Goal: Task Accomplishment & Management: Manage account settings

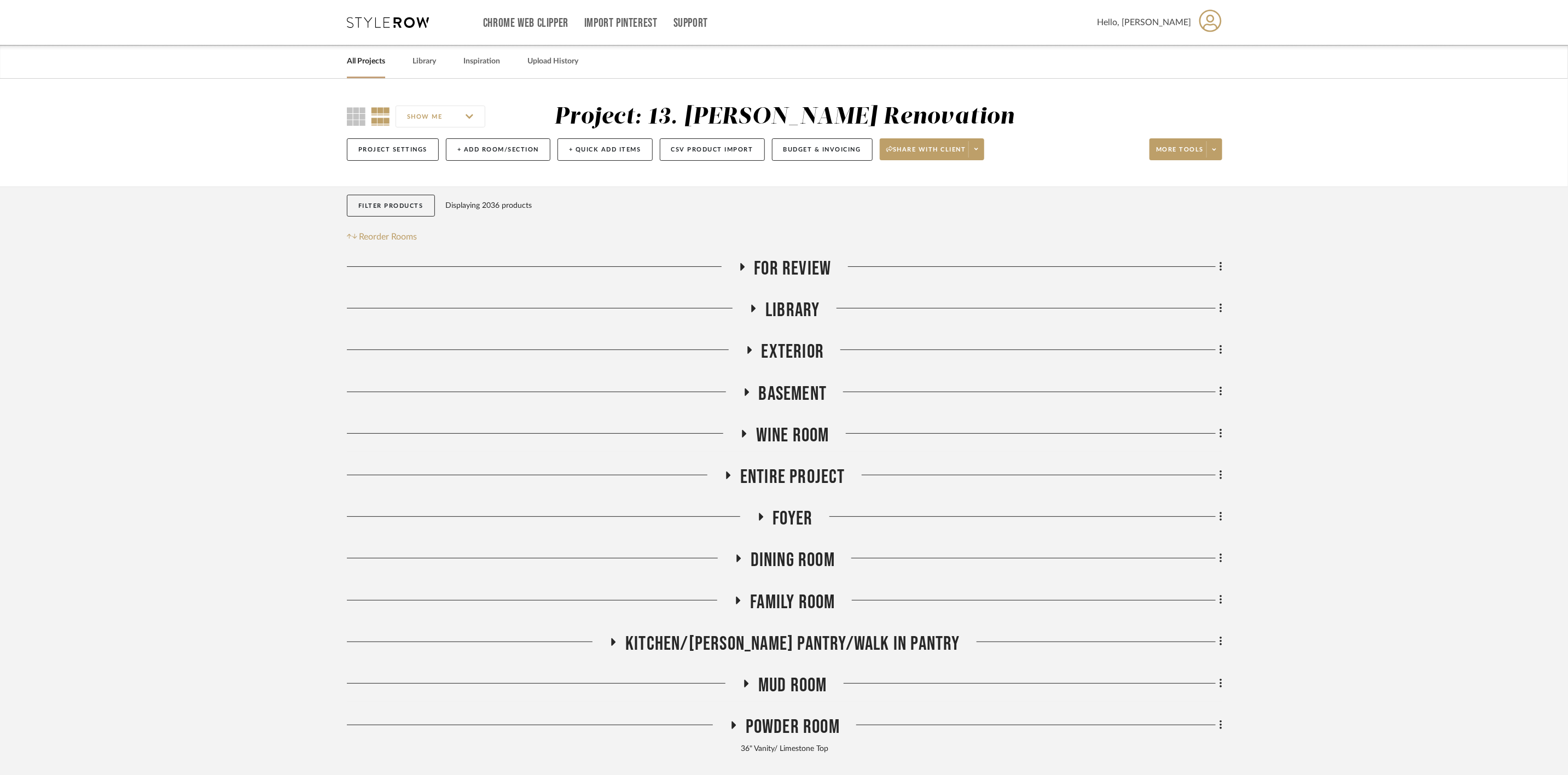
click at [790, 262] on span "For Review" at bounding box center [793, 269] width 77 height 24
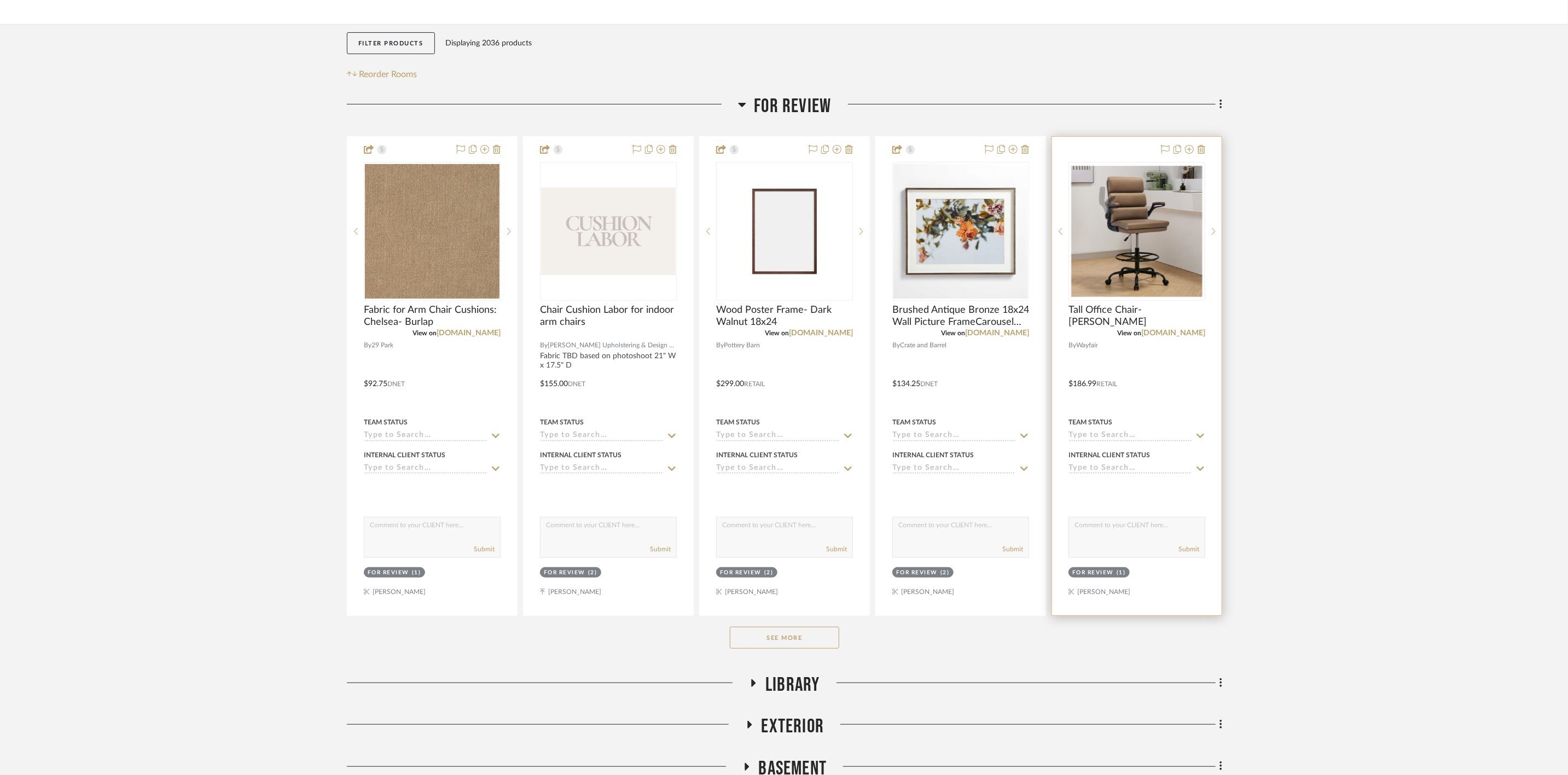
scroll to position [164, 0]
click at [828, 632] on button "See More" at bounding box center [784, 636] width 109 height 22
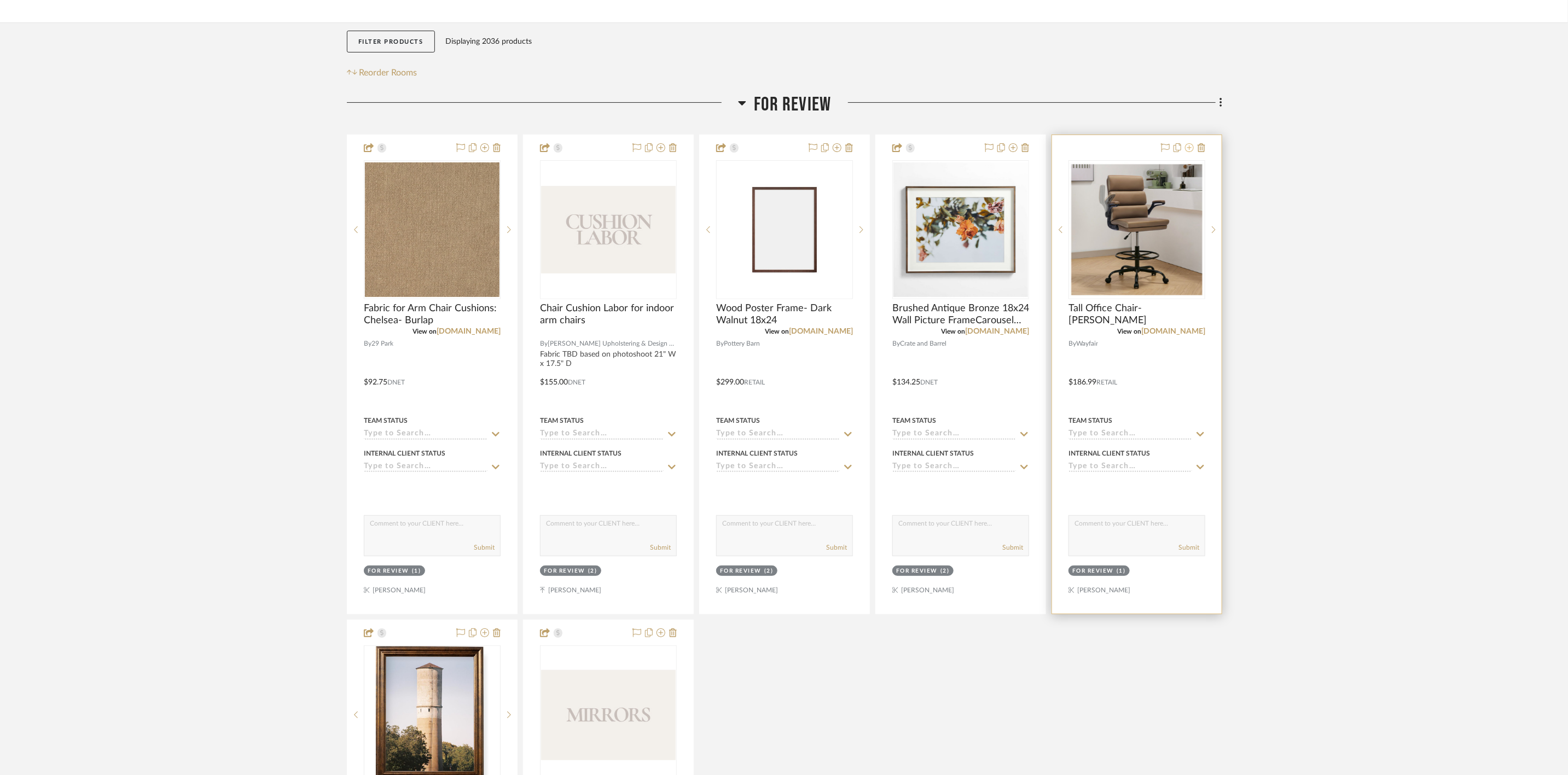
click at [1188, 149] on icon at bounding box center [1189, 147] width 9 height 9
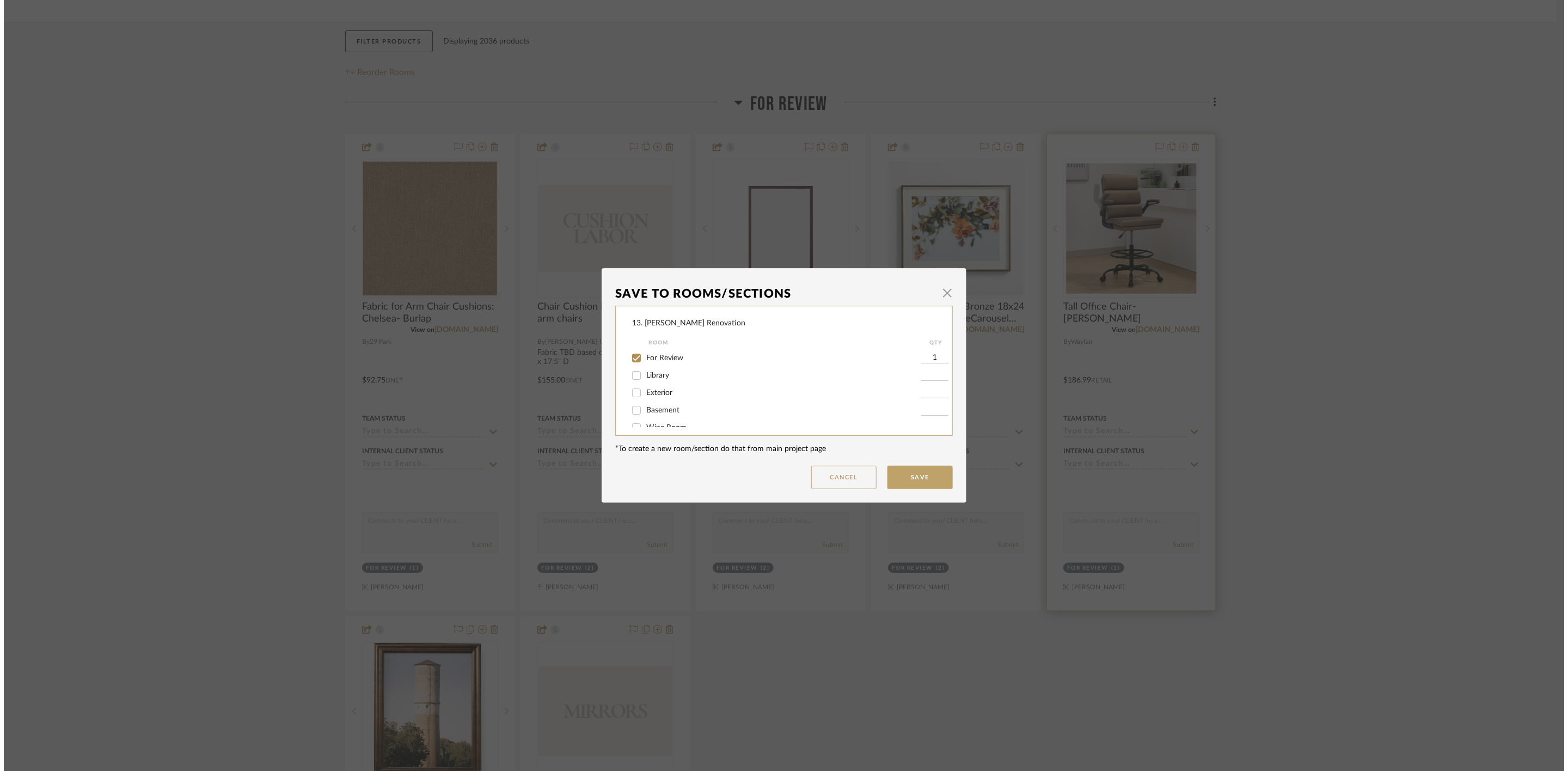
scroll to position [0, 0]
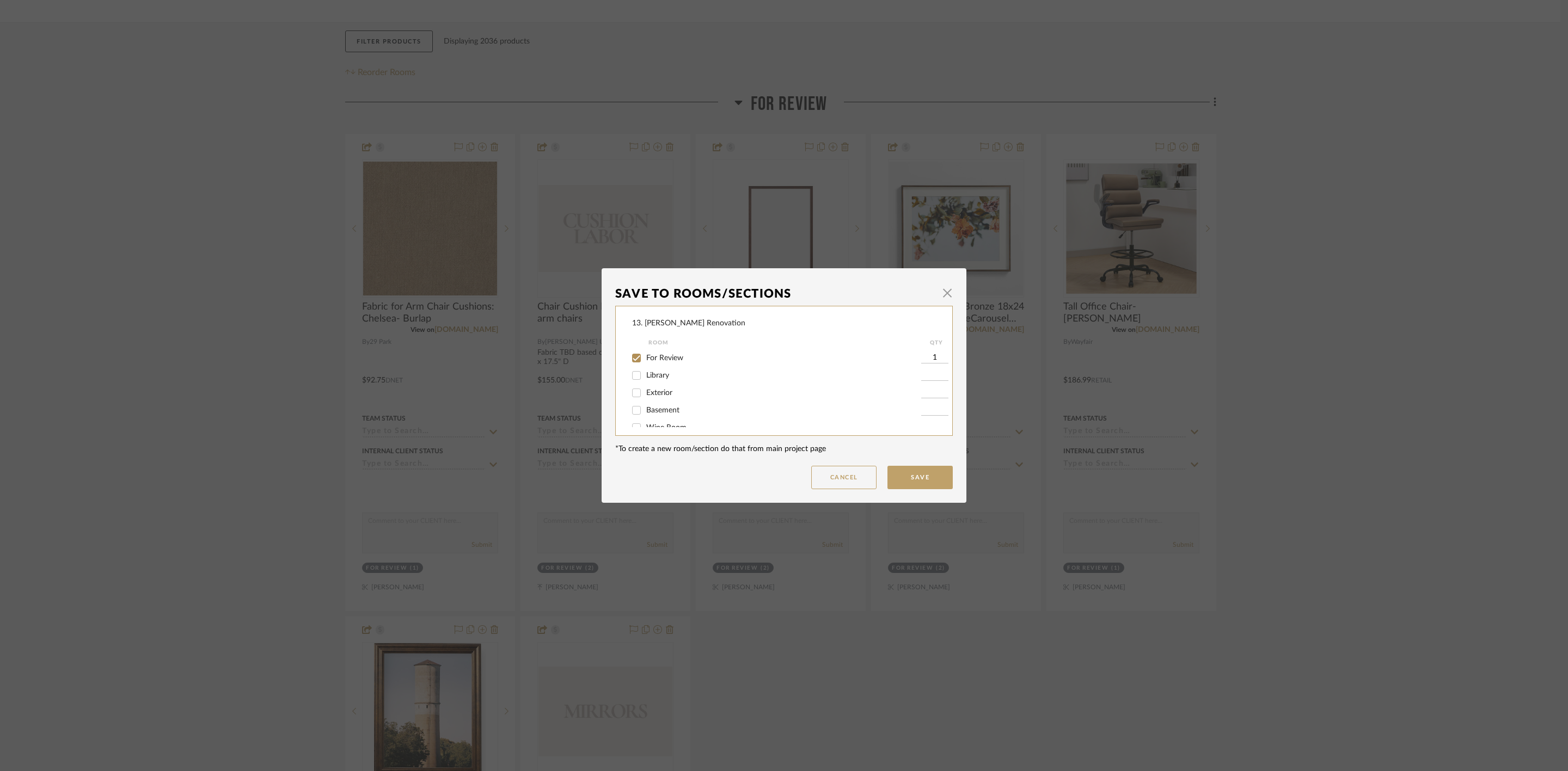
click at [668, 355] on span "For Review" at bounding box center [665, 358] width 37 height 8
click at [645, 355] on input "For Review" at bounding box center [636, 358] width 18 height 18
checkbox input "false"
click at [673, 415] on span "Will NOT Use" at bounding box center [669, 416] width 46 height 8
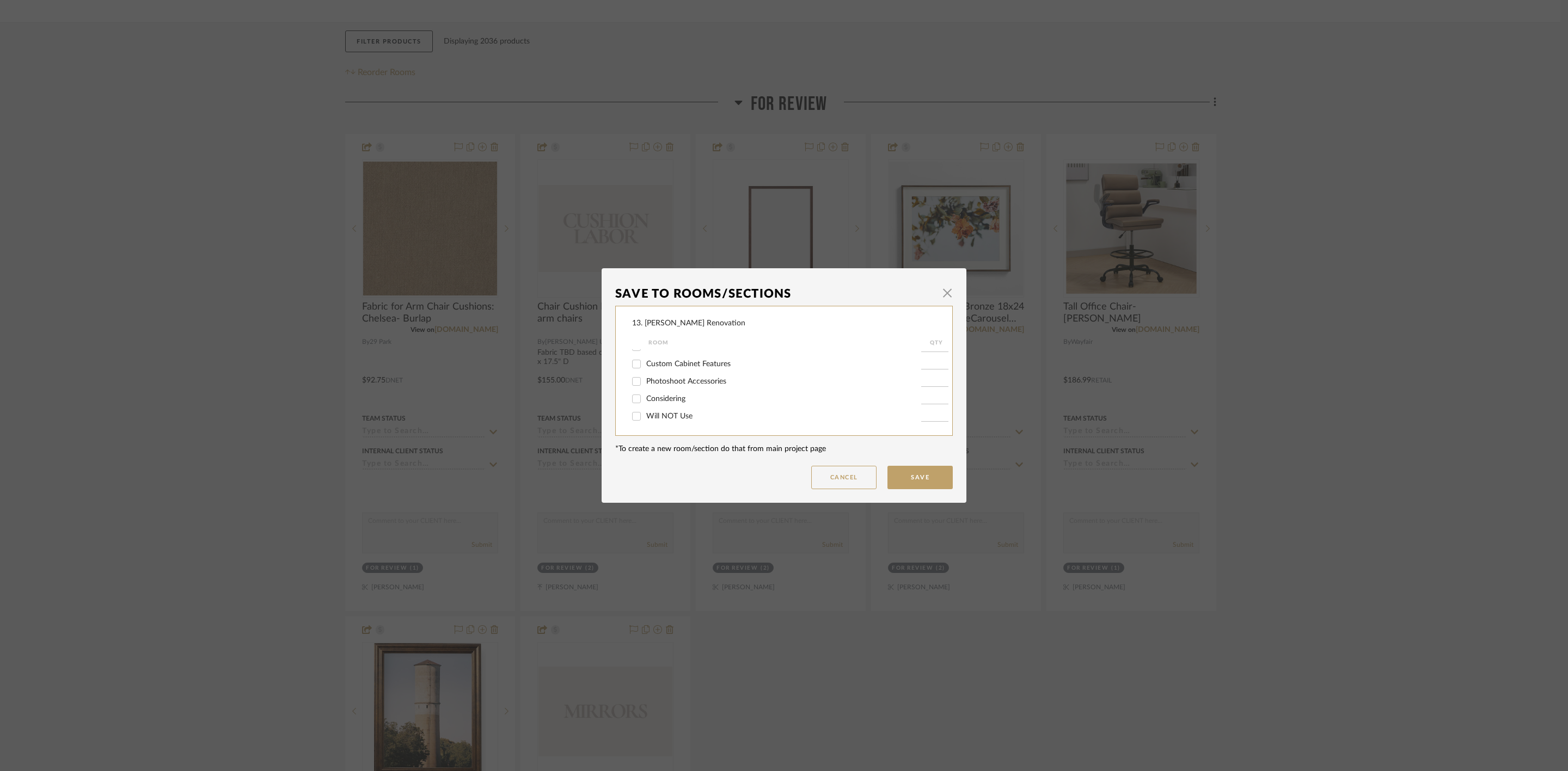
click at [645, 415] on input "Will NOT Use" at bounding box center [636, 416] width 18 height 18
checkbox input "true"
type input "1"
click at [899, 474] on button "Save" at bounding box center [920, 478] width 65 height 23
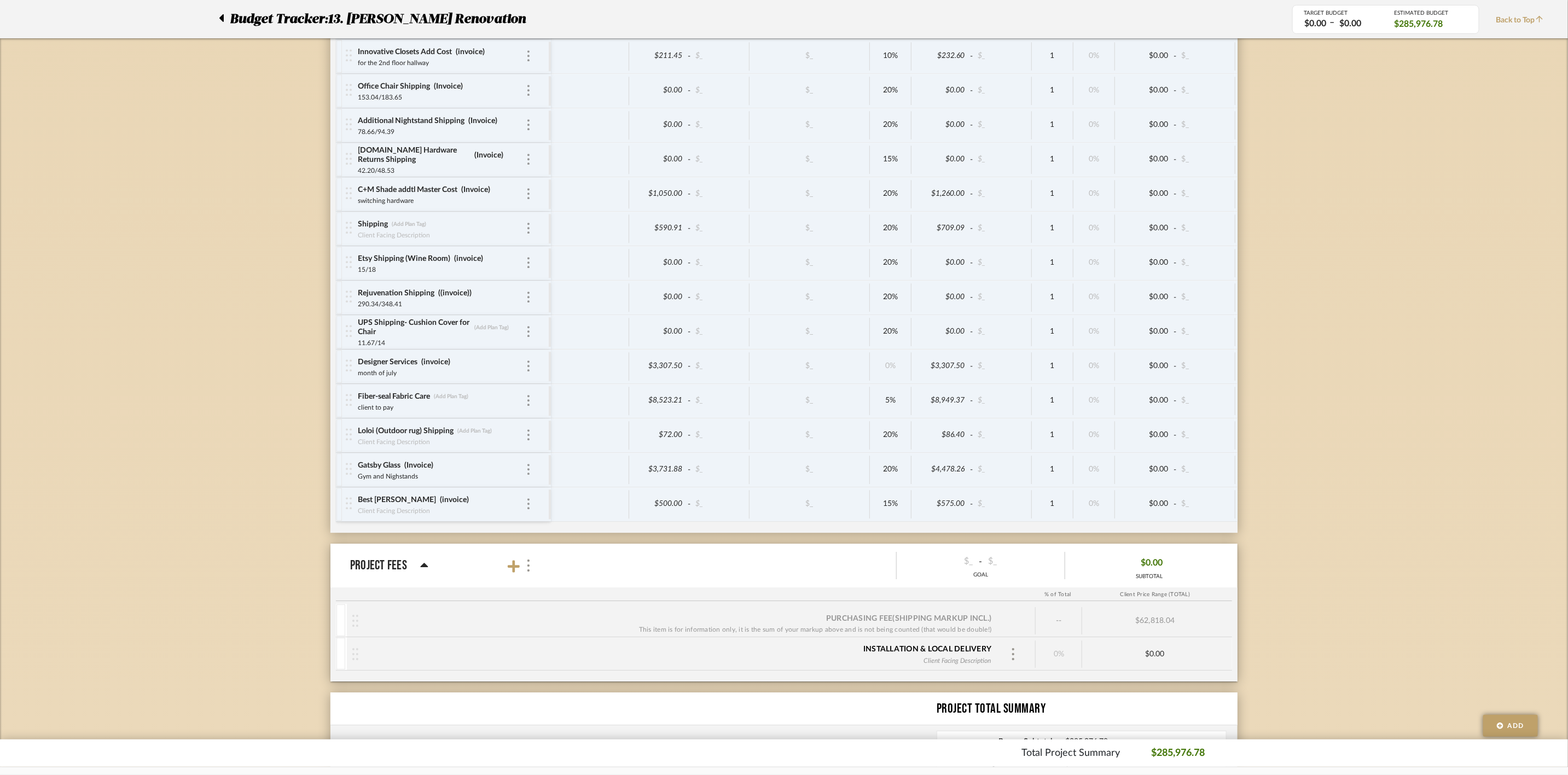
scroll to position [5560, 0]
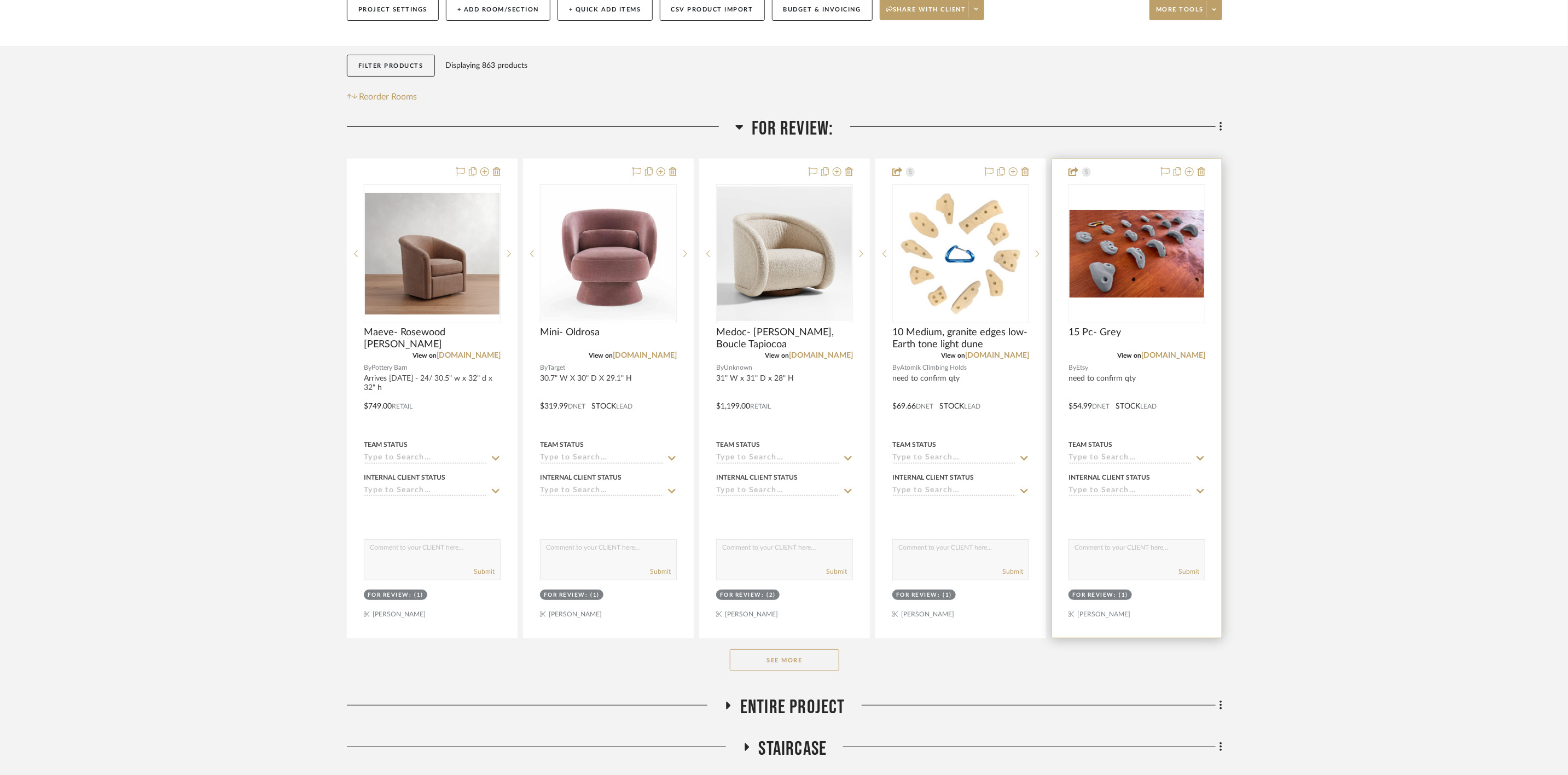
scroll to position [164, 0]
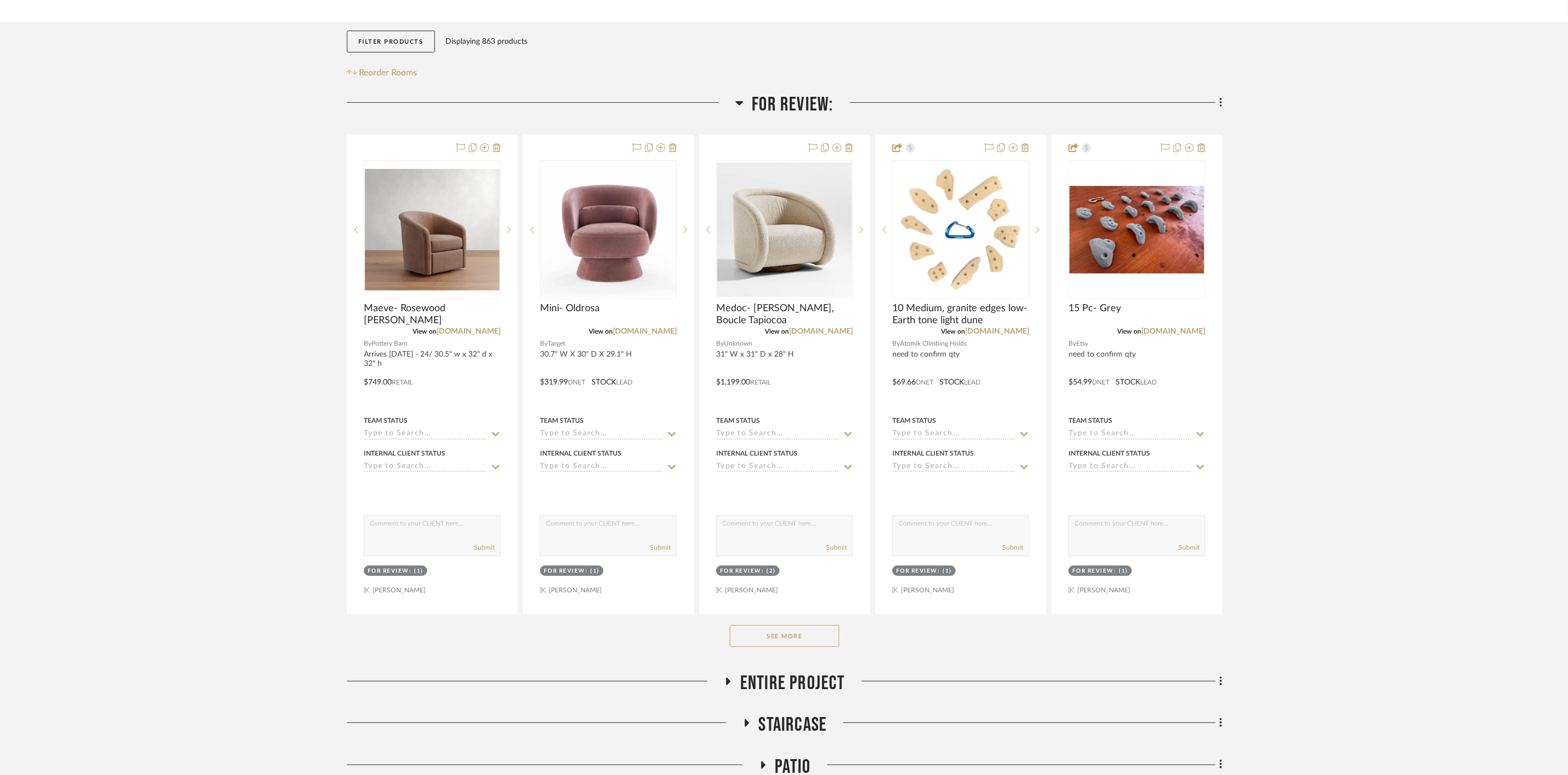
click at [803, 639] on button "See More" at bounding box center [784, 636] width 109 height 22
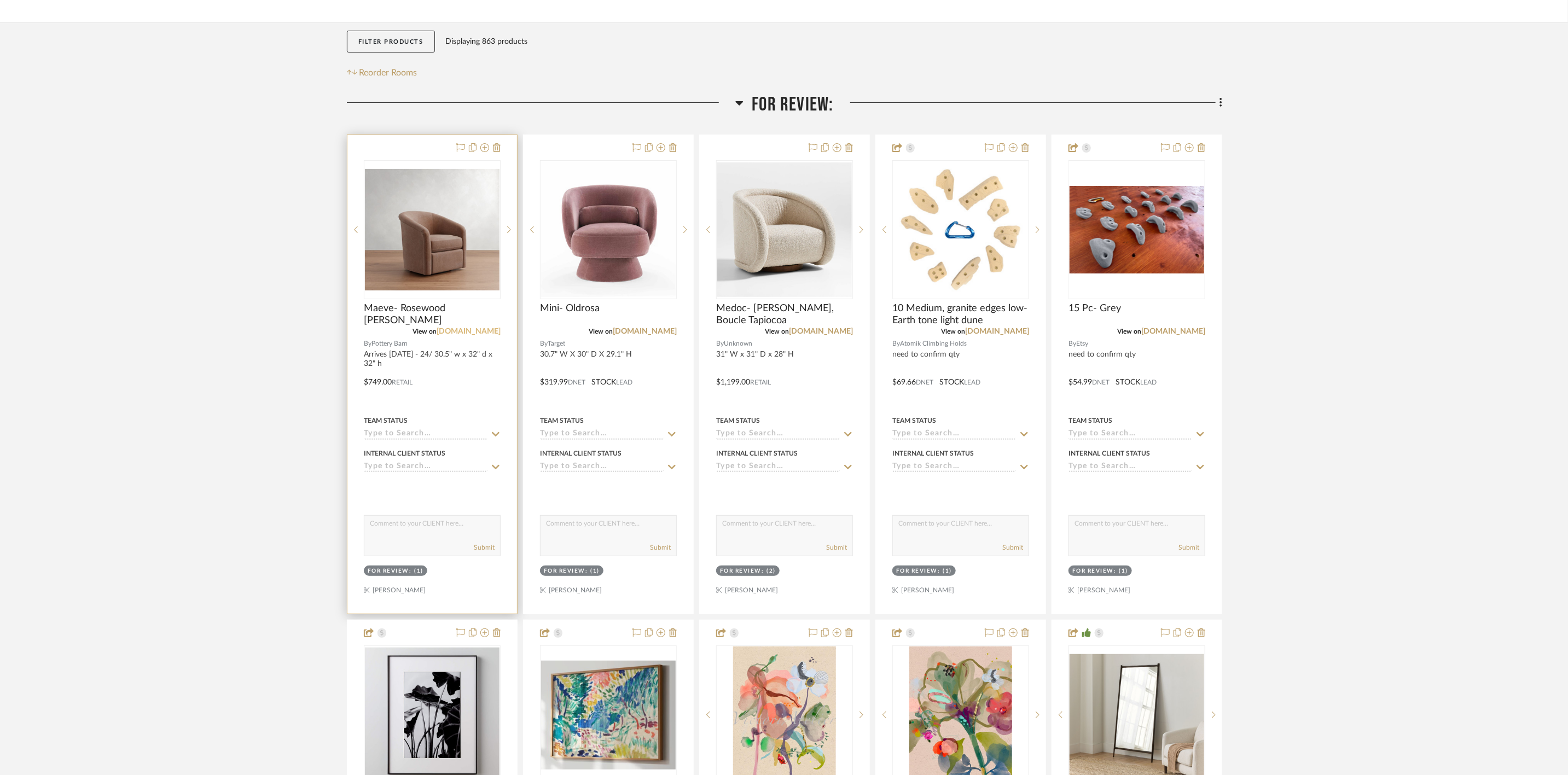
click at [473, 336] on link "[DOMAIN_NAME]" at bounding box center [468, 332] width 64 height 8
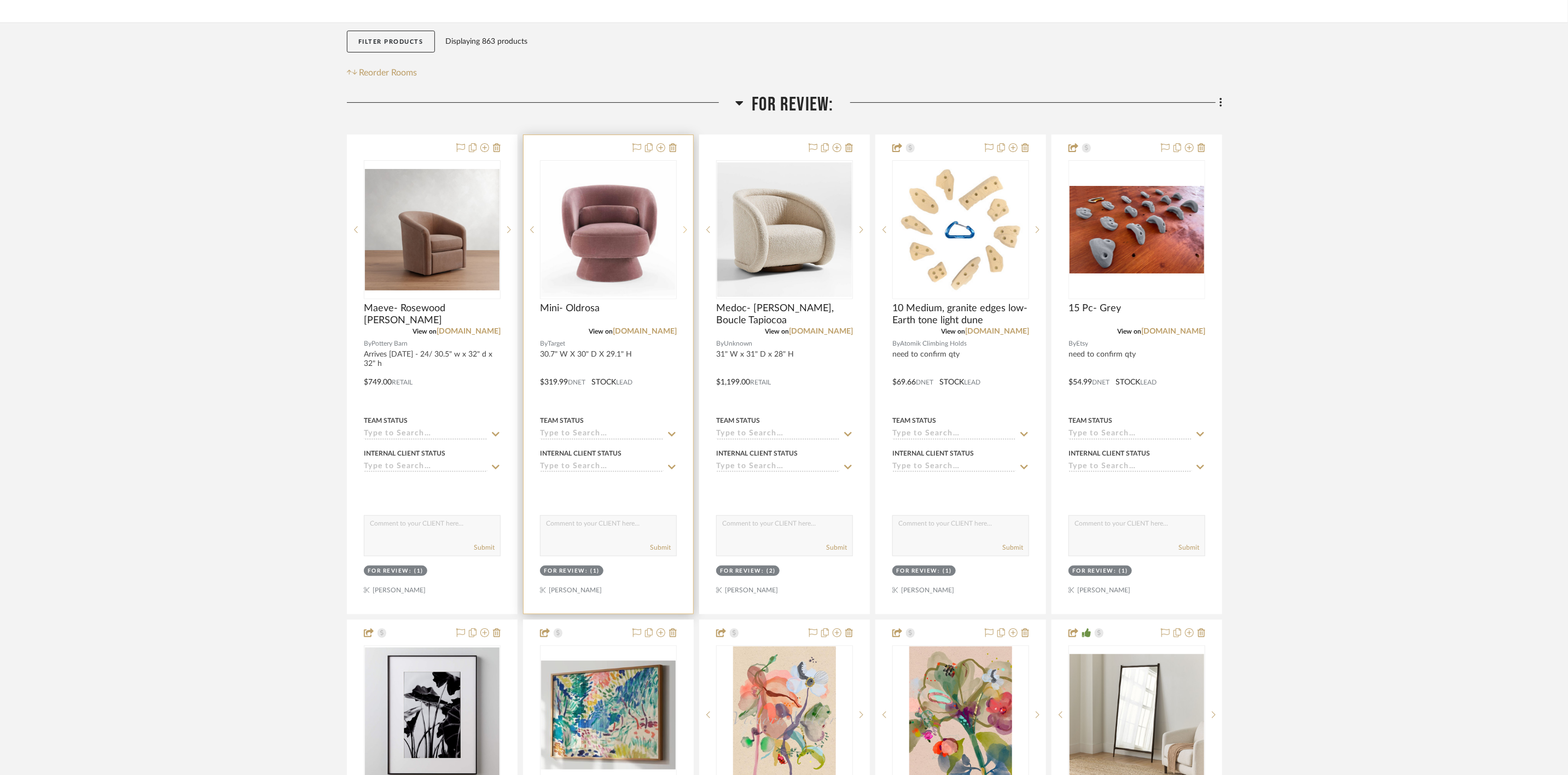
click at [688, 233] on sr-next-btn at bounding box center [685, 230] width 16 height 8
click at [684, 233] on icon at bounding box center [686, 230] width 4 height 7
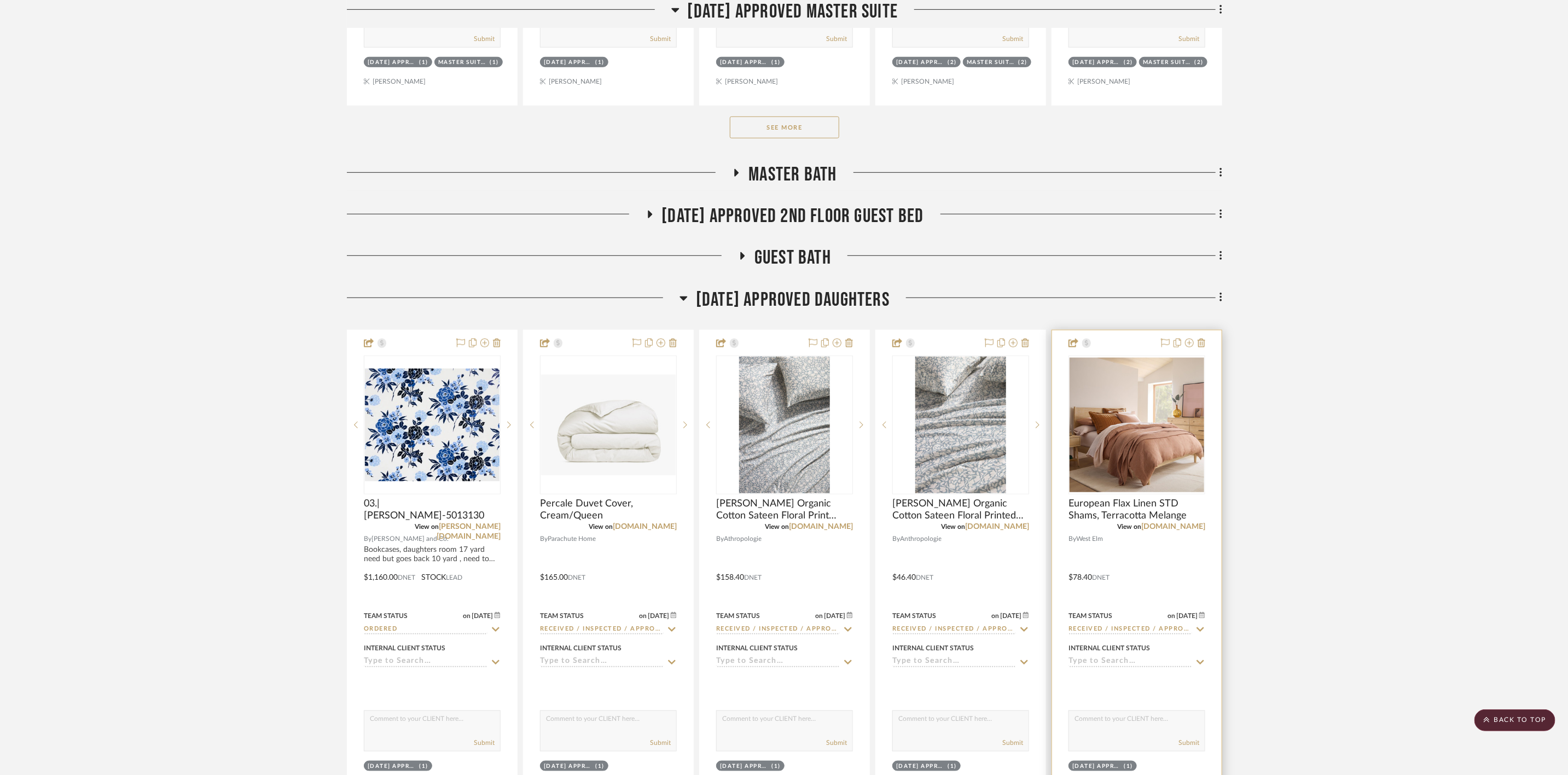
scroll to position [3856, 0]
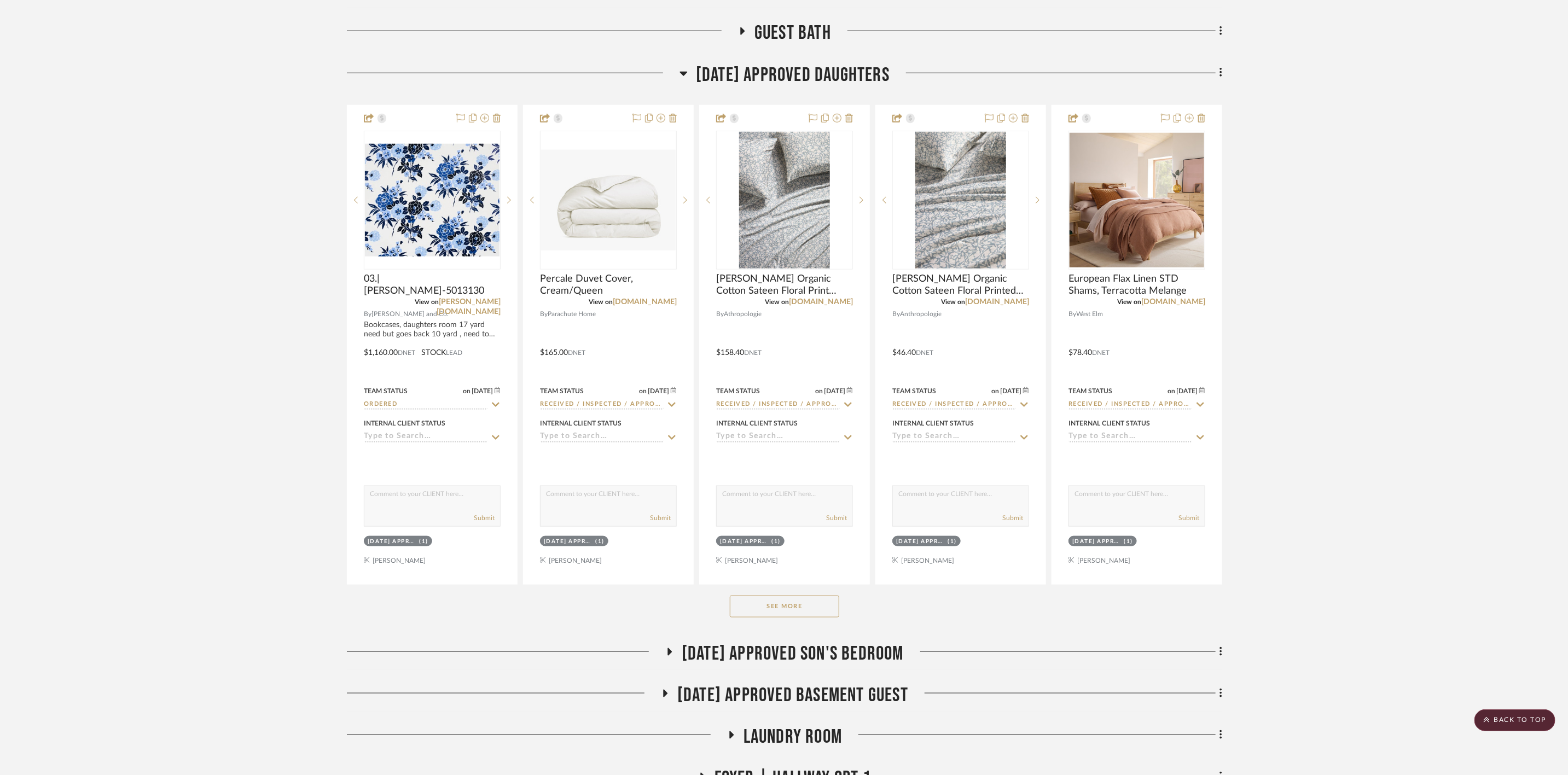
click at [790, 617] on button "See More" at bounding box center [784, 606] width 109 height 22
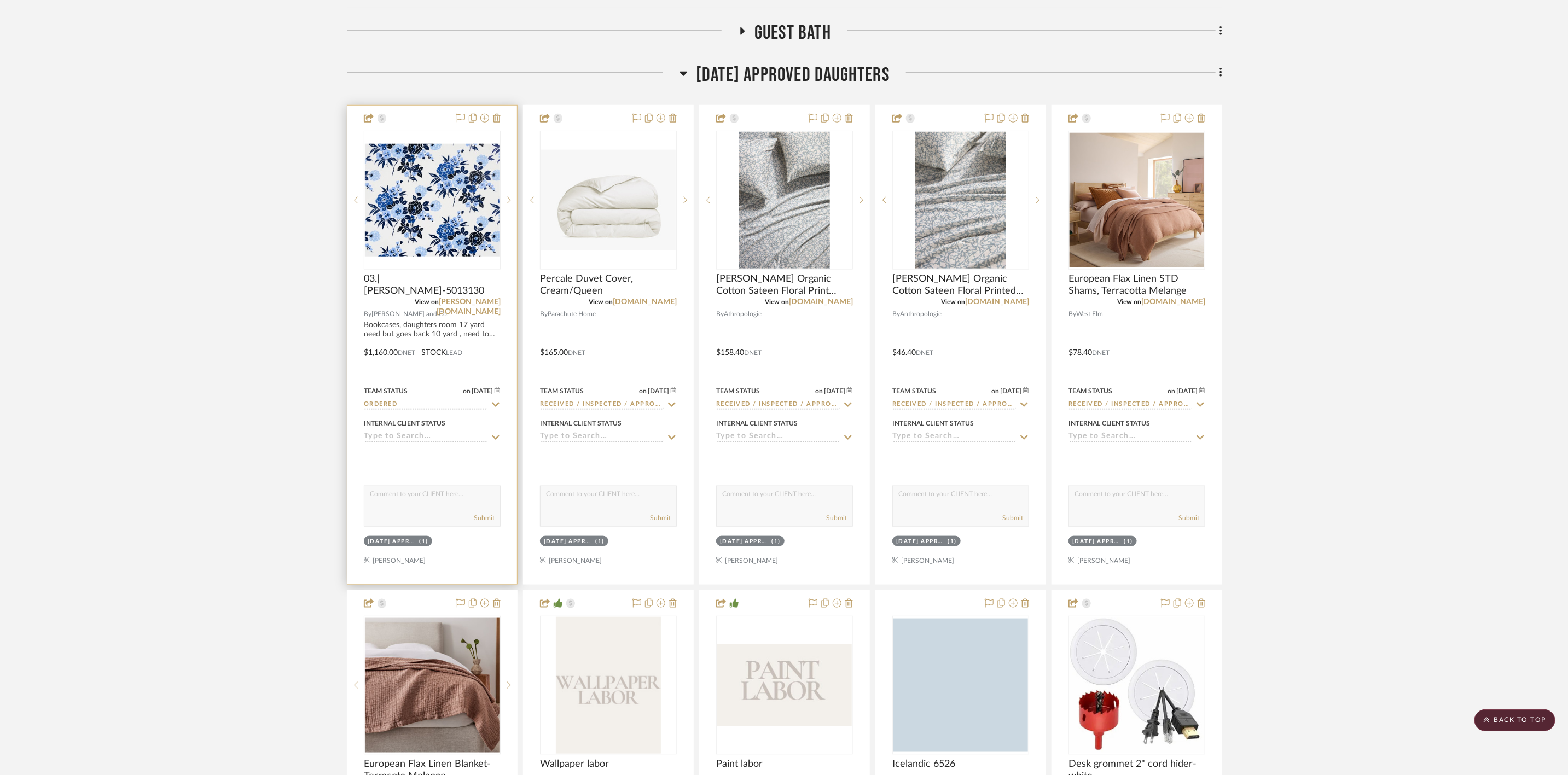
click at [476, 410] on input "Ordered" at bounding box center [425, 405] width 124 height 10
type input "in"
click at [459, 462] on span "Installed / Delivered" at bounding box center [420, 466] width 88 height 8
type input "[DATE]"
type input "Installed / Delivered"
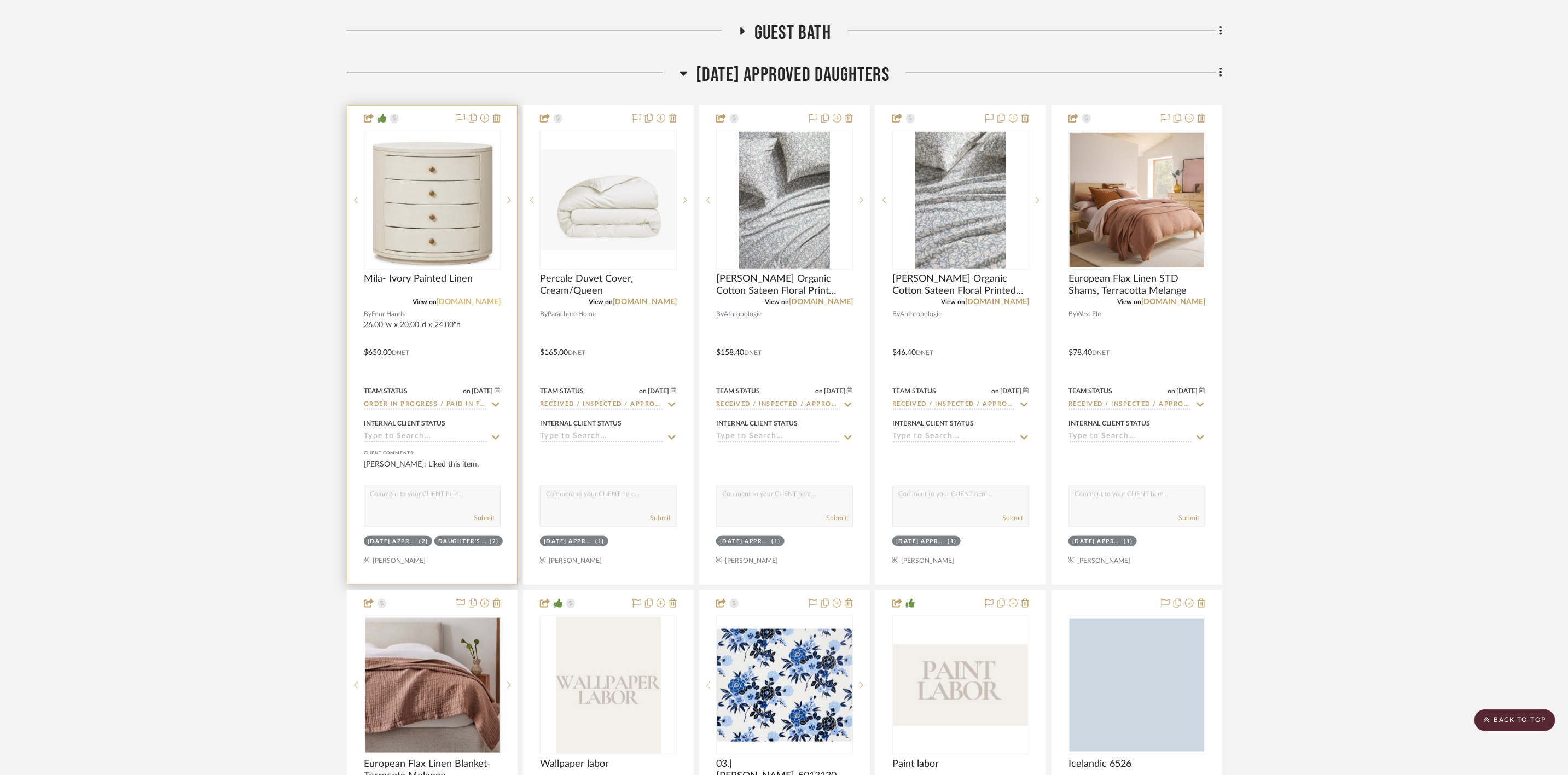
click at [481, 305] on link "[DOMAIN_NAME]" at bounding box center [468, 302] width 64 height 8
click at [476, 236] on img "0" at bounding box center [432, 200] width 135 height 134
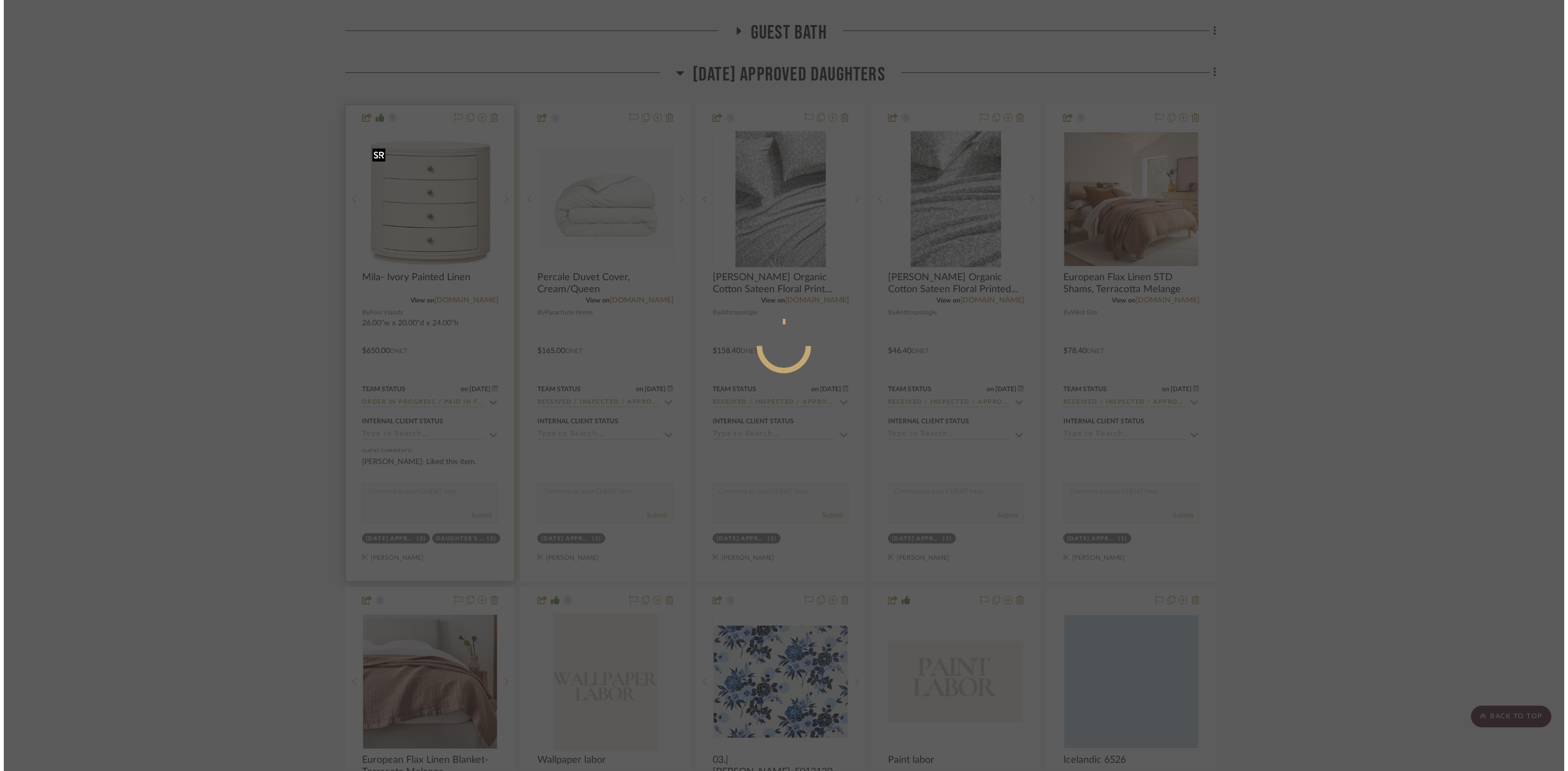
scroll to position [0, 0]
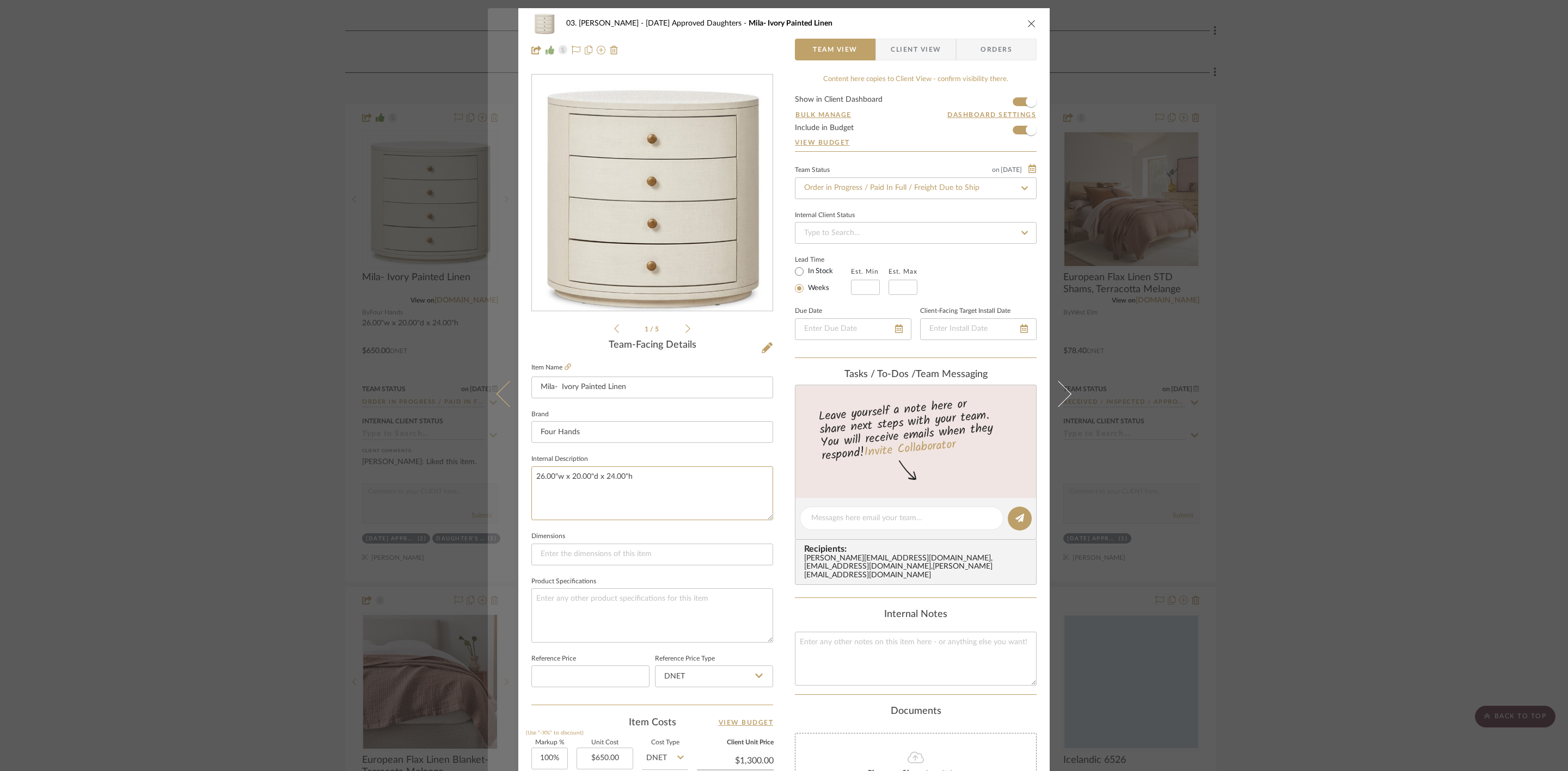
drag, startPoint x: 637, startPoint y: 480, endPoint x: 505, endPoint y: 481, distance: 132.0
click at [505, 481] on mat-dialog-content "03. Jennifer 07.02.25 Approved Daughters Mila- Ivory Painted Linen Team View Cl…" at bounding box center [784, 511] width 592 height 1005
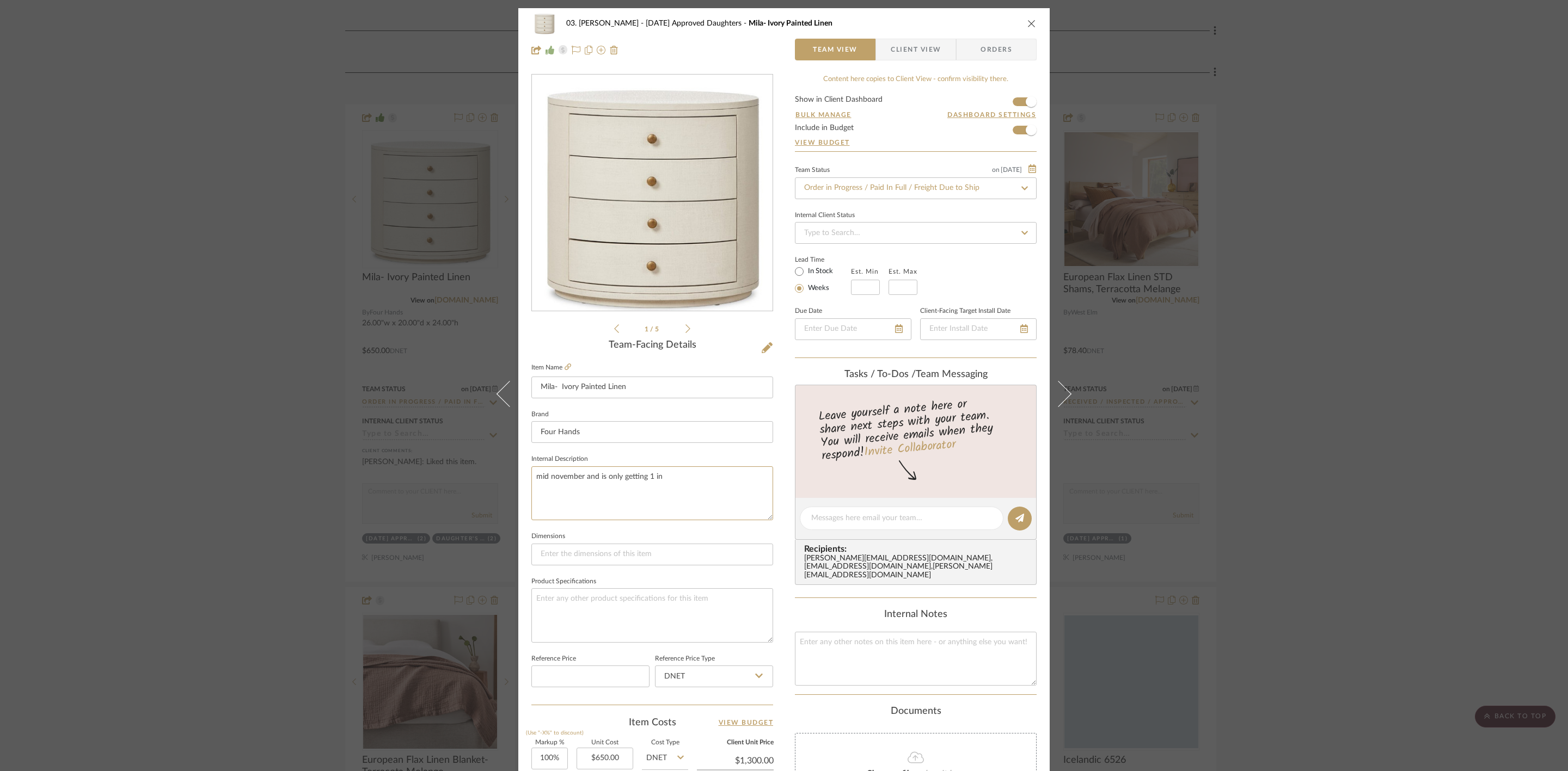
type textarea "mid november and is only getting 1 in"
click at [777, 554] on div "03. Jennifer 07.02.25 Approved Daughters Mila- Ivory Painted Linen Team View Cl…" at bounding box center [784, 511] width 531 height 1005
click at [1412, 483] on div "03. Jennifer 07.02.25 Approved Daughters Mila- Ivory Painted Linen Team View Cl…" at bounding box center [784, 385] width 1568 height 771
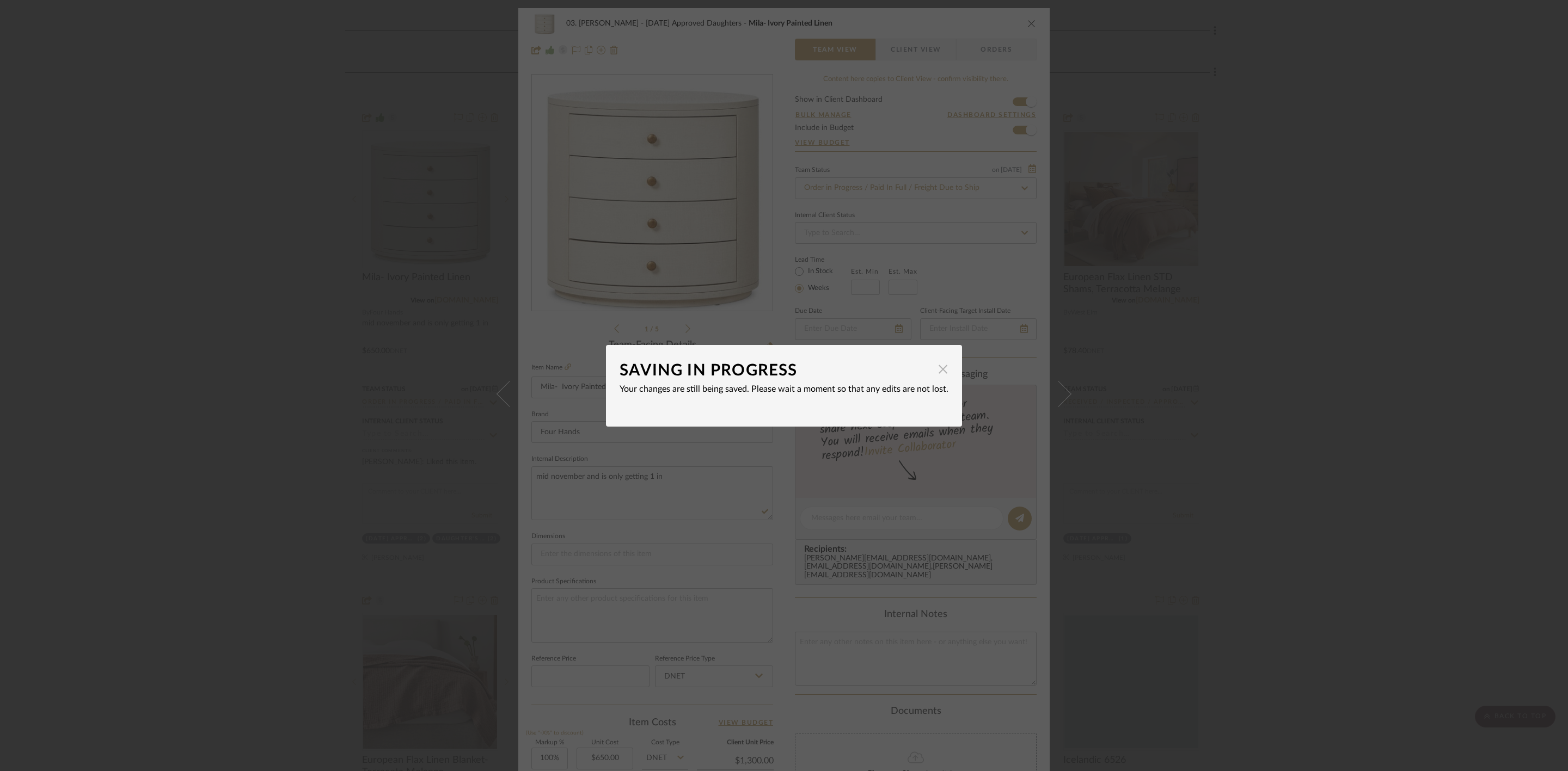
click at [942, 368] on span "button" at bounding box center [942, 369] width 21 height 21
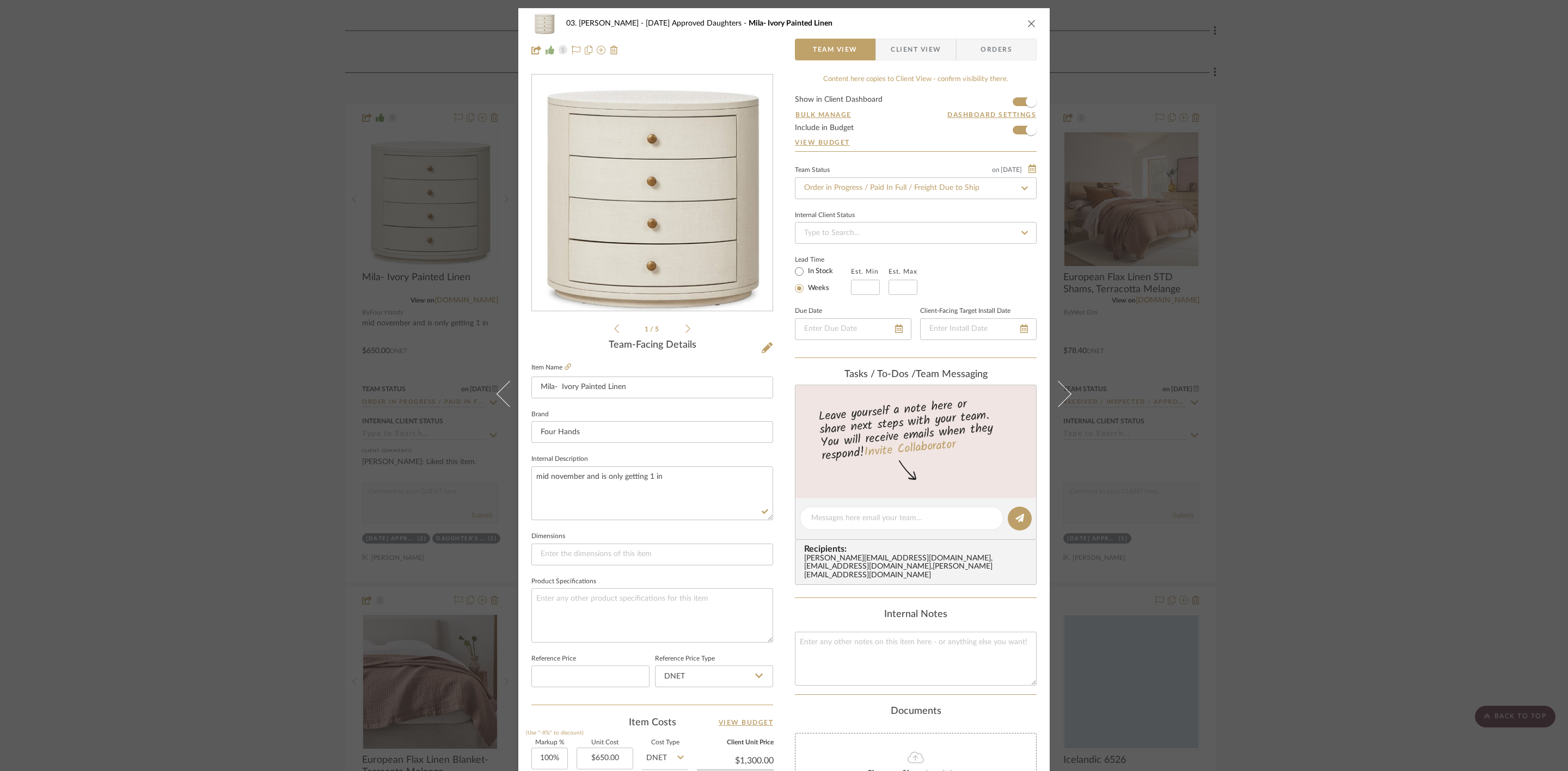
click at [1365, 437] on div "03. Jennifer 07.02.25 Approved Daughters Mila- Ivory Painted Linen Team View Cl…" at bounding box center [784, 385] width 1568 height 771
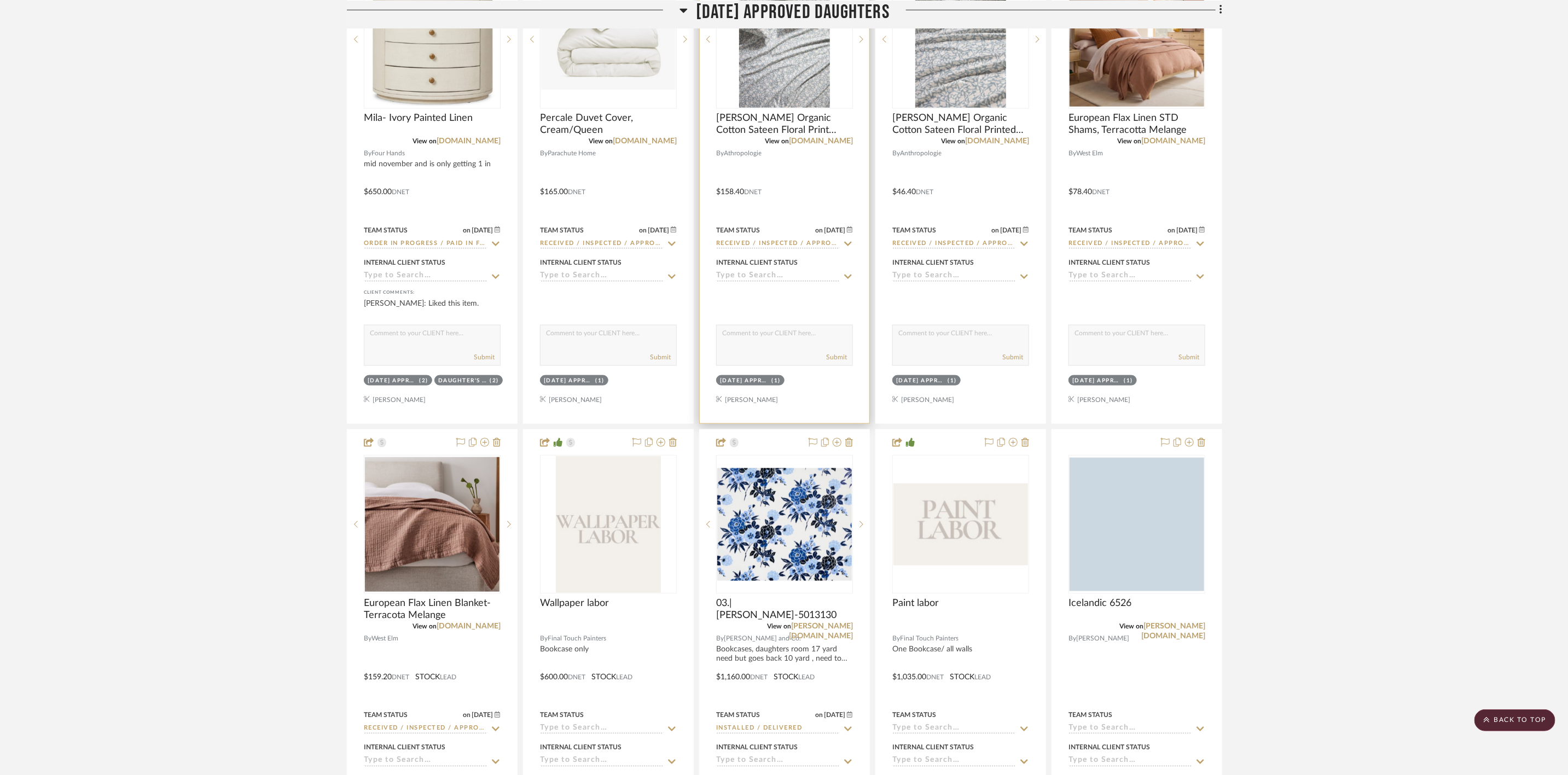
scroll to position [3692, 0]
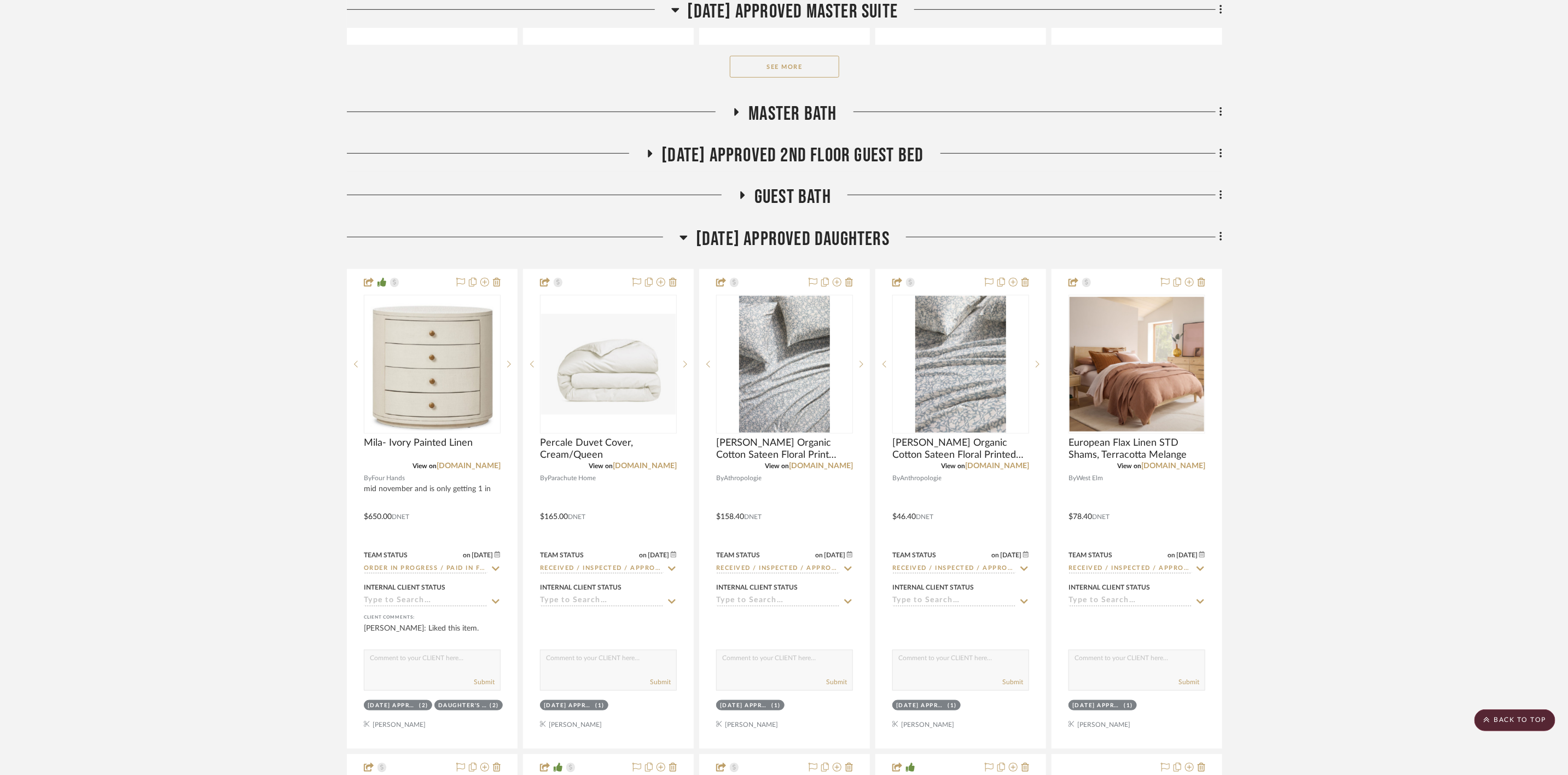
click at [809, 243] on span "[DATE] Approved Daughters" at bounding box center [793, 239] width 194 height 24
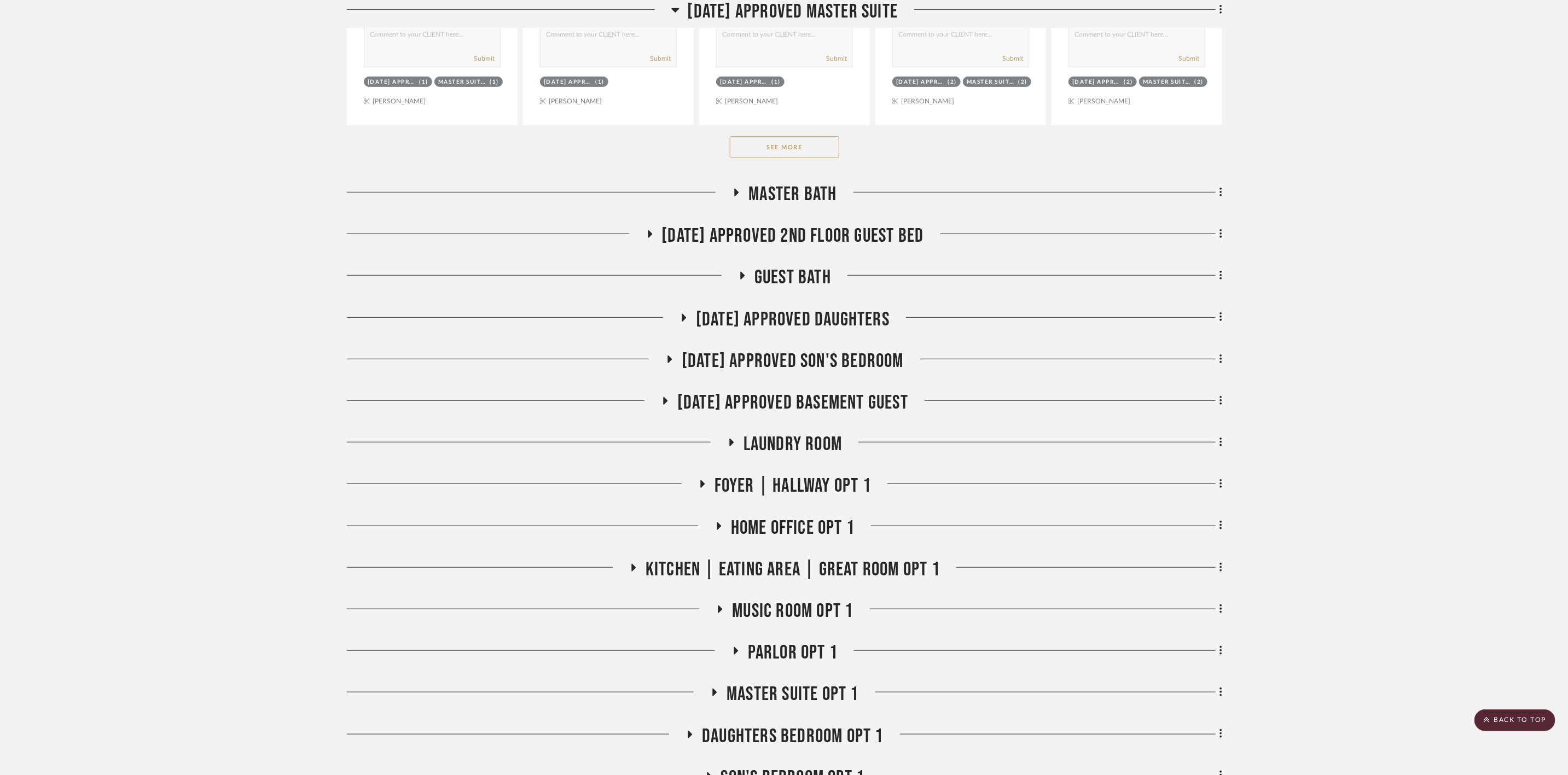
scroll to position [3610, 0]
click at [833, 375] on span "[DATE] Approved Son's Bedroom" at bounding box center [793, 363] width 222 height 24
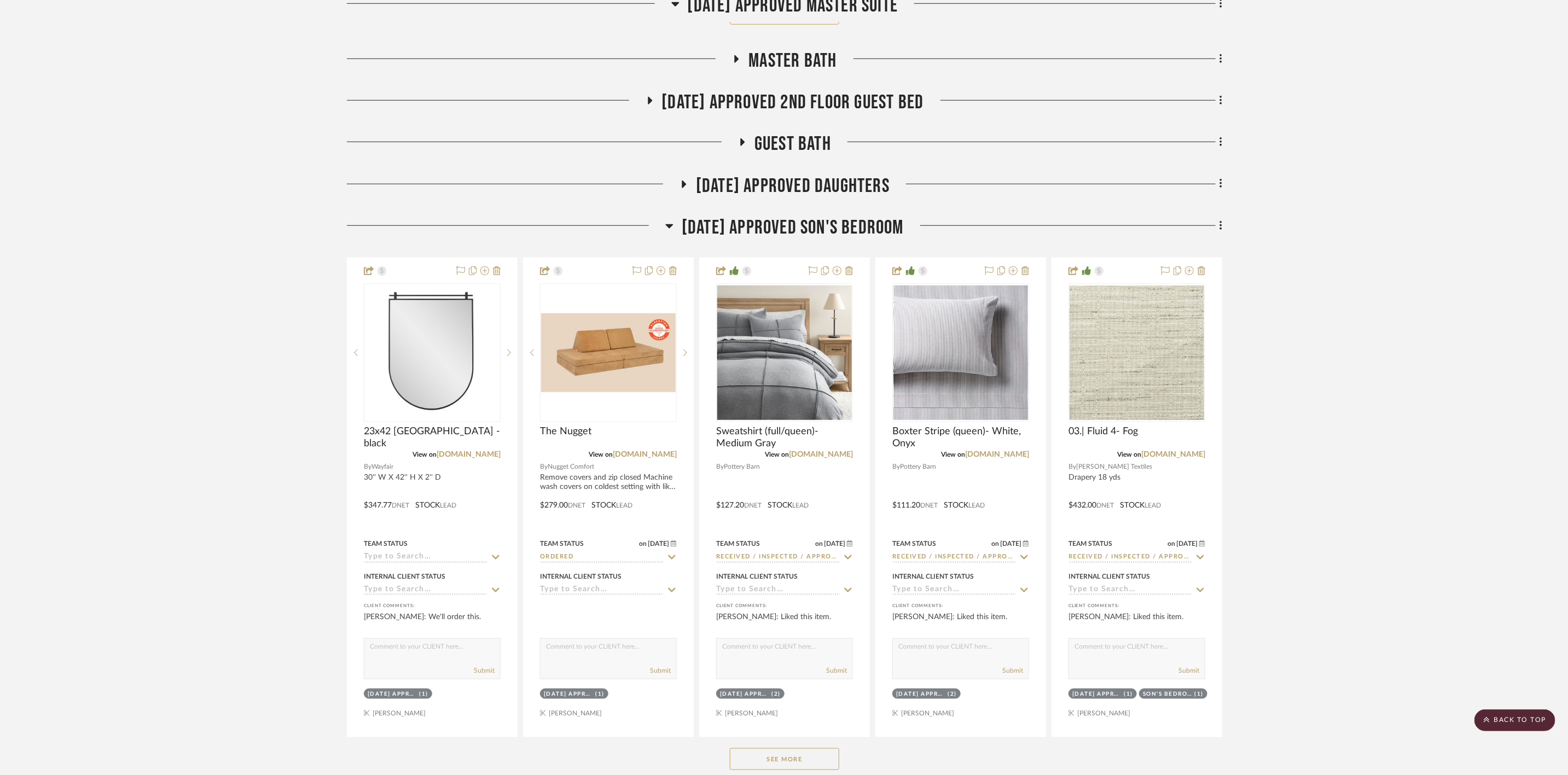
scroll to position [3856, 0]
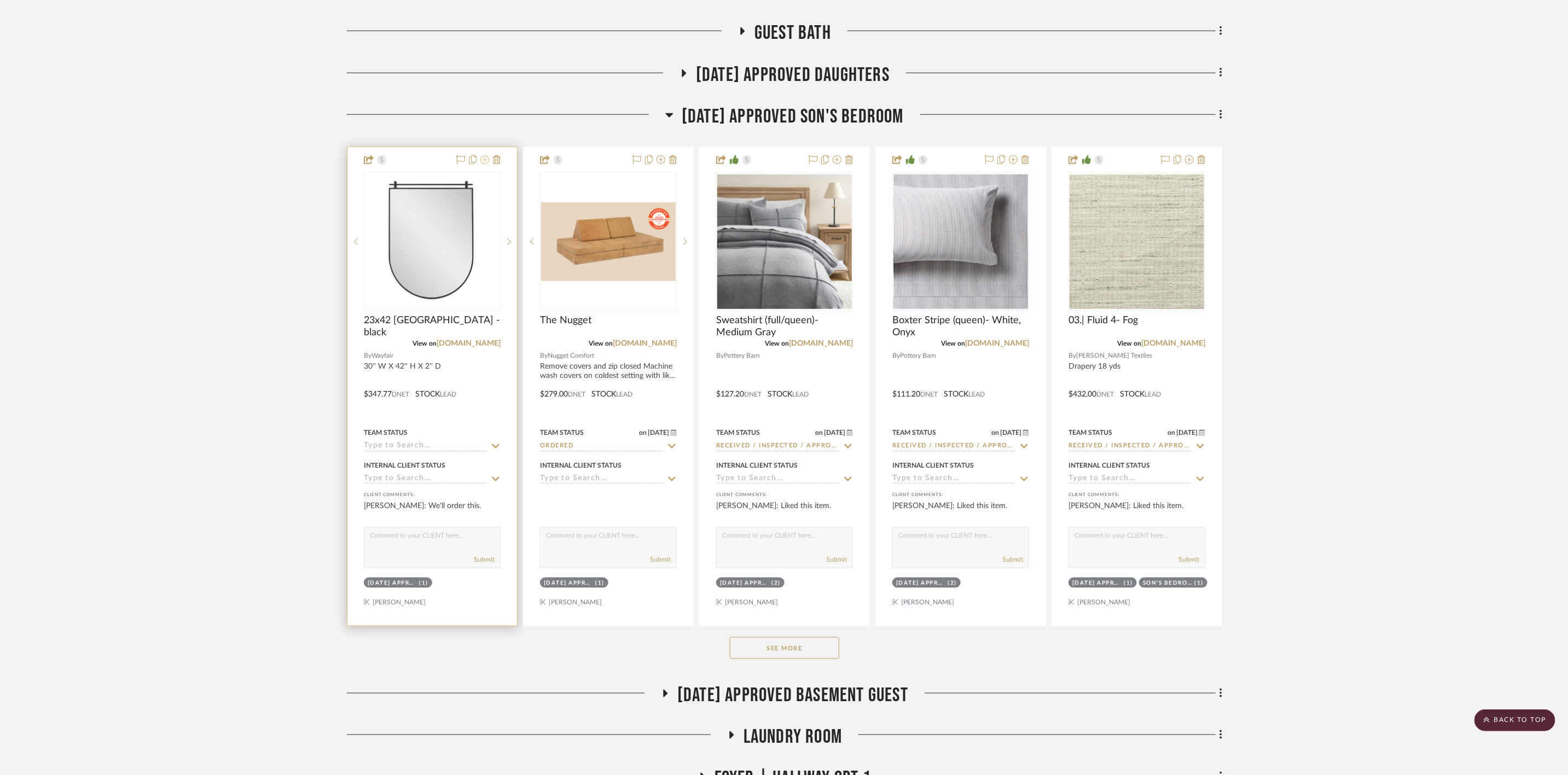
click at [485, 164] on icon at bounding box center [484, 160] width 9 height 9
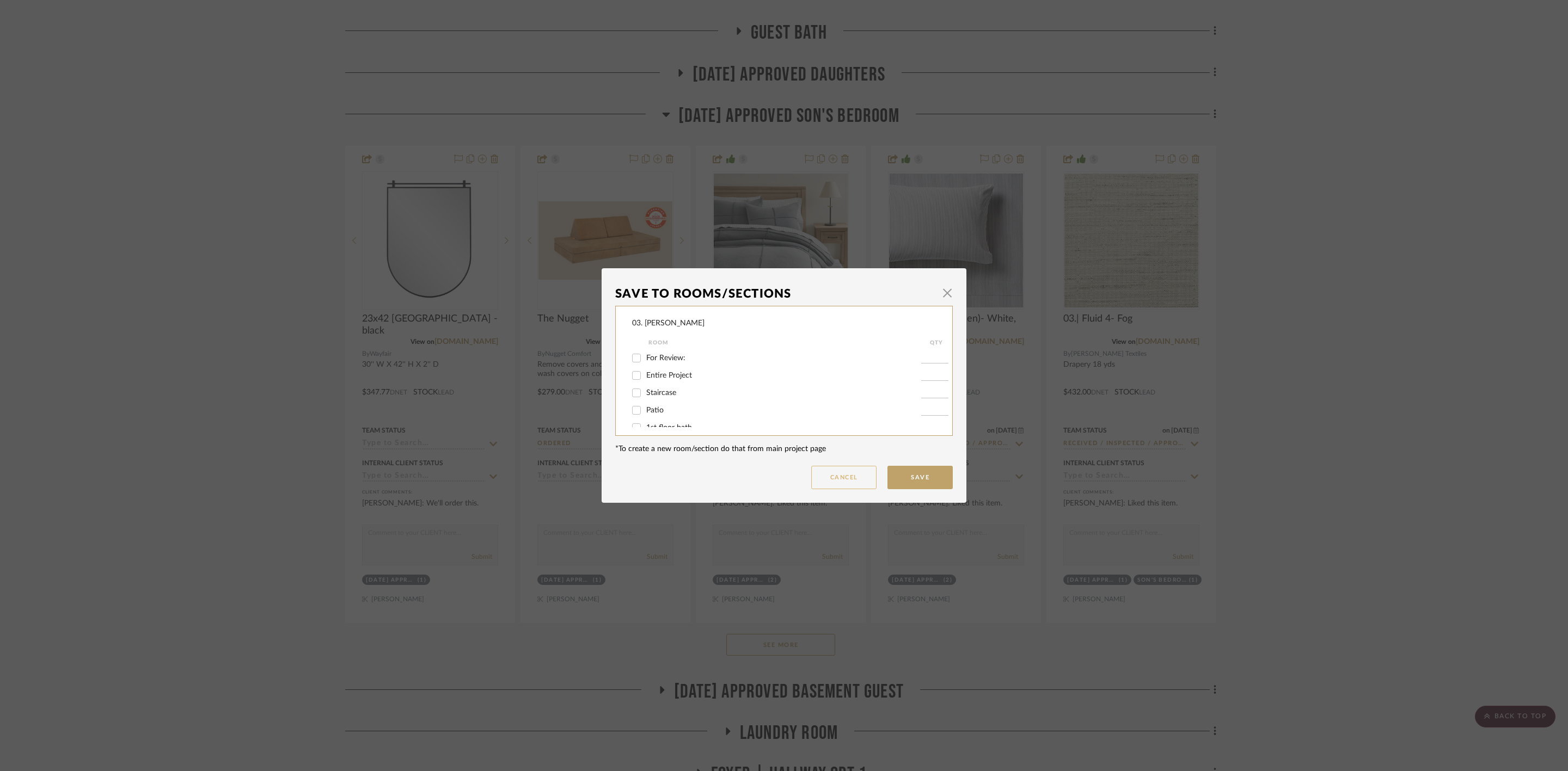
click at [847, 474] on button "Cancel" at bounding box center [844, 478] width 65 height 23
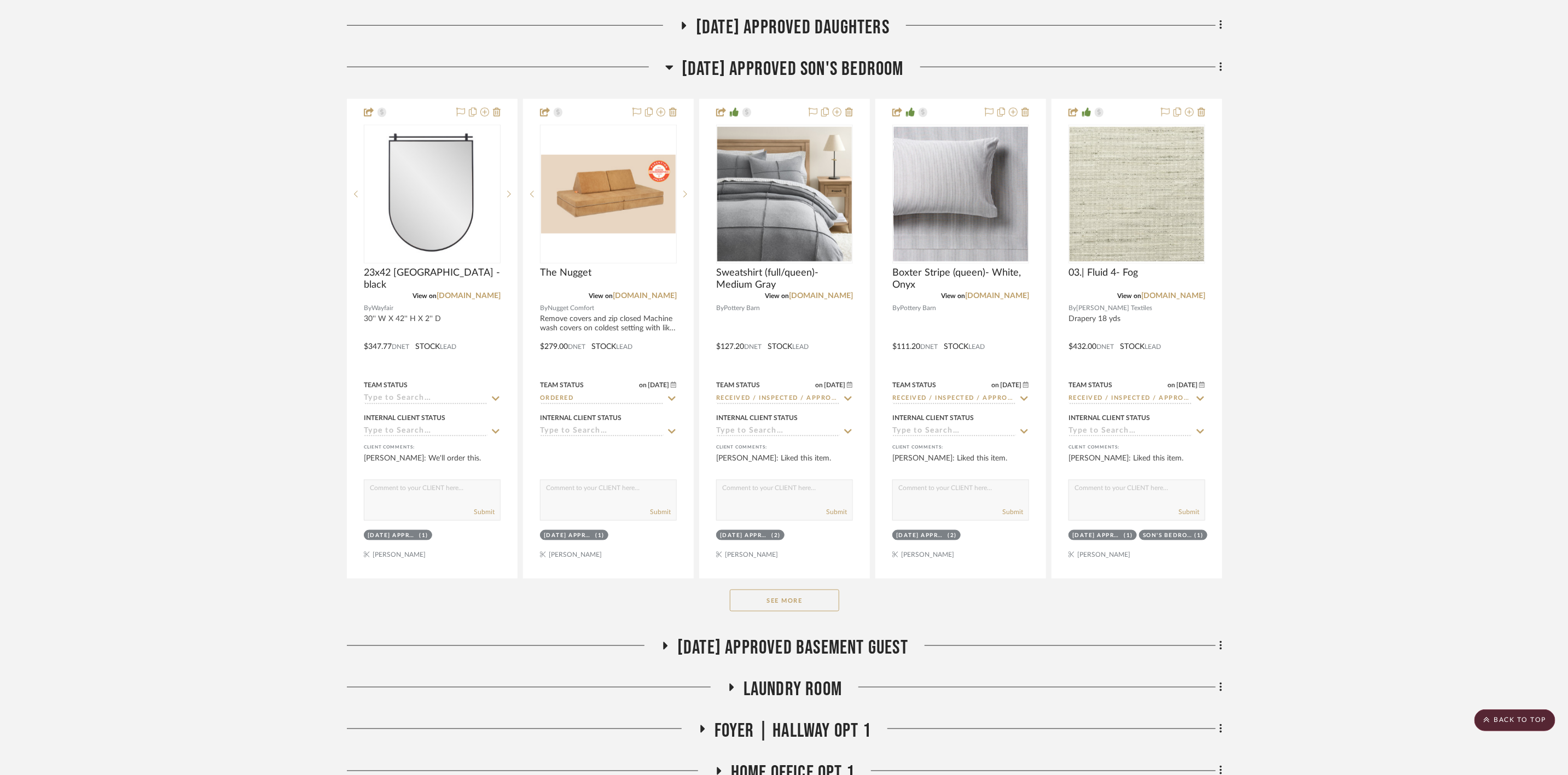
scroll to position [3938, 0]
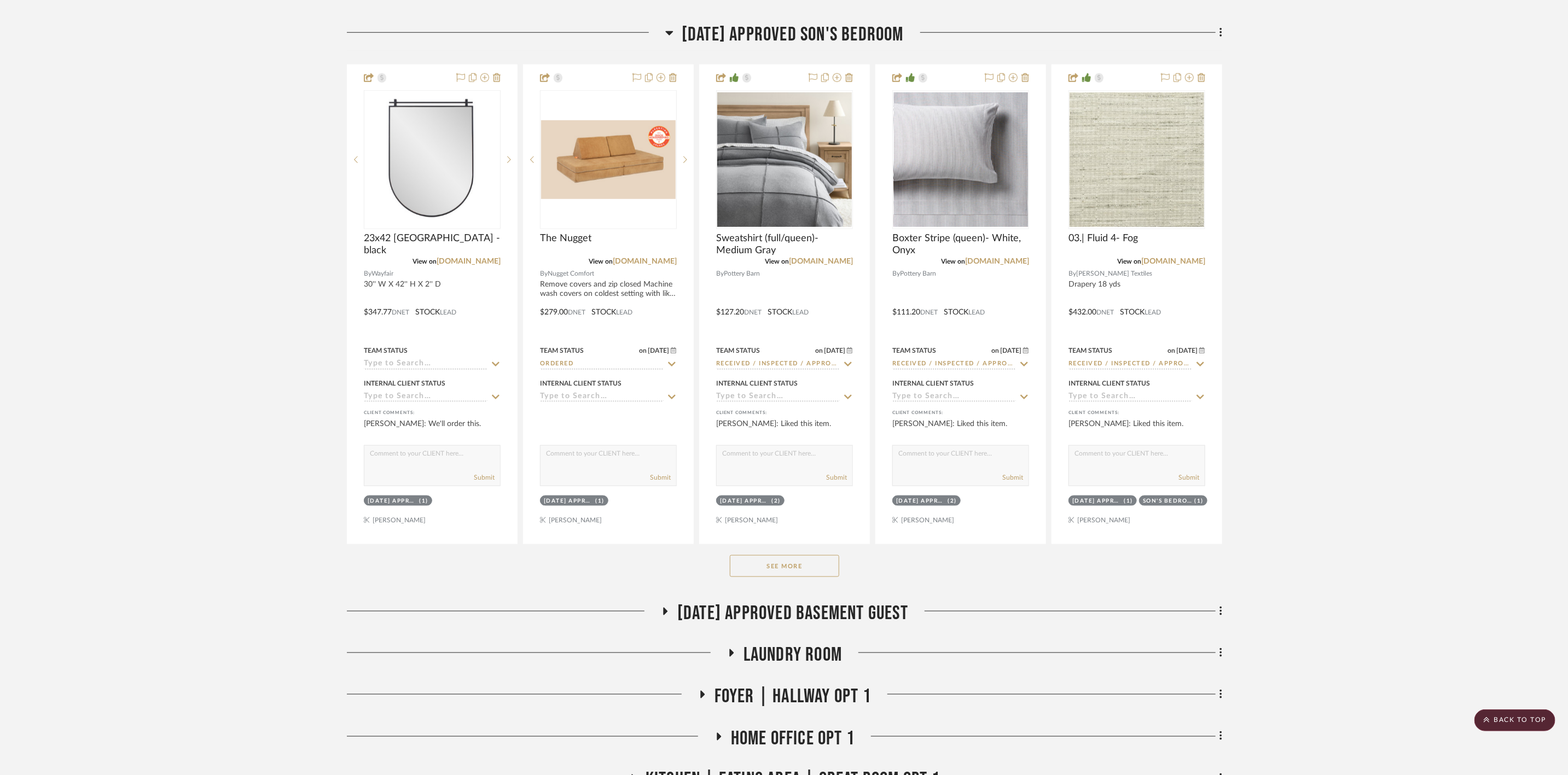
click at [801, 574] on button "See More" at bounding box center [784, 566] width 109 height 22
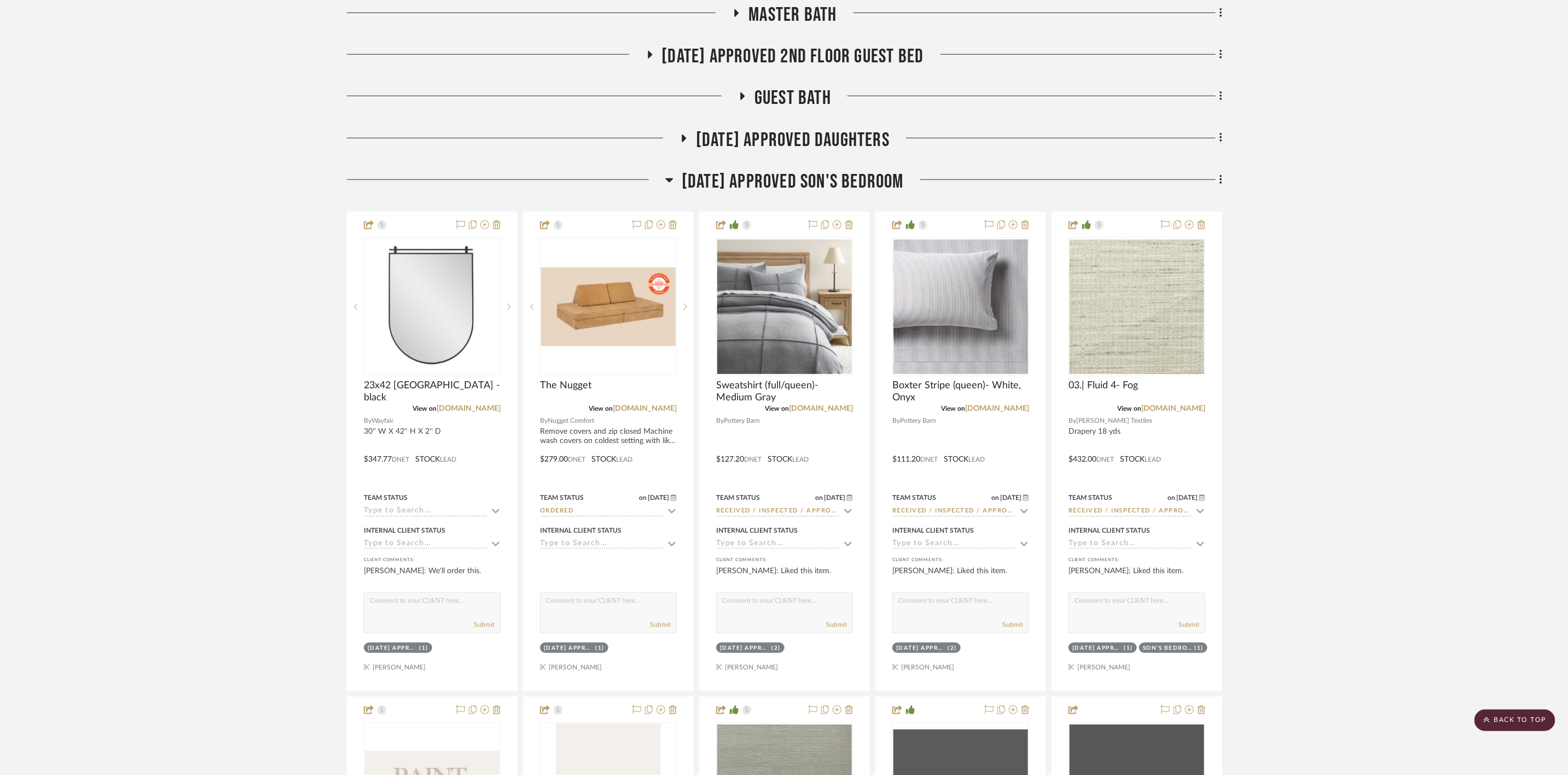
scroll to position [3774, 0]
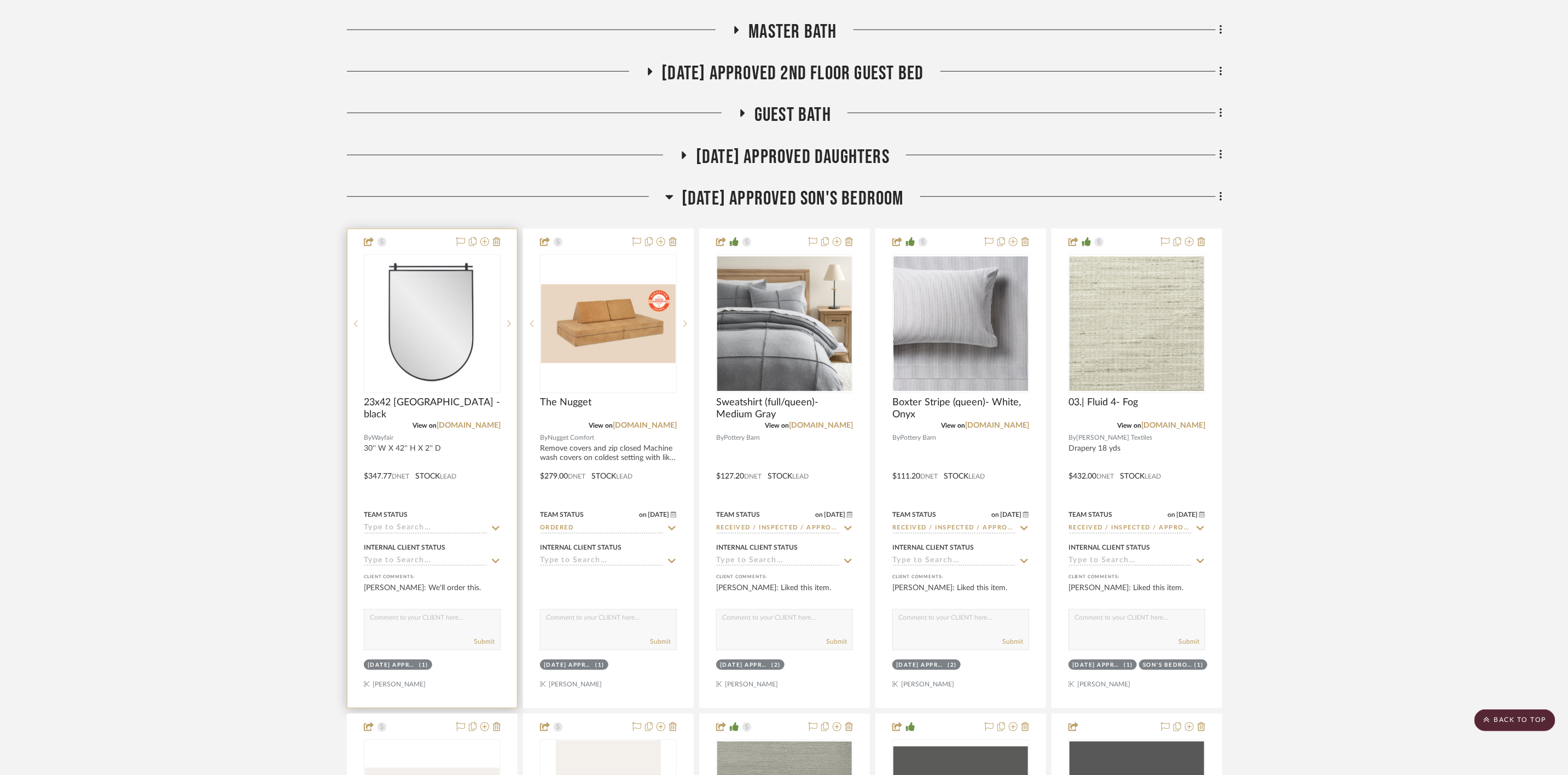
click at [414, 534] on input at bounding box center [425, 528] width 124 height 10
type input "Ordered"
type input "[DATE]"
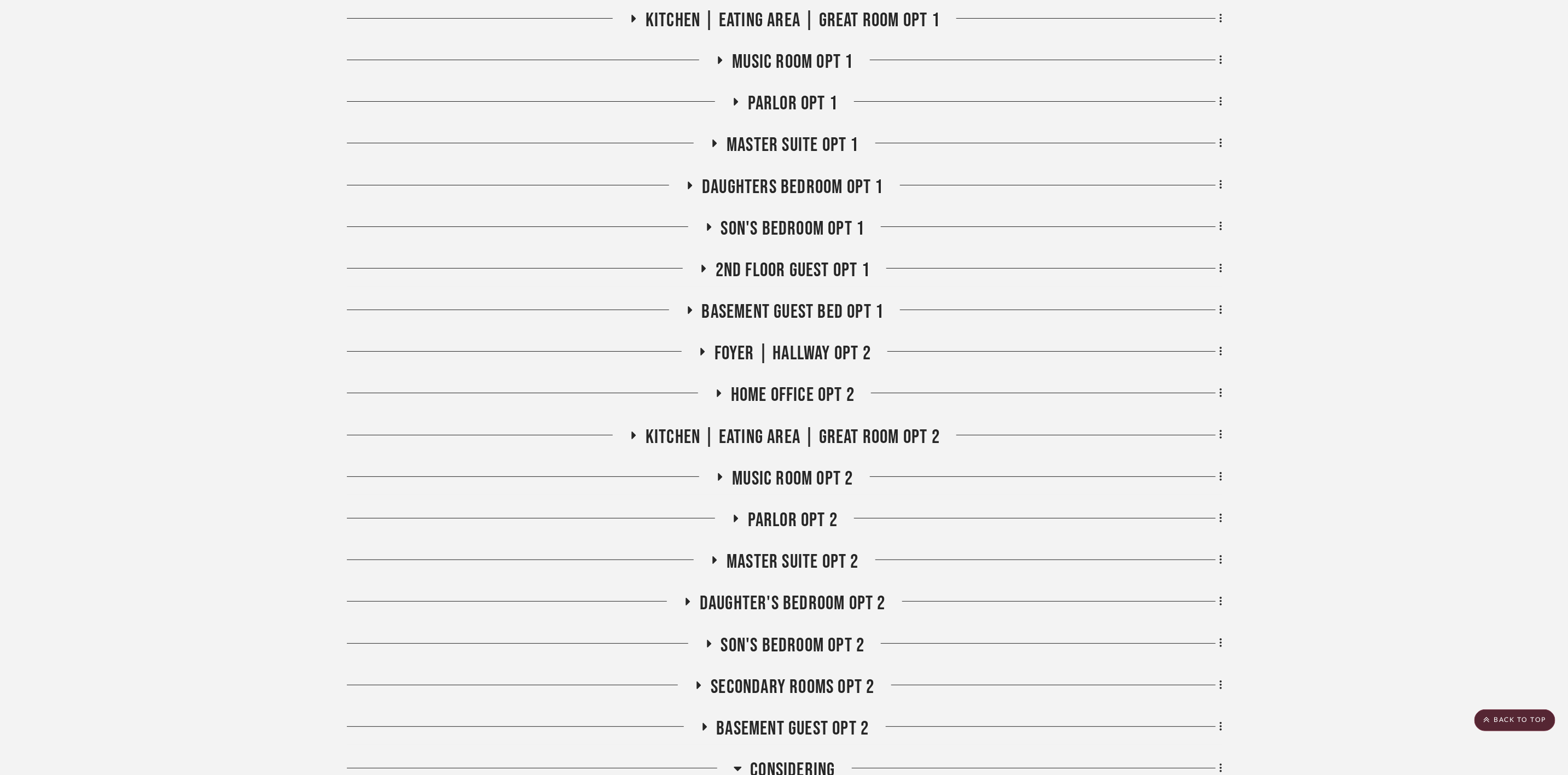
scroll to position [6564, 0]
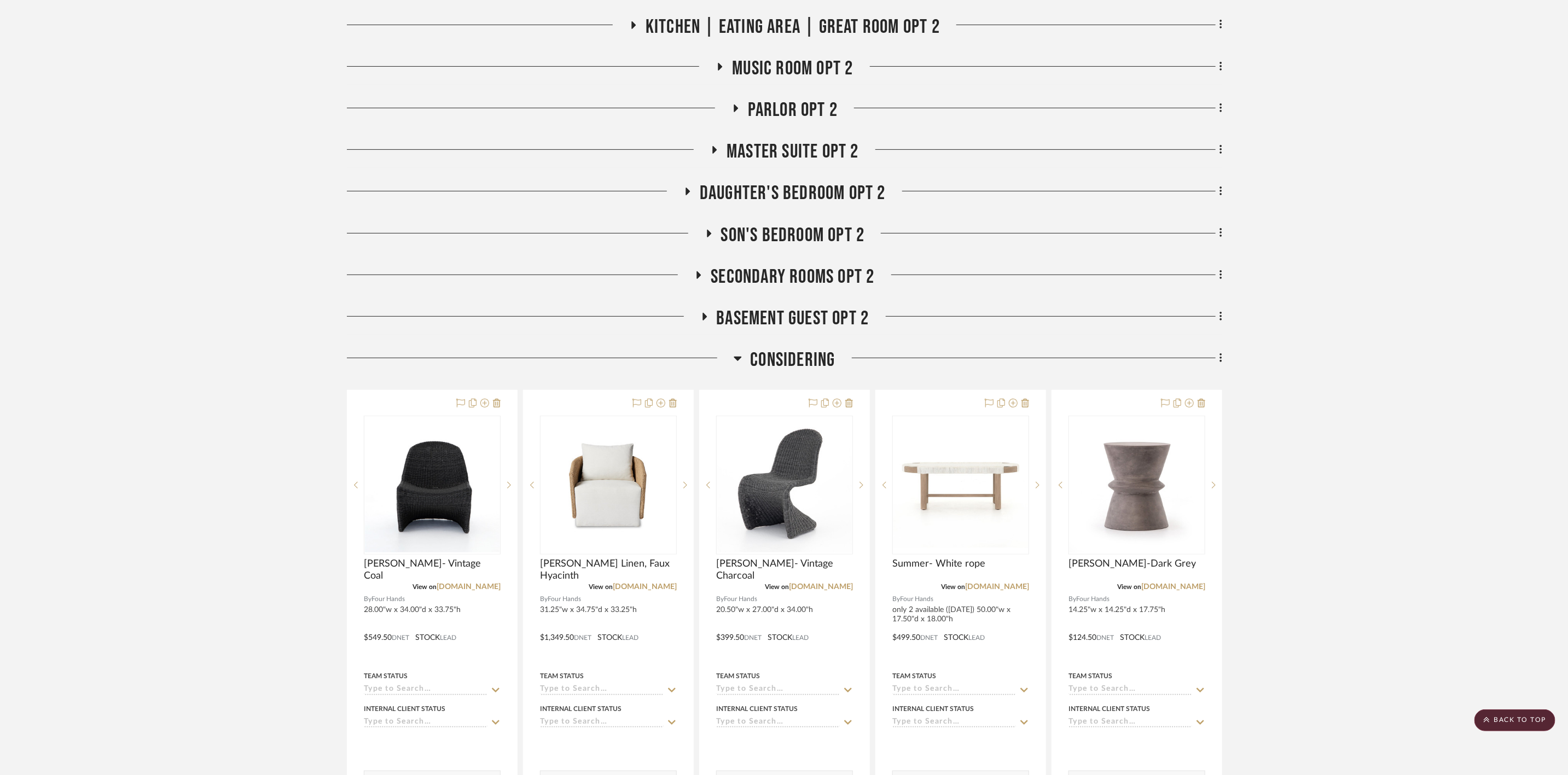
click at [816, 371] on span "Considering" at bounding box center [793, 360] width 85 height 24
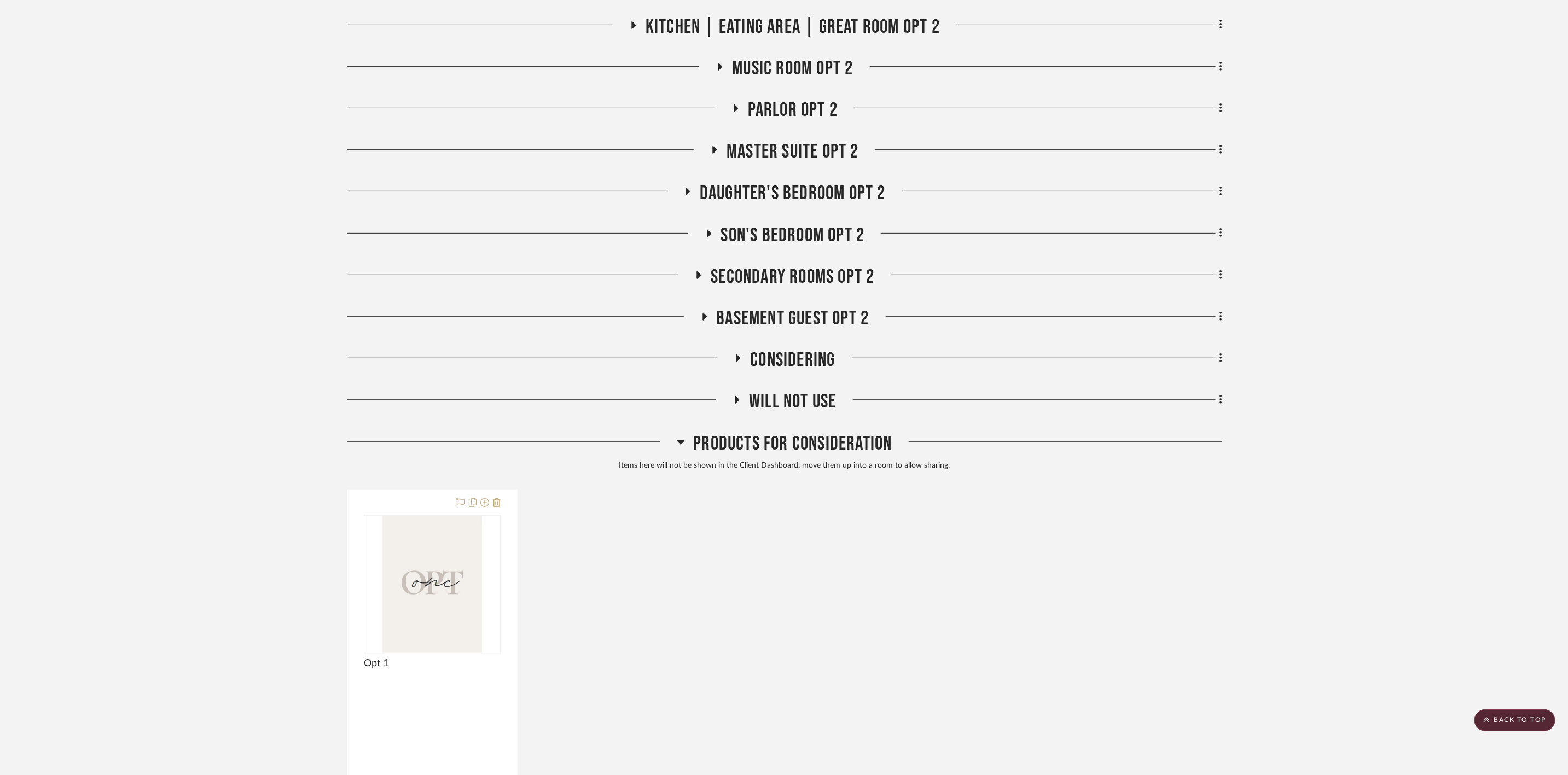
click at [796, 413] on span "Will Not Use" at bounding box center [792, 402] width 87 height 24
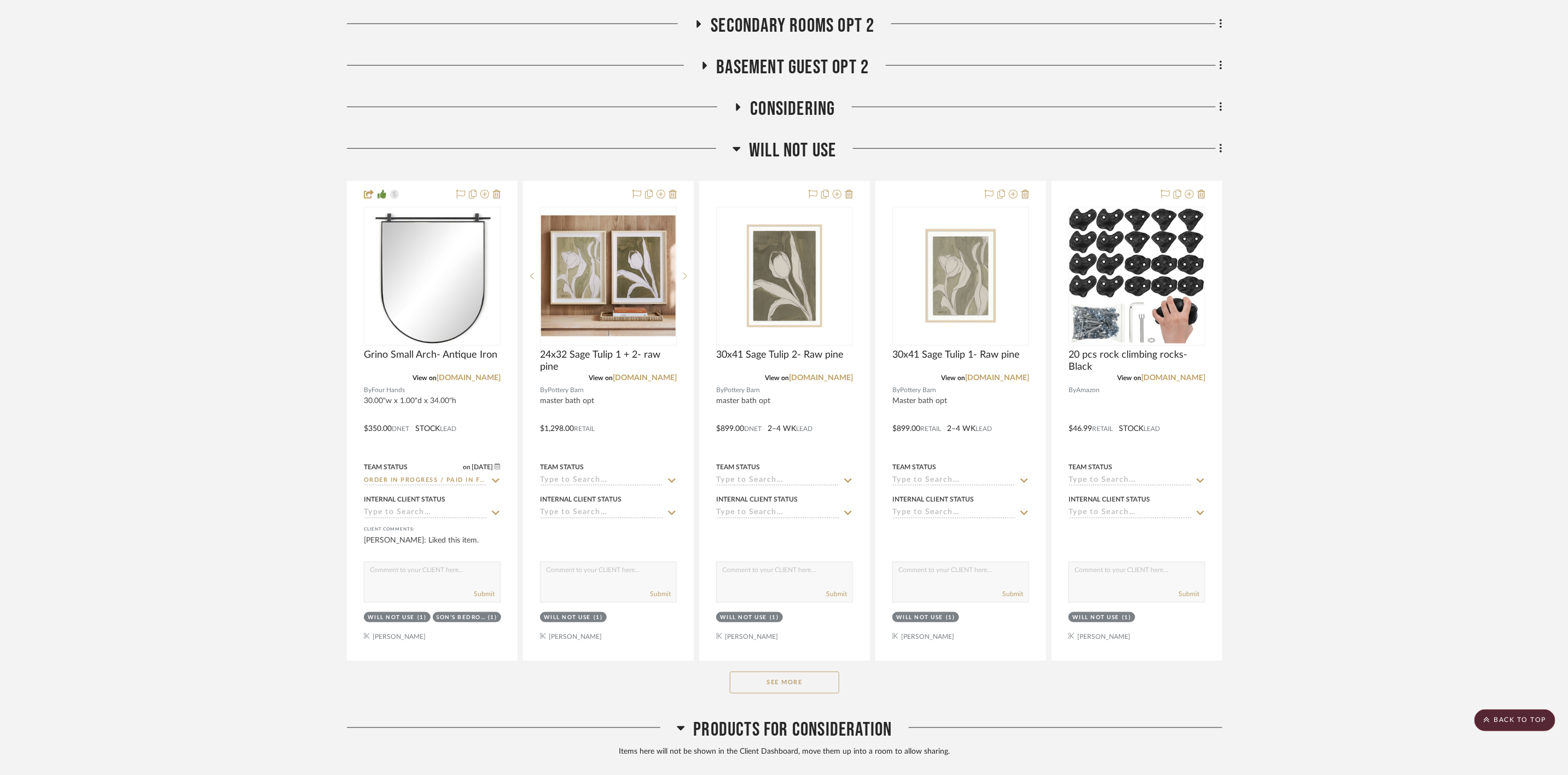
scroll to position [6891, 0]
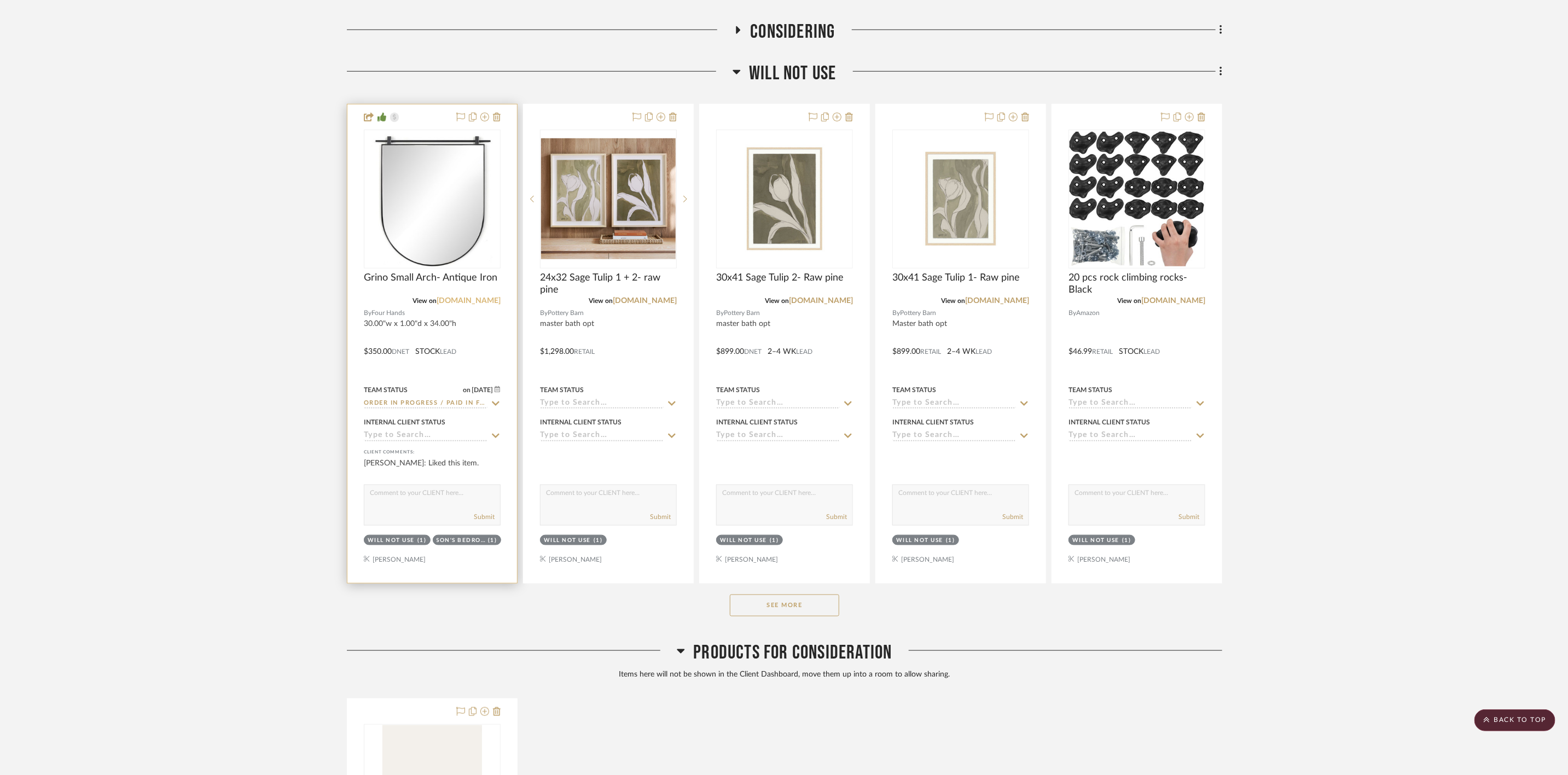
click at [493, 305] on link "marketplace.fourhands.com" at bounding box center [468, 301] width 64 height 8
click at [826, 617] on button "See More" at bounding box center [784, 605] width 109 height 22
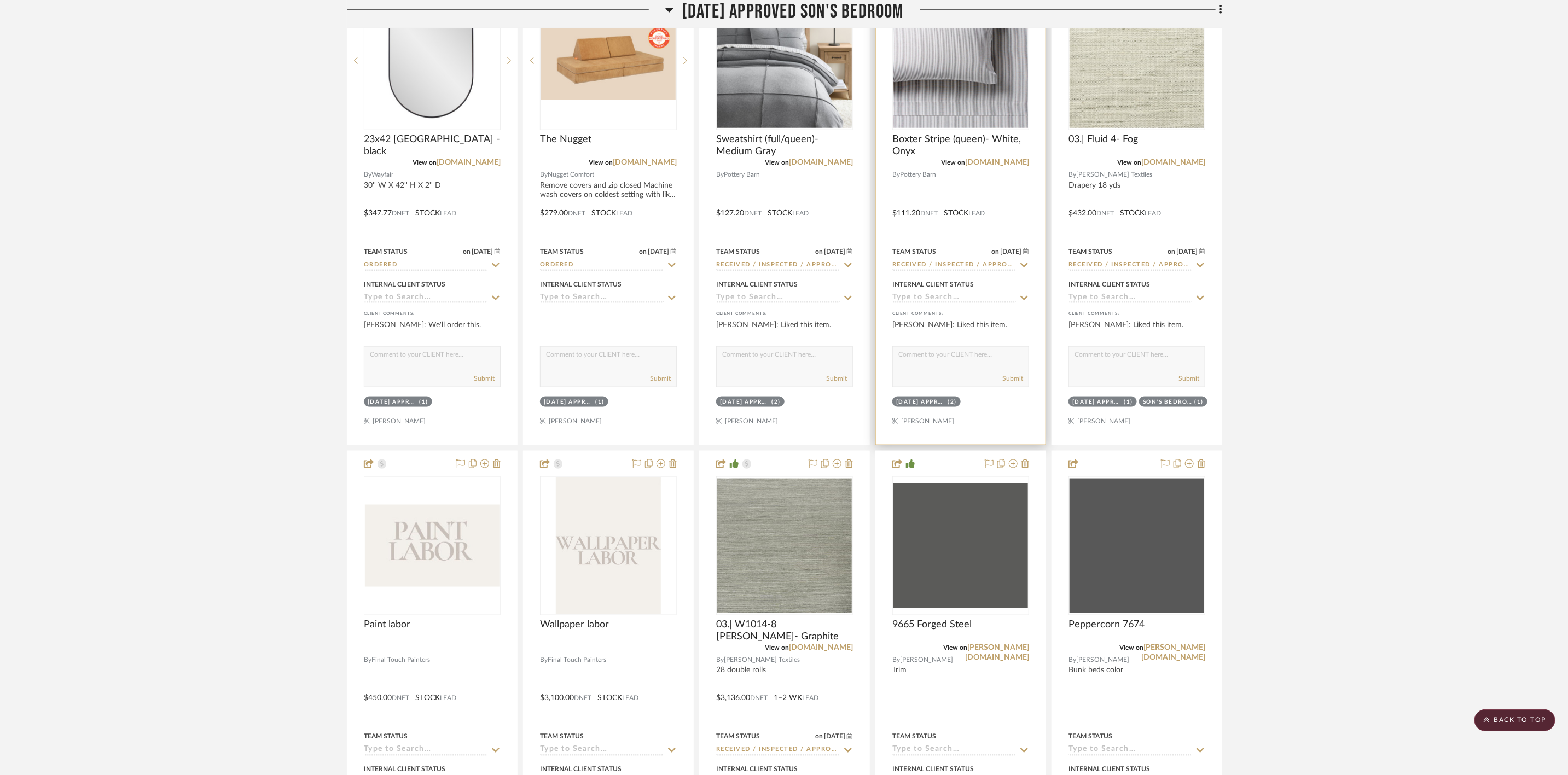
scroll to position [3938, 0]
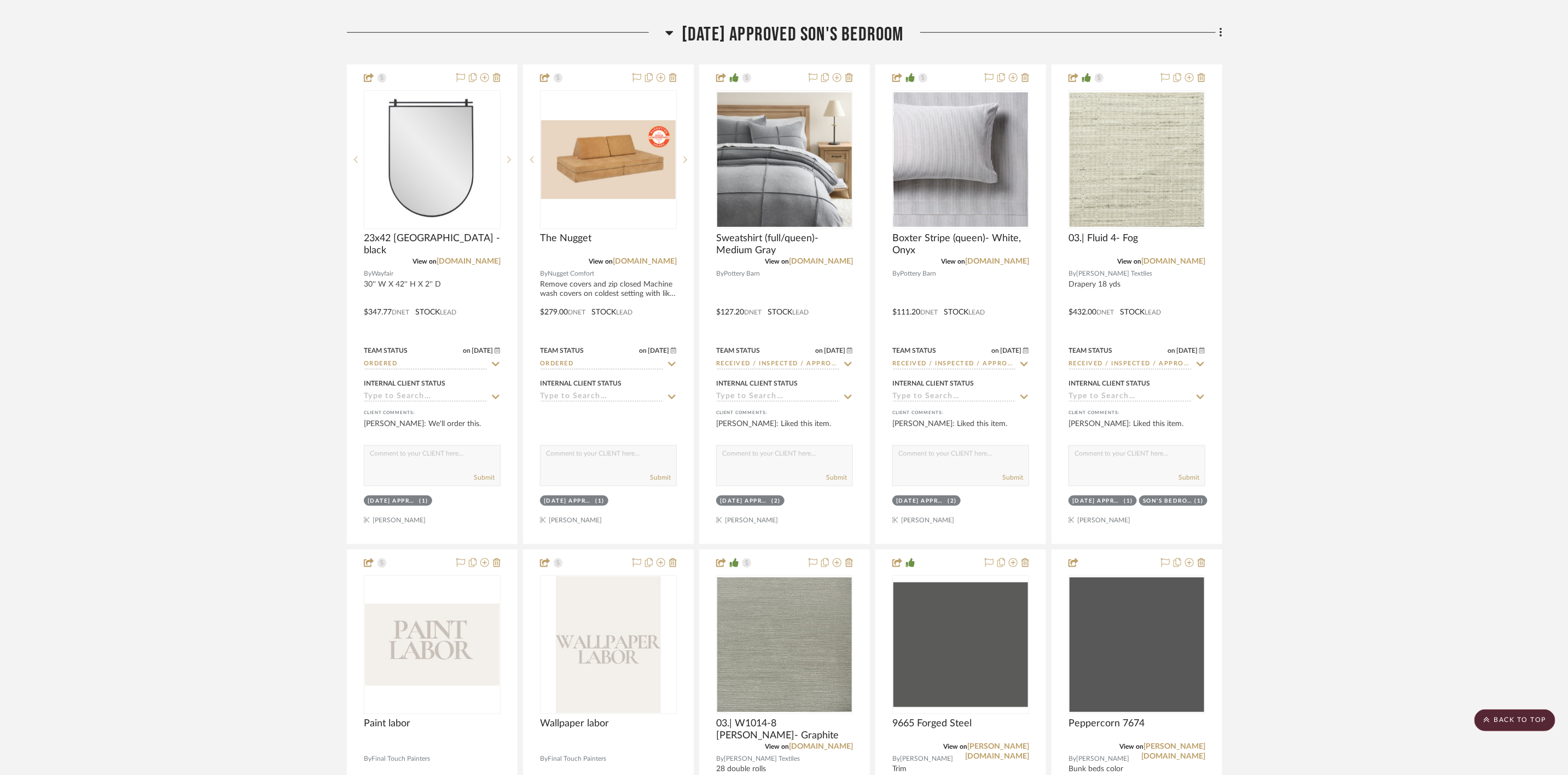
click at [820, 46] on span "[DATE] Approved Son's Bedroom" at bounding box center [793, 35] width 222 height 24
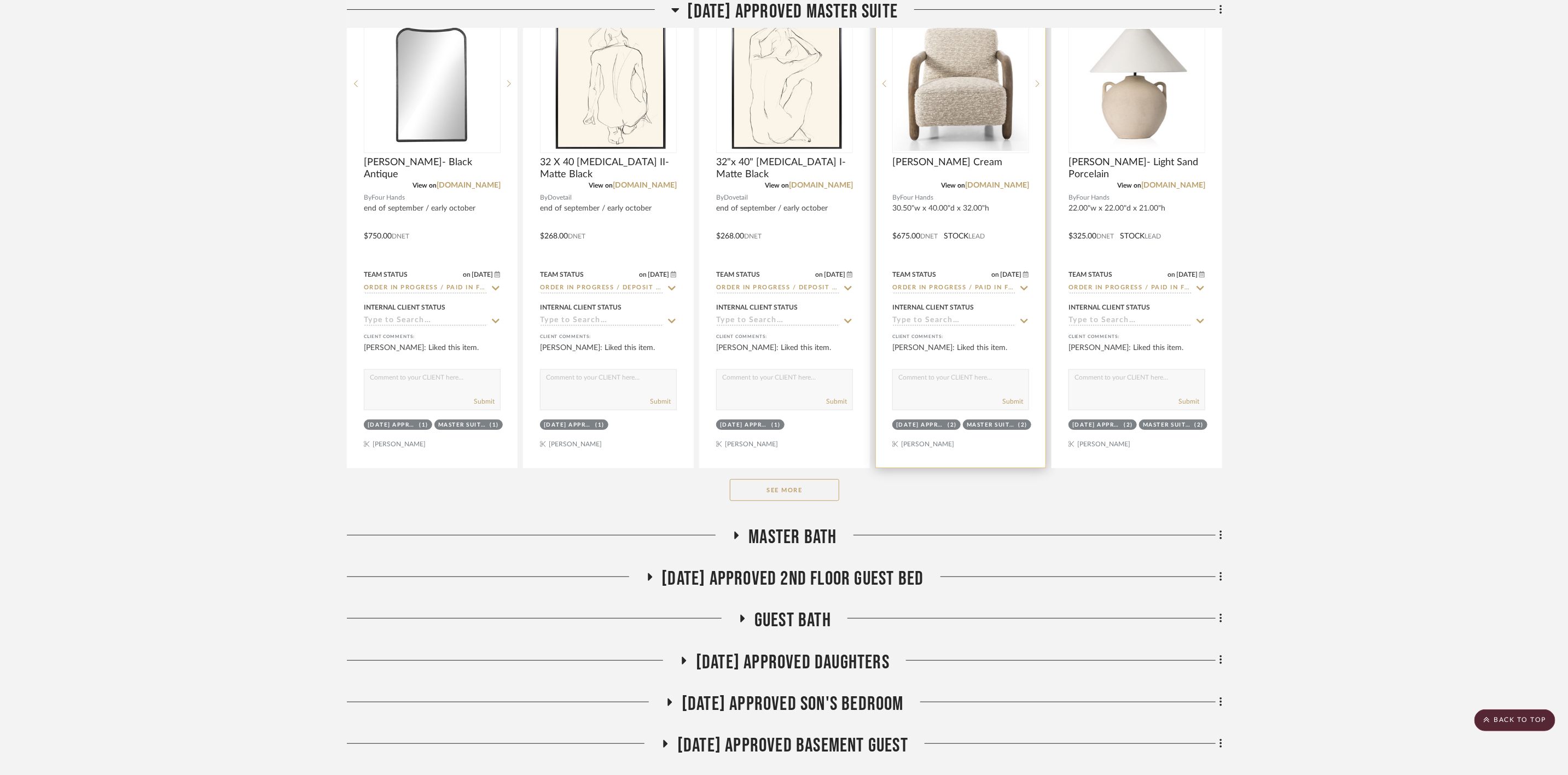
scroll to position [3035, 0]
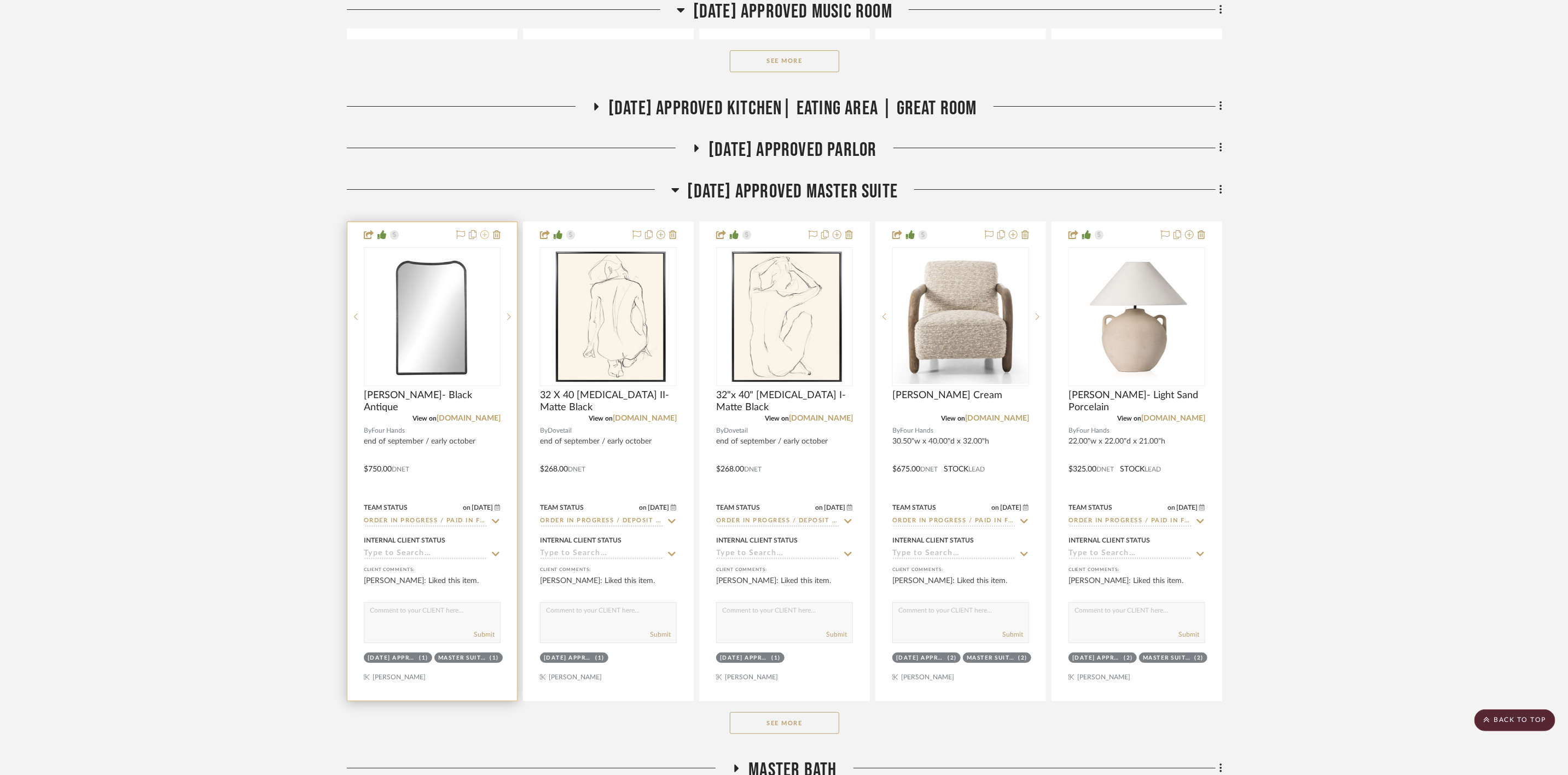
click at [483, 239] on icon at bounding box center [484, 234] width 9 height 9
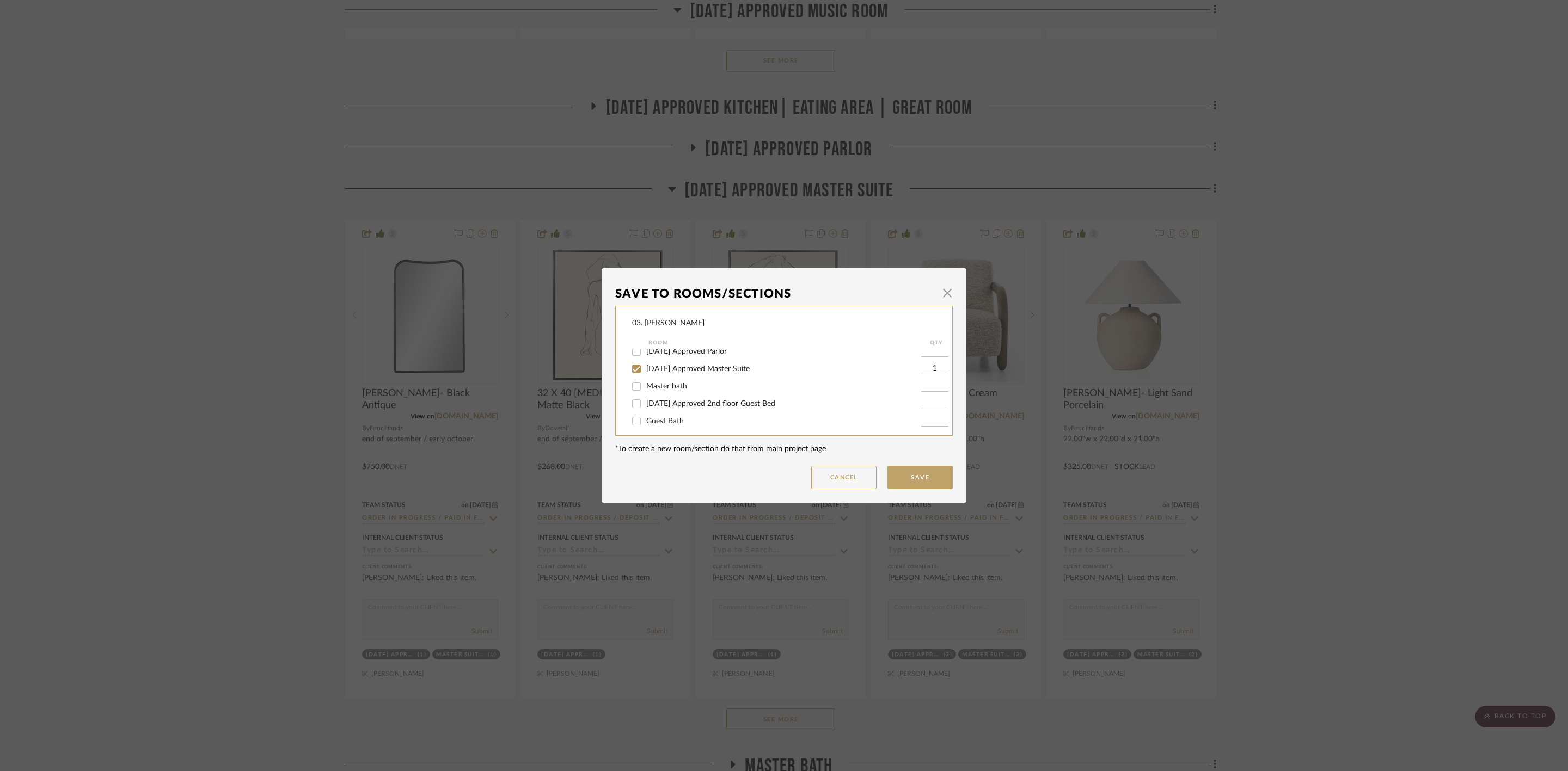
click at [655, 372] on span "[DATE] Approved Master Suite" at bounding box center [698, 369] width 103 height 8
click at [645, 372] on input "[DATE] Approved Master Suite" at bounding box center [636, 369] width 18 height 18
checkbox input "false"
click at [655, 418] on span "Will Not Use" at bounding box center [668, 416] width 43 height 8
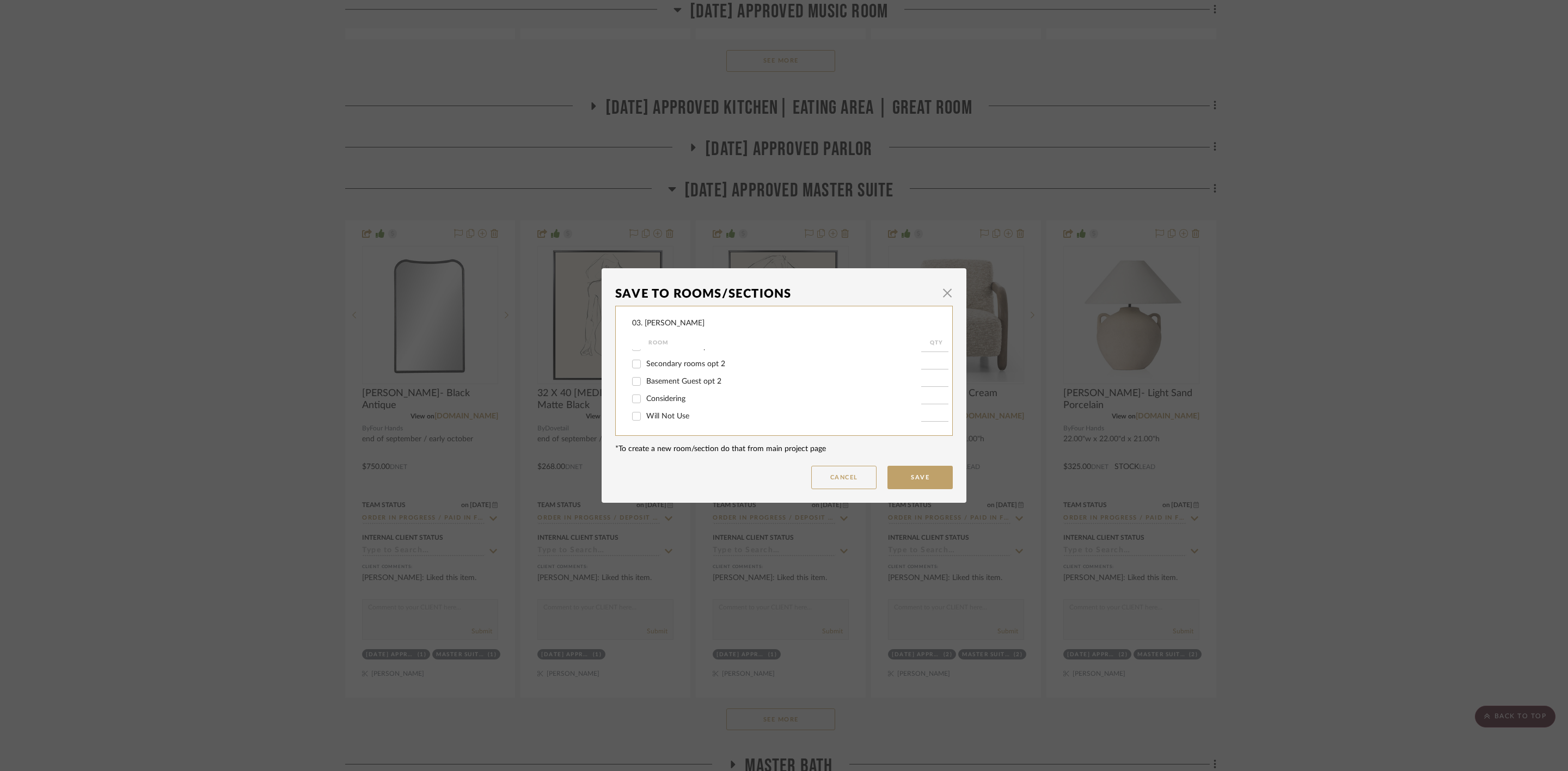
click at [645, 418] on input "Will Not Use" at bounding box center [636, 416] width 18 height 18
checkbox input "true"
type input "1"
click at [911, 479] on button "Save" at bounding box center [920, 478] width 65 height 23
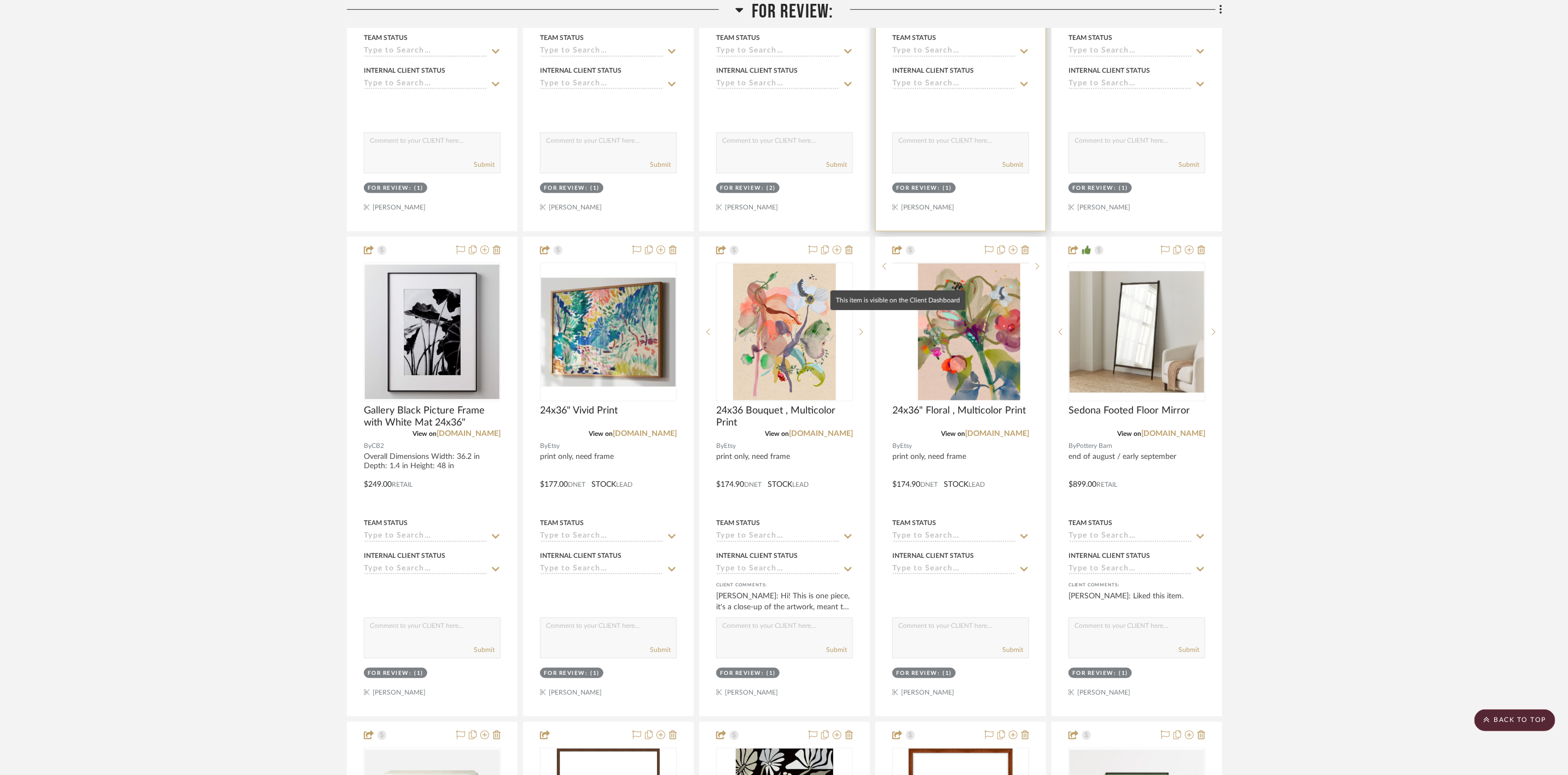
scroll to position [328, 0]
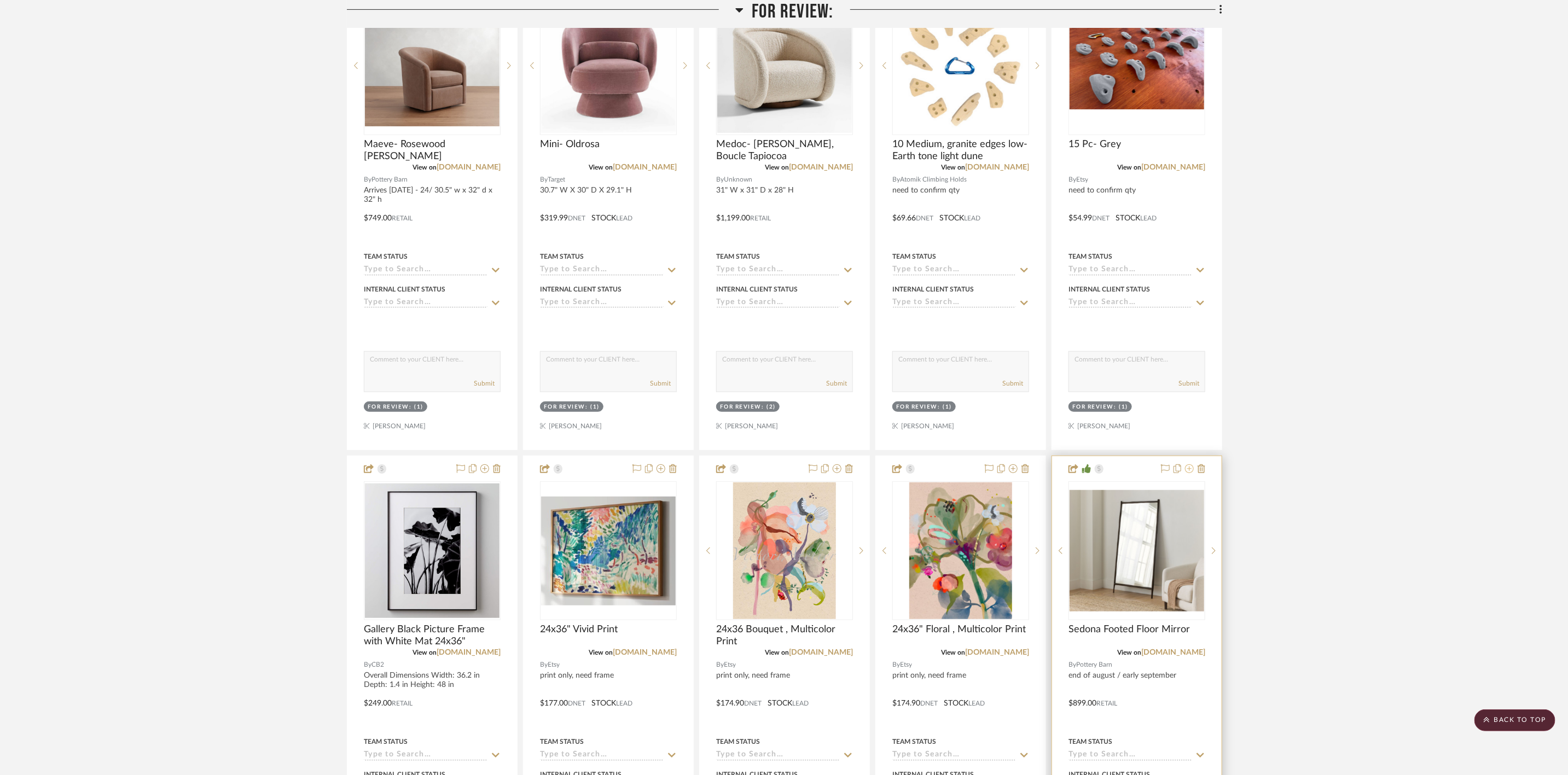
click at [1187, 470] on icon at bounding box center [1189, 468] width 9 height 9
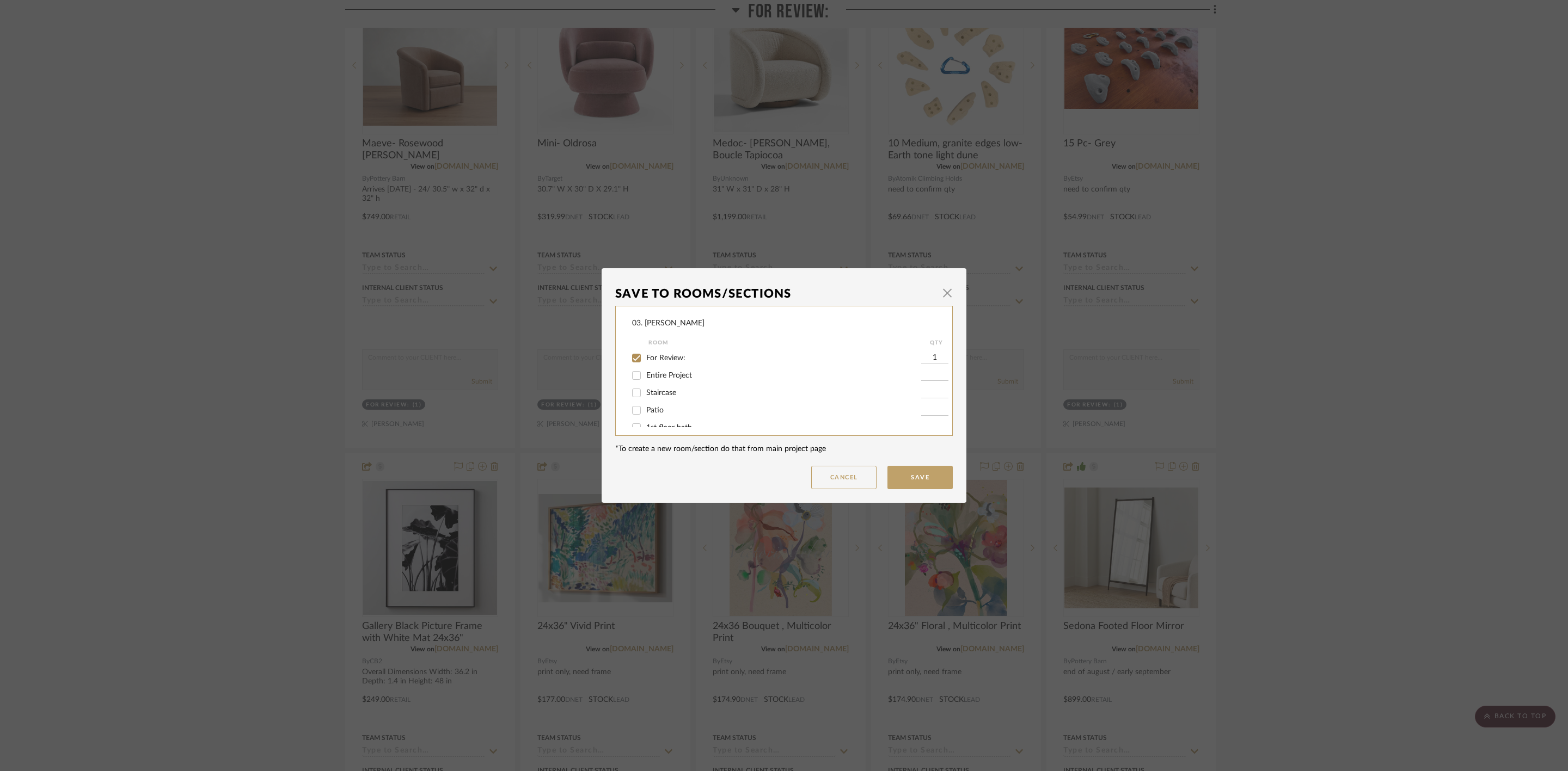
click at [665, 351] on div "For Review:" at bounding box center [777, 358] width 289 height 18
click at [670, 357] on span "For Review:" at bounding box center [666, 358] width 39 height 8
click at [645, 357] on input "For Review:" at bounding box center [636, 358] width 18 height 18
checkbox input "false"
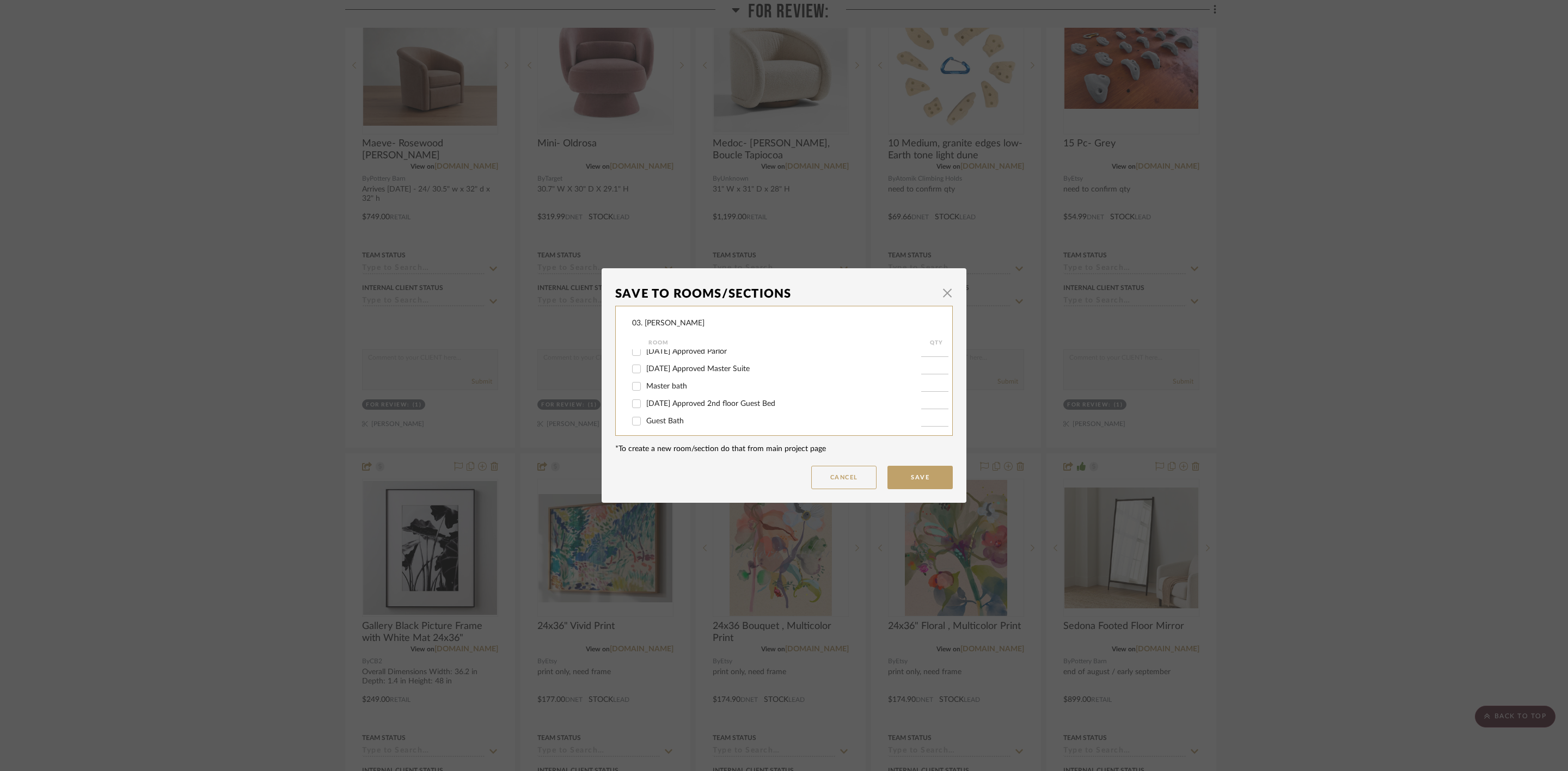
click at [699, 371] on span "[DATE] Approved Master Suite" at bounding box center [698, 369] width 103 height 8
click at [645, 371] on input "[DATE] Approved Master Suite" at bounding box center [636, 369] width 18 height 18
checkbox input "true"
type input "1"
click at [893, 477] on button "Save" at bounding box center [920, 478] width 65 height 23
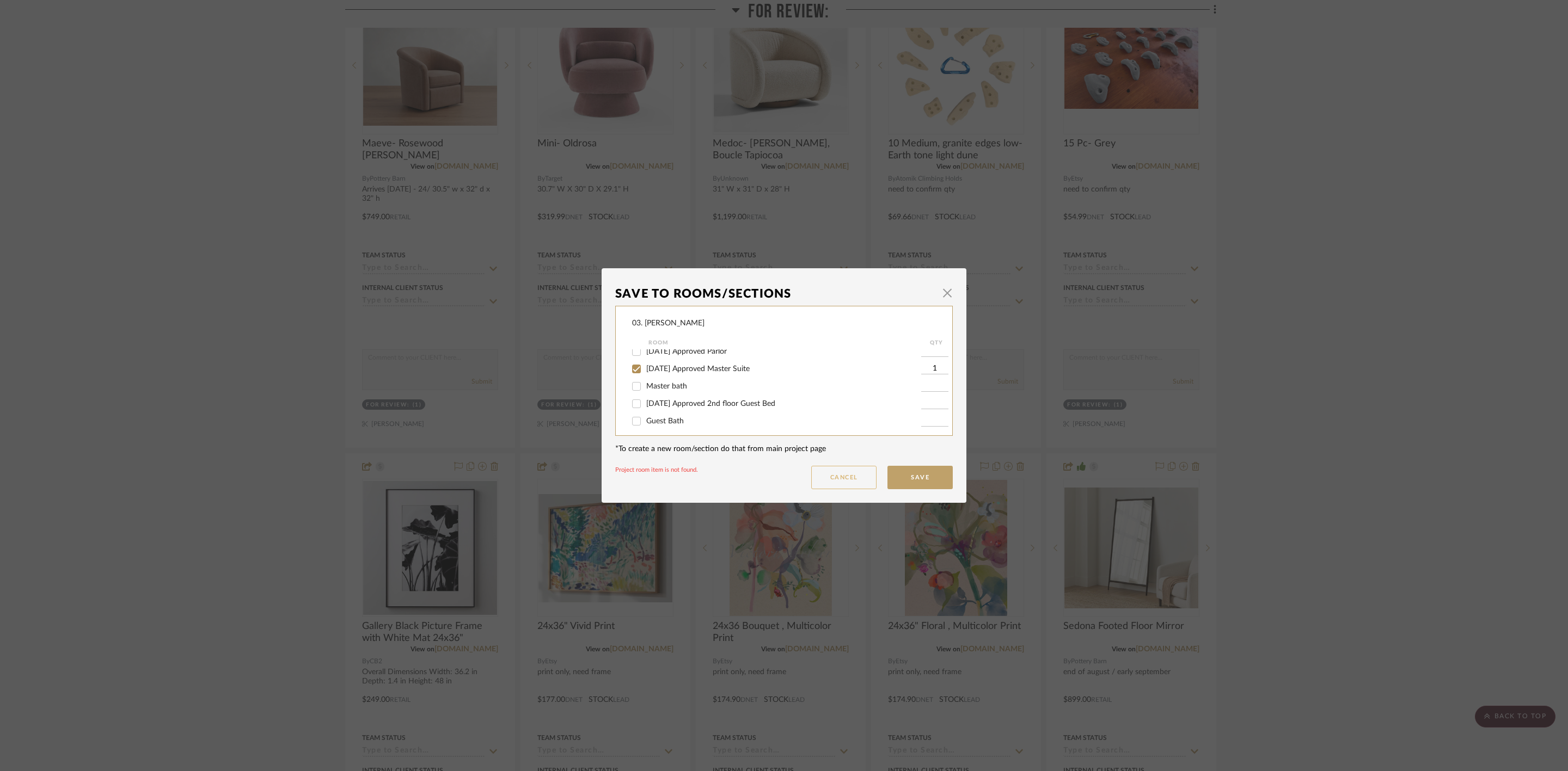
click at [847, 470] on button "Cancel" at bounding box center [844, 478] width 65 height 23
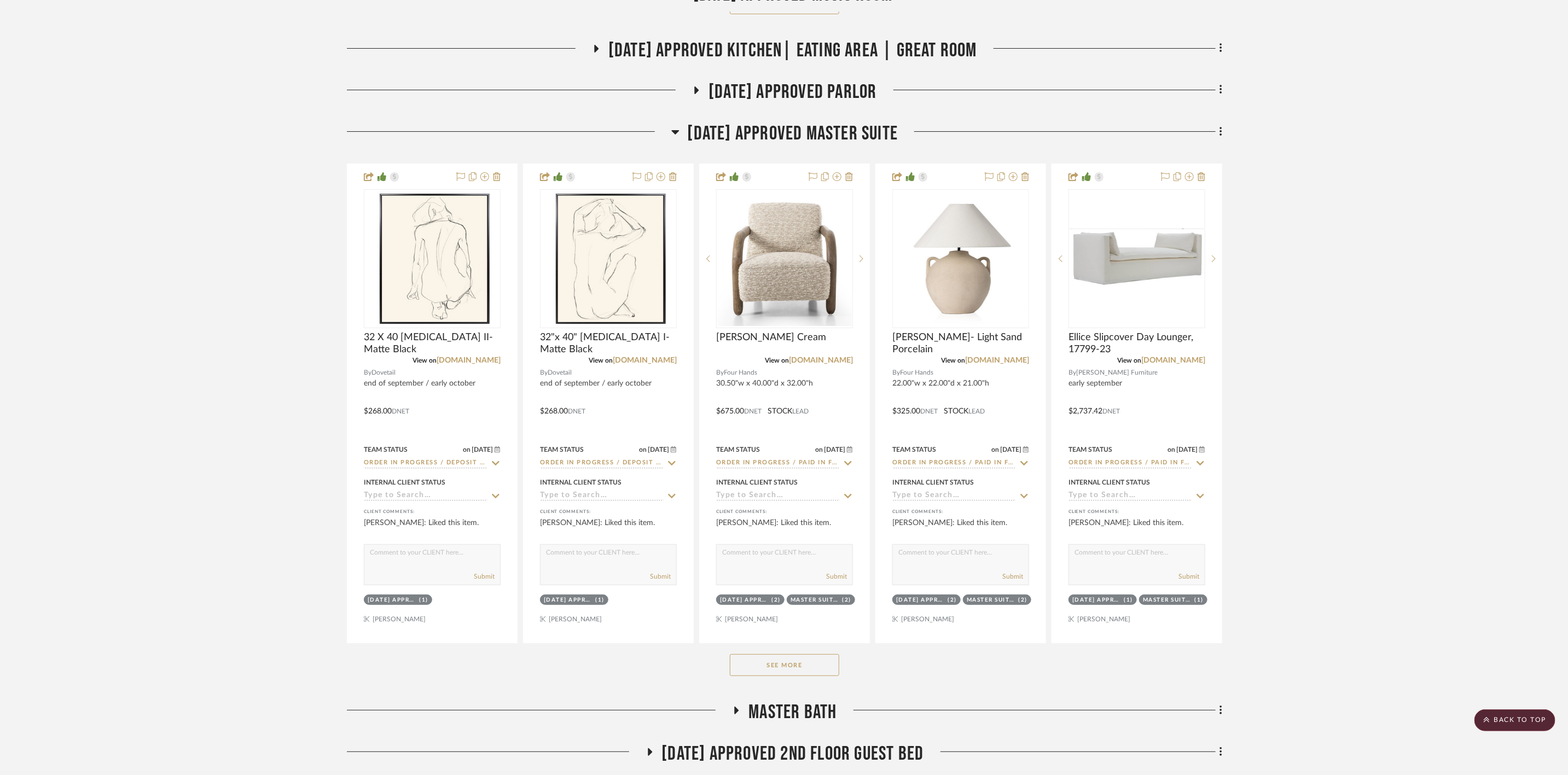
scroll to position [3199, 0]
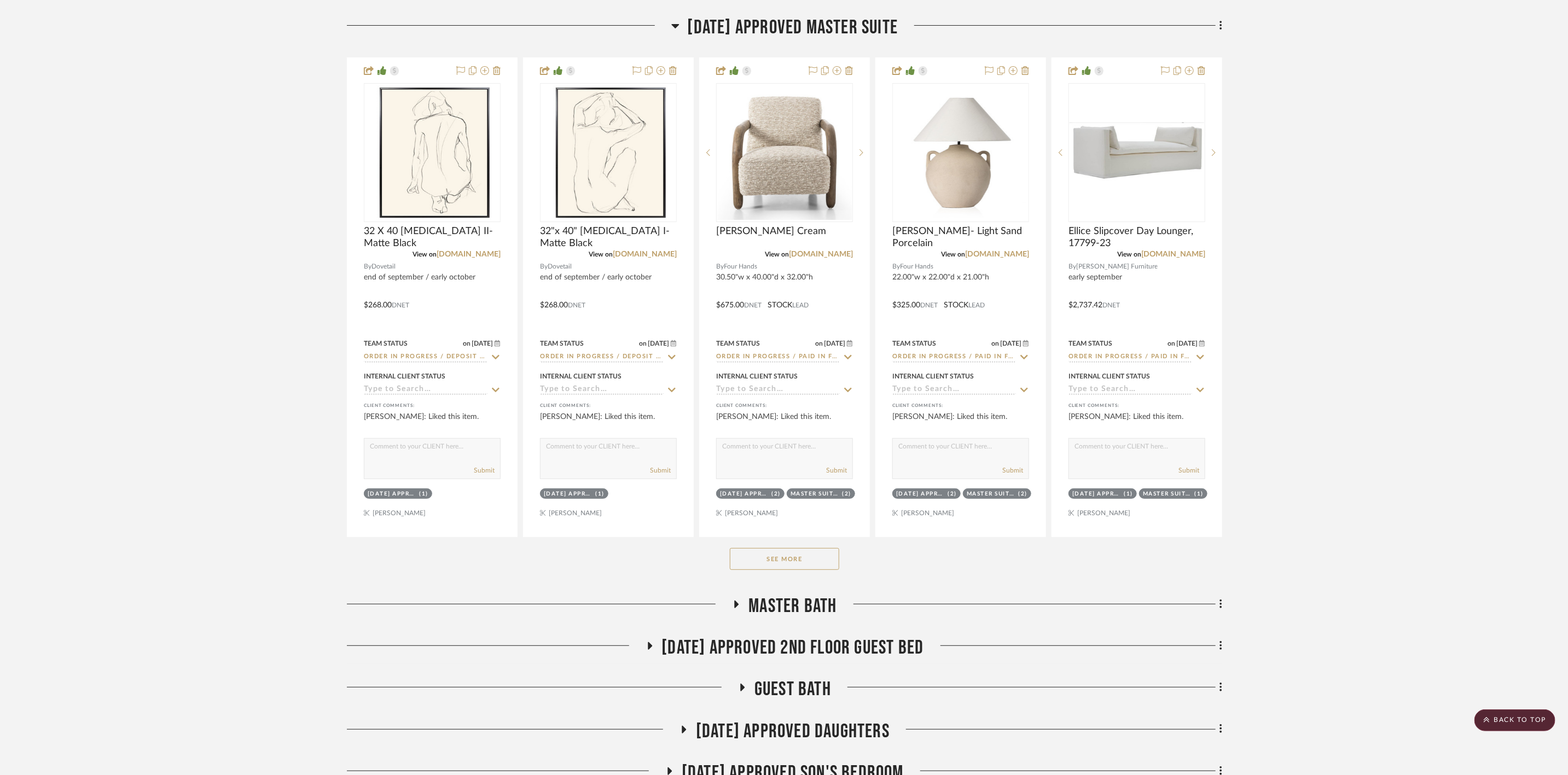
click at [818, 568] on button "See More" at bounding box center [784, 559] width 109 height 22
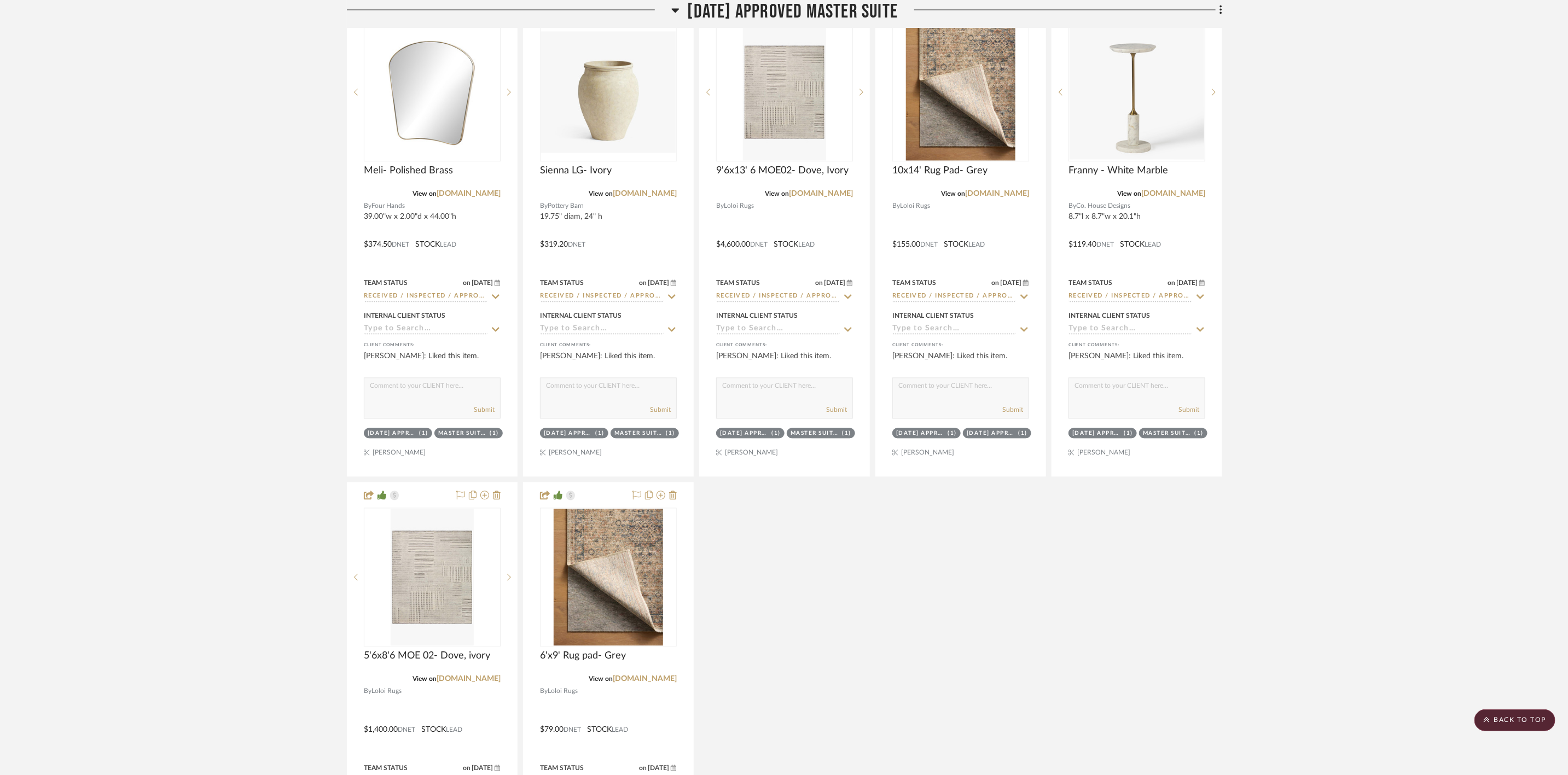
scroll to position [4923, 0]
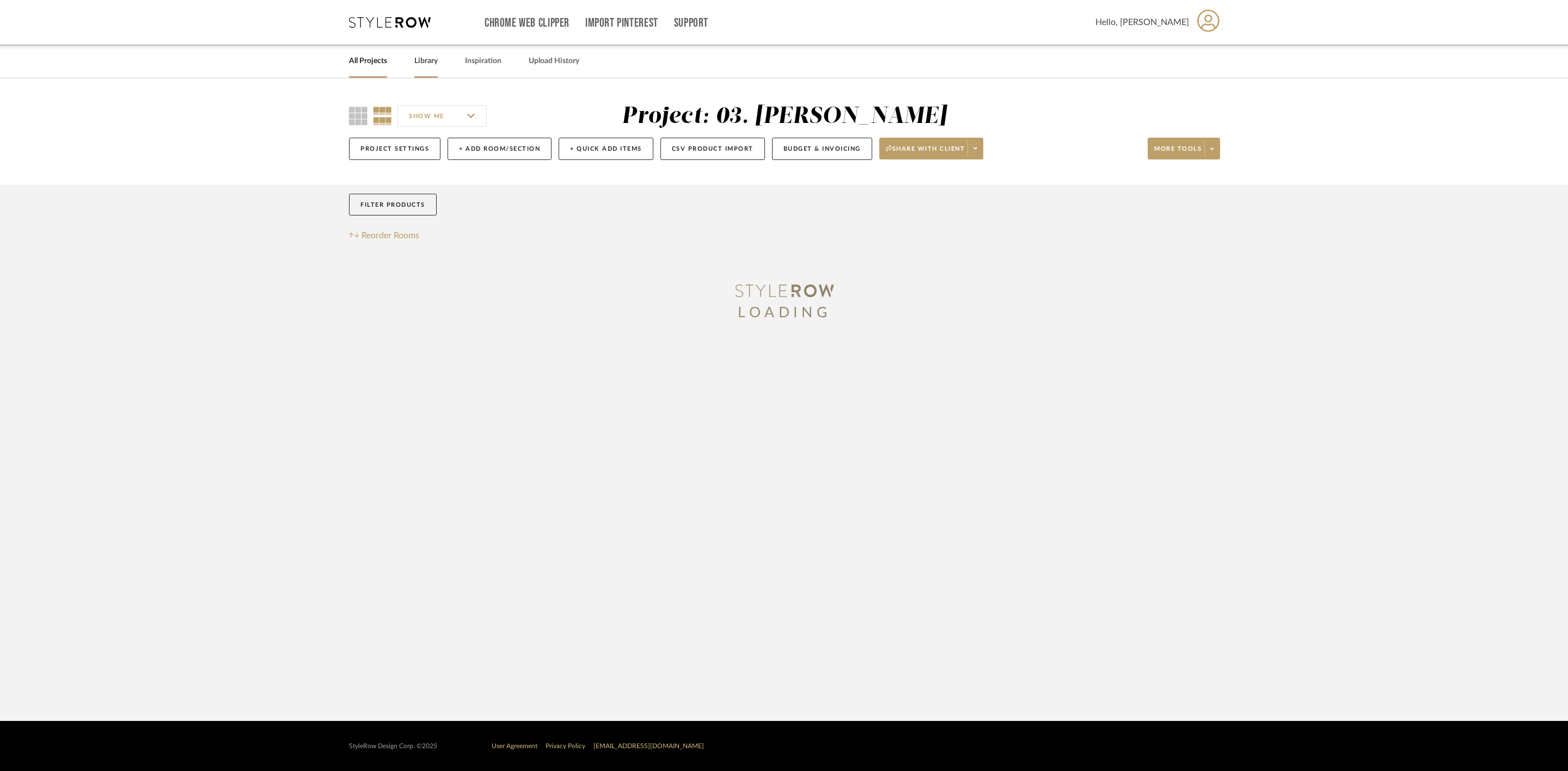
click at [422, 57] on link "Library" at bounding box center [426, 61] width 23 height 15
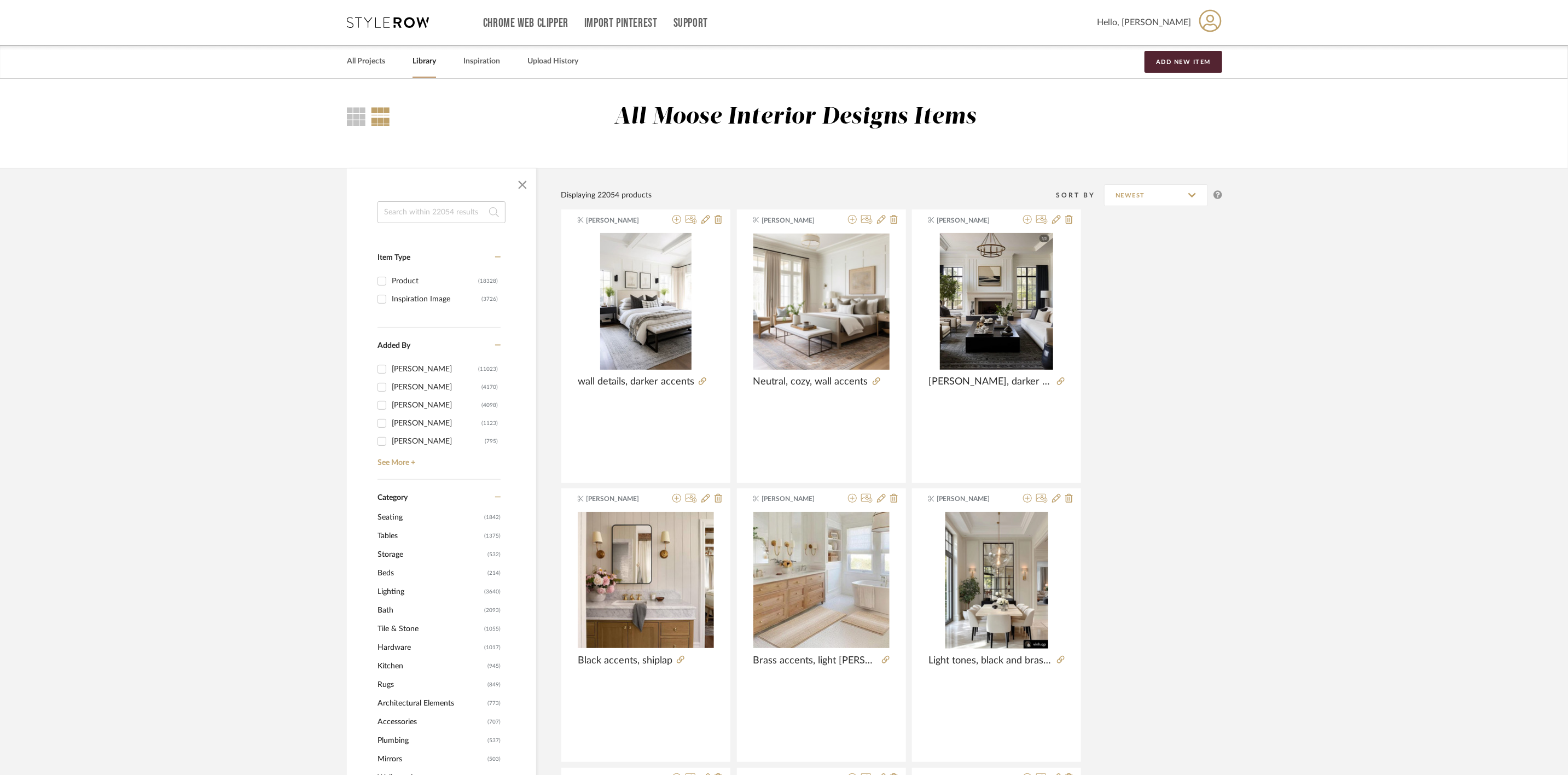
click at [394, 536] on span "Tables" at bounding box center [429, 536] width 104 height 18
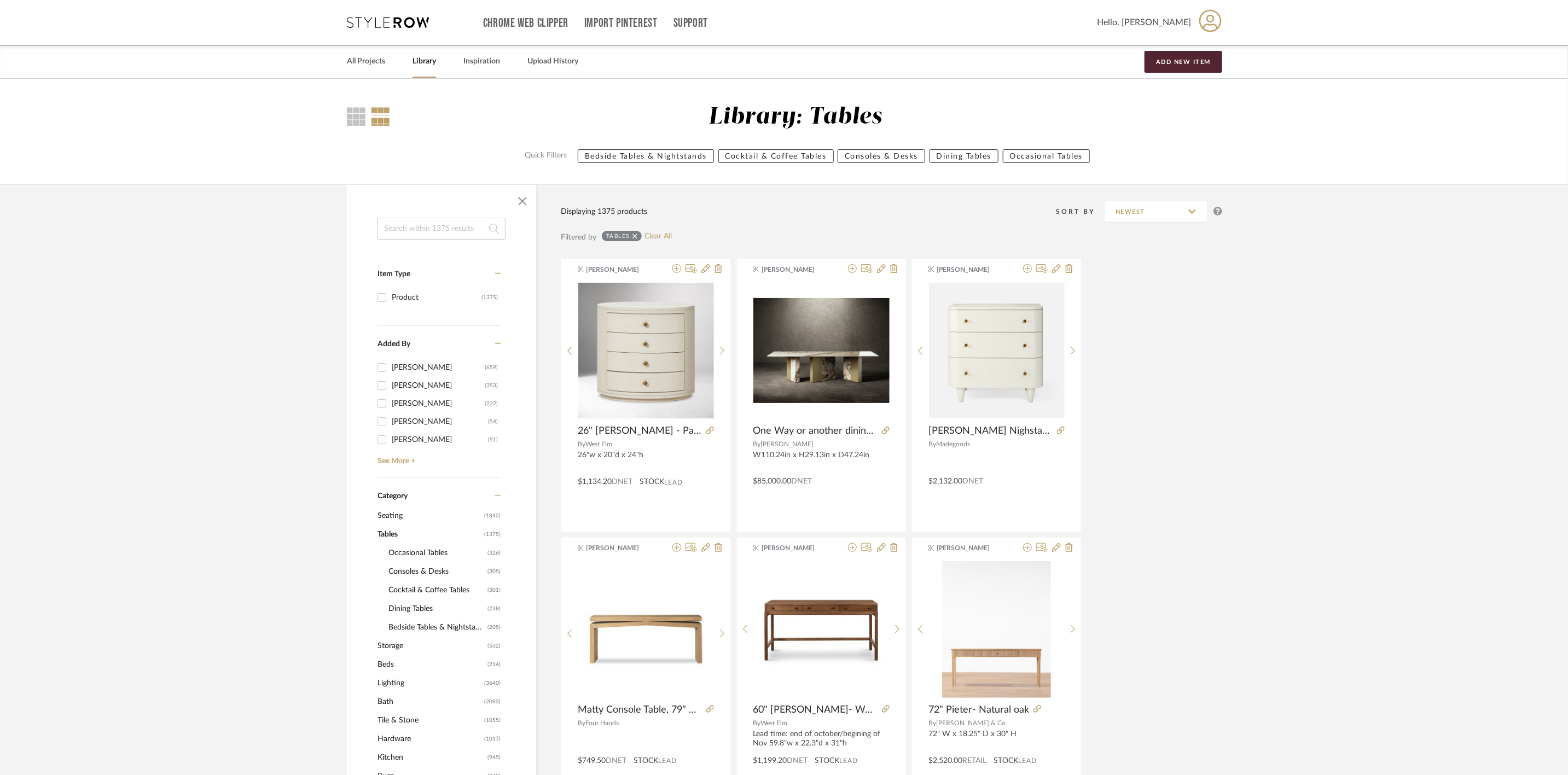
click at [444, 568] on span "Consoles & Desks" at bounding box center [436, 572] width 96 height 18
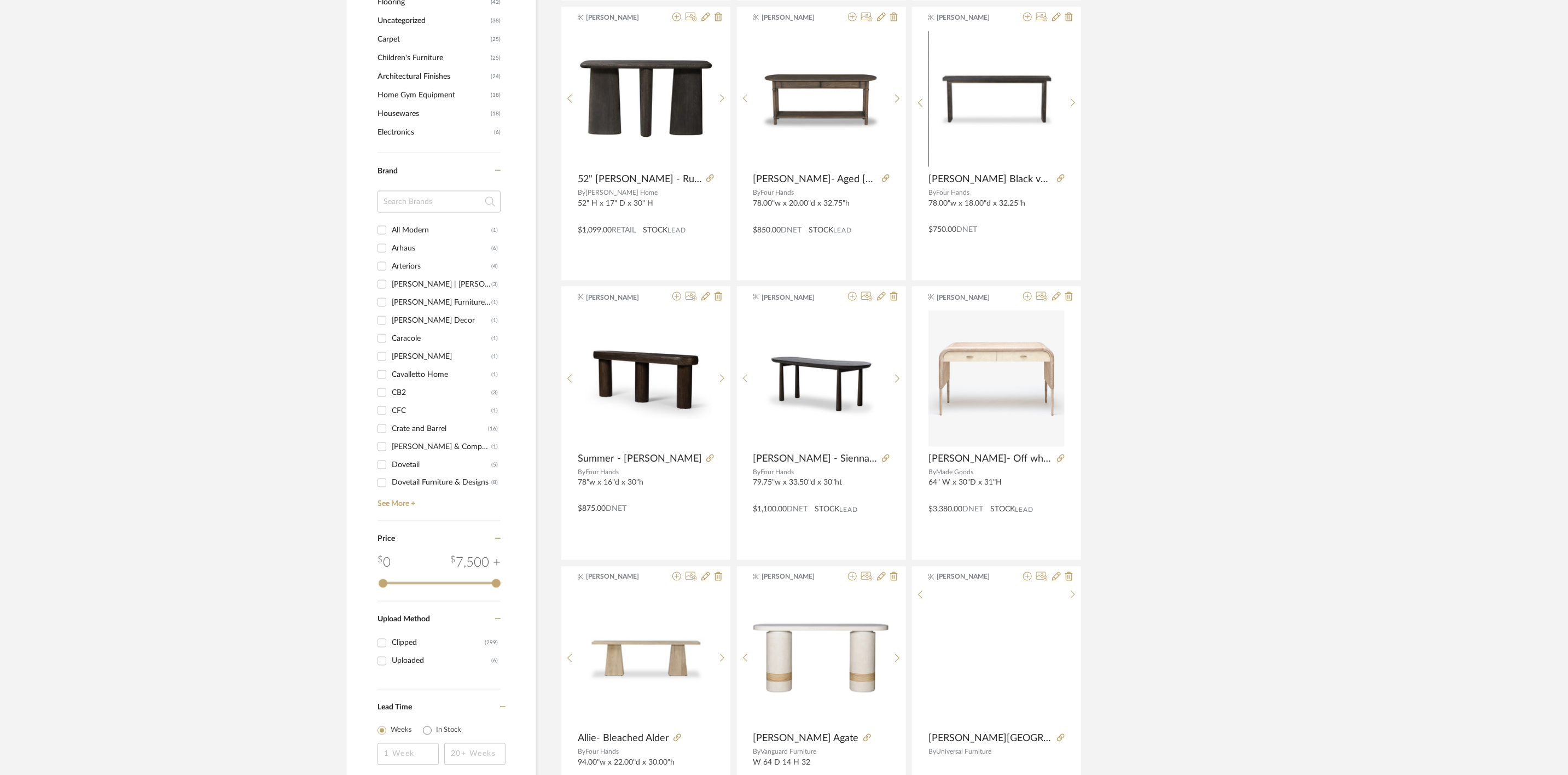
scroll to position [1231, 0]
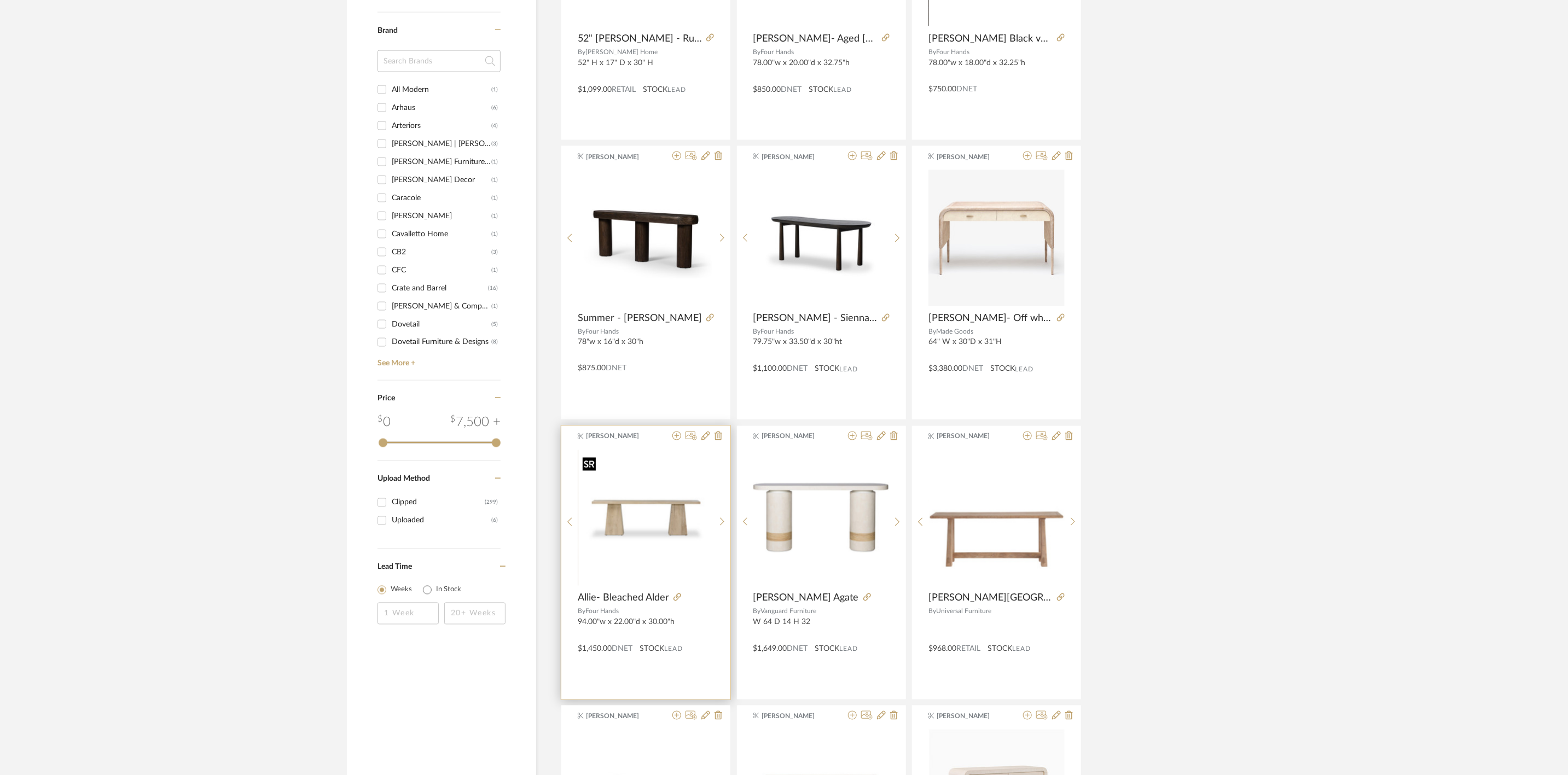
click at [0, 0] on img at bounding box center [0, 0] width 0 height 0
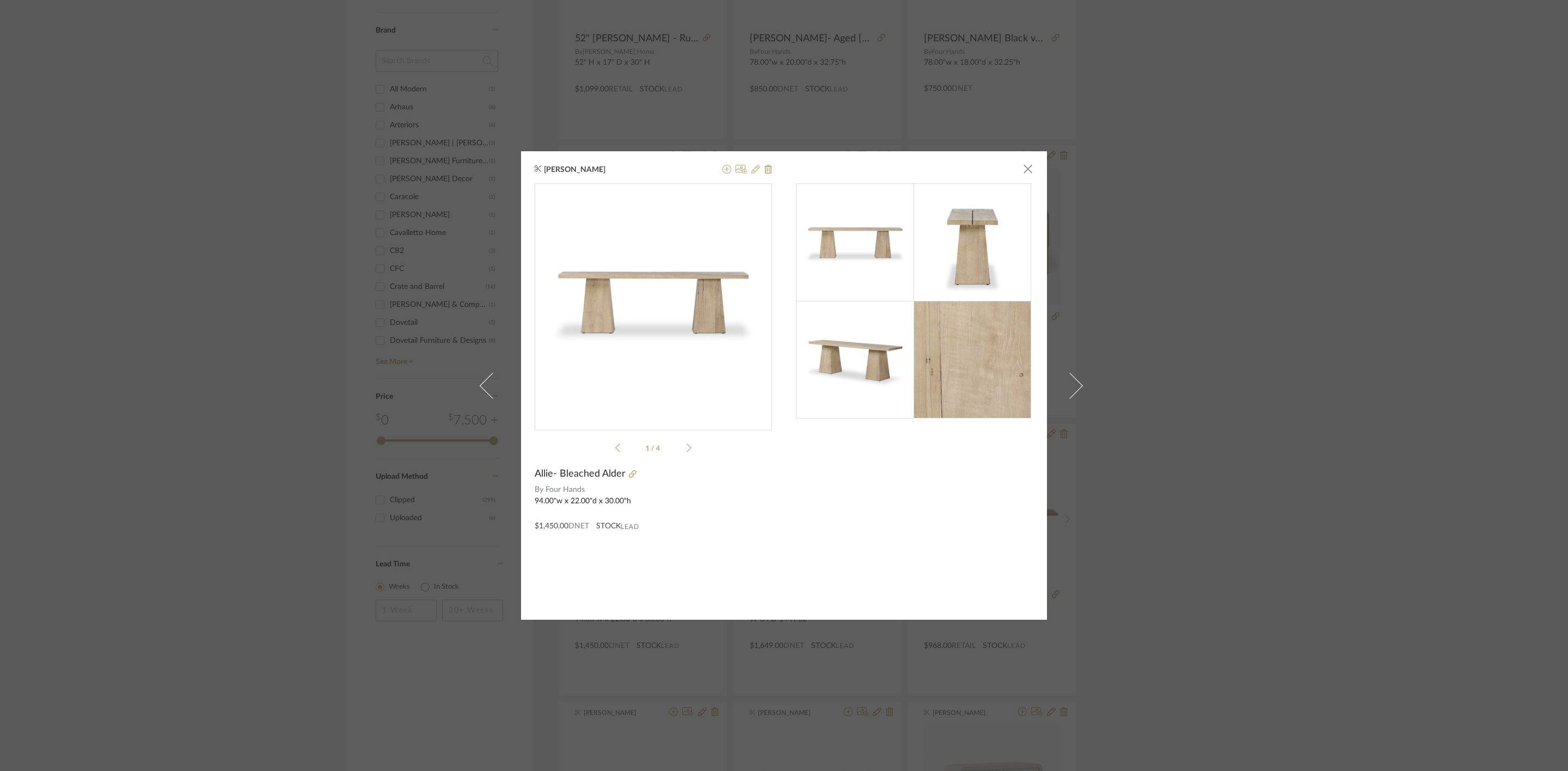
click at [753, 169] on icon at bounding box center [755, 169] width 8 height 8
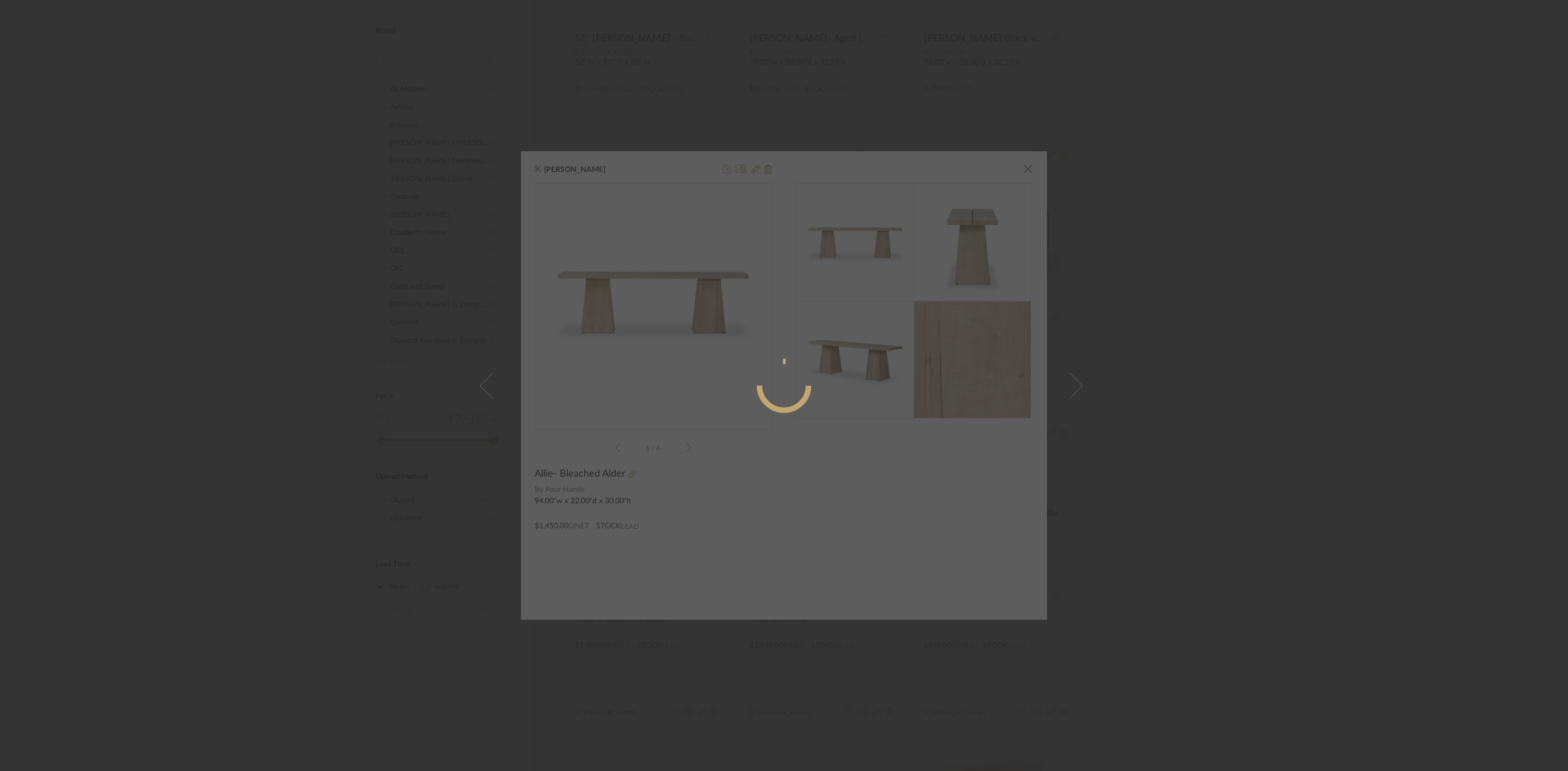
radio input "true"
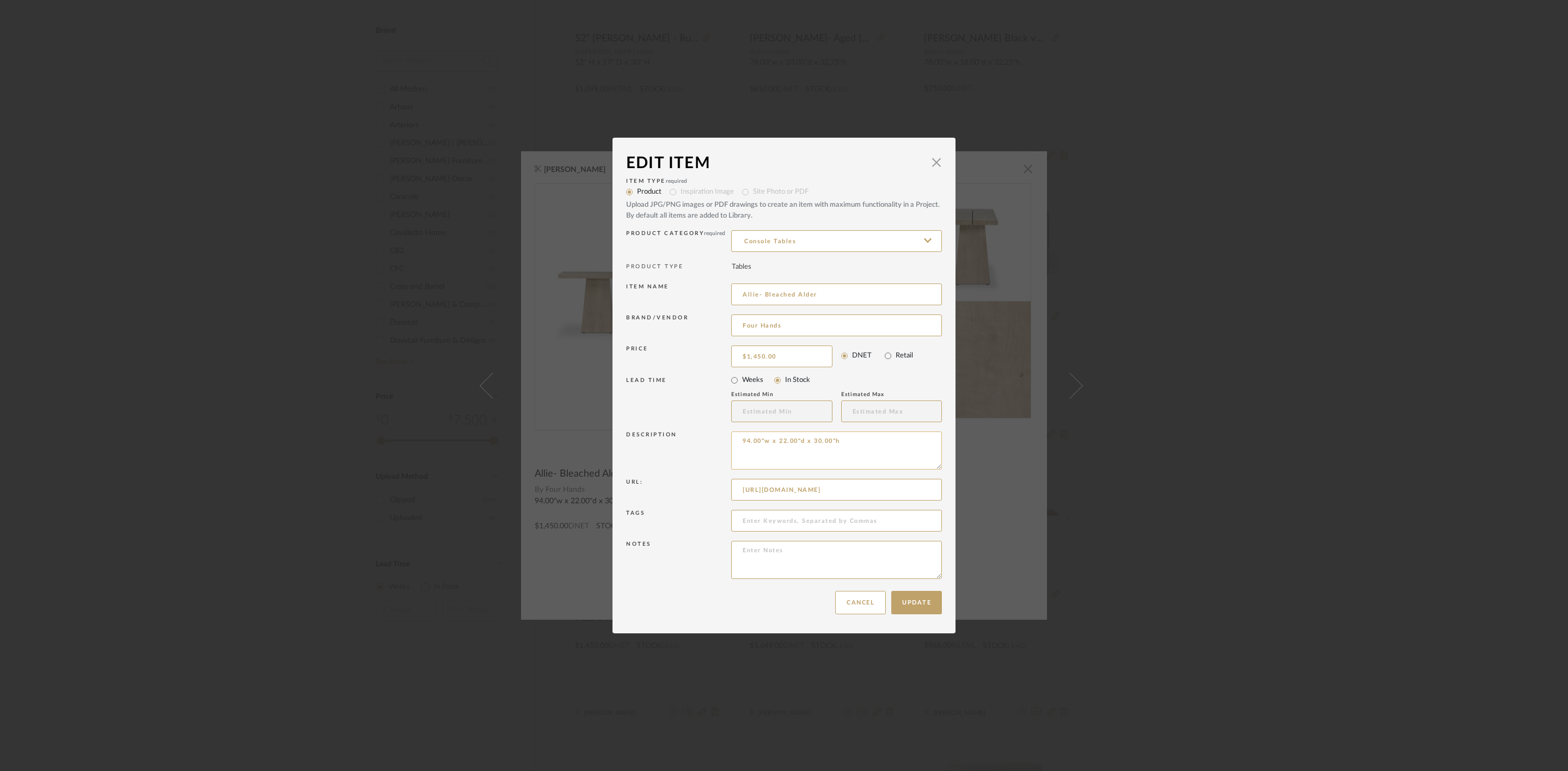
click at [737, 440] on textarea "94.00"w x 22.00"d x 30.00"h" at bounding box center [836, 450] width 211 height 38
type textarea "WE HAVE ALREADY. 94.00"w x 22.00"d x 30.00"h"
click at [799, 552] on textarea at bounding box center [836, 560] width 211 height 38
type textarea "NEED TO ADD 150 FOR RECEIVING/DELIVERY FOR AZAEL"
click at [903, 601] on button "Update" at bounding box center [916, 602] width 51 height 23
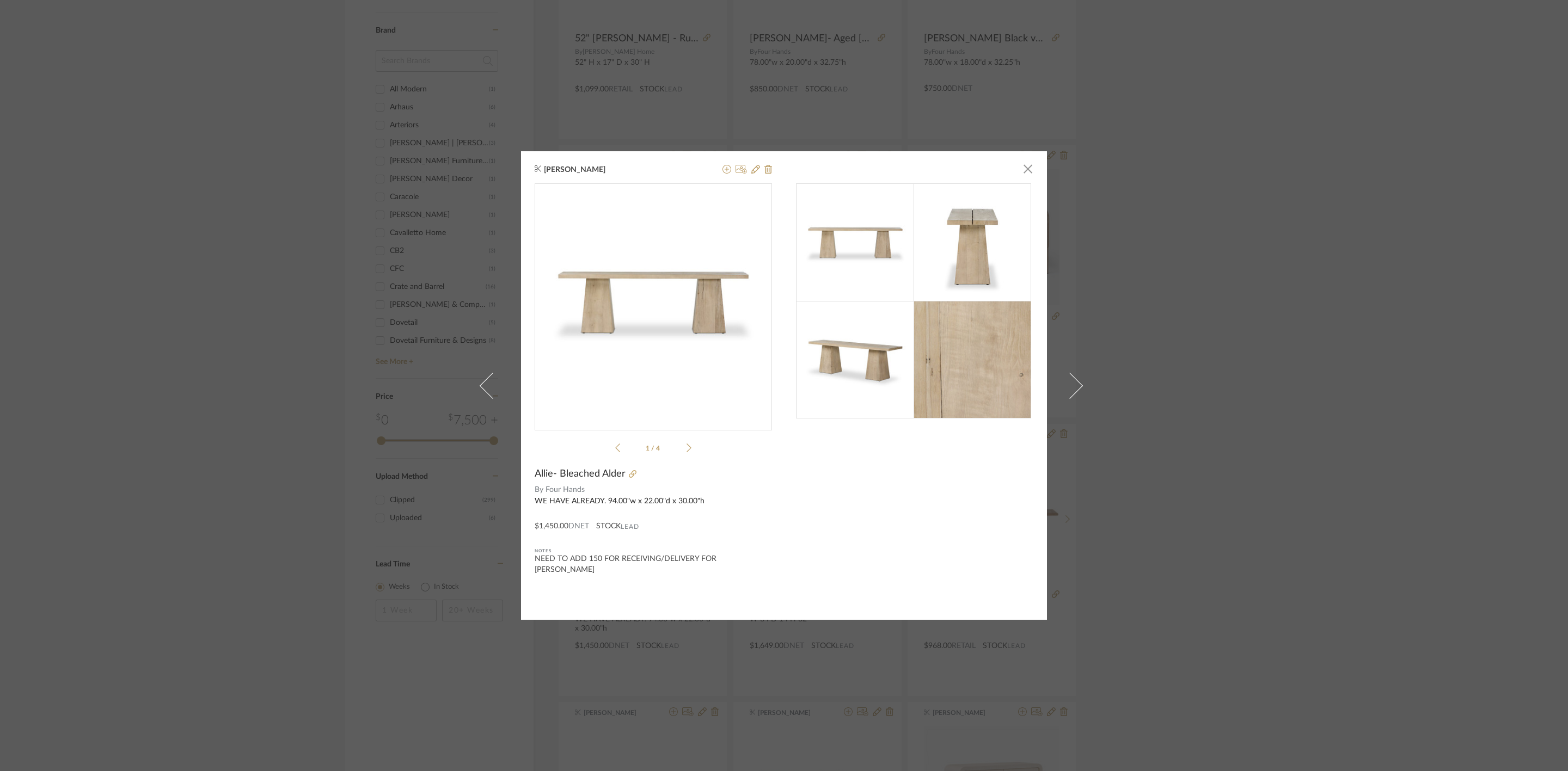
click at [1261, 526] on div "Maria Ortega × 1 / 4 Allie- Bleached Alder By Four Hands WE HAVE ALREADY. 94.00…" at bounding box center [784, 385] width 1568 height 771
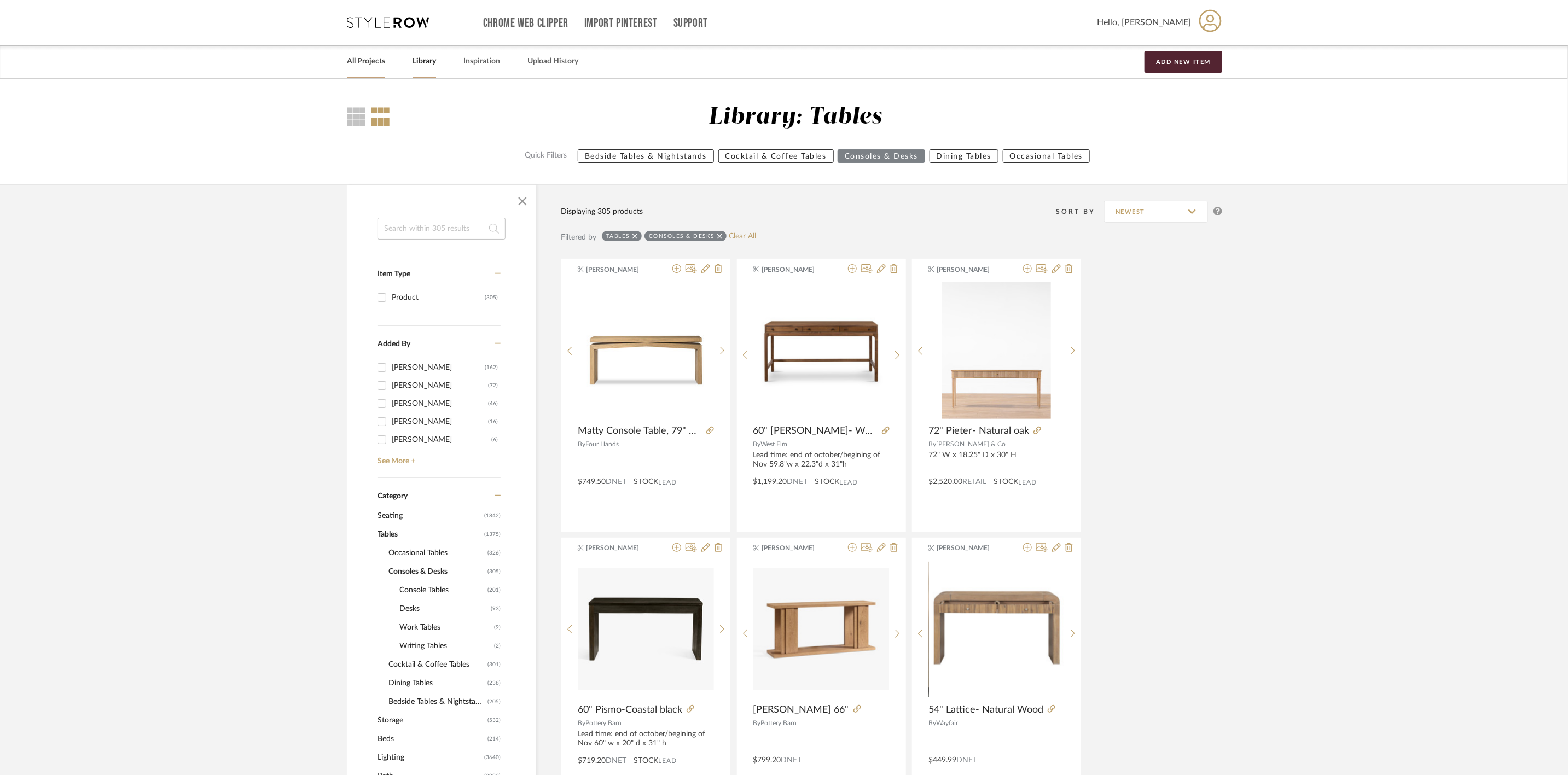
click at [383, 63] on link "All Projects" at bounding box center [366, 61] width 39 height 15
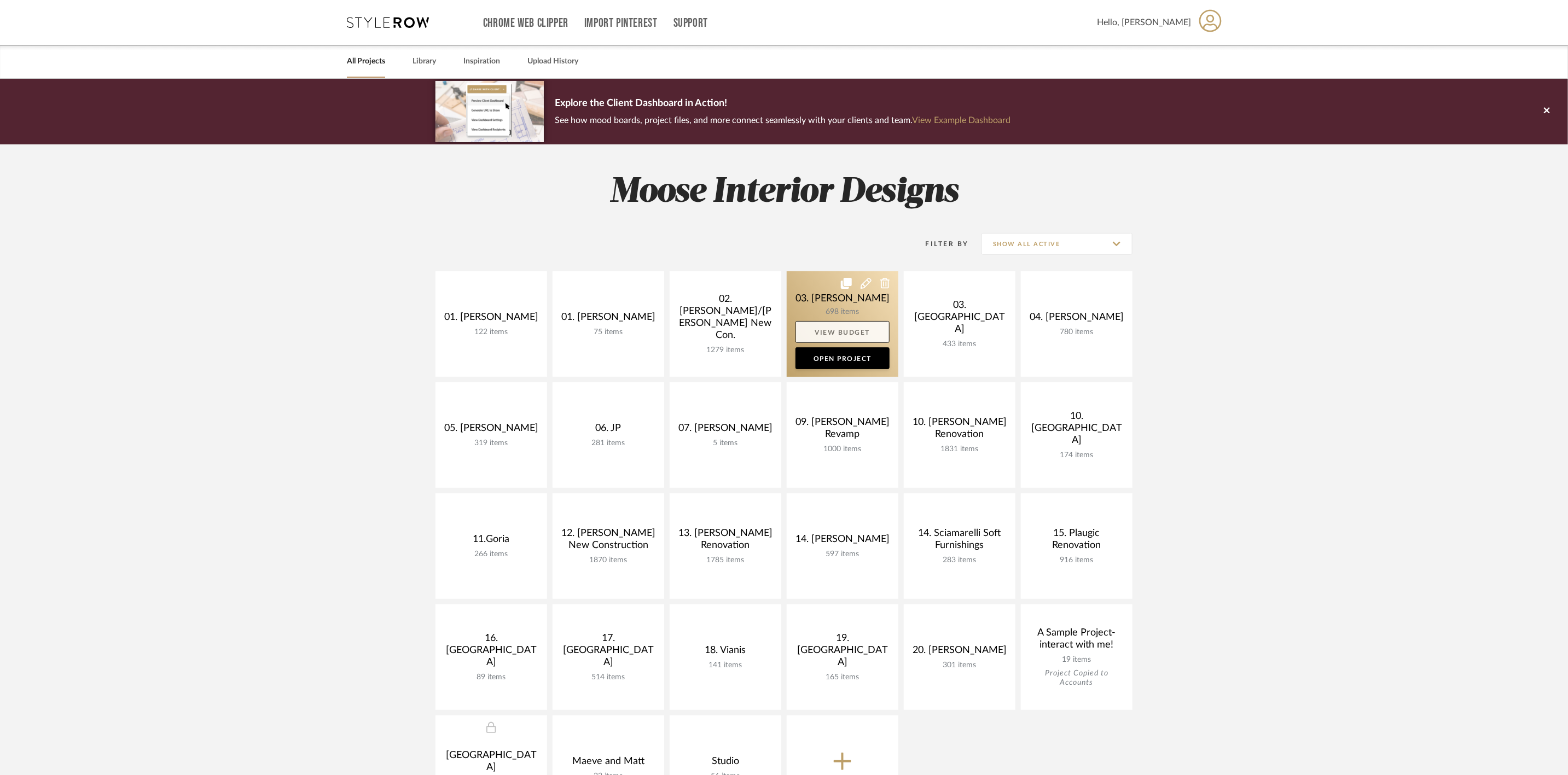
click at [868, 335] on link "View Budget" at bounding box center [843, 332] width 94 height 22
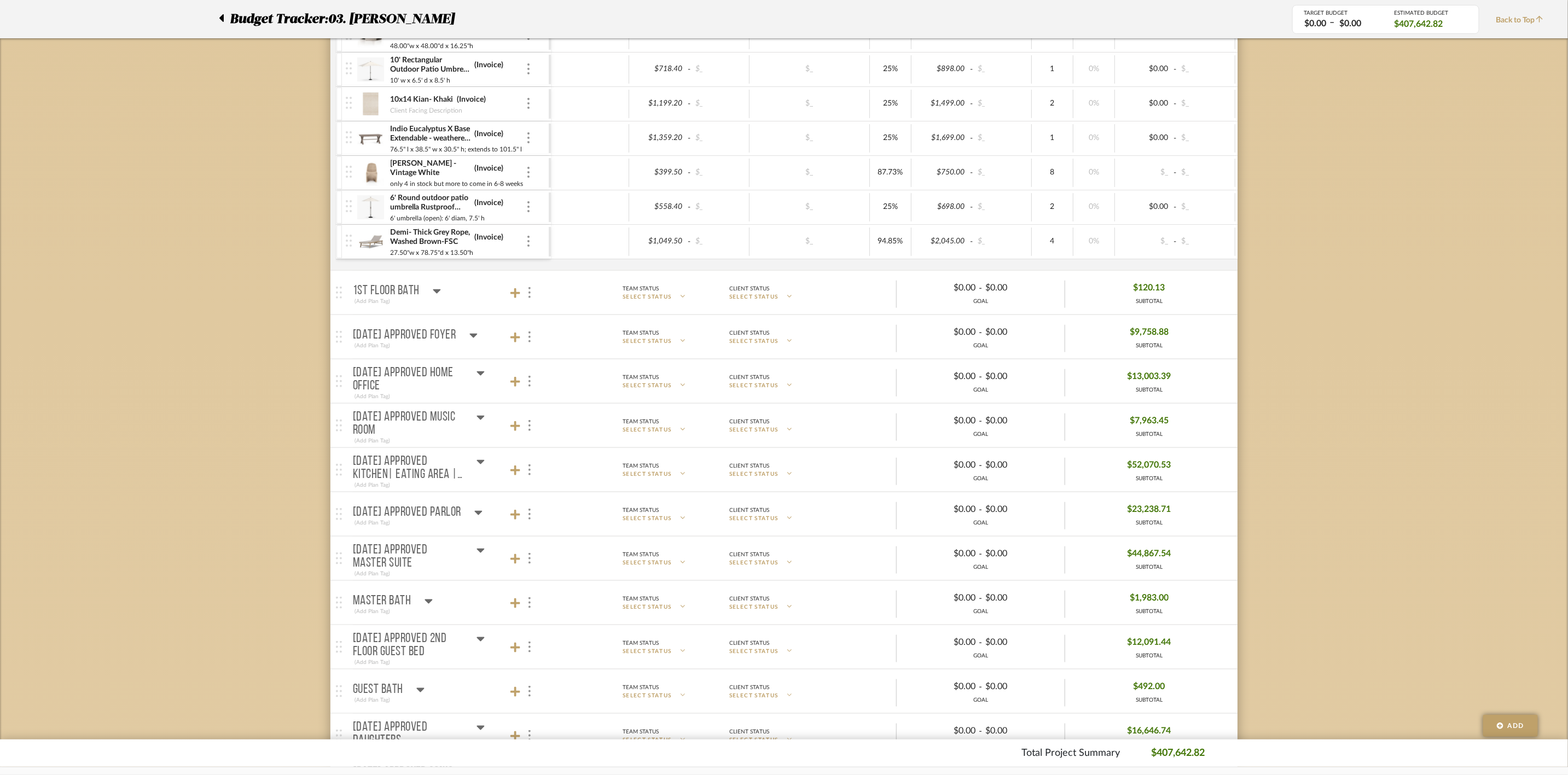
scroll to position [657, 0]
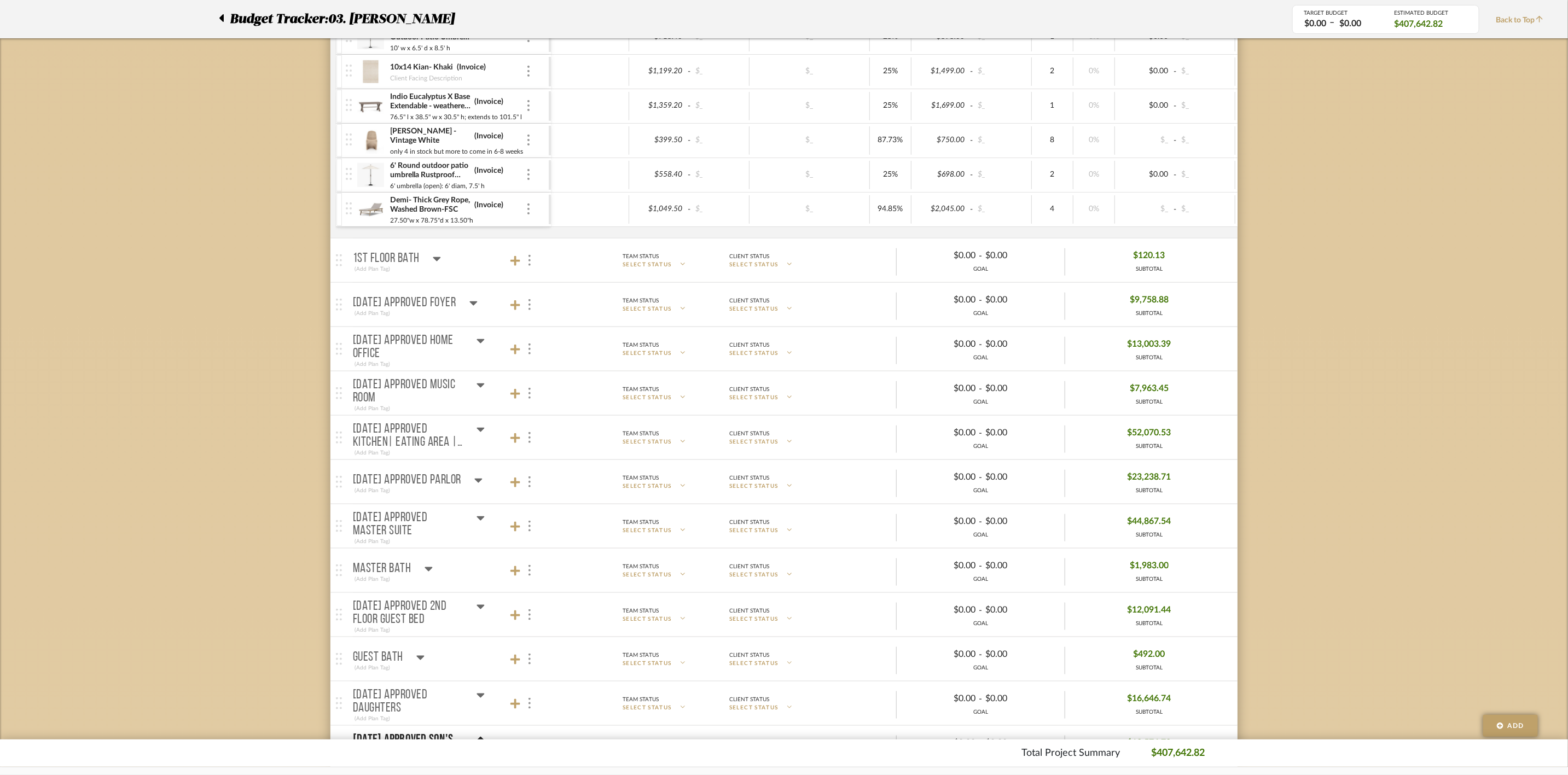
click at [439, 262] on icon at bounding box center [437, 259] width 8 height 5
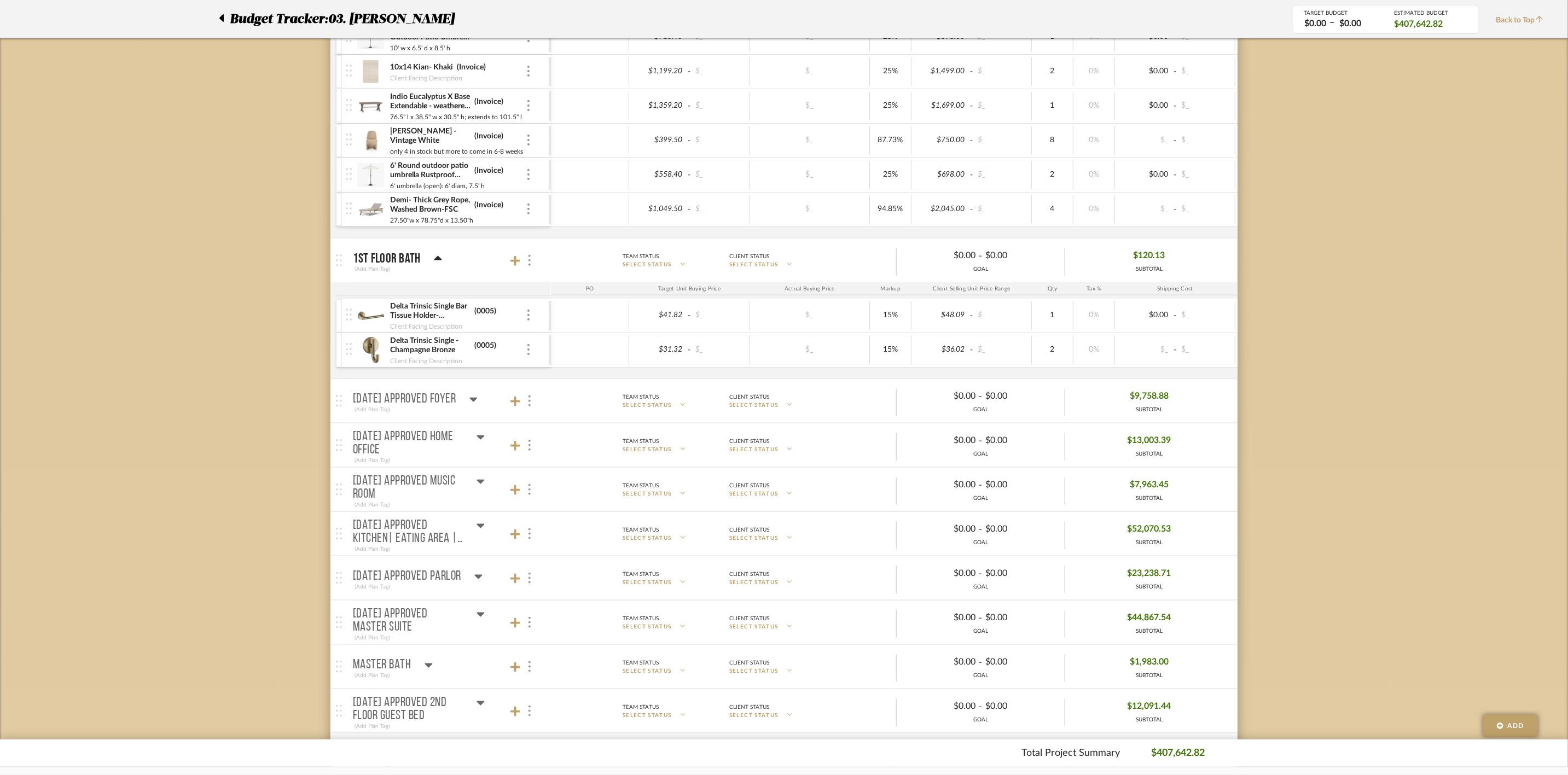
click at [435, 260] on icon at bounding box center [438, 259] width 9 height 13
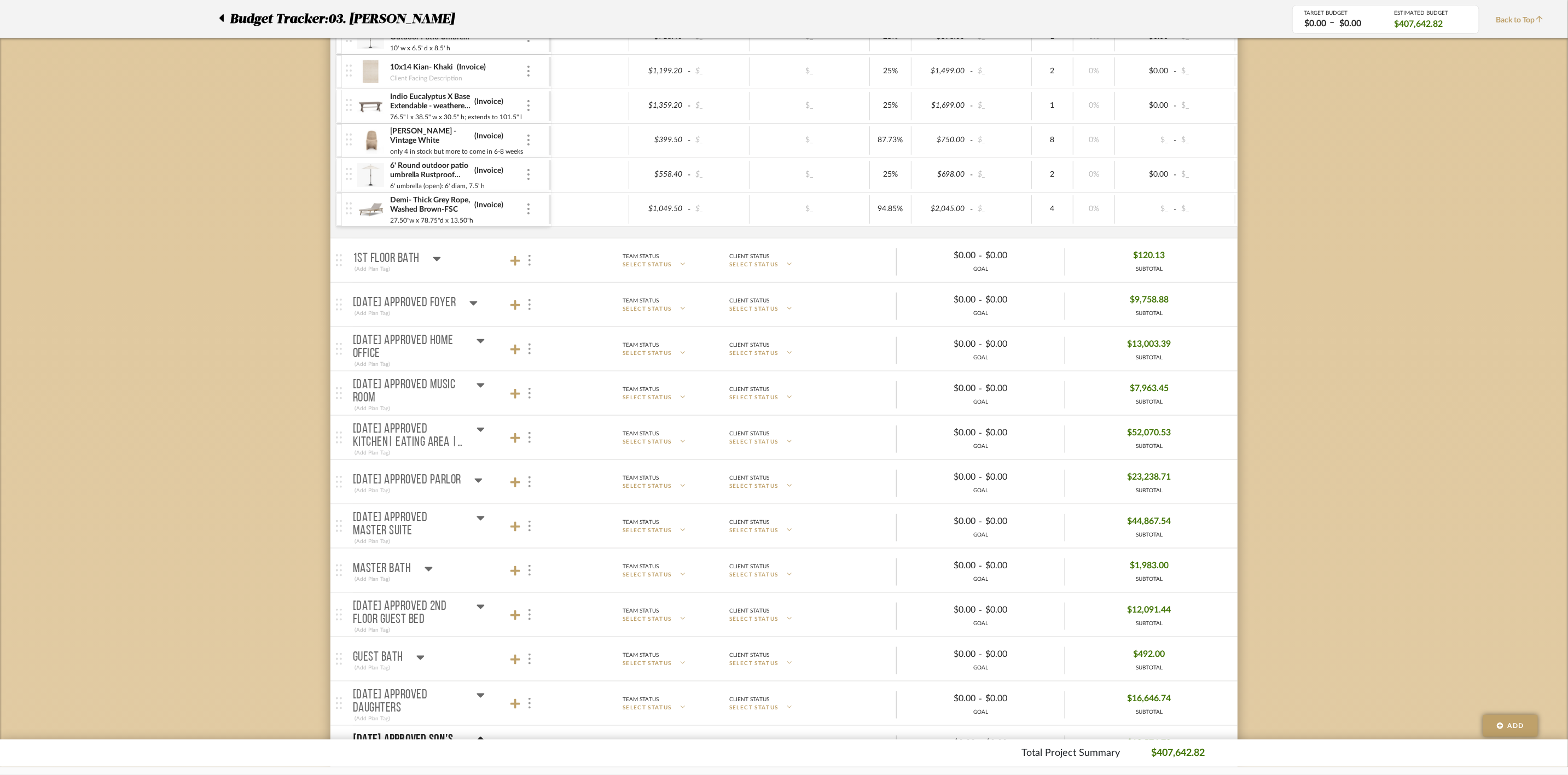
click at [478, 303] on icon at bounding box center [474, 303] width 9 height 13
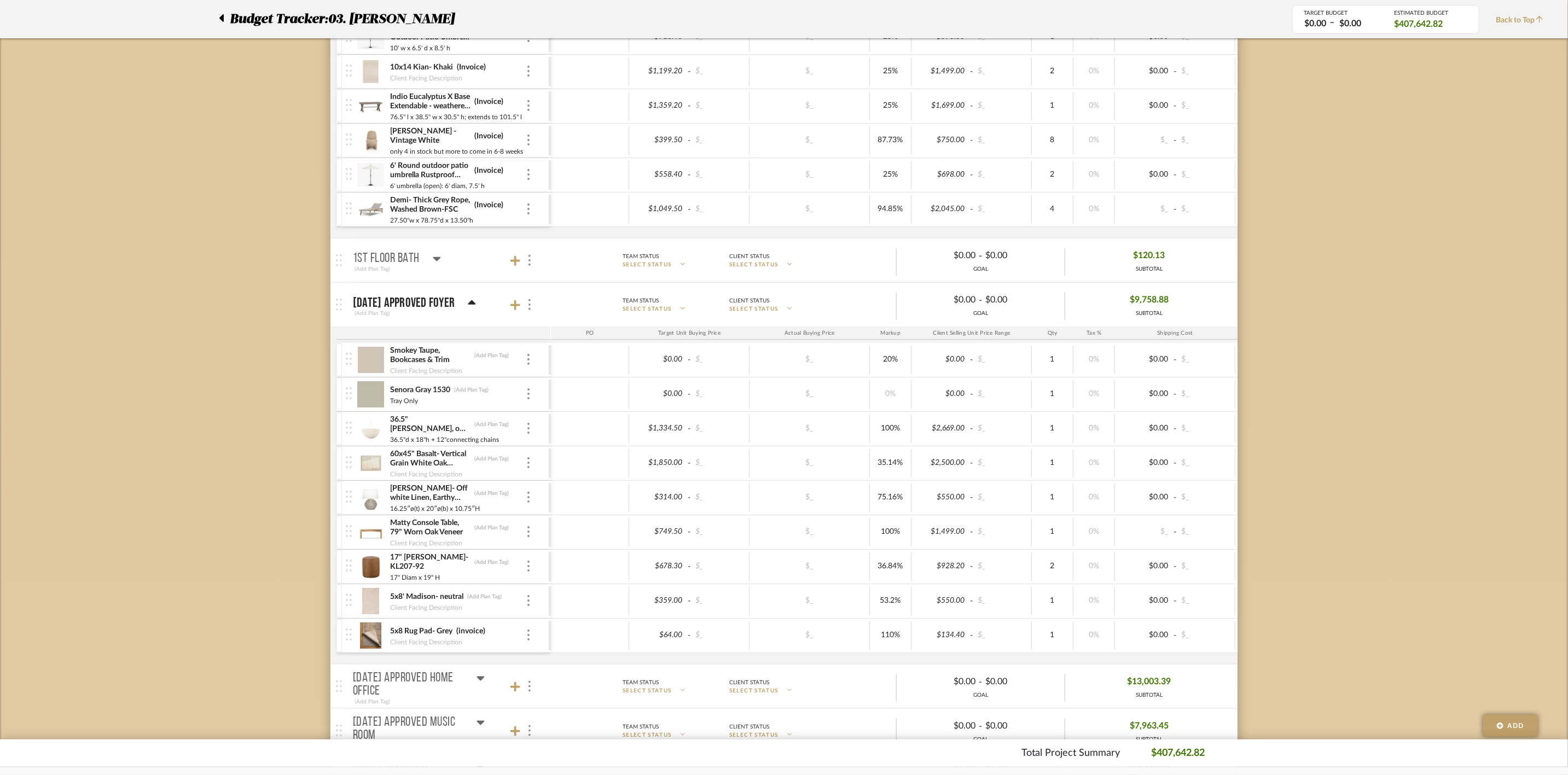
click at [476, 301] on icon at bounding box center [472, 303] width 9 height 13
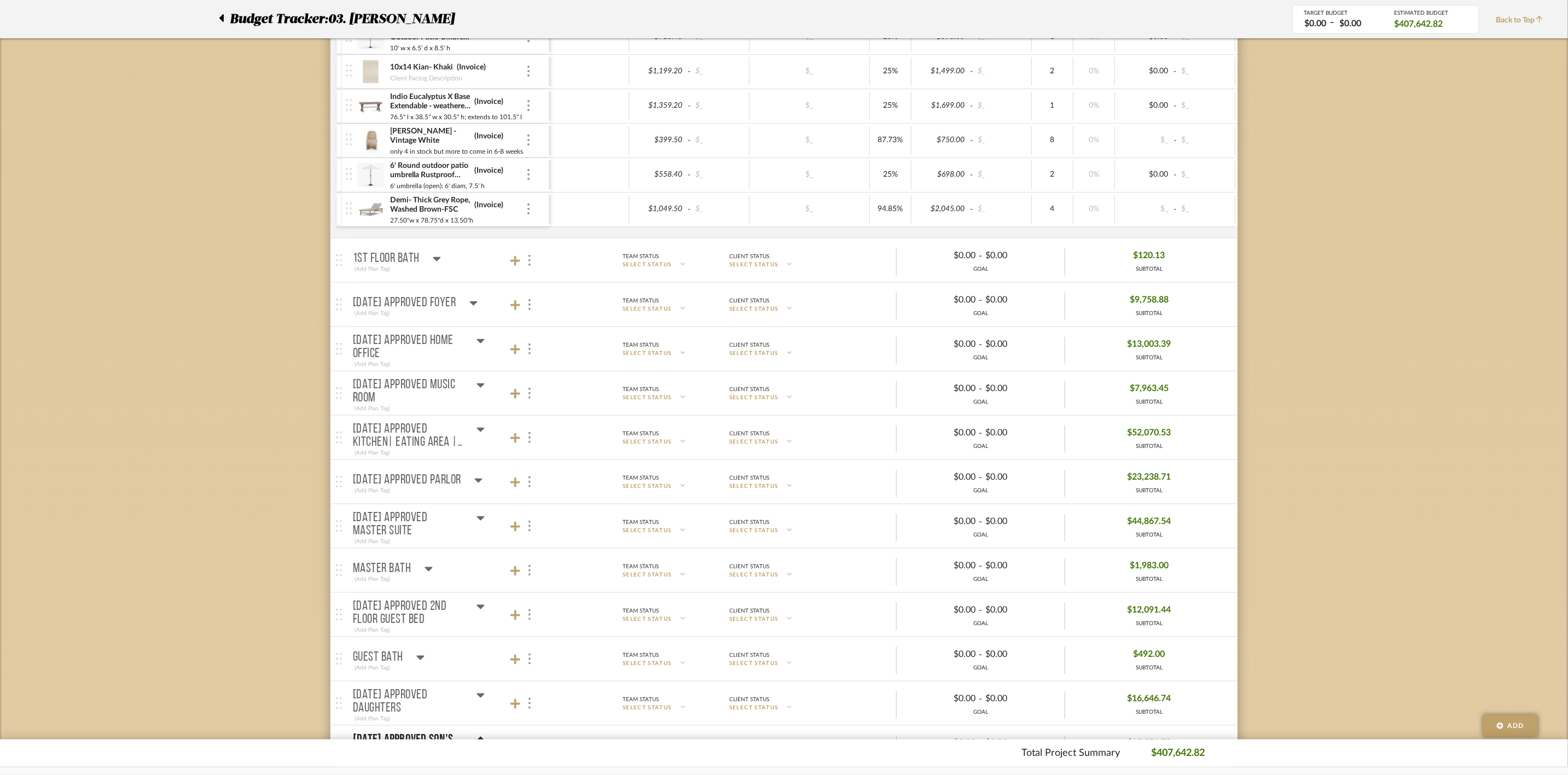
click at [478, 347] on icon at bounding box center [480, 341] width 9 height 13
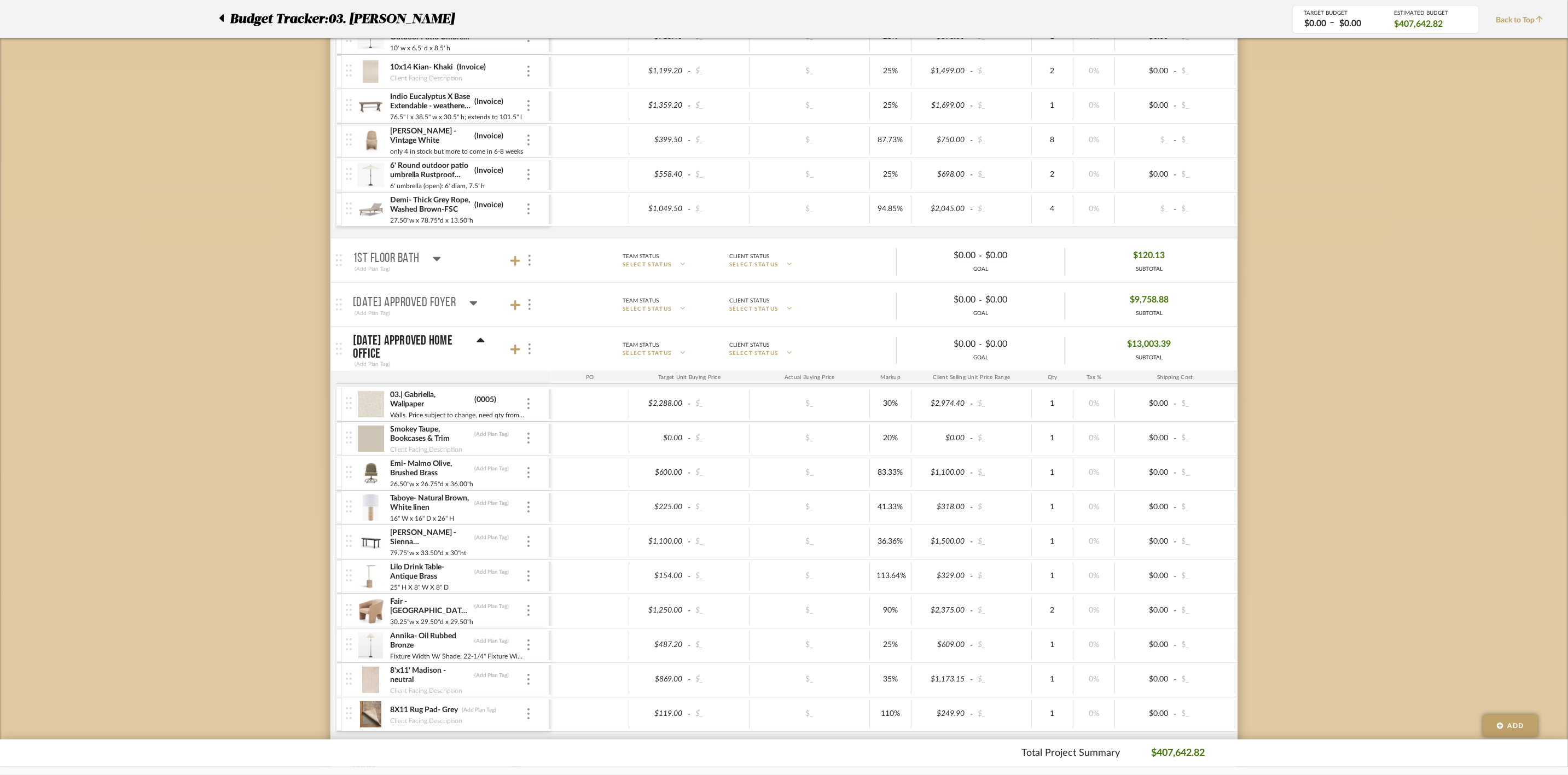
click at [479, 343] on icon at bounding box center [481, 340] width 8 height 5
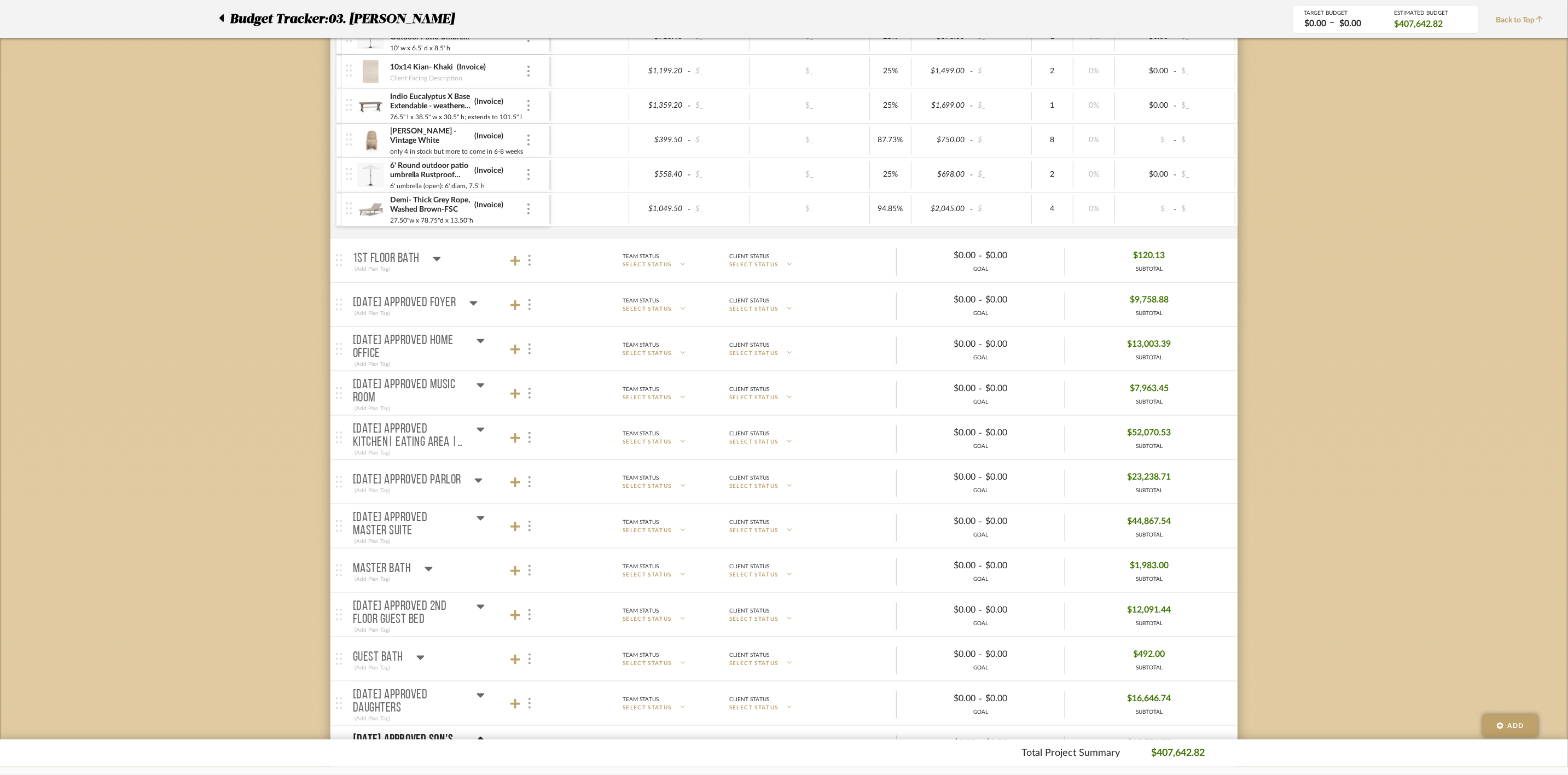
click at [479, 387] on icon at bounding box center [480, 385] width 9 height 13
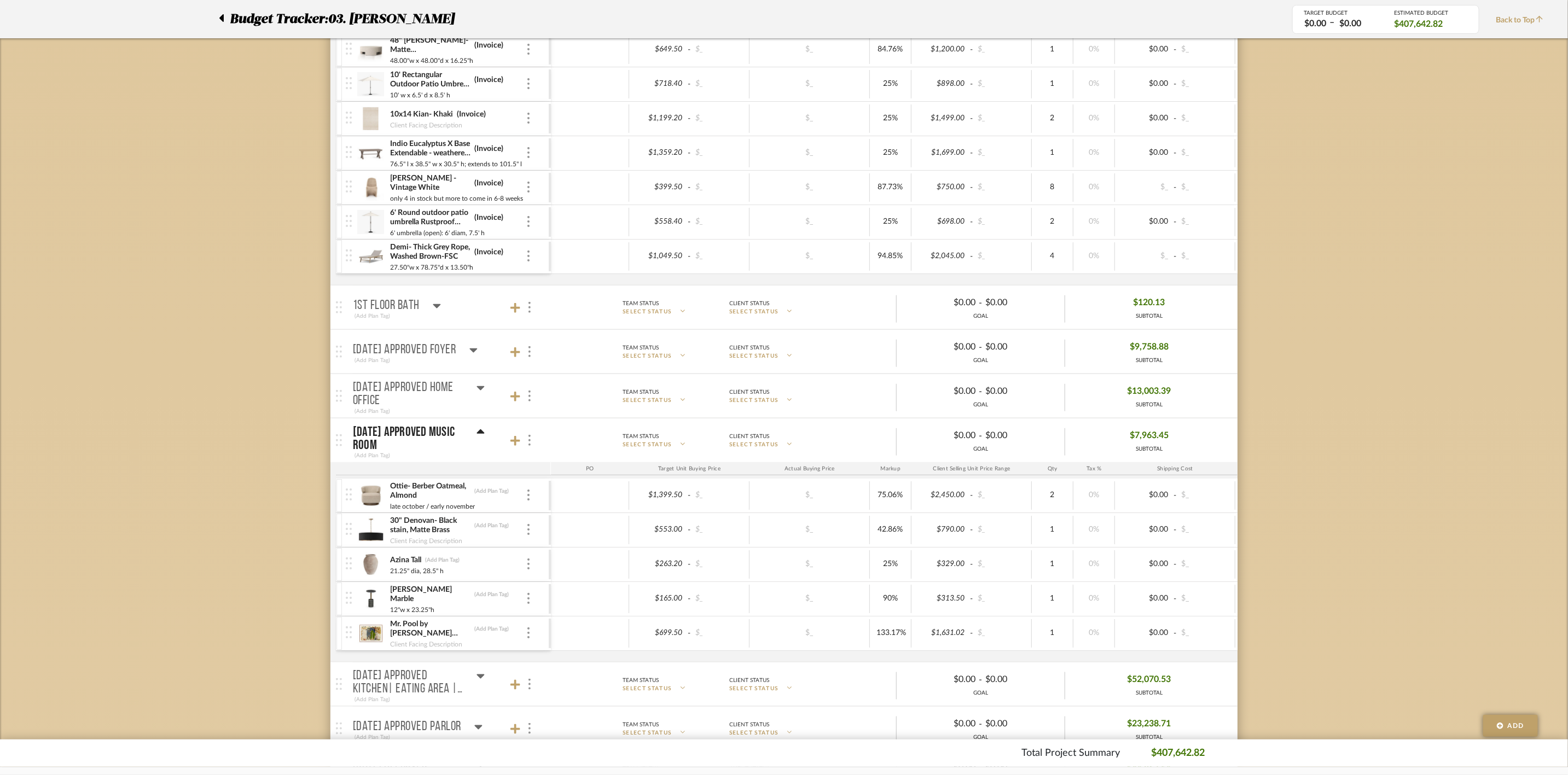
scroll to position [738, 0]
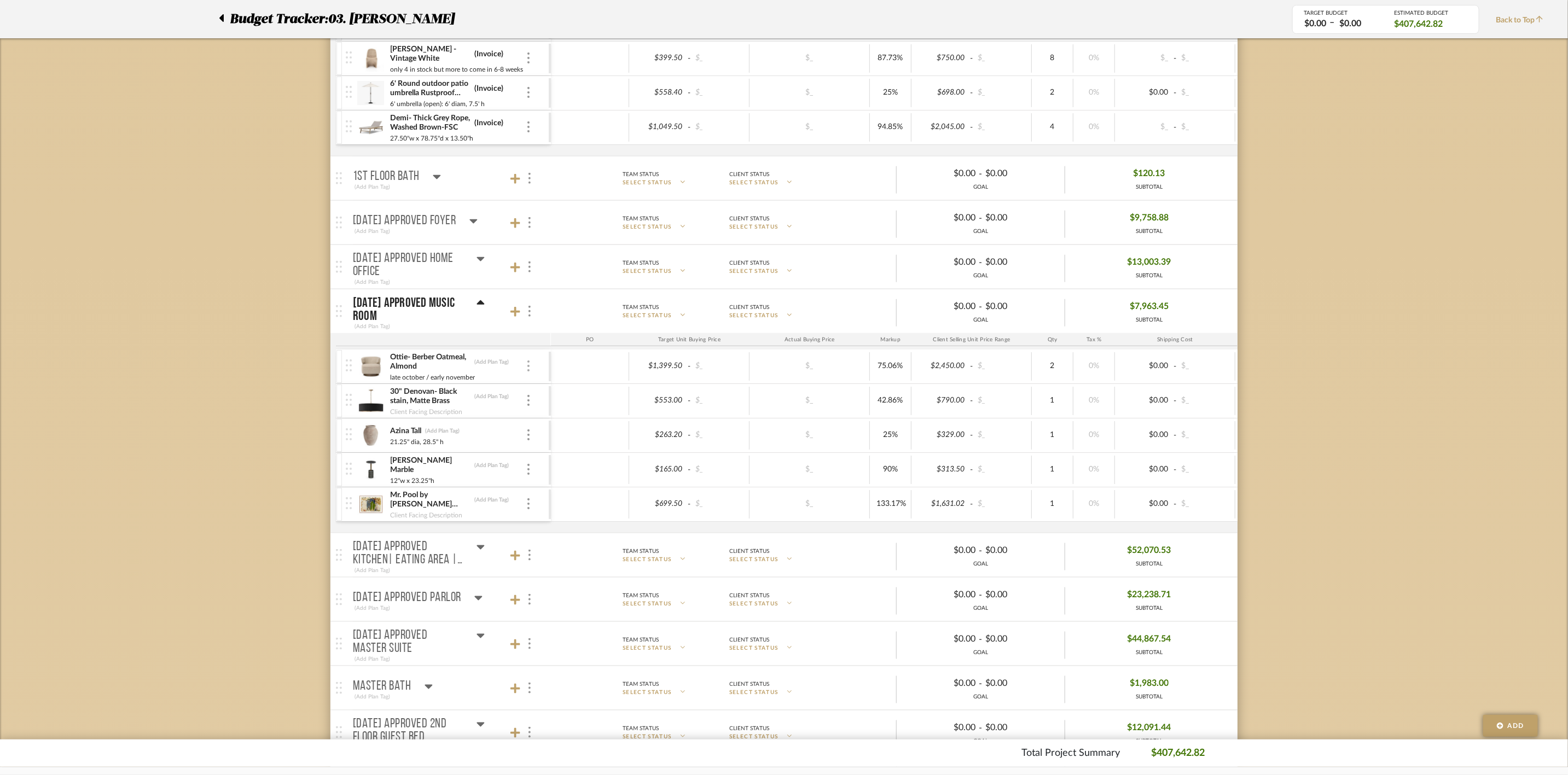
click at [527, 371] on img at bounding box center [528, 366] width 2 height 11
click at [586, 460] on button "Remove Item" at bounding box center [575, 453] width 99 height 26
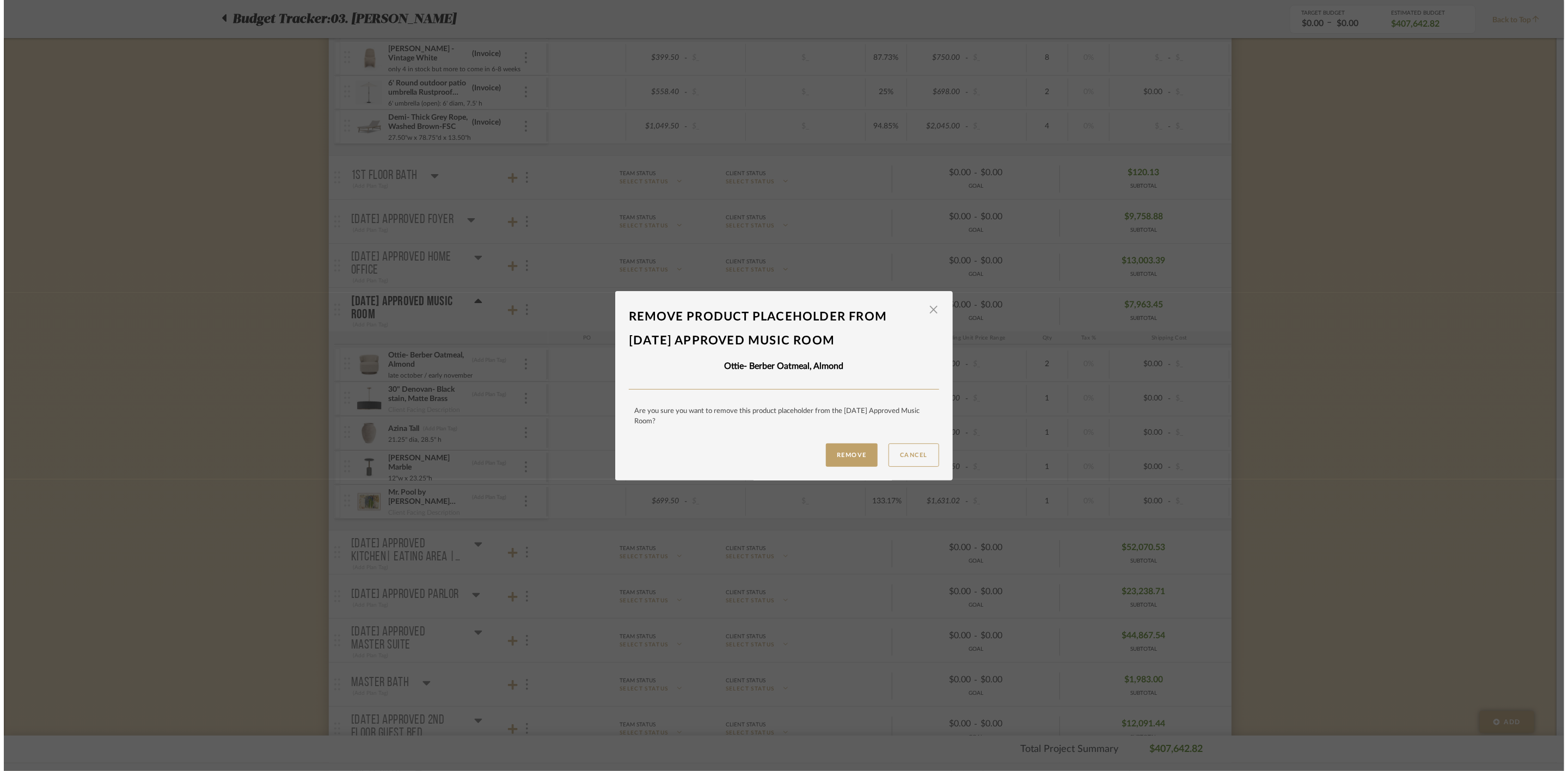
scroll to position [0, 0]
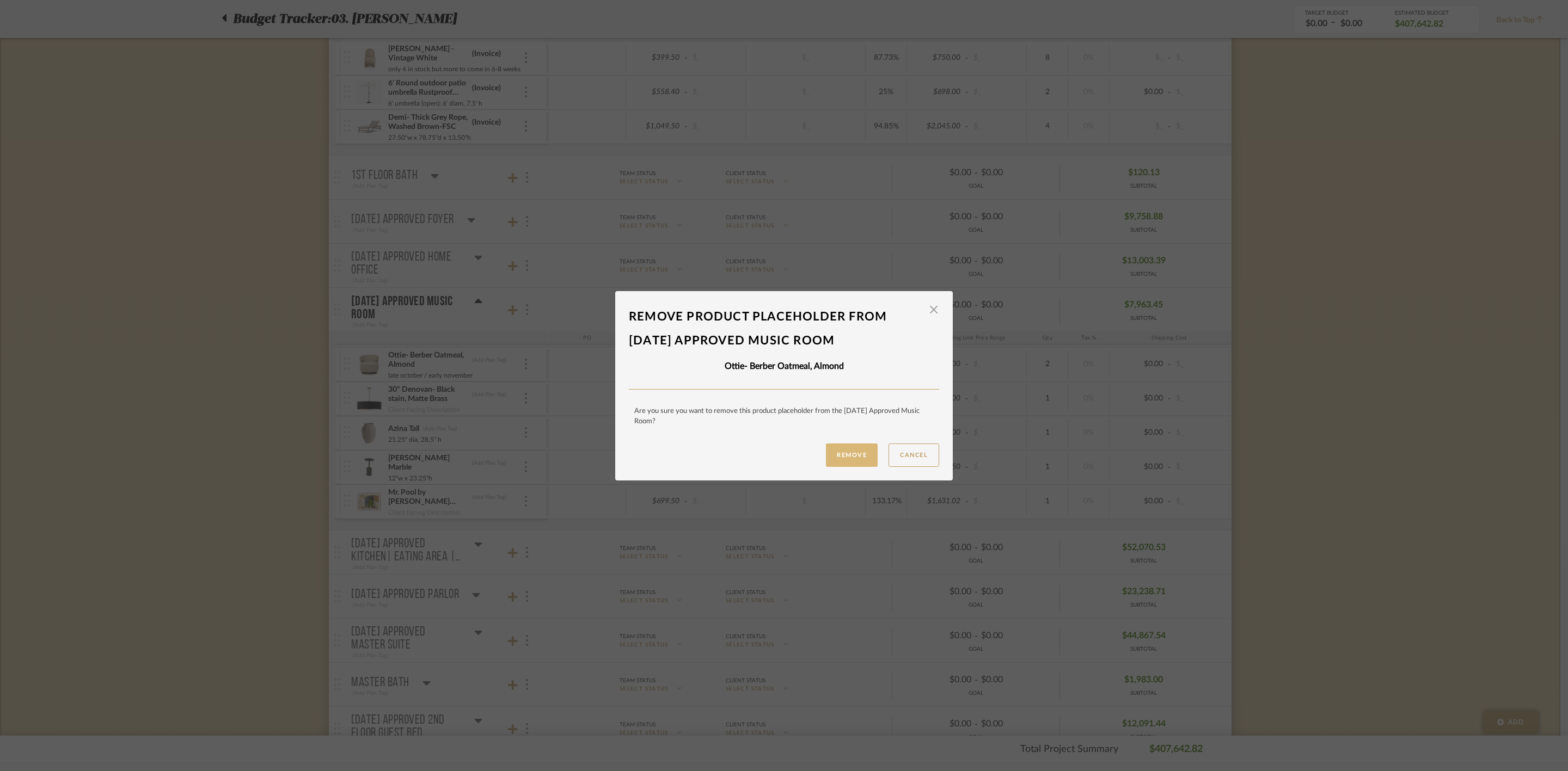
click at [834, 454] on button "Remove" at bounding box center [851, 455] width 51 height 23
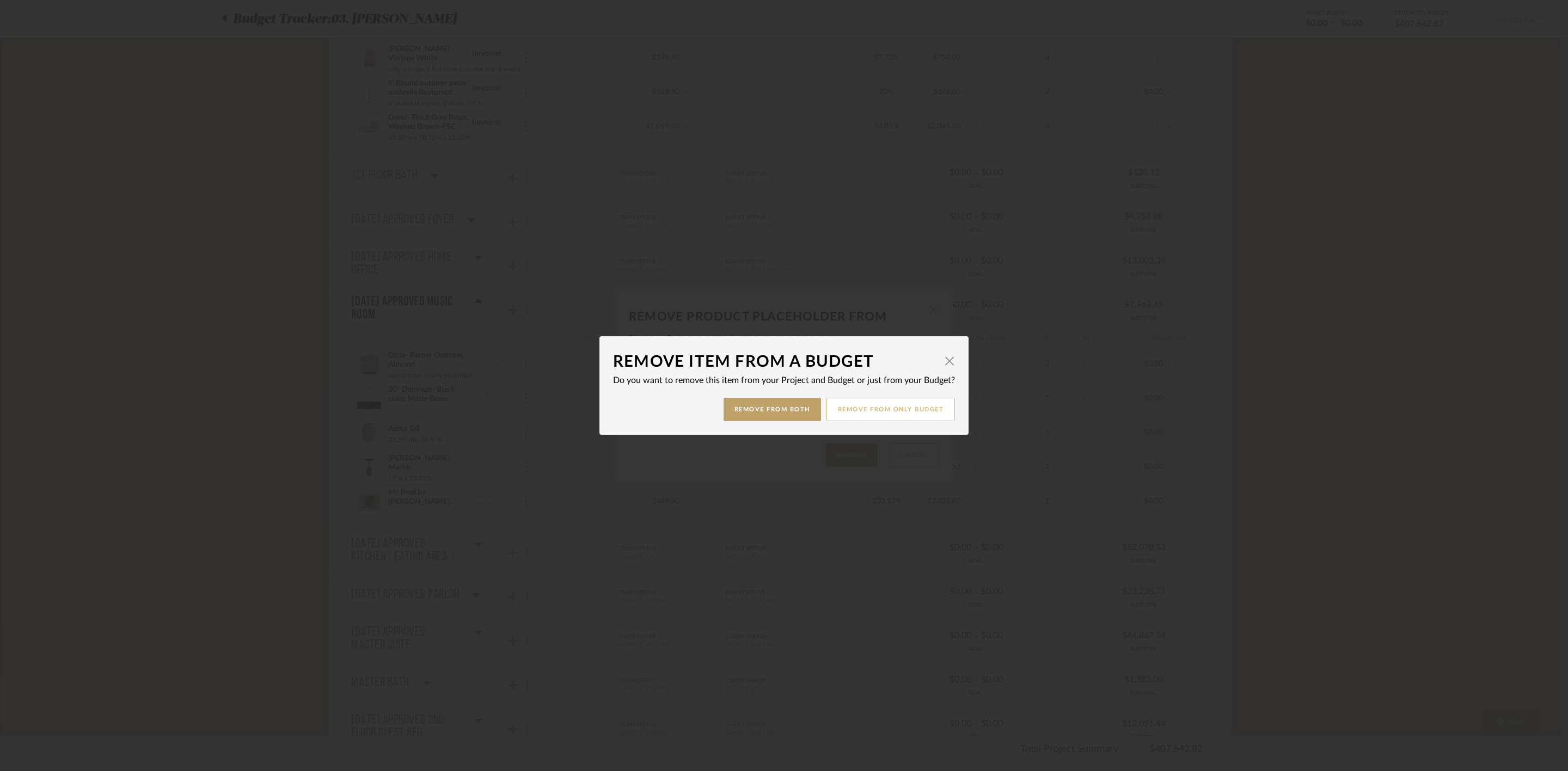
click at [921, 407] on button "Remove from only Budget" at bounding box center [891, 409] width 129 height 23
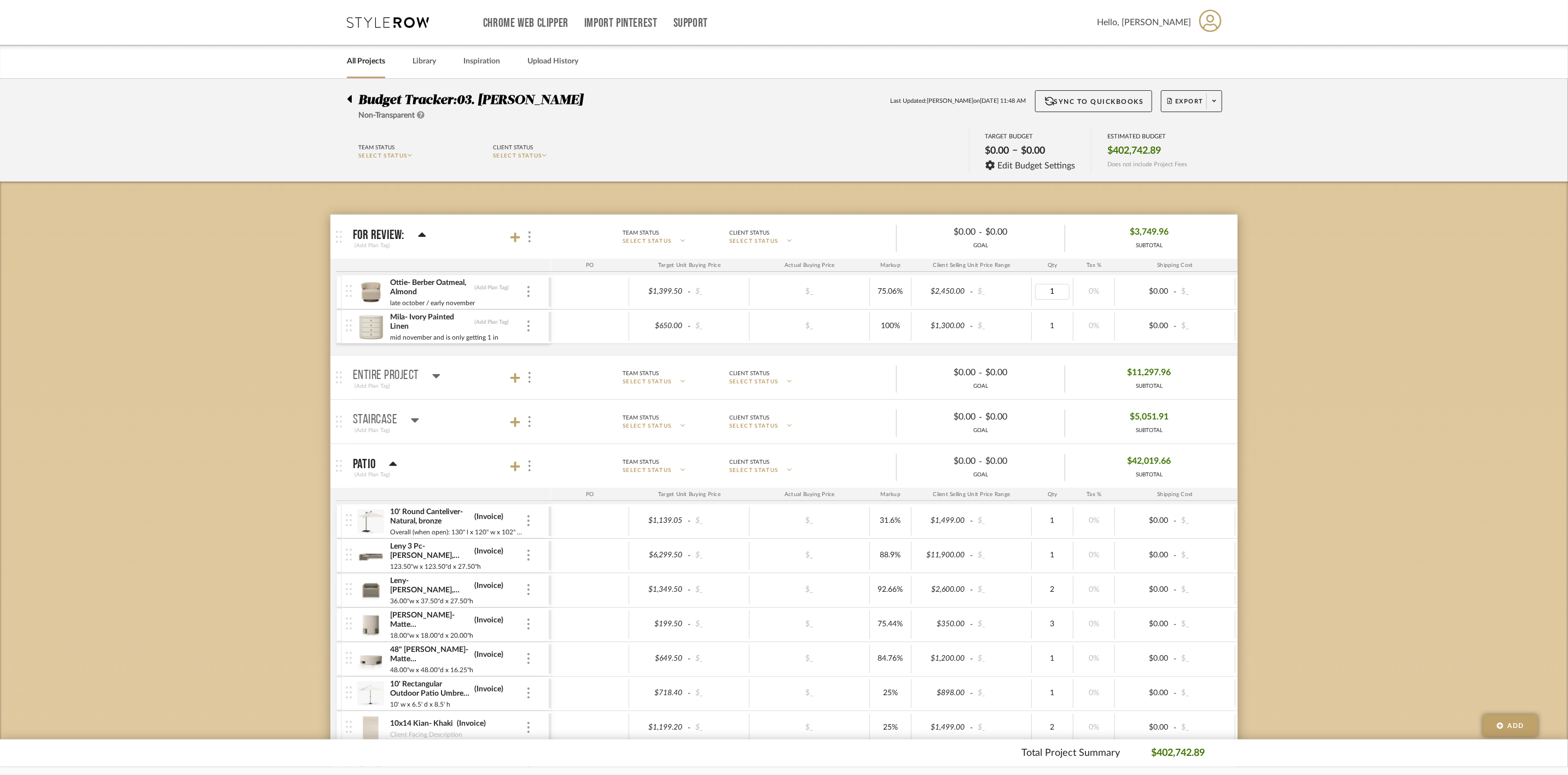
type input "2"
click at [1057, 329] on div "1" at bounding box center [1052, 326] width 35 height 16
type input "2"
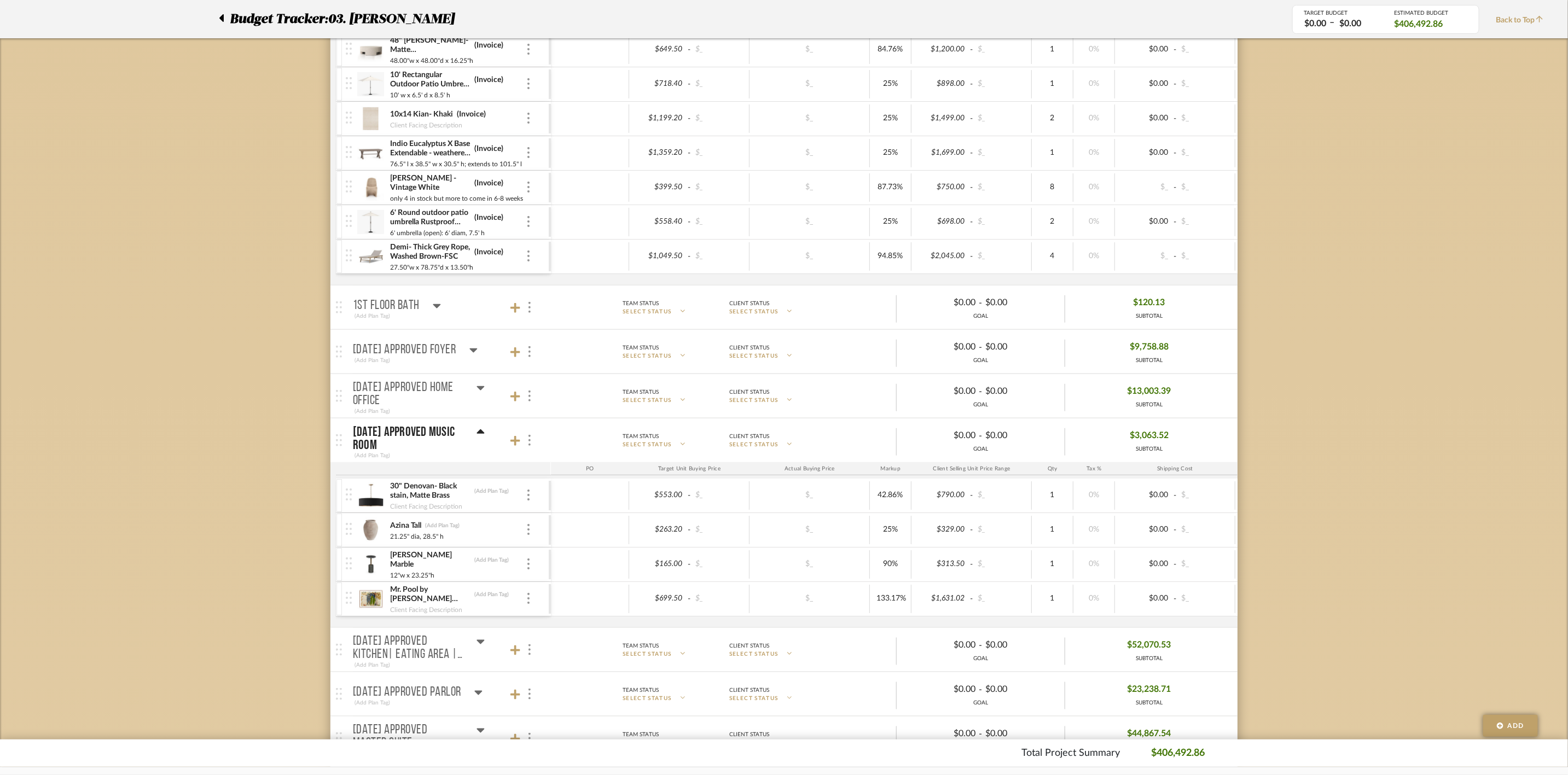
scroll to position [657, 0]
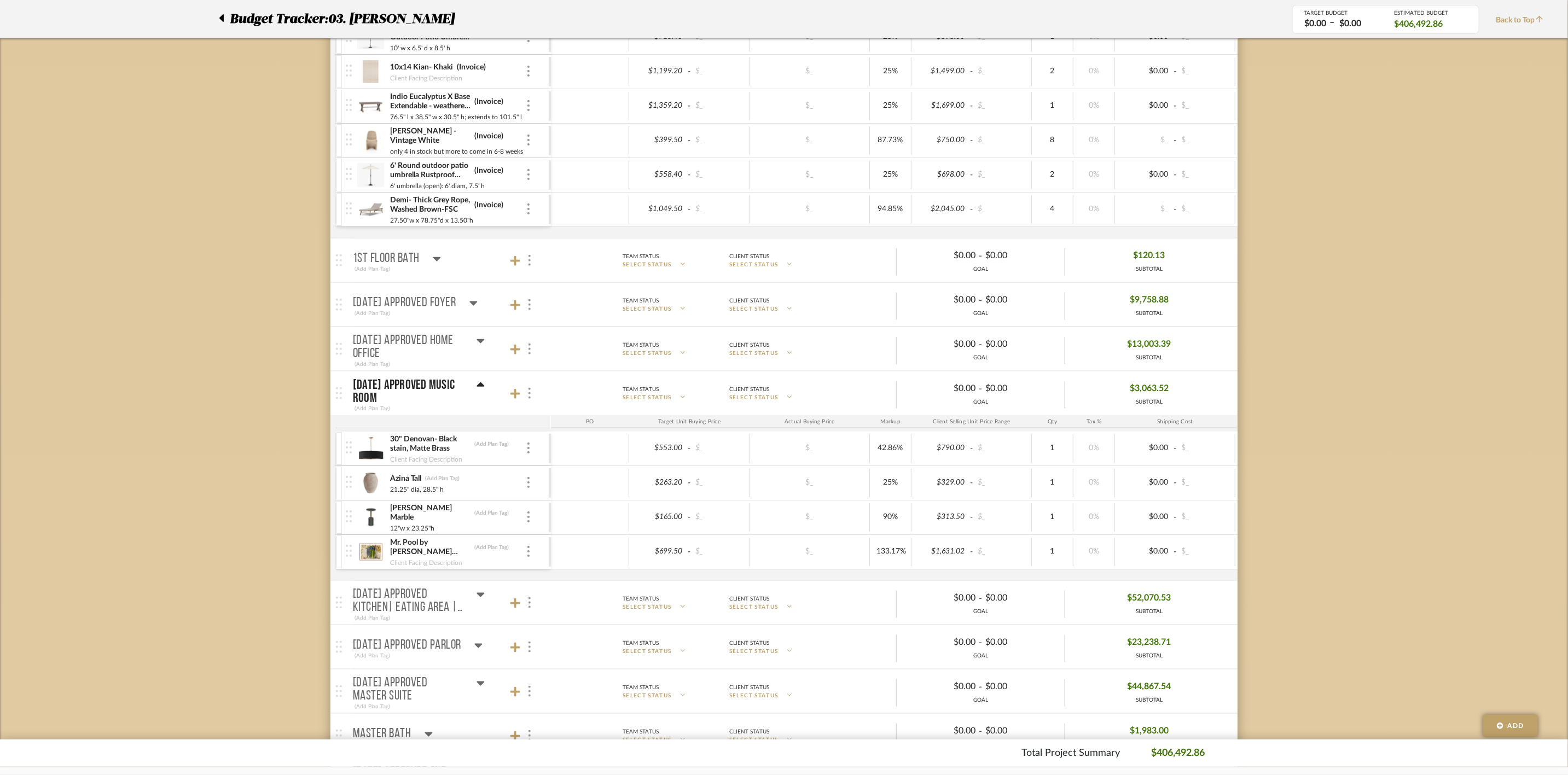
click at [481, 387] on icon at bounding box center [481, 385] width 8 height 5
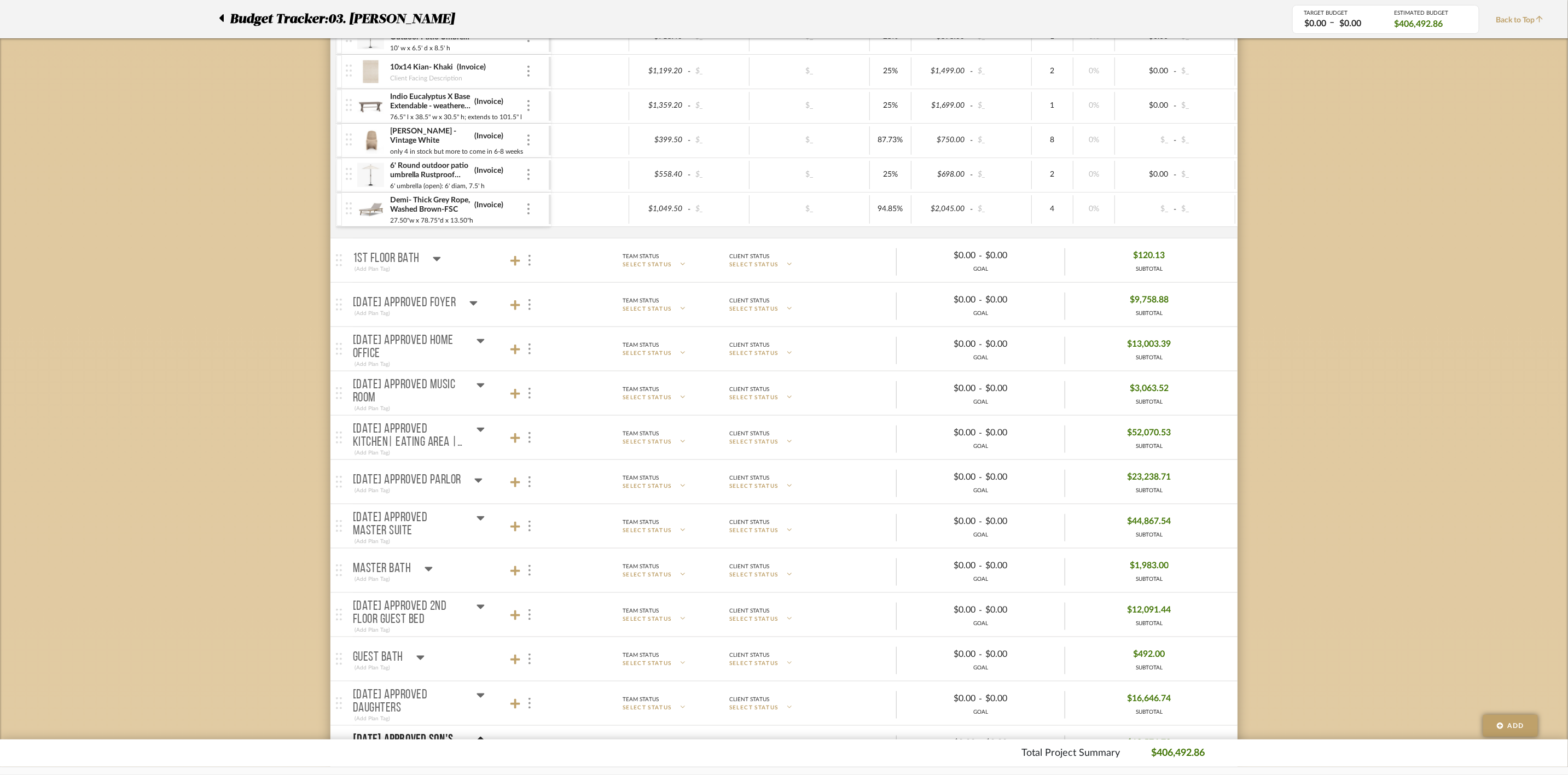
click at [479, 436] on icon at bounding box center [480, 429] width 9 height 13
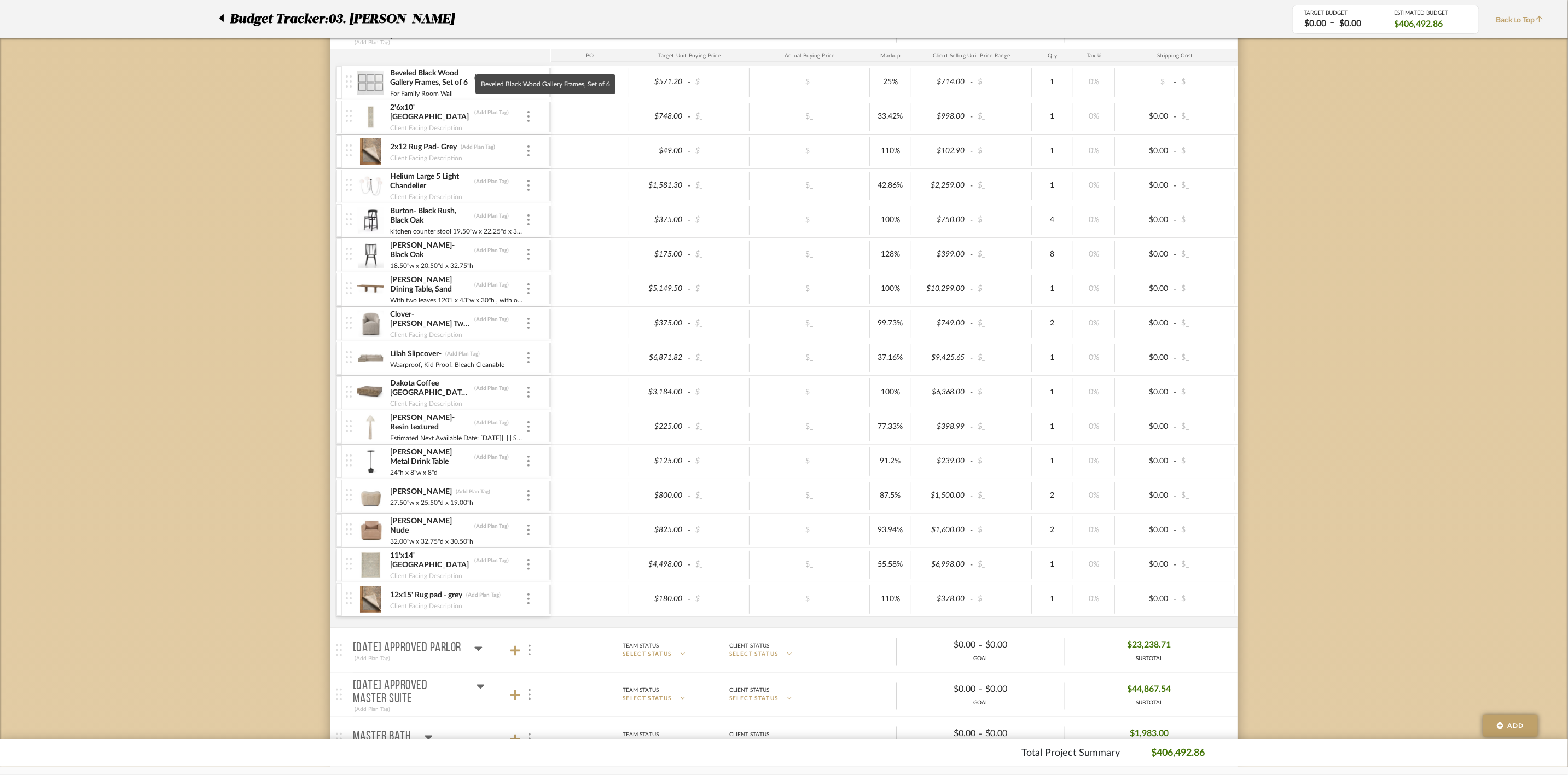
scroll to position [984, 0]
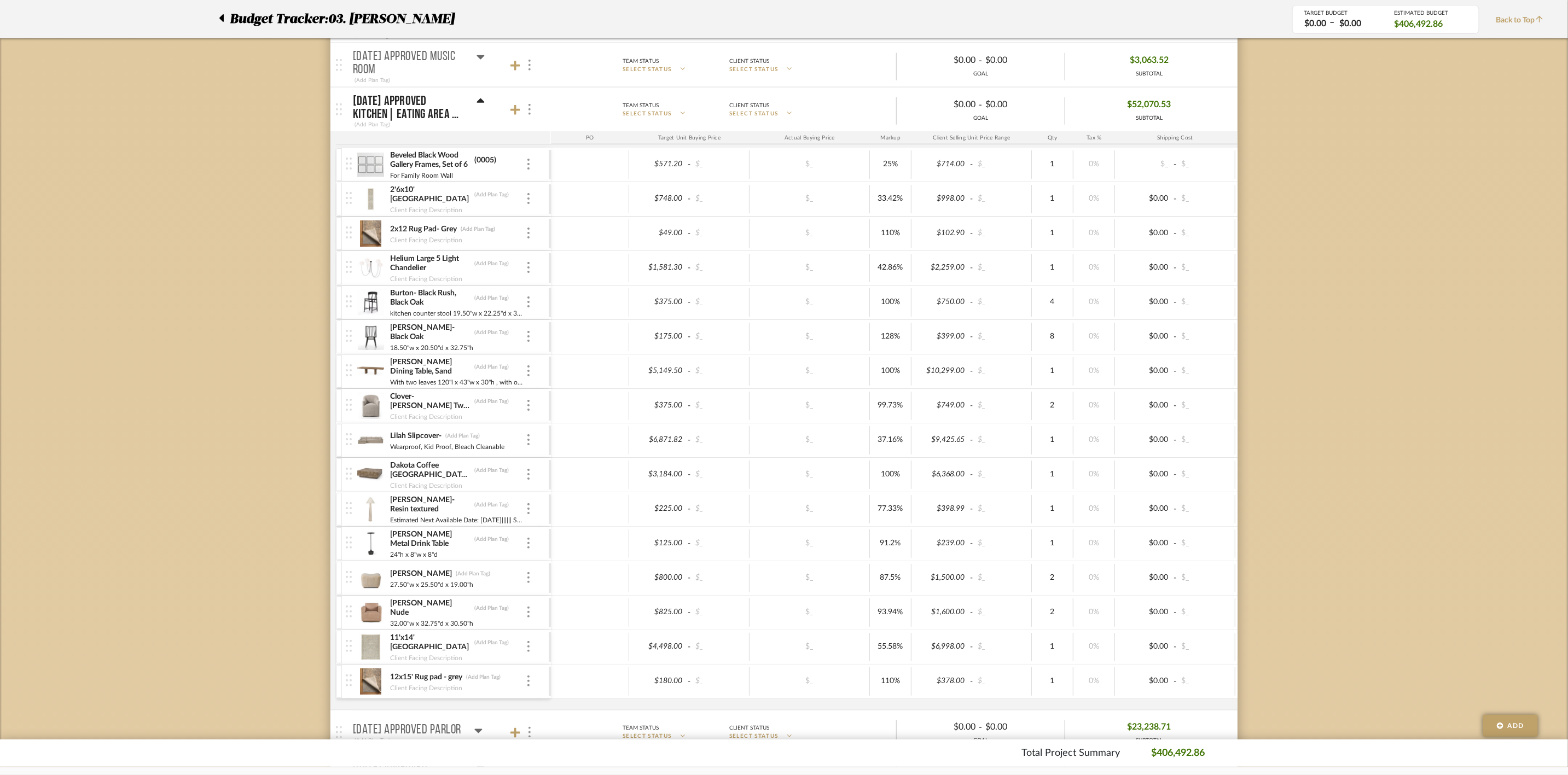
click at [479, 103] on icon at bounding box center [481, 101] width 8 height 5
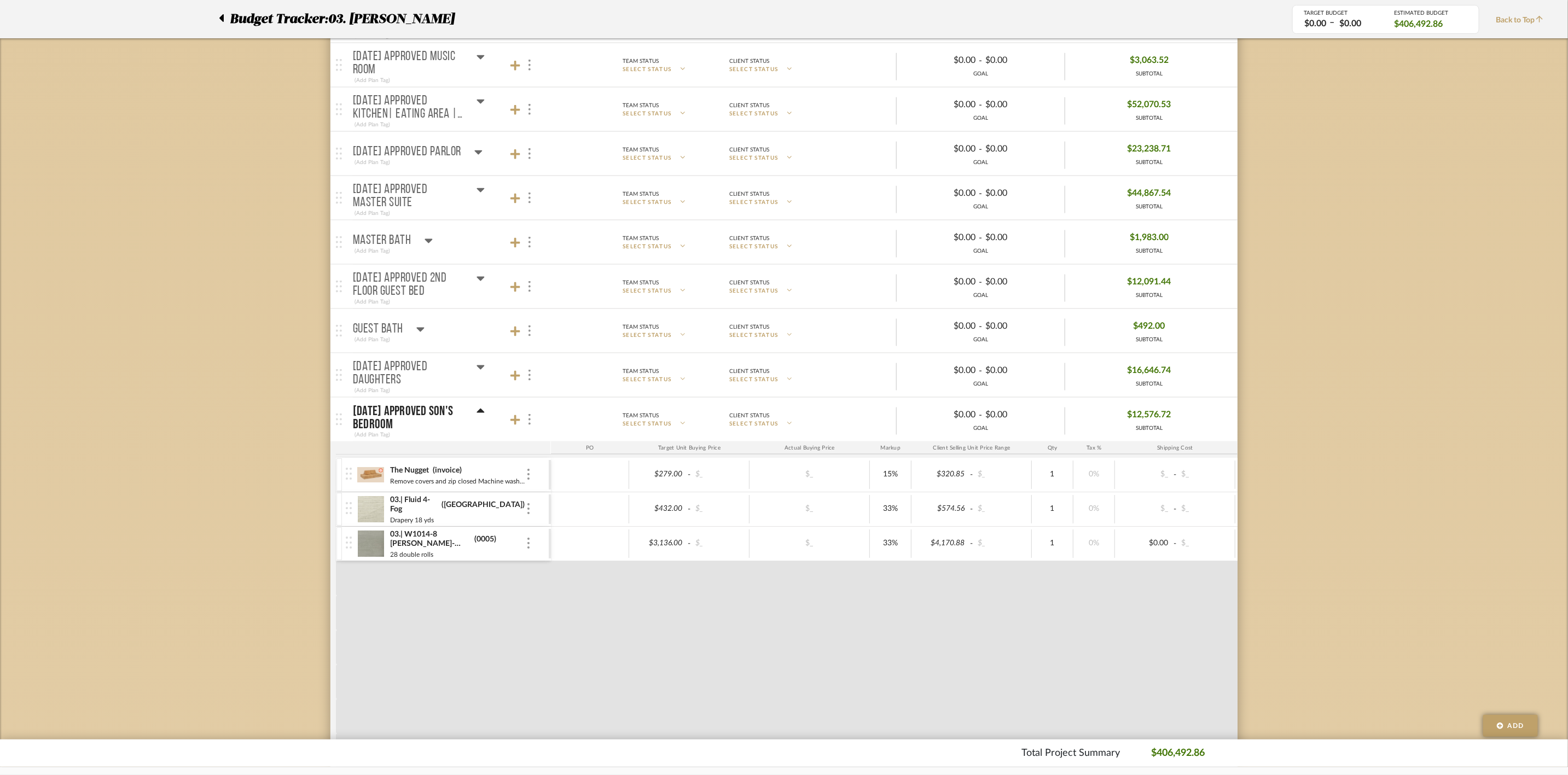
click at [478, 148] on icon at bounding box center [478, 152] width 9 height 13
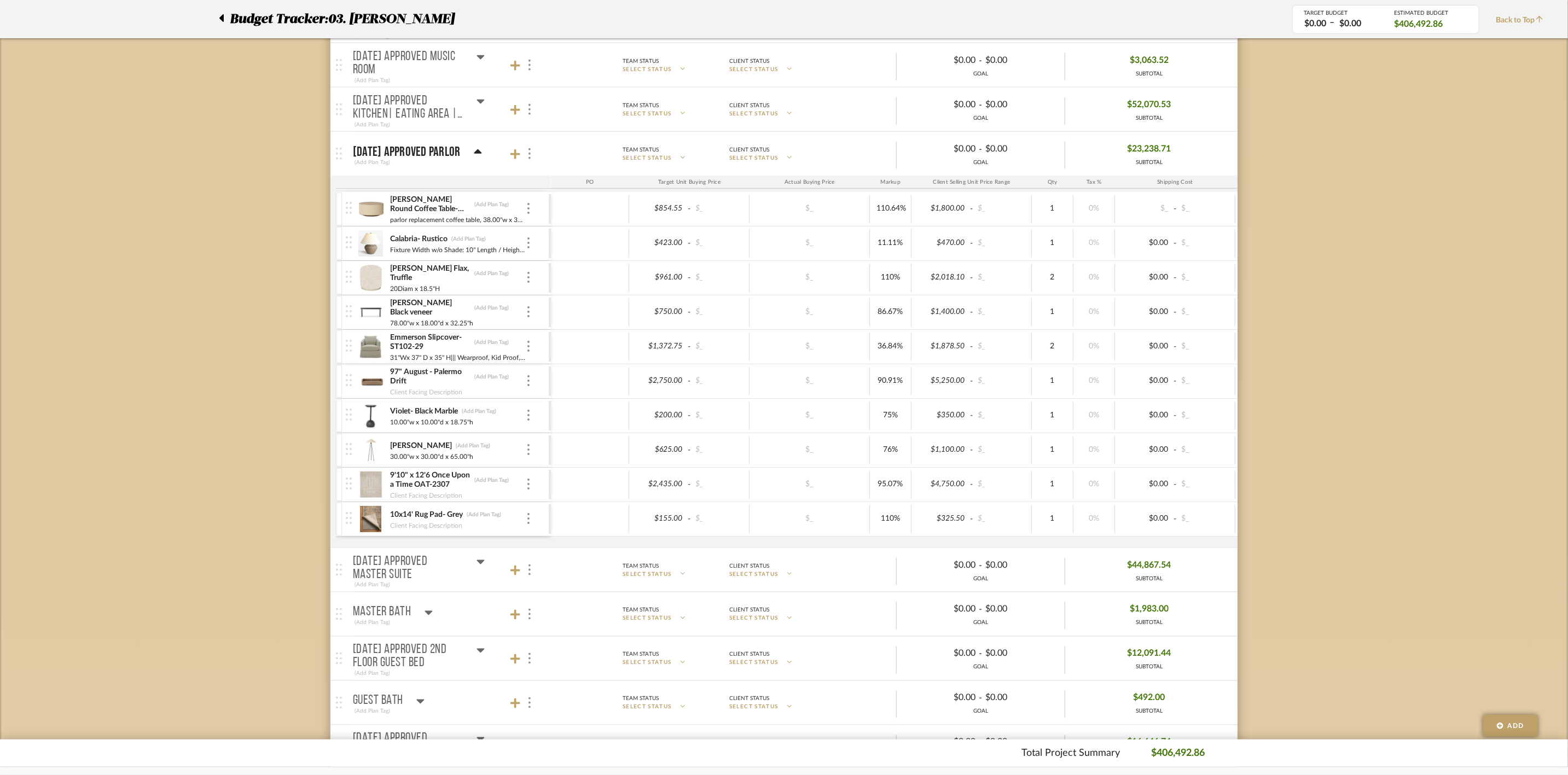
click at [481, 149] on icon at bounding box center [478, 151] width 8 height 5
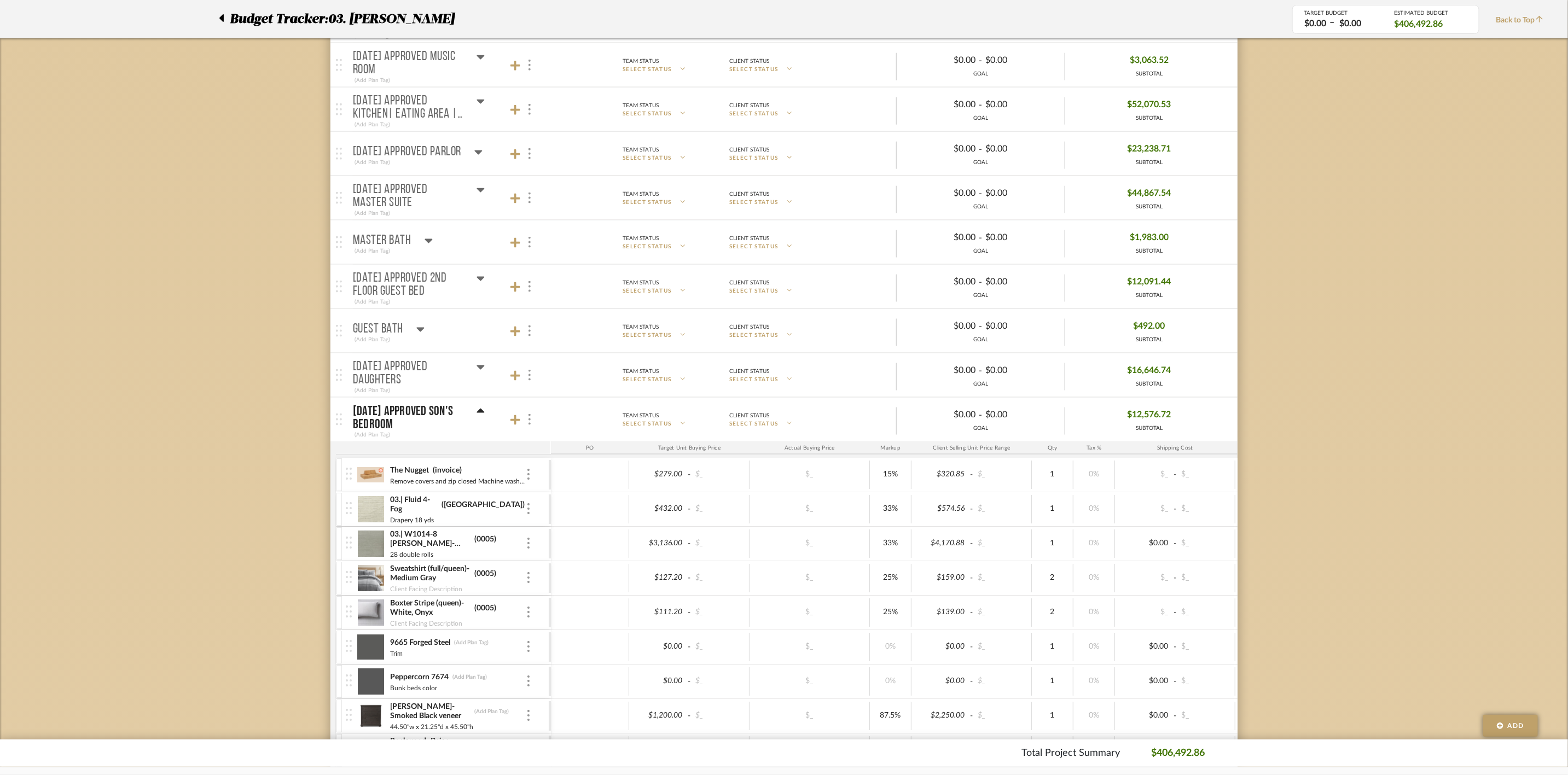
click at [481, 192] on icon at bounding box center [481, 190] width 8 height 5
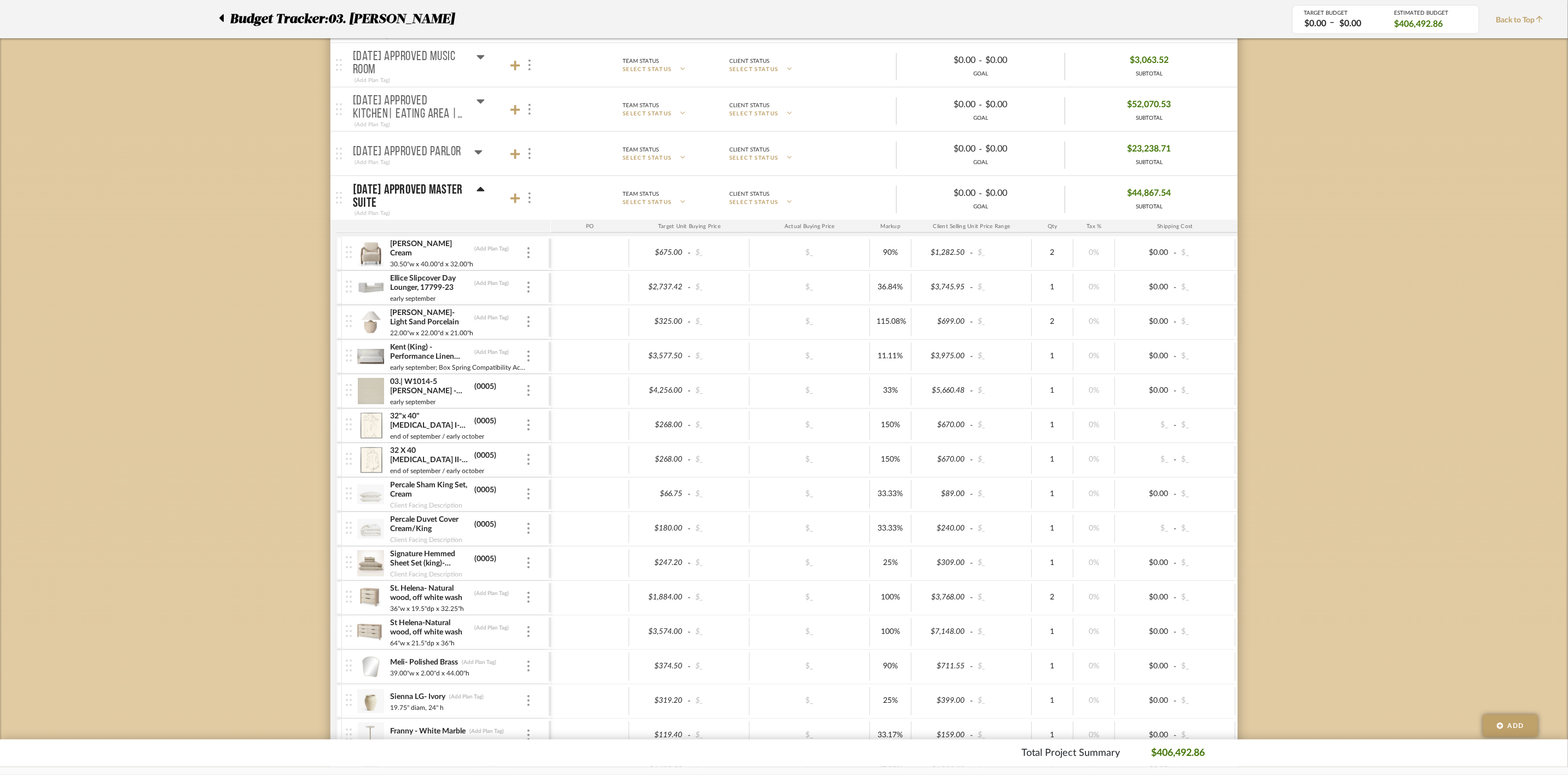
click at [479, 192] on icon at bounding box center [481, 189] width 8 height 5
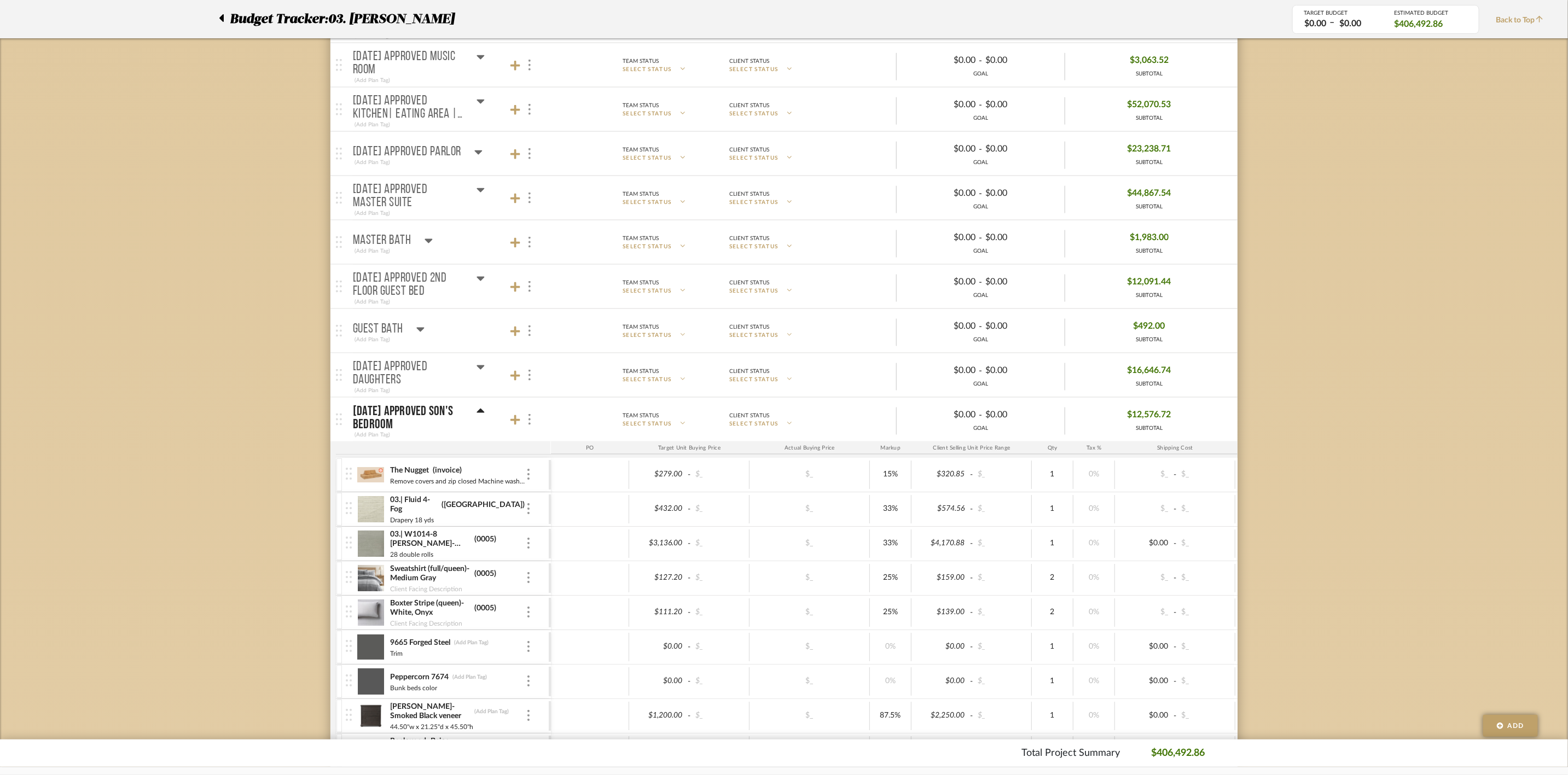
click at [429, 247] on icon at bounding box center [428, 241] width 9 height 13
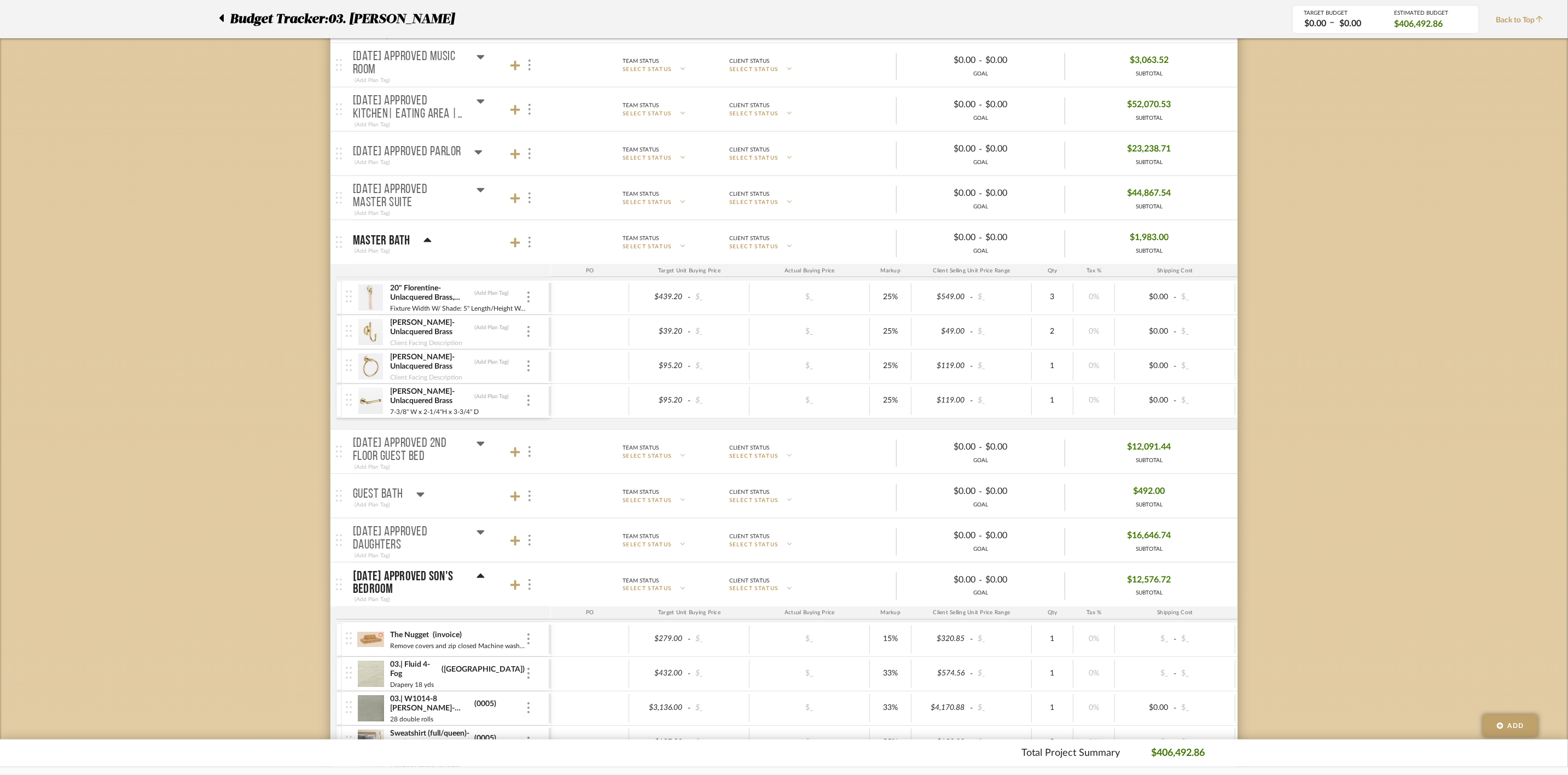
click at [427, 242] on icon at bounding box center [427, 240] width 8 height 5
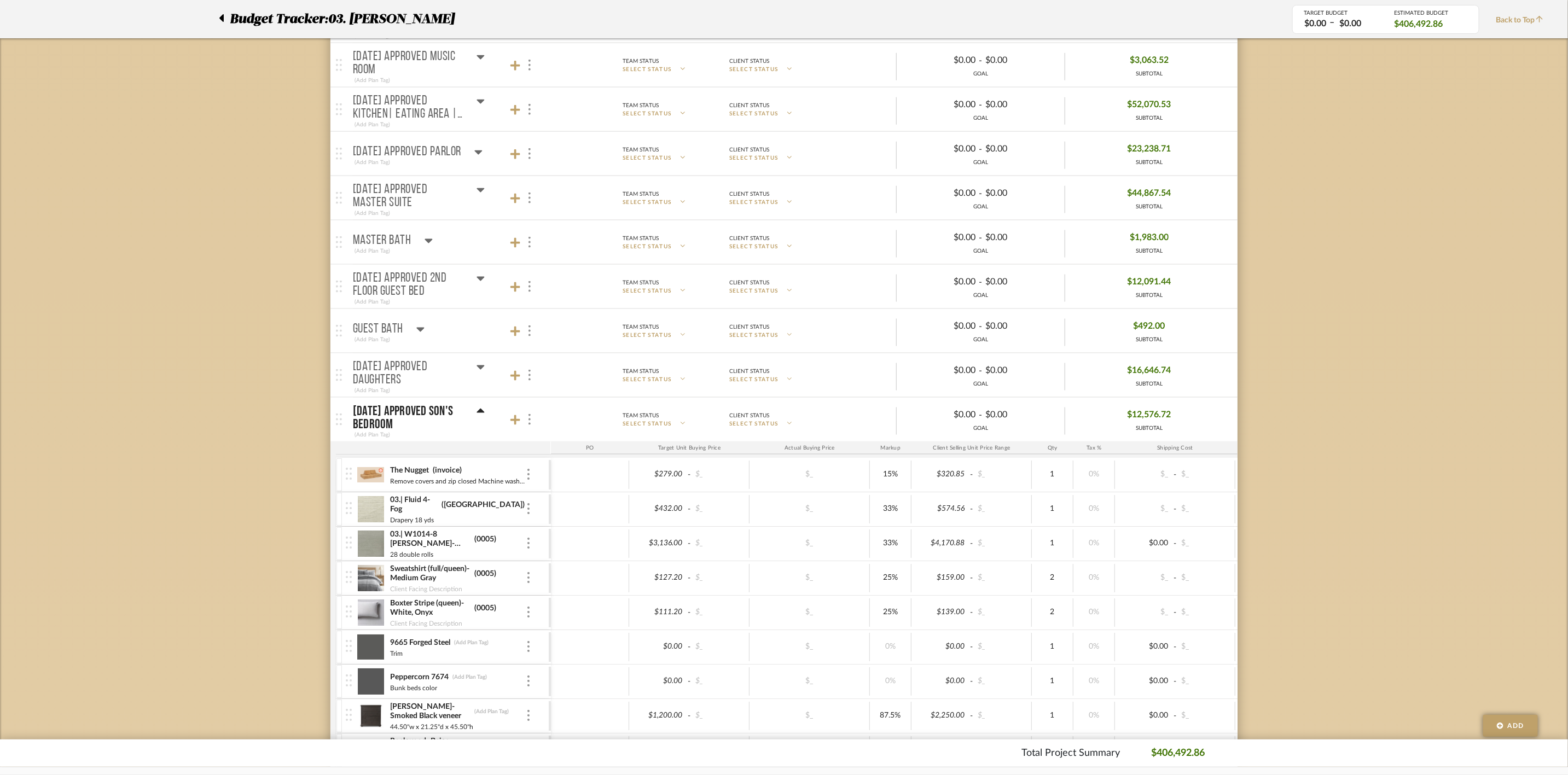
click at [478, 283] on icon at bounding box center [480, 279] width 9 height 13
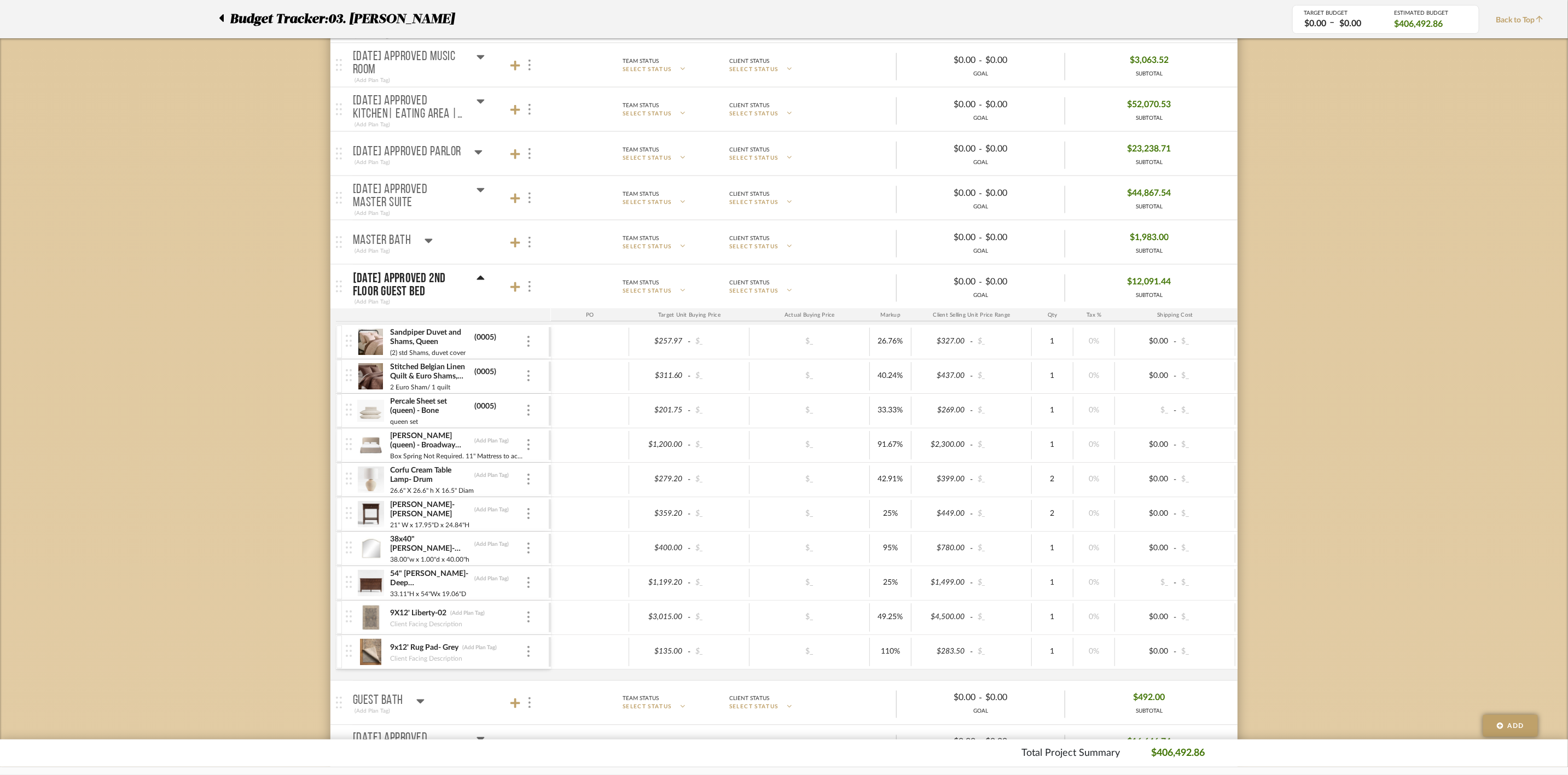
click at [478, 283] on icon at bounding box center [480, 279] width 9 height 13
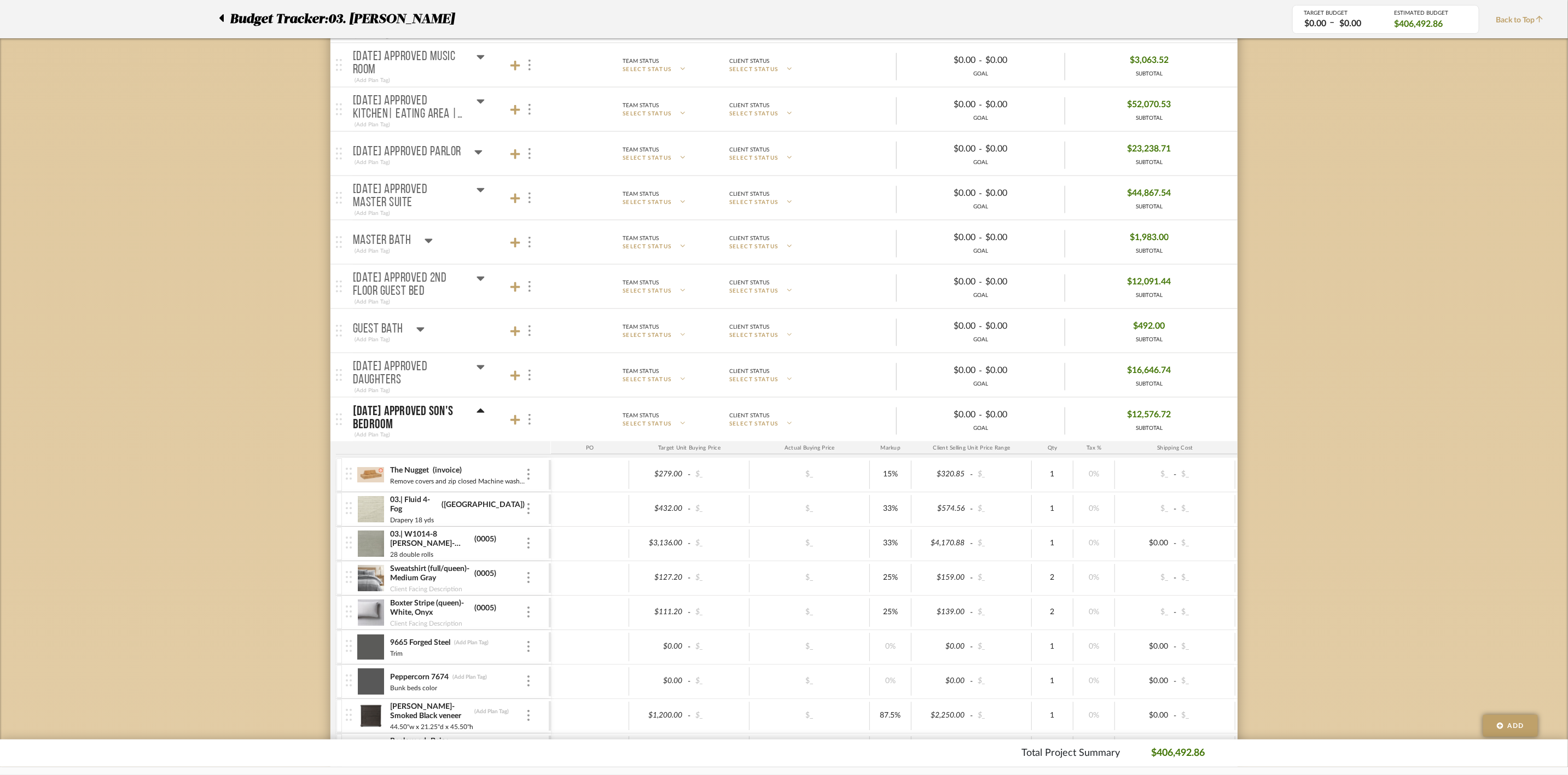
click at [422, 332] on icon at bounding box center [421, 330] width 8 height 5
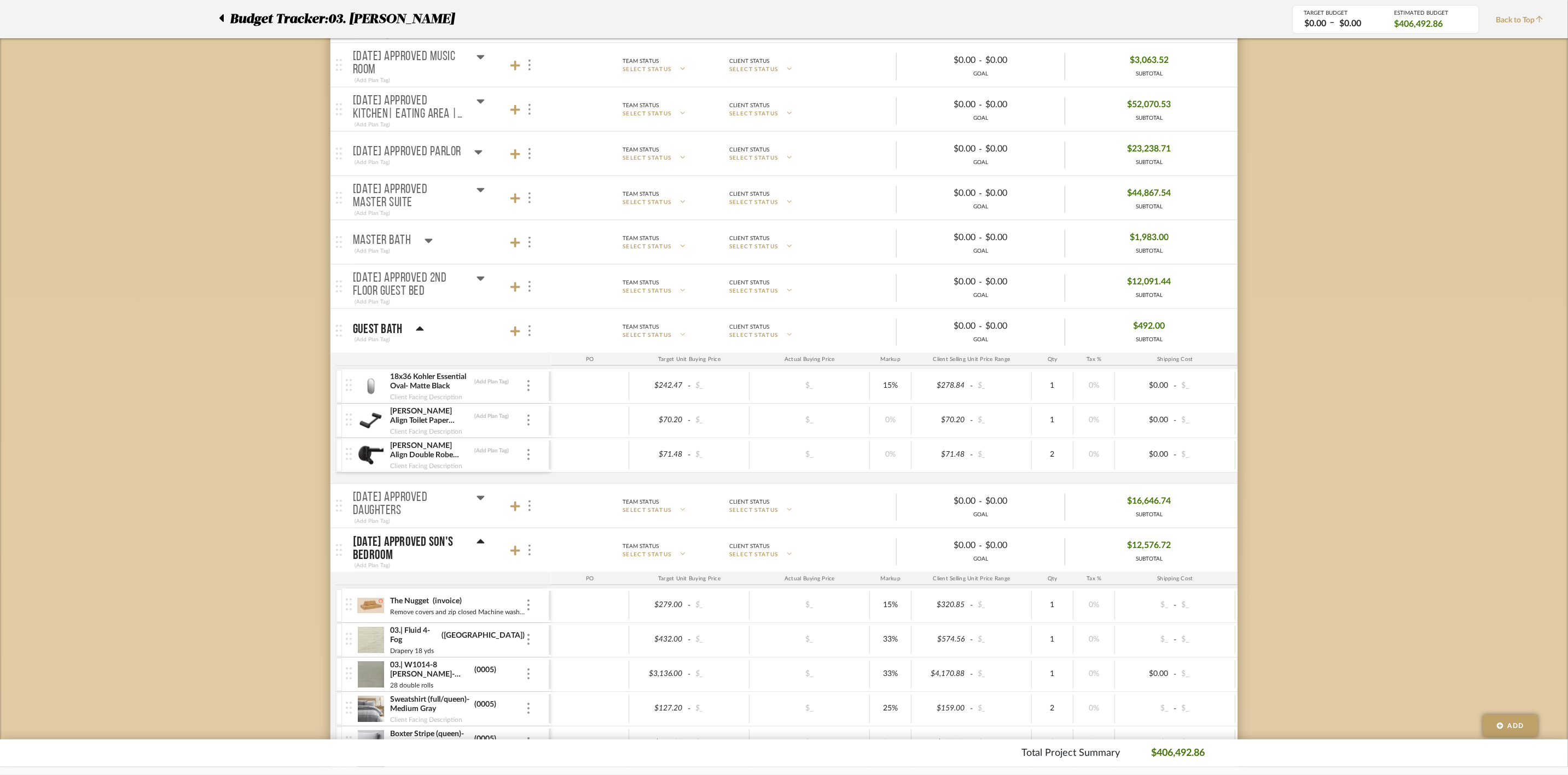
click at [417, 331] on icon at bounding box center [420, 328] width 8 height 5
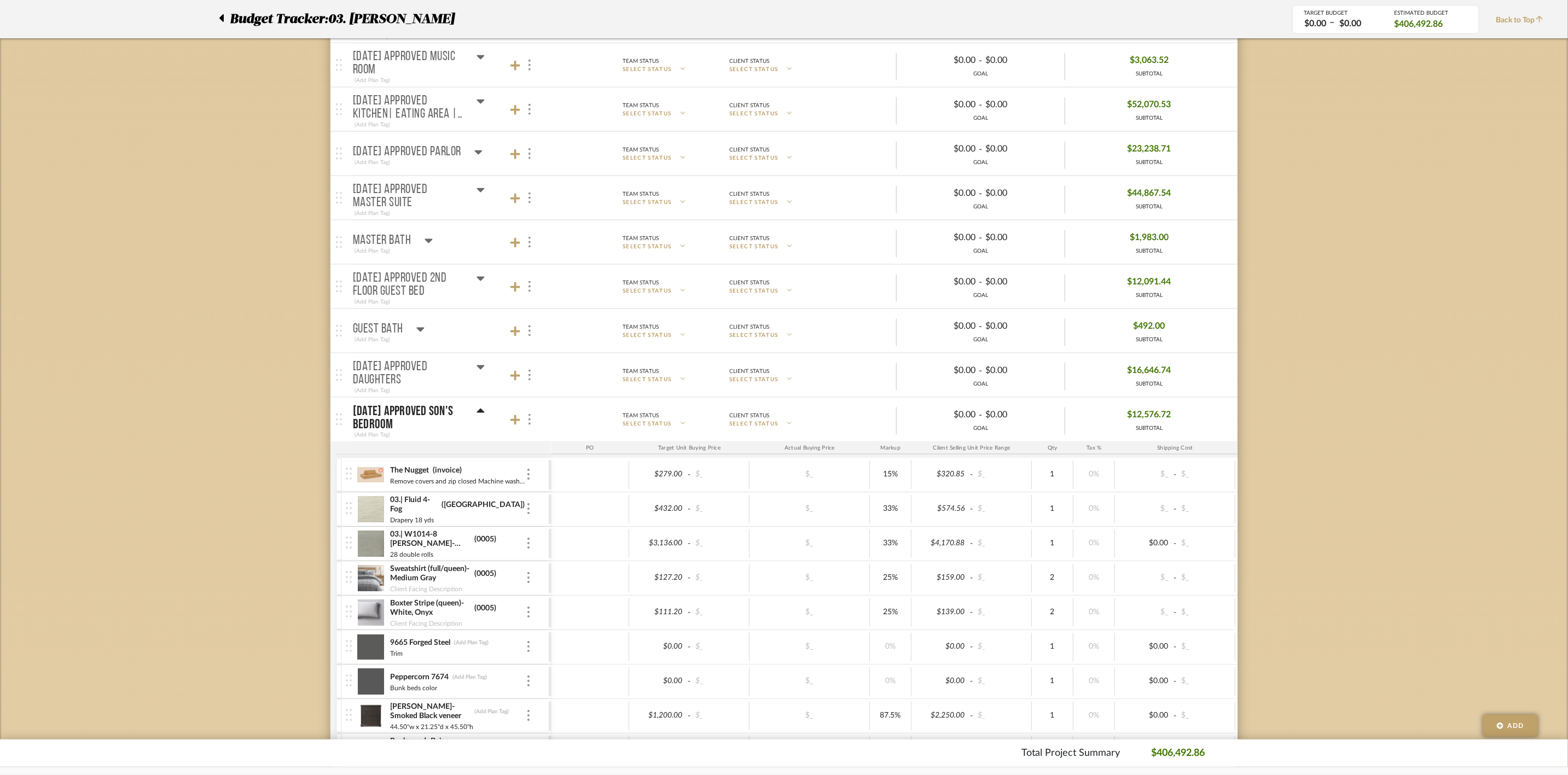
click at [479, 370] on icon at bounding box center [481, 368] width 8 height 5
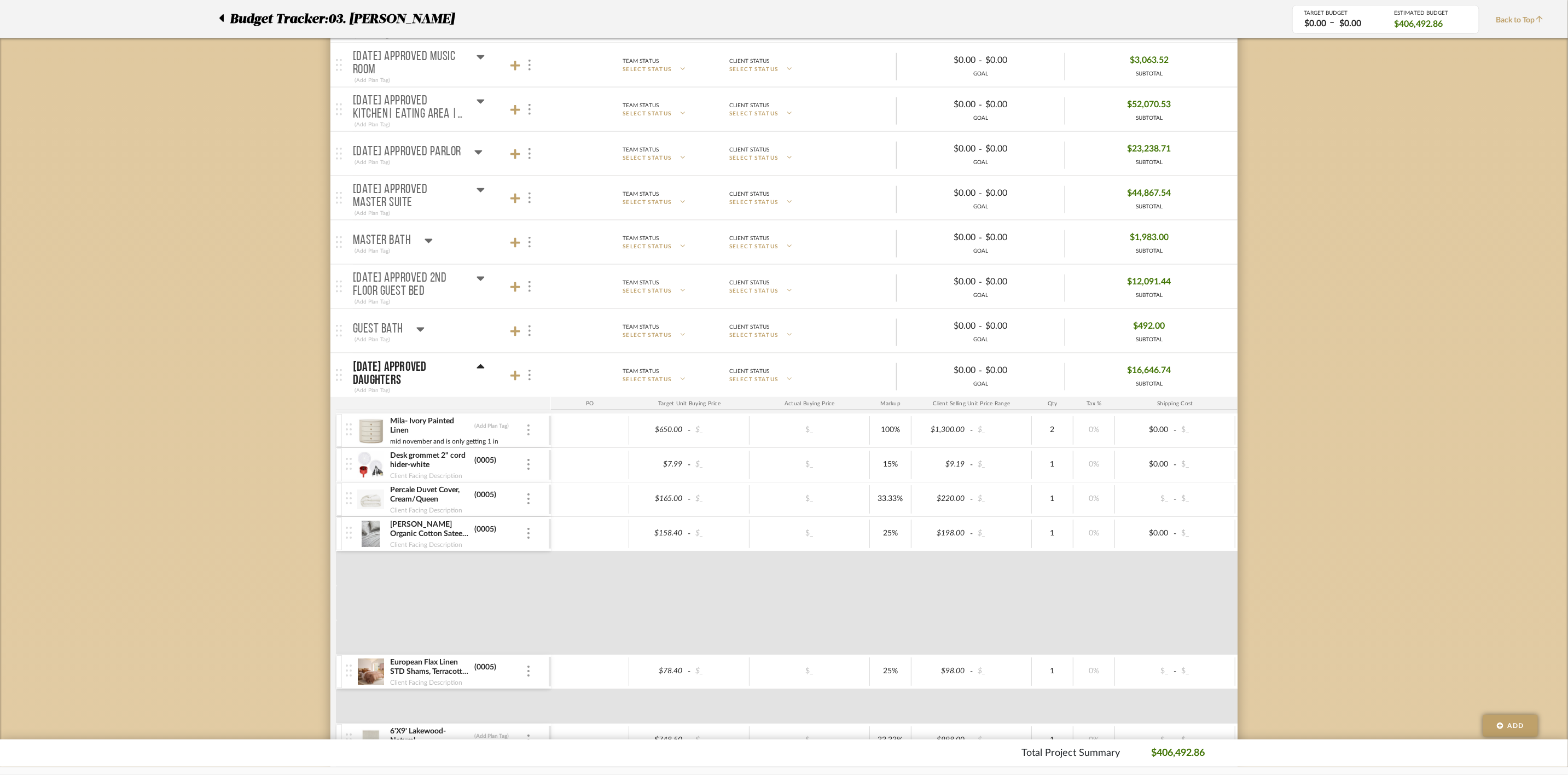
click at [527, 432] on img at bounding box center [528, 430] width 2 height 11
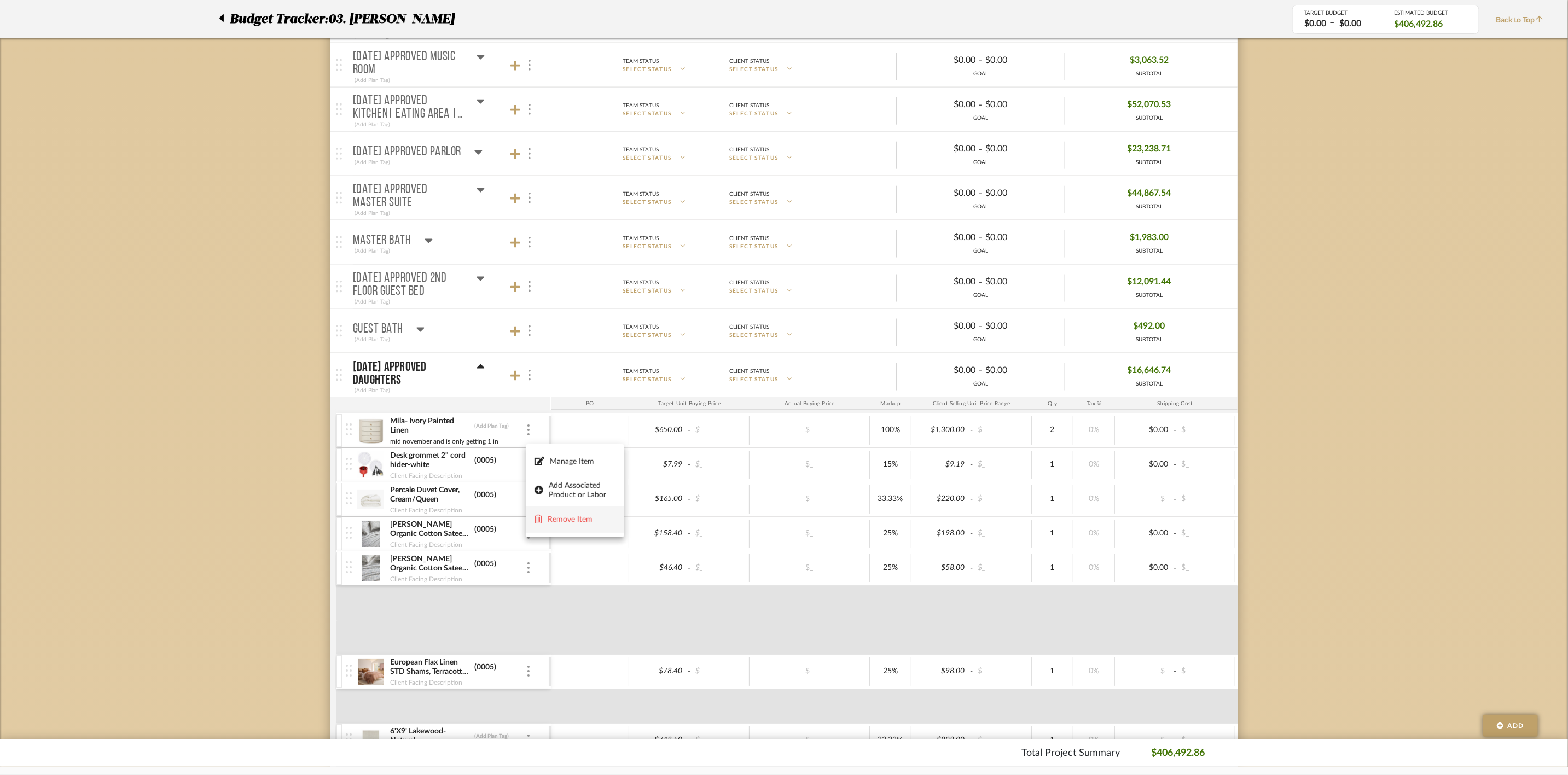
click at [575, 521] on span "Remove Item" at bounding box center [582, 519] width 68 height 9
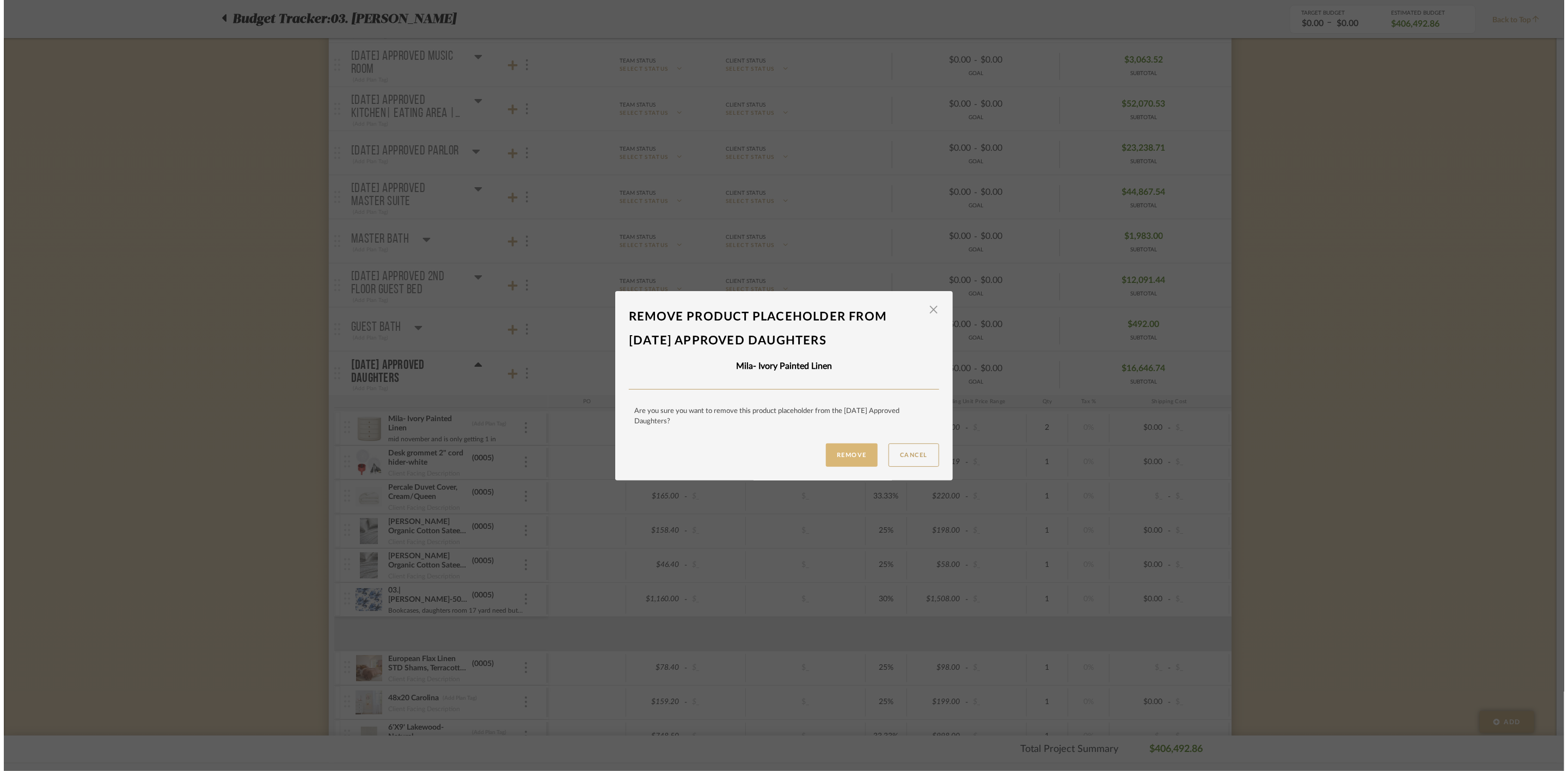
scroll to position [0, 0]
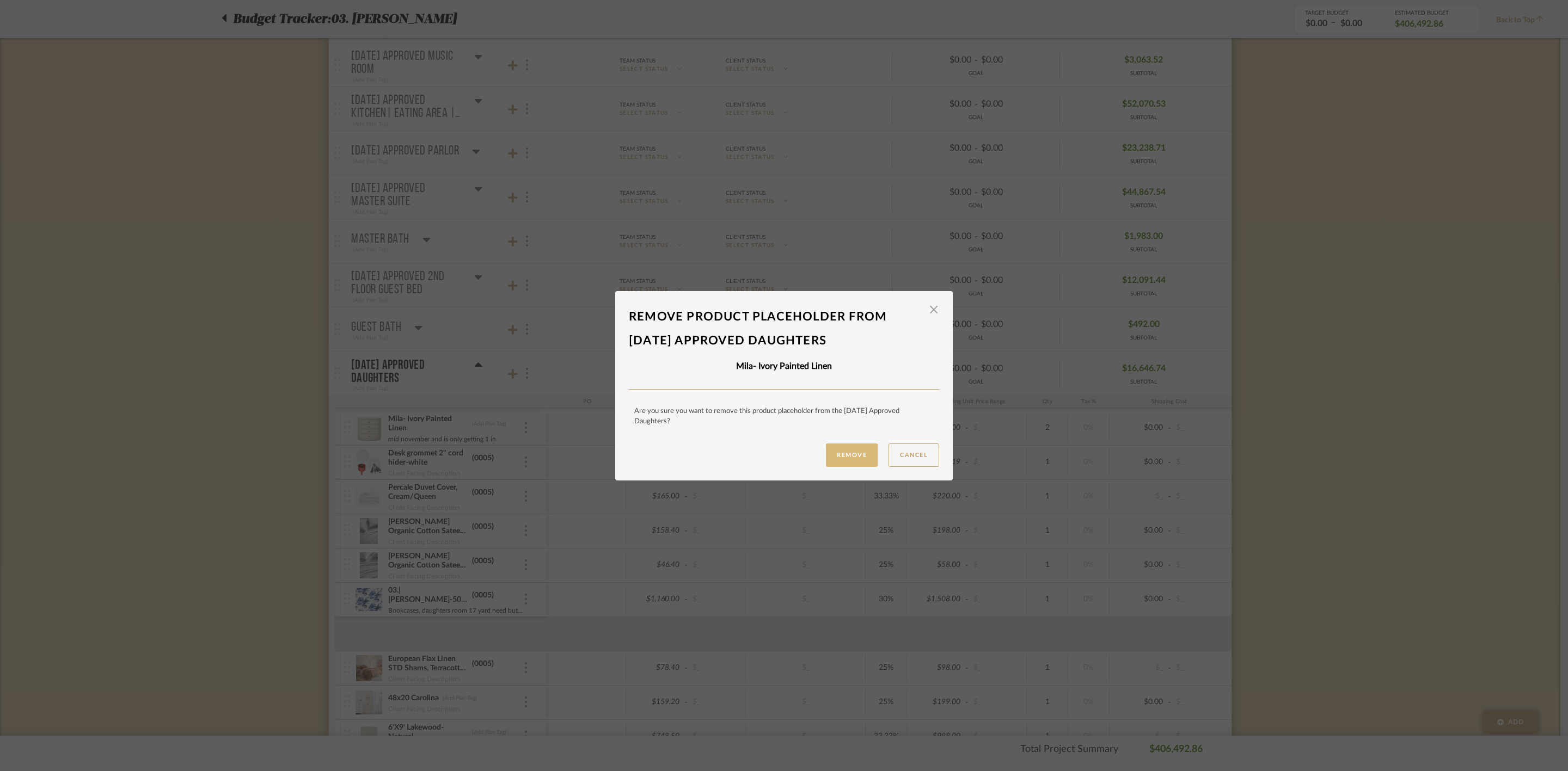
click at [854, 455] on button "Remove" at bounding box center [851, 455] width 51 height 23
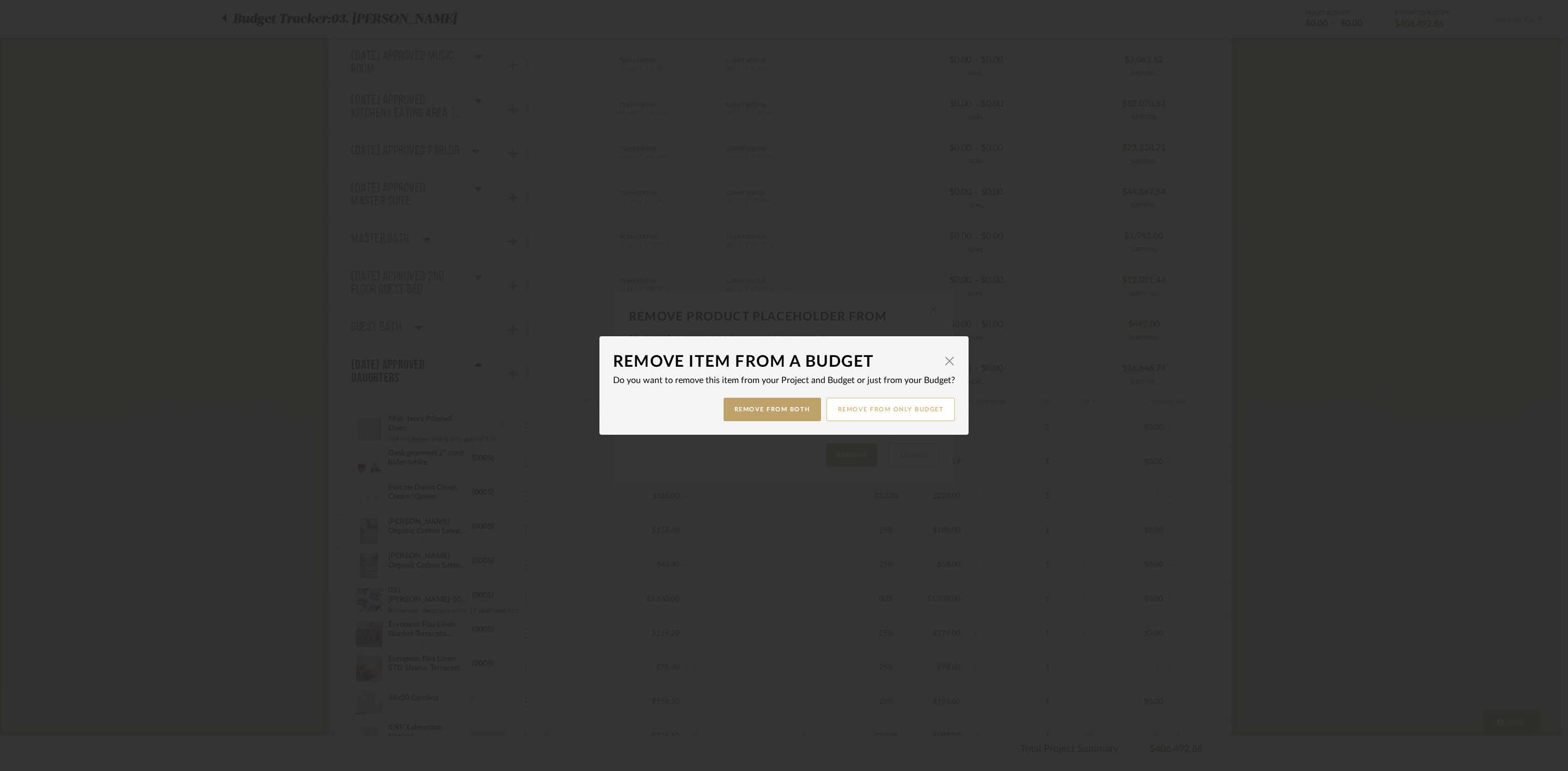
click at [877, 405] on button "Remove from only Budget" at bounding box center [891, 409] width 129 height 23
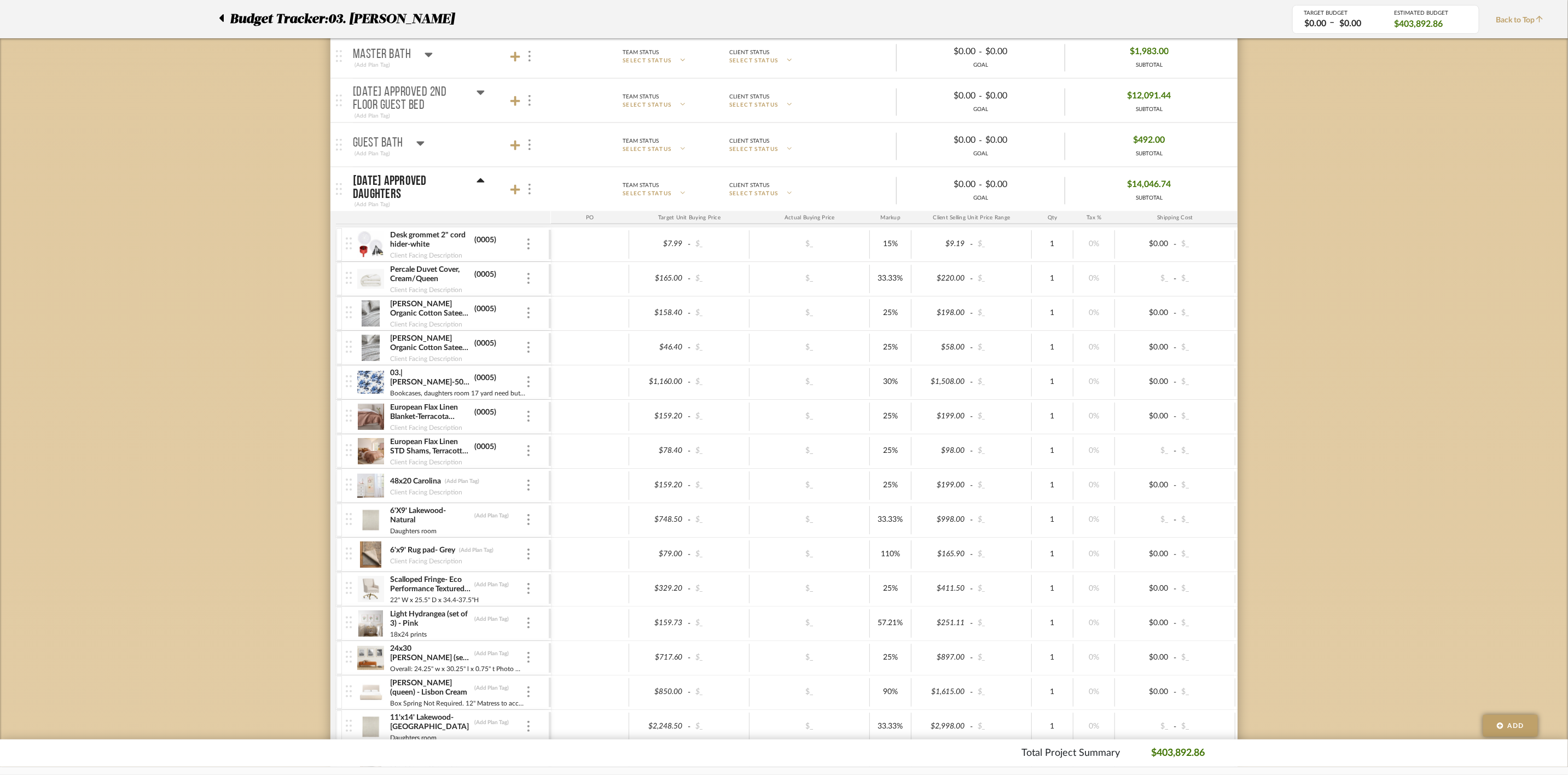
scroll to position [1148, 0]
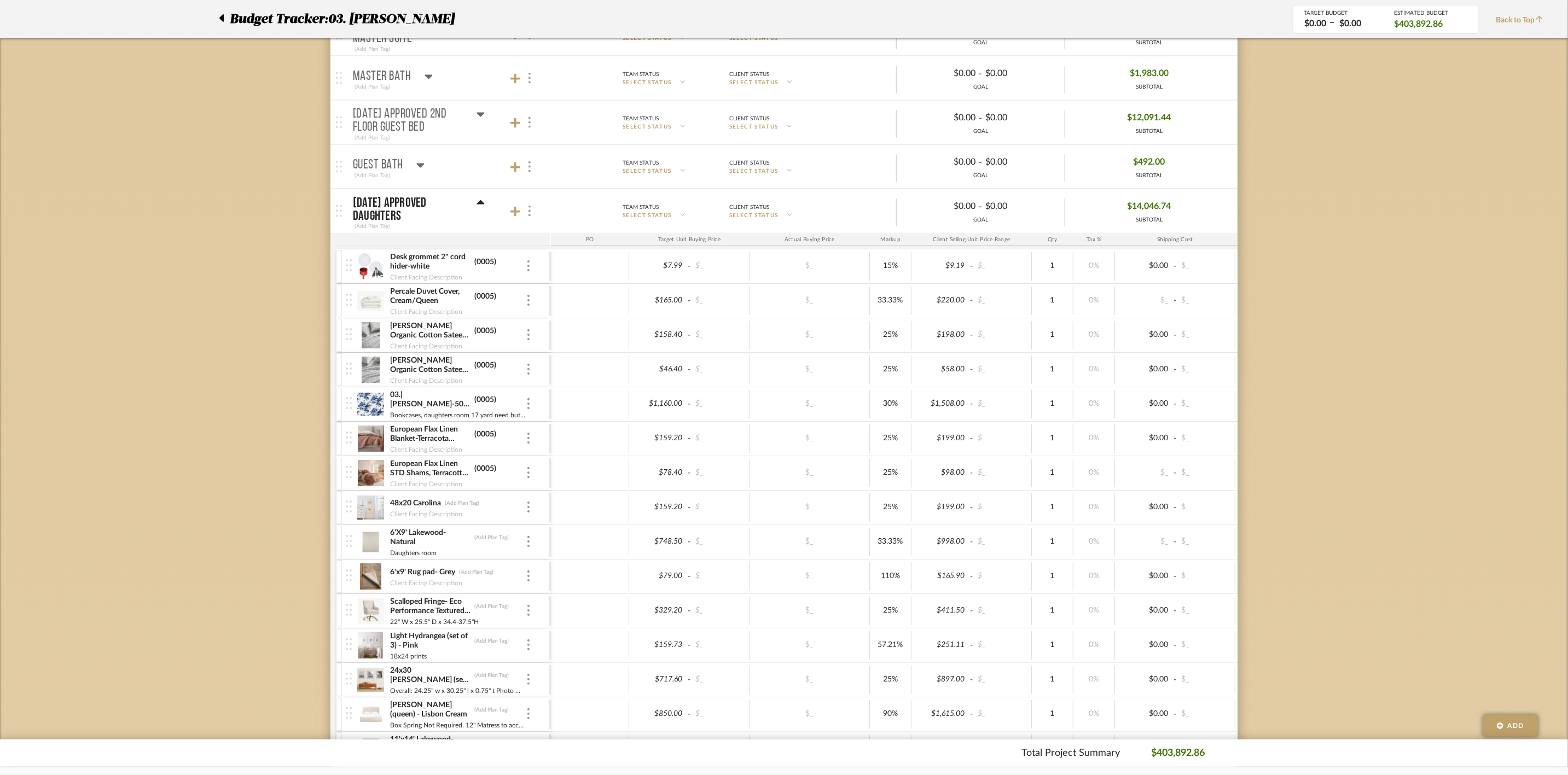
click at [478, 209] on icon at bounding box center [480, 203] width 9 height 13
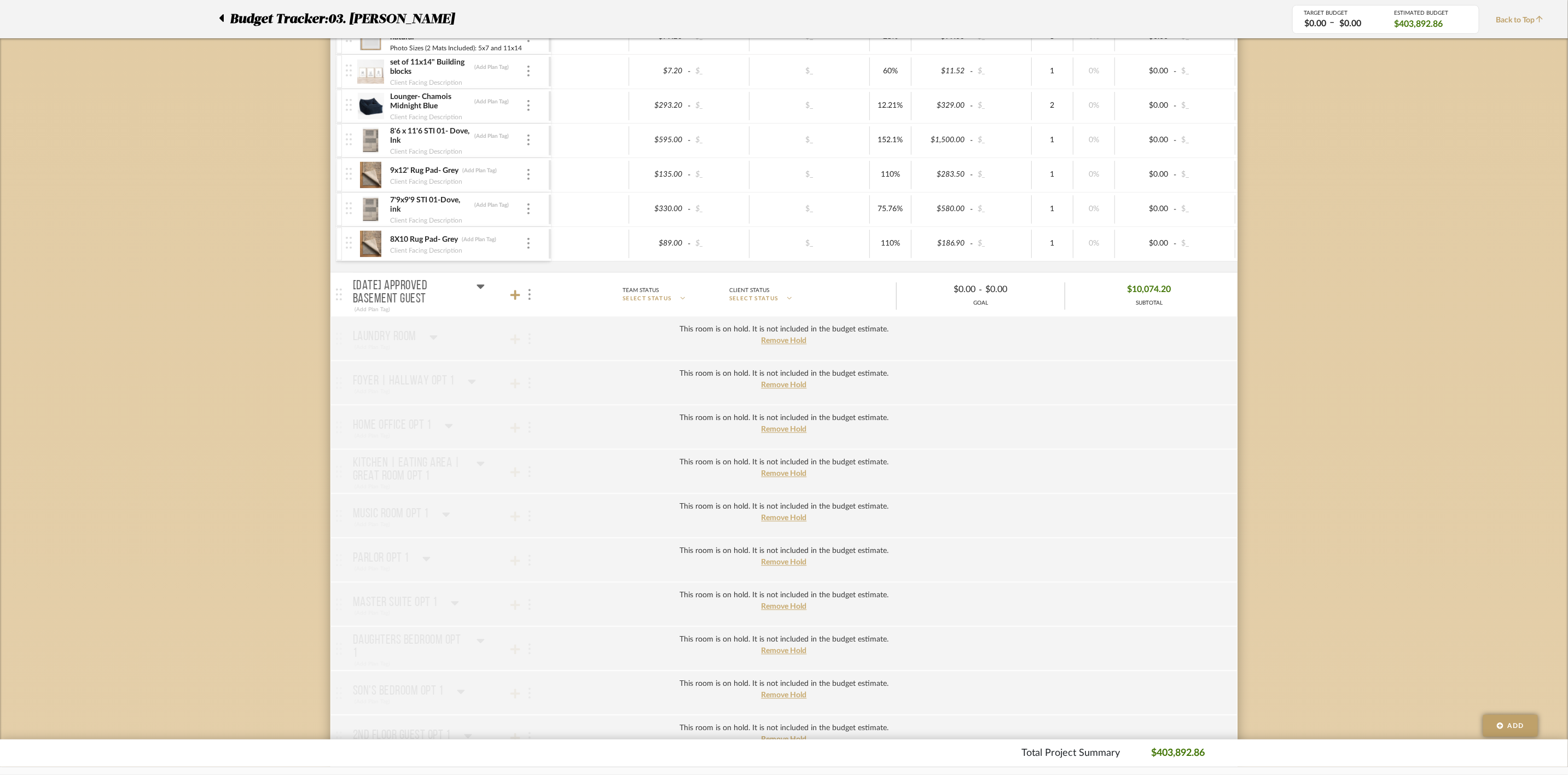
scroll to position [1805, 0]
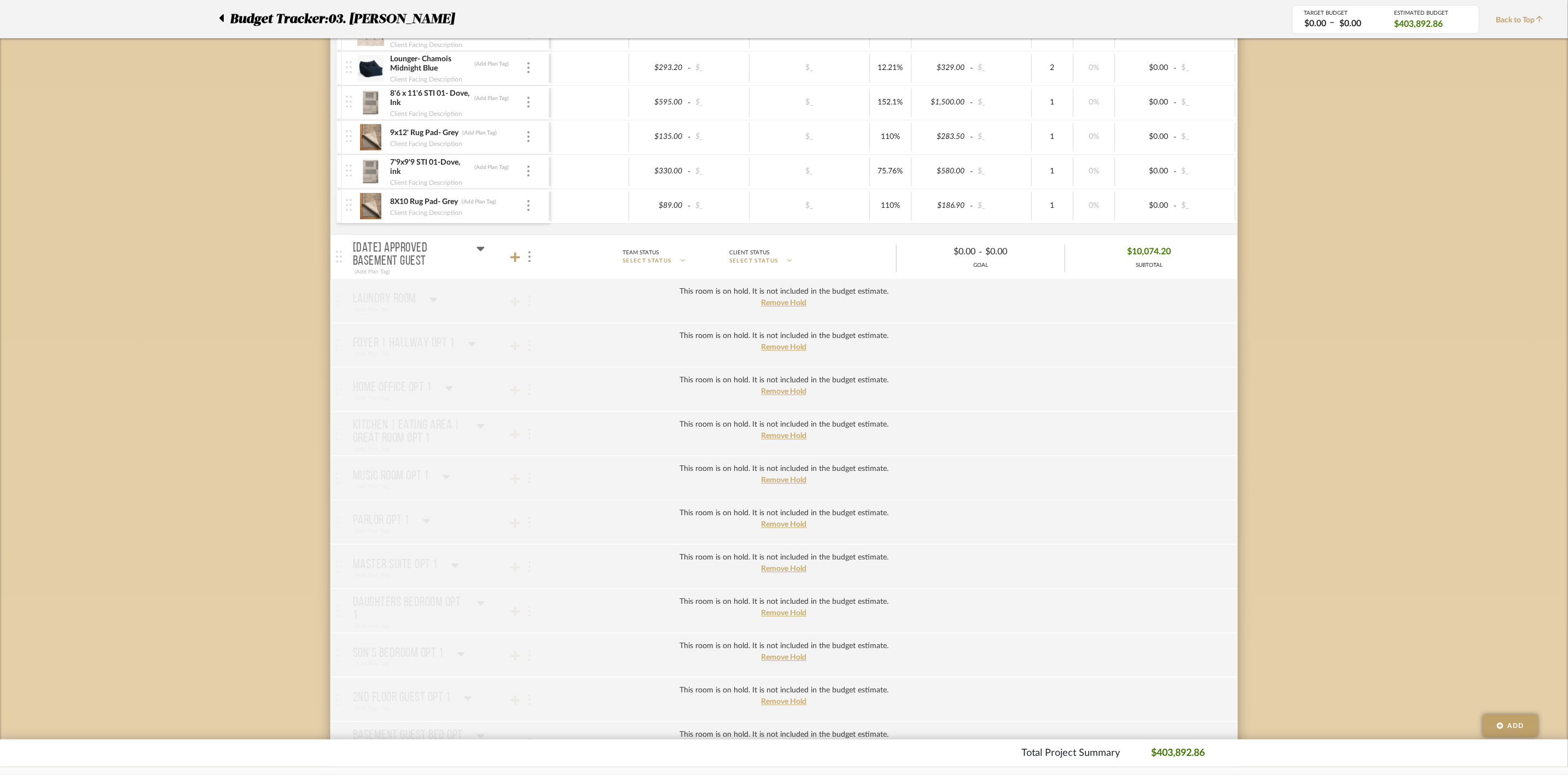
click at [483, 251] on icon at bounding box center [481, 249] width 8 height 5
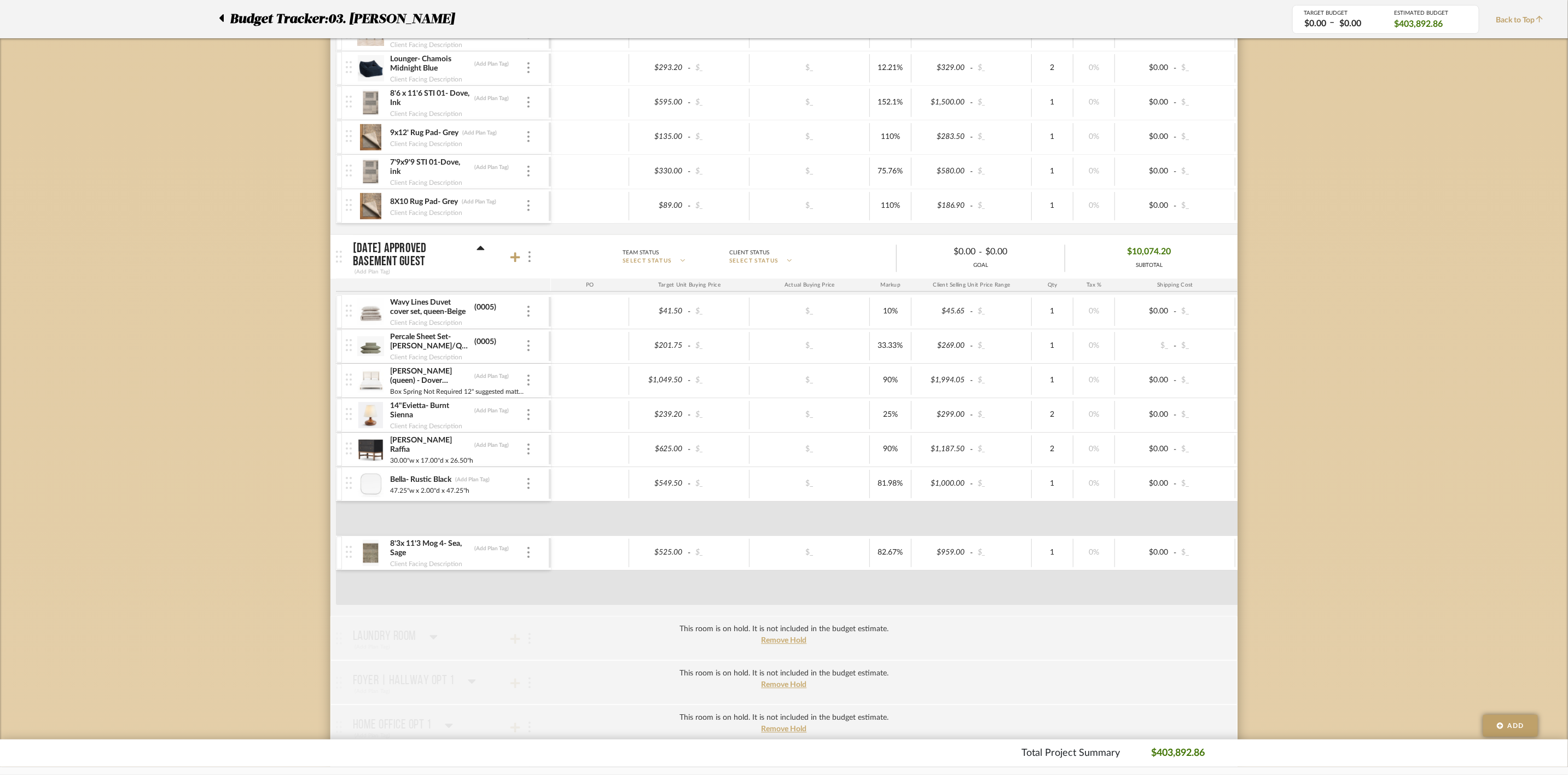
click at [479, 250] on icon at bounding box center [481, 247] width 8 height 5
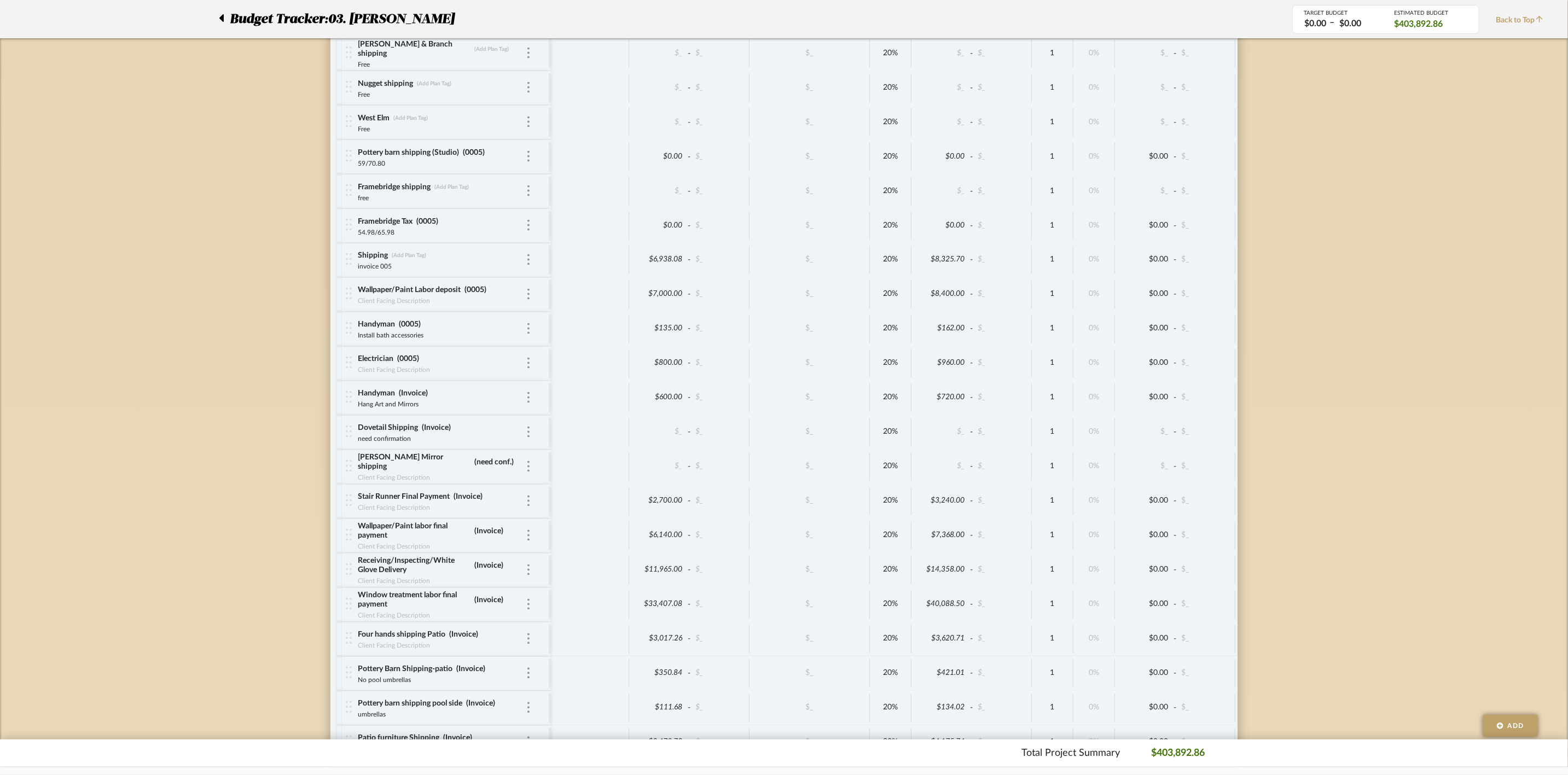
scroll to position [4594, 0]
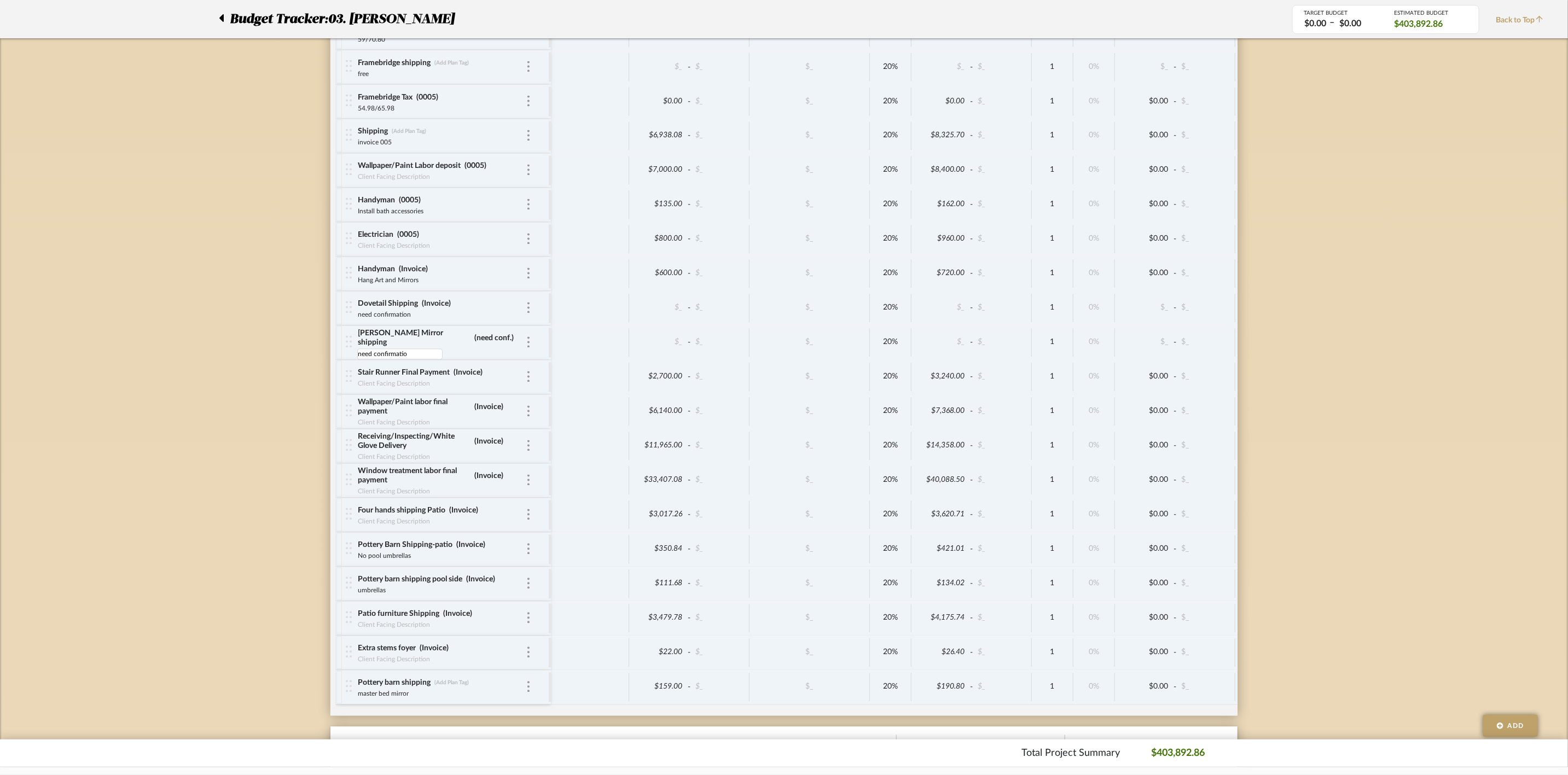
type input "need confirmation"
type input "n"
type input "tbd"
type input "I"
type input "tbd"
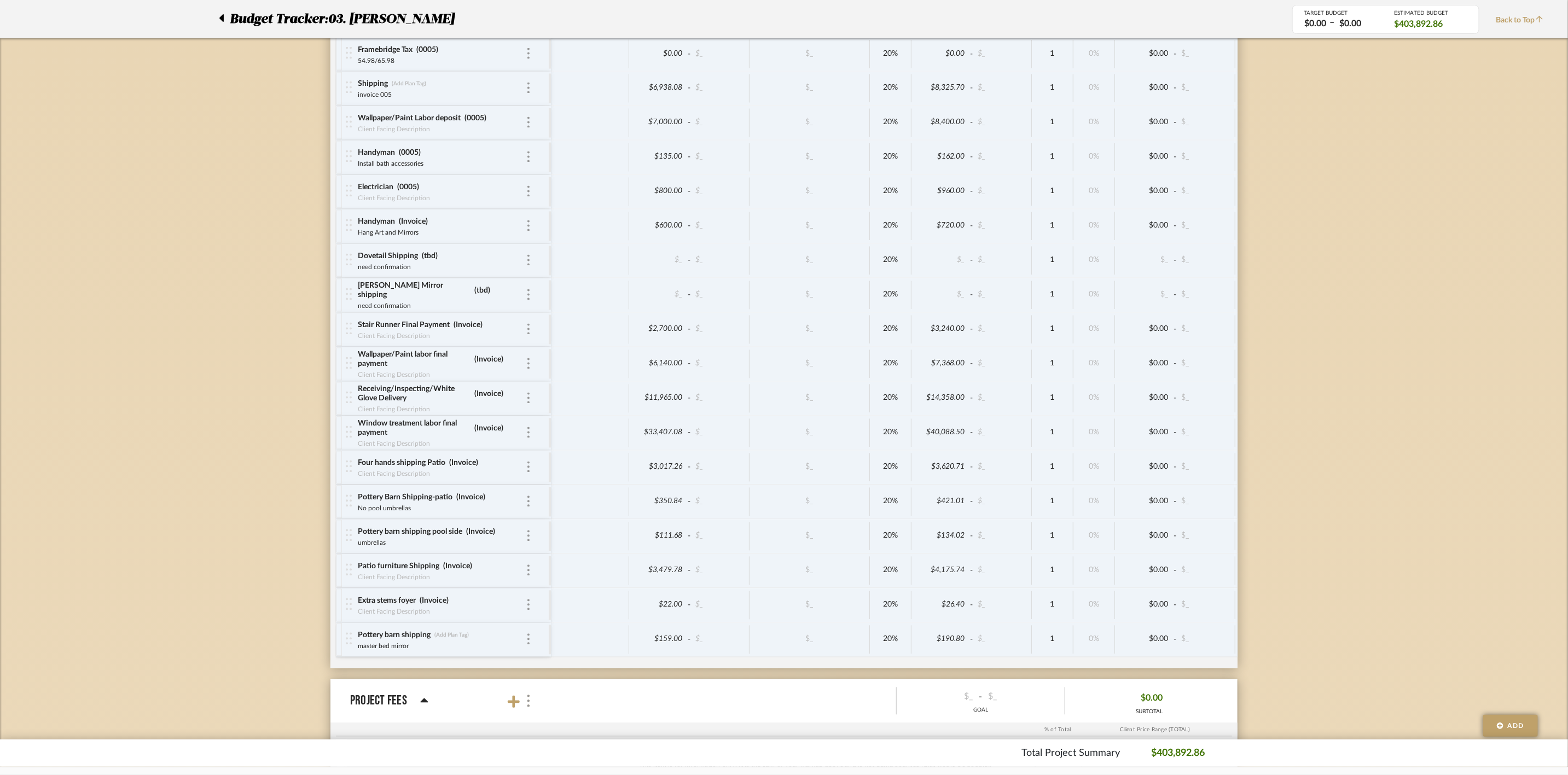
scroll to position [4676, 0]
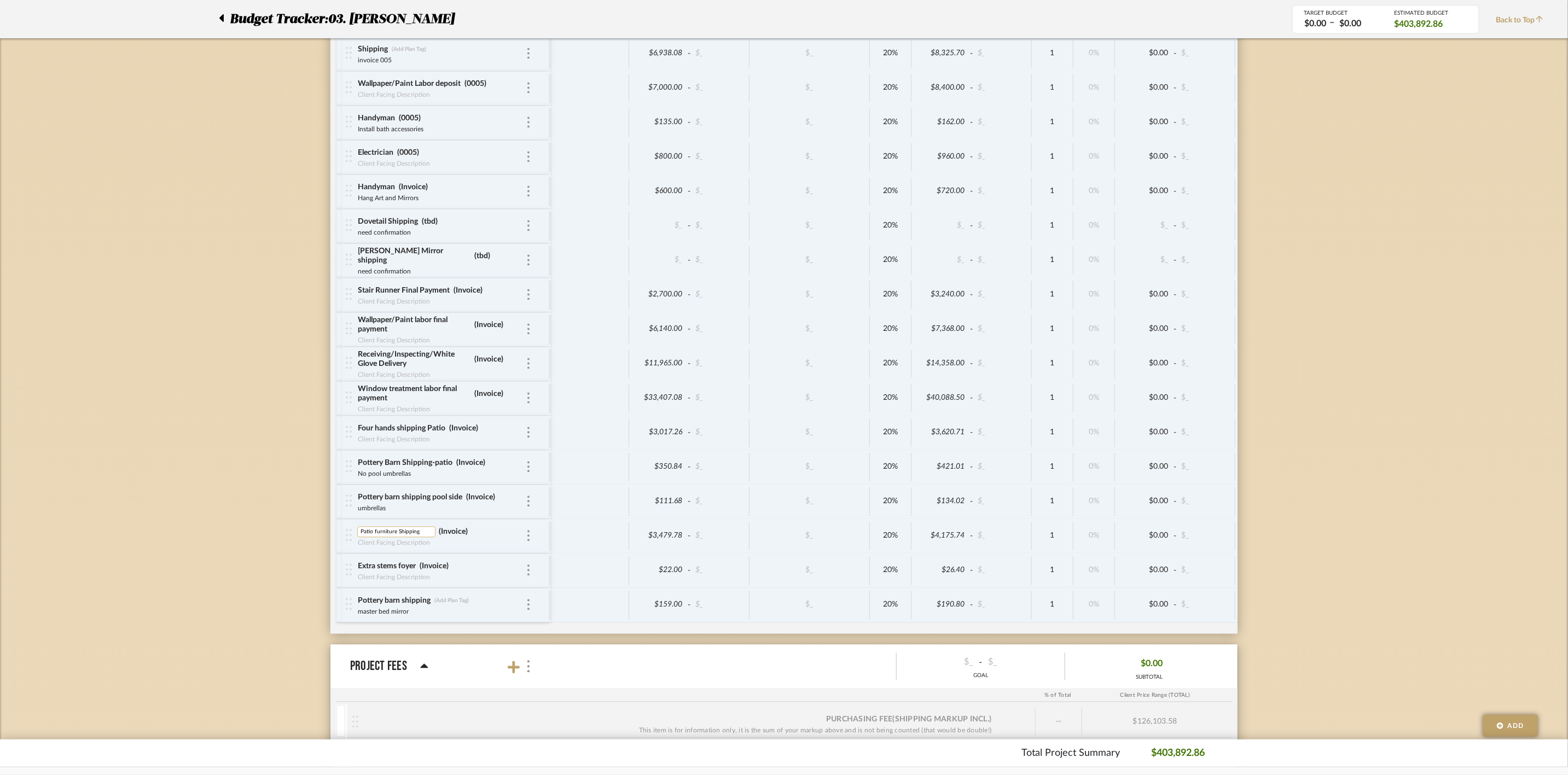
click at [397, 538] on input "Patio furniture Shipping" at bounding box center [396, 532] width 78 height 11
type input "Shipping"
type input "0"
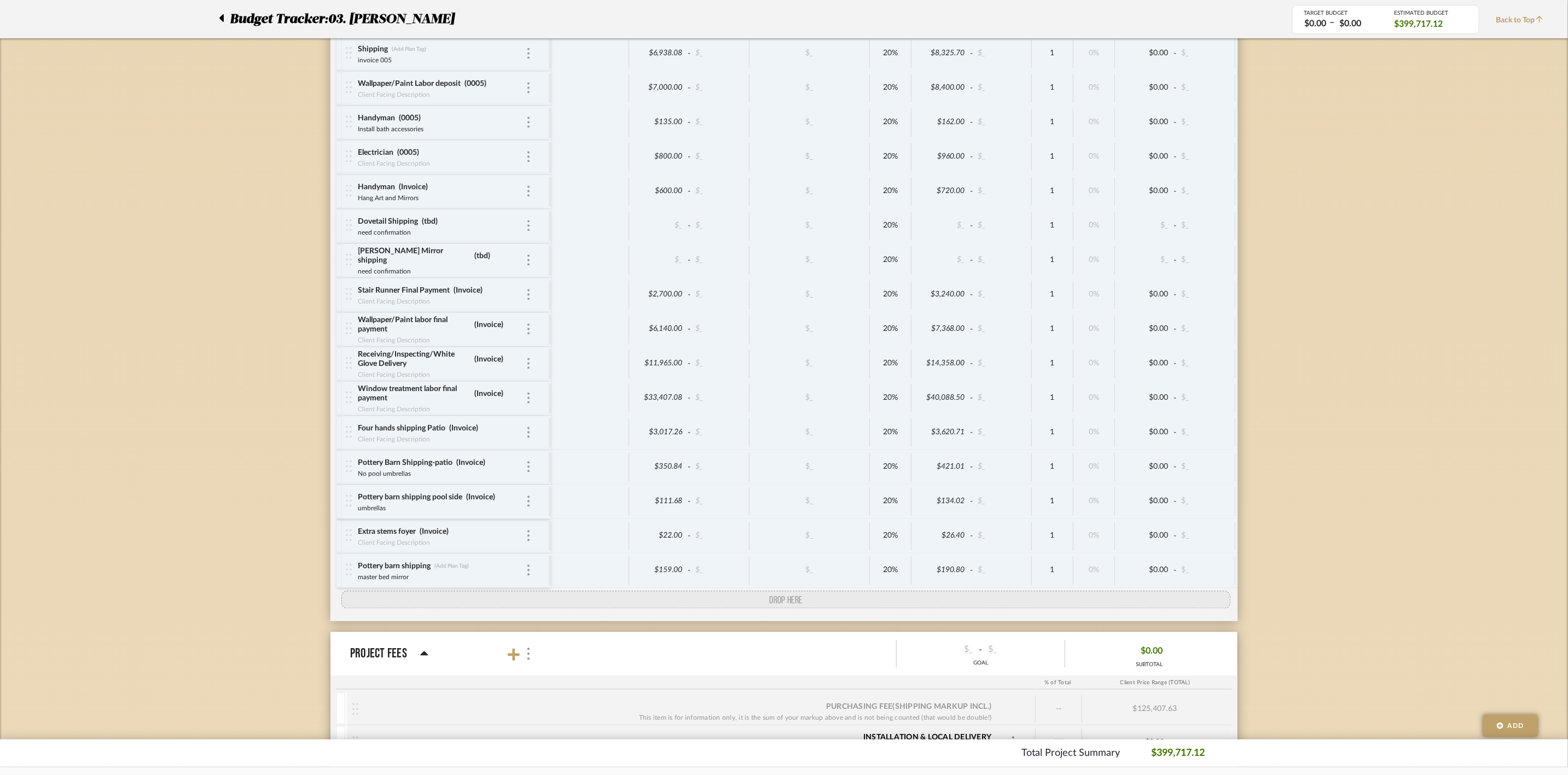
drag, startPoint x: 352, startPoint y: 576, endPoint x: 351, endPoint y: 640, distance: 64.0
drag, startPoint x: 350, startPoint y: 290, endPoint x: 358, endPoint y: 627, distance: 337.1
drag, startPoint x: 353, startPoint y: 259, endPoint x: 358, endPoint y: 623, distance: 364.0
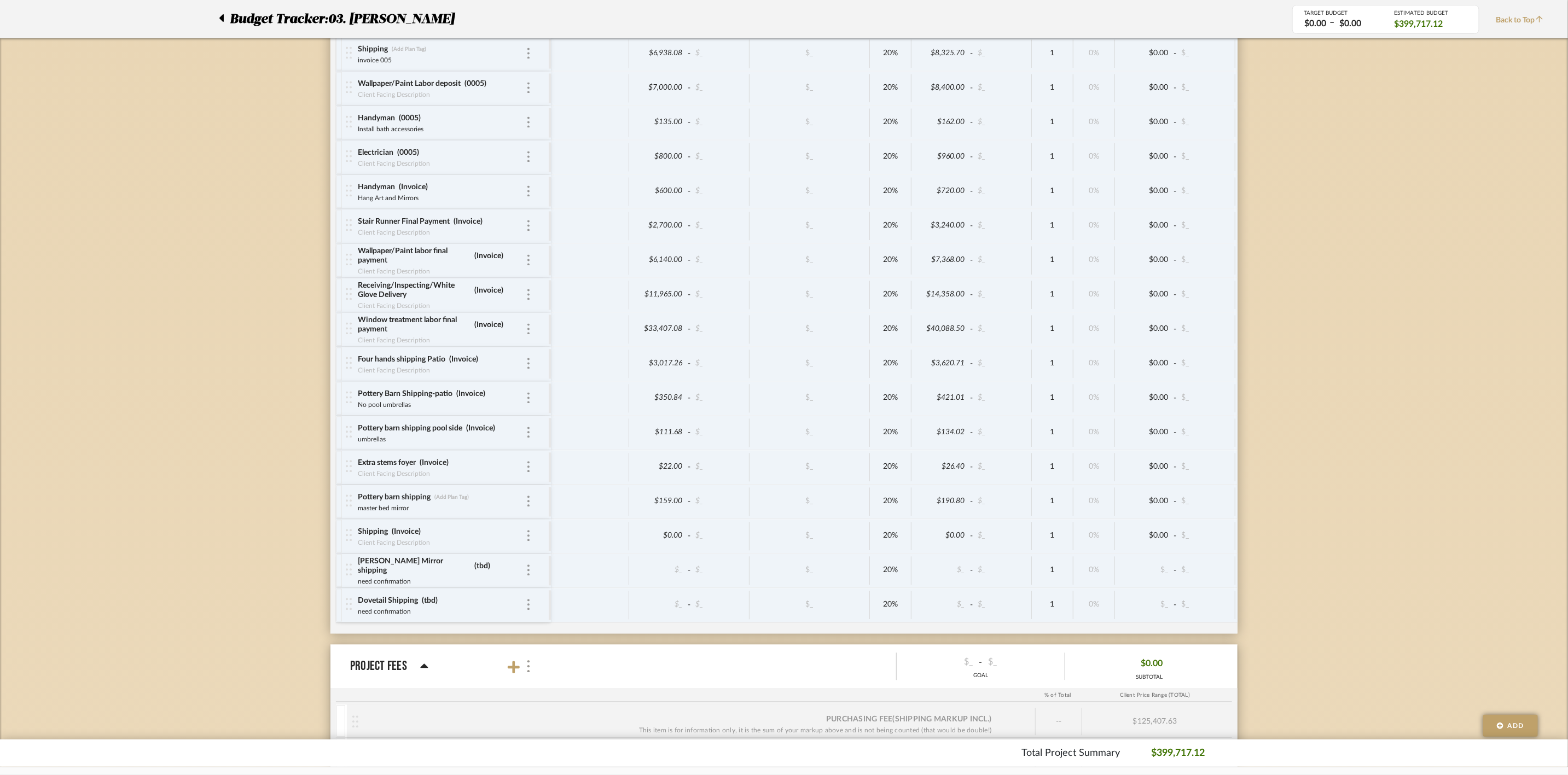
click at [899, 309] on div "20%" at bounding box center [891, 295] width 42 height 28
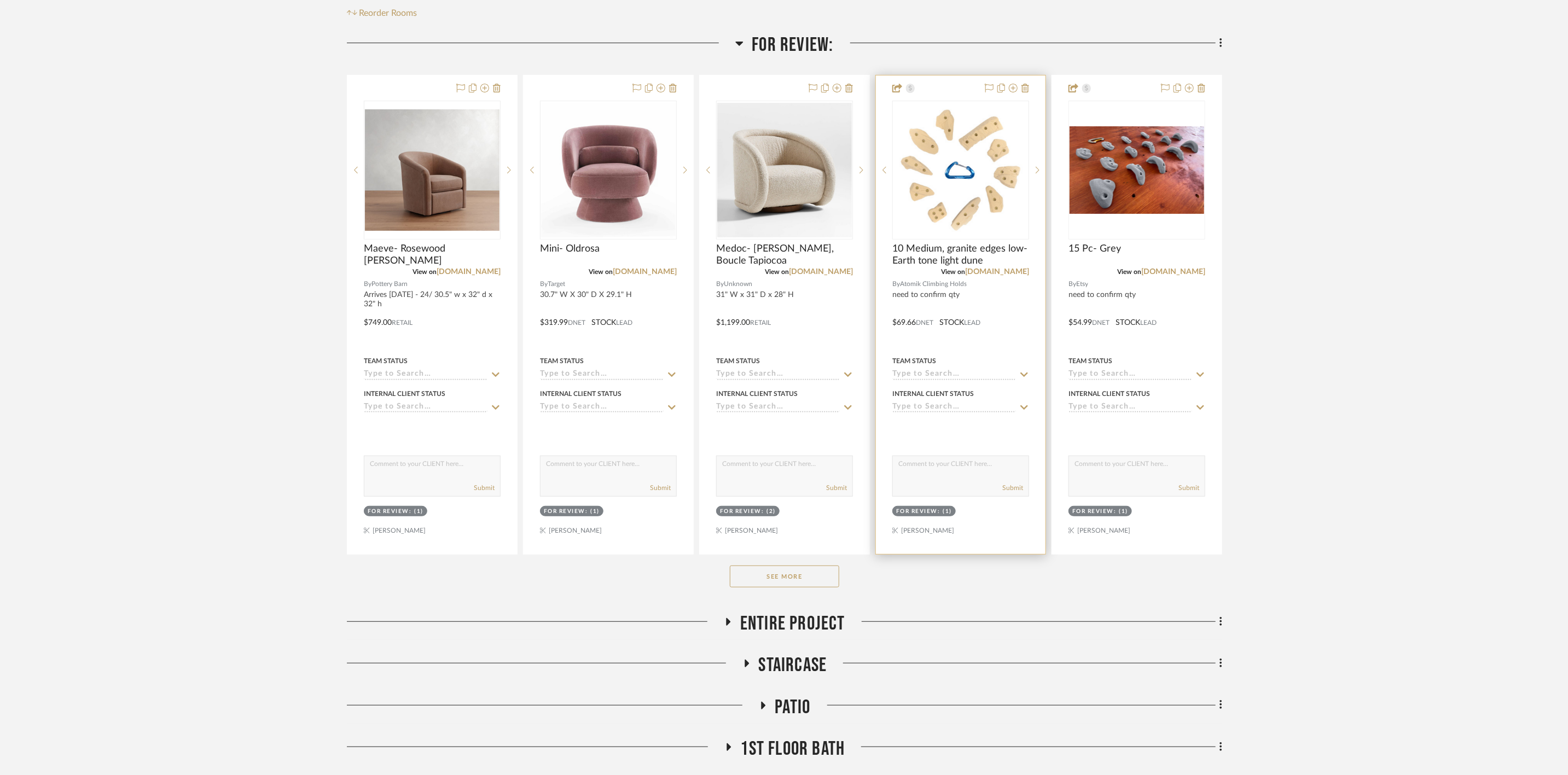
scroll to position [246, 0]
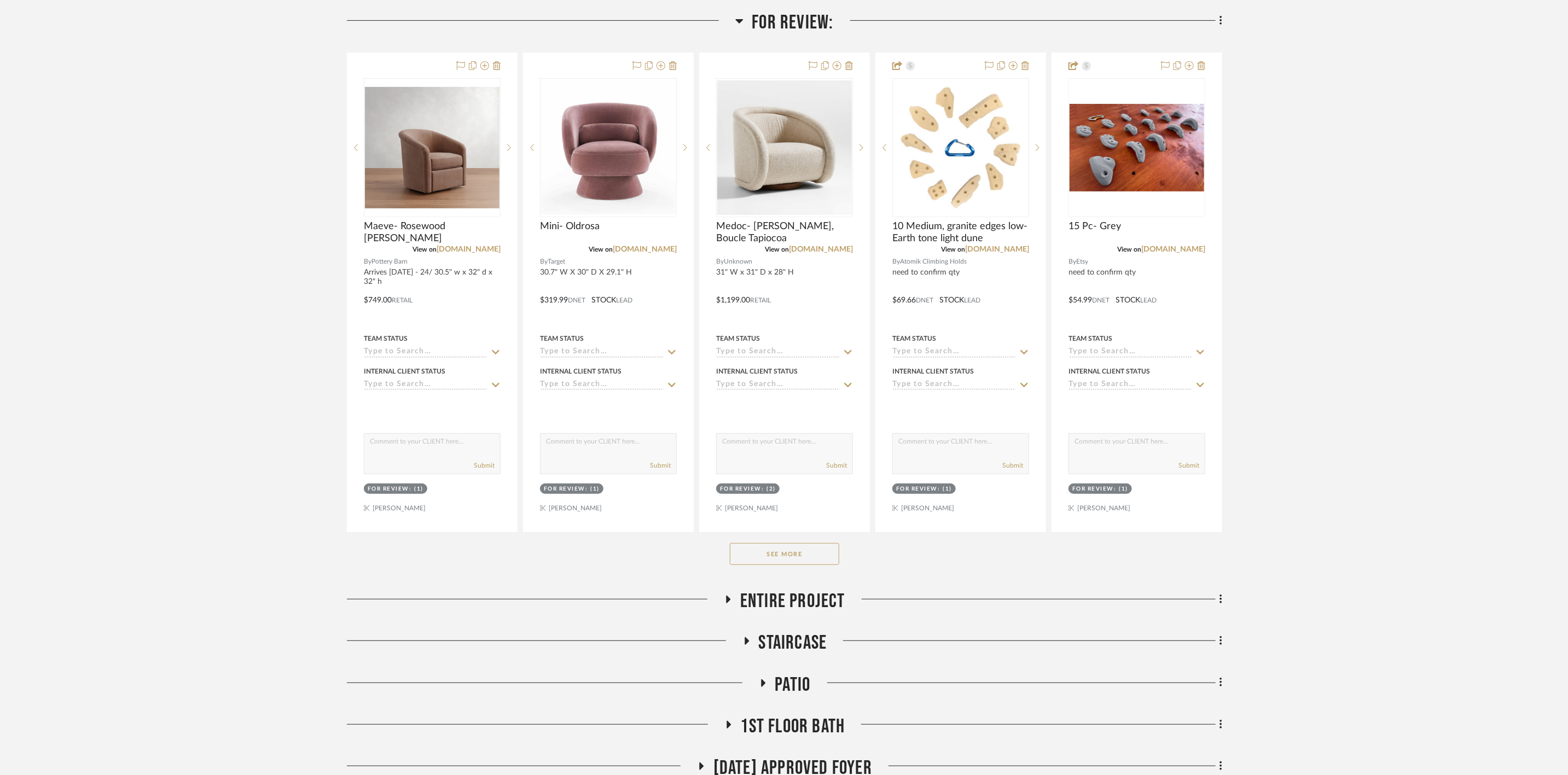
click at [797, 557] on button "See More" at bounding box center [784, 553] width 109 height 22
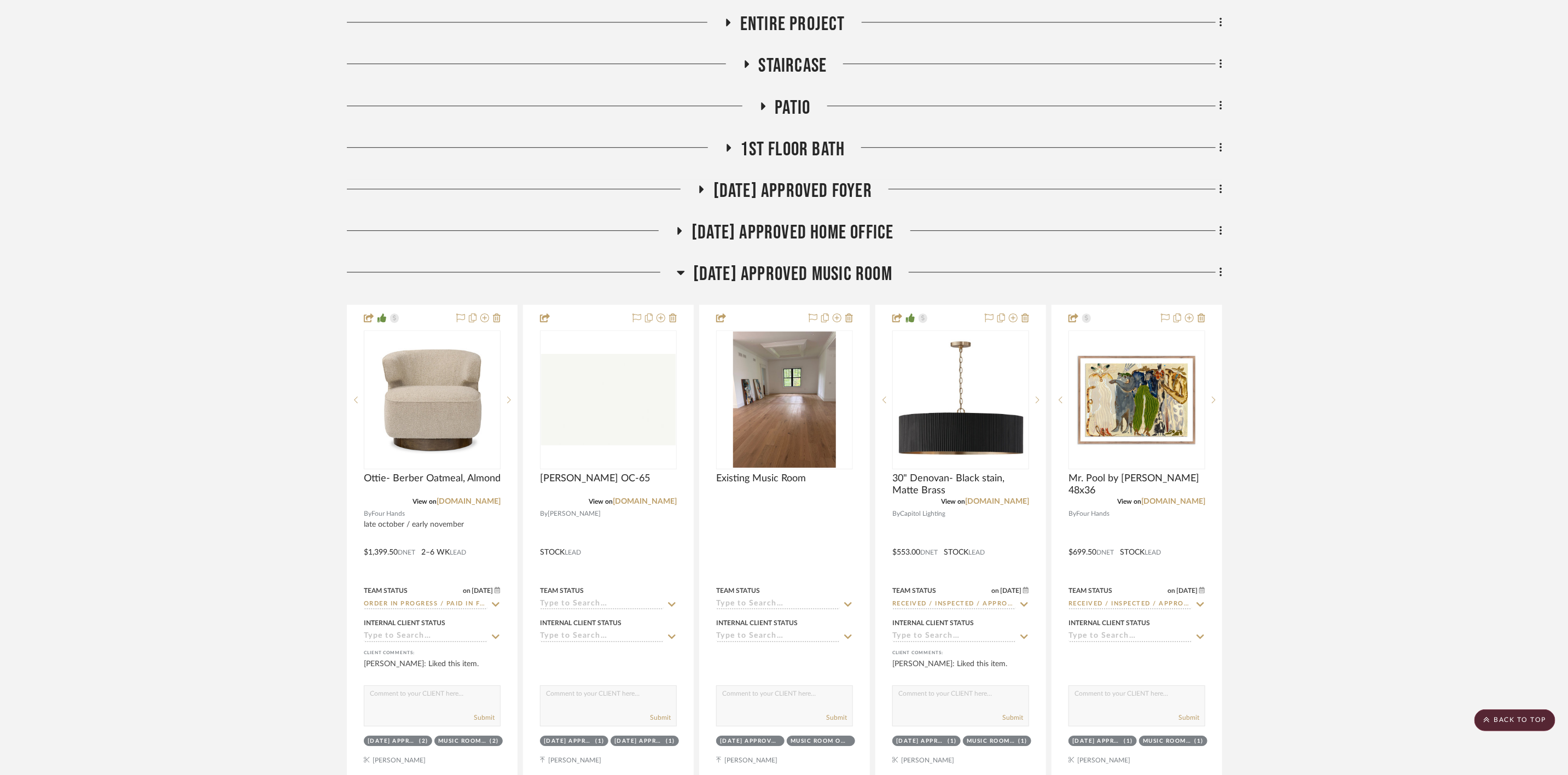
scroll to position [2297, 0]
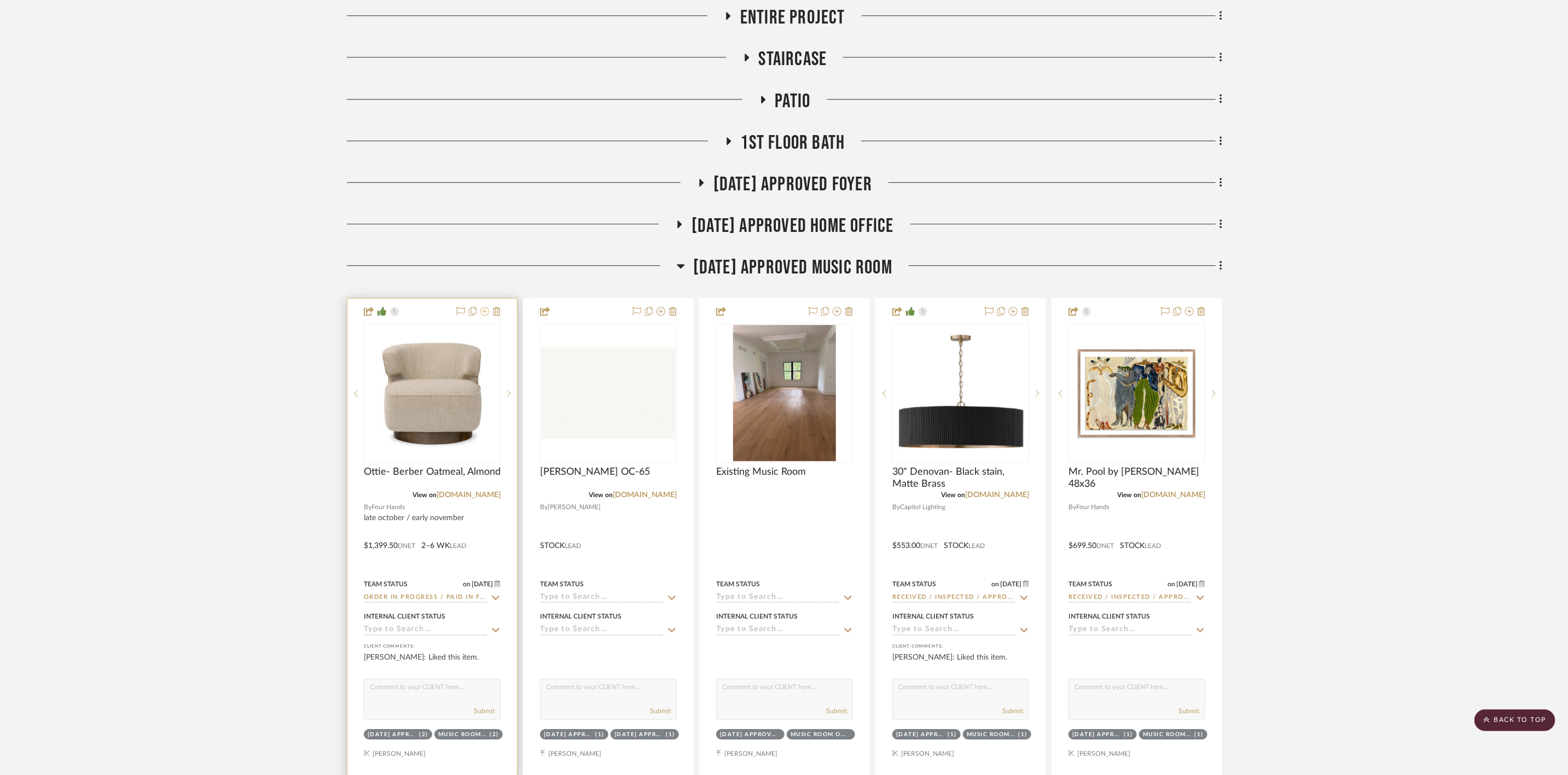
click at [481, 313] on icon at bounding box center [484, 311] width 9 height 9
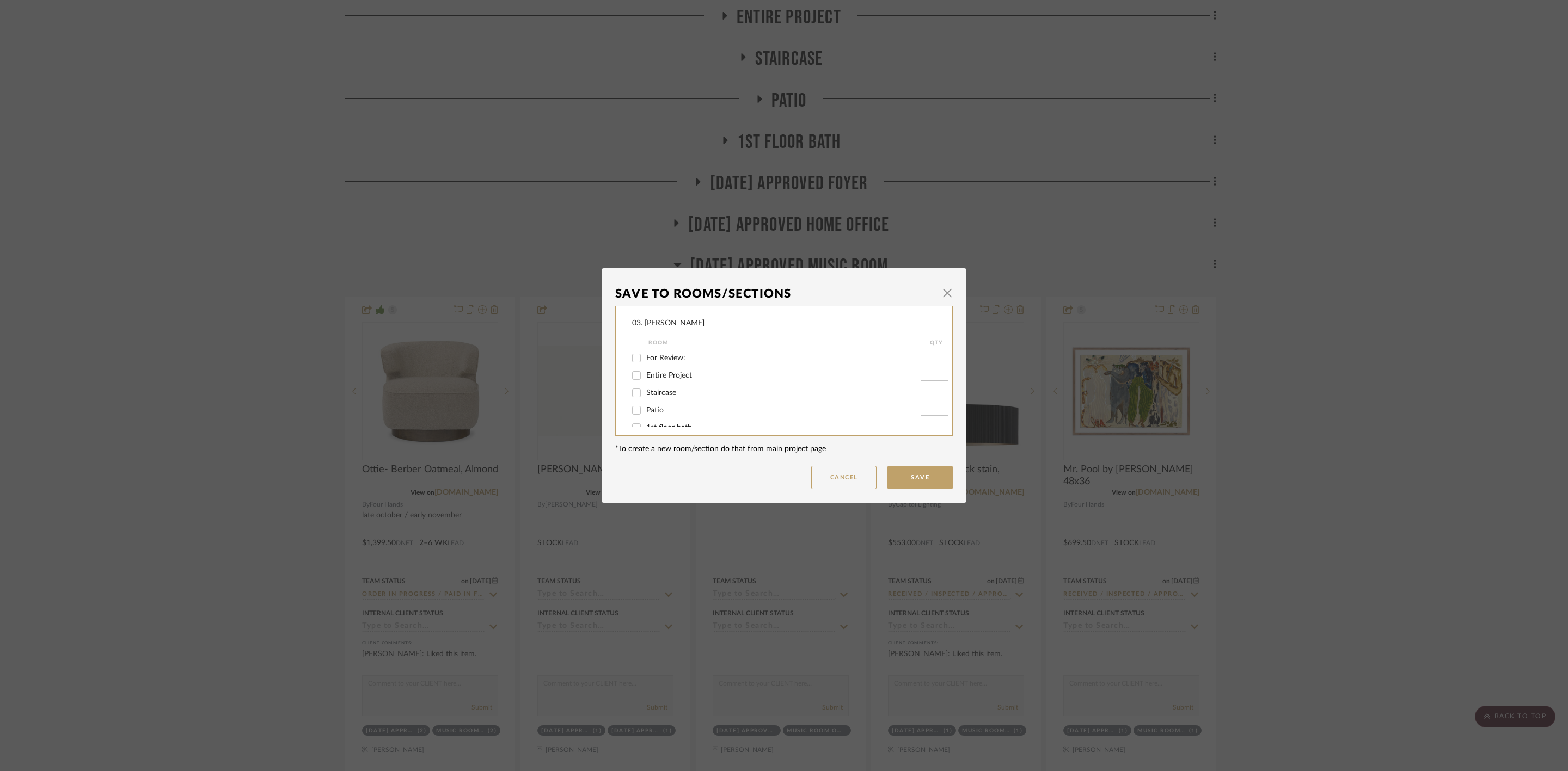
click at [652, 356] on span "For Review:" at bounding box center [666, 358] width 39 height 8
click at [645, 356] on input "For Review:" at bounding box center [636, 358] width 18 height 18
checkbox input "true"
type input "1"
click at [906, 475] on button "Save" at bounding box center [920, 478] width 65 height 23
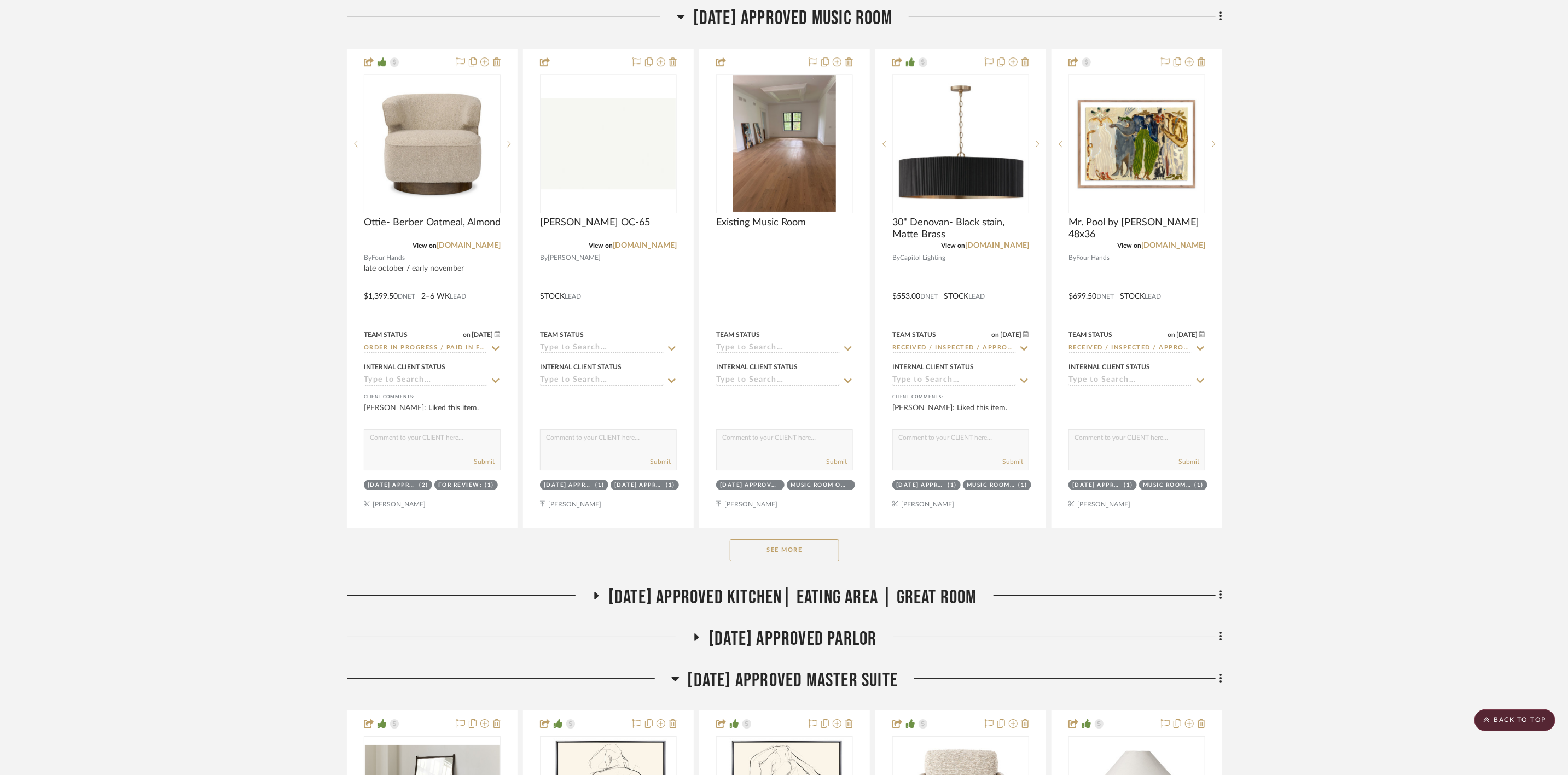
scroll to position [2872, 0]
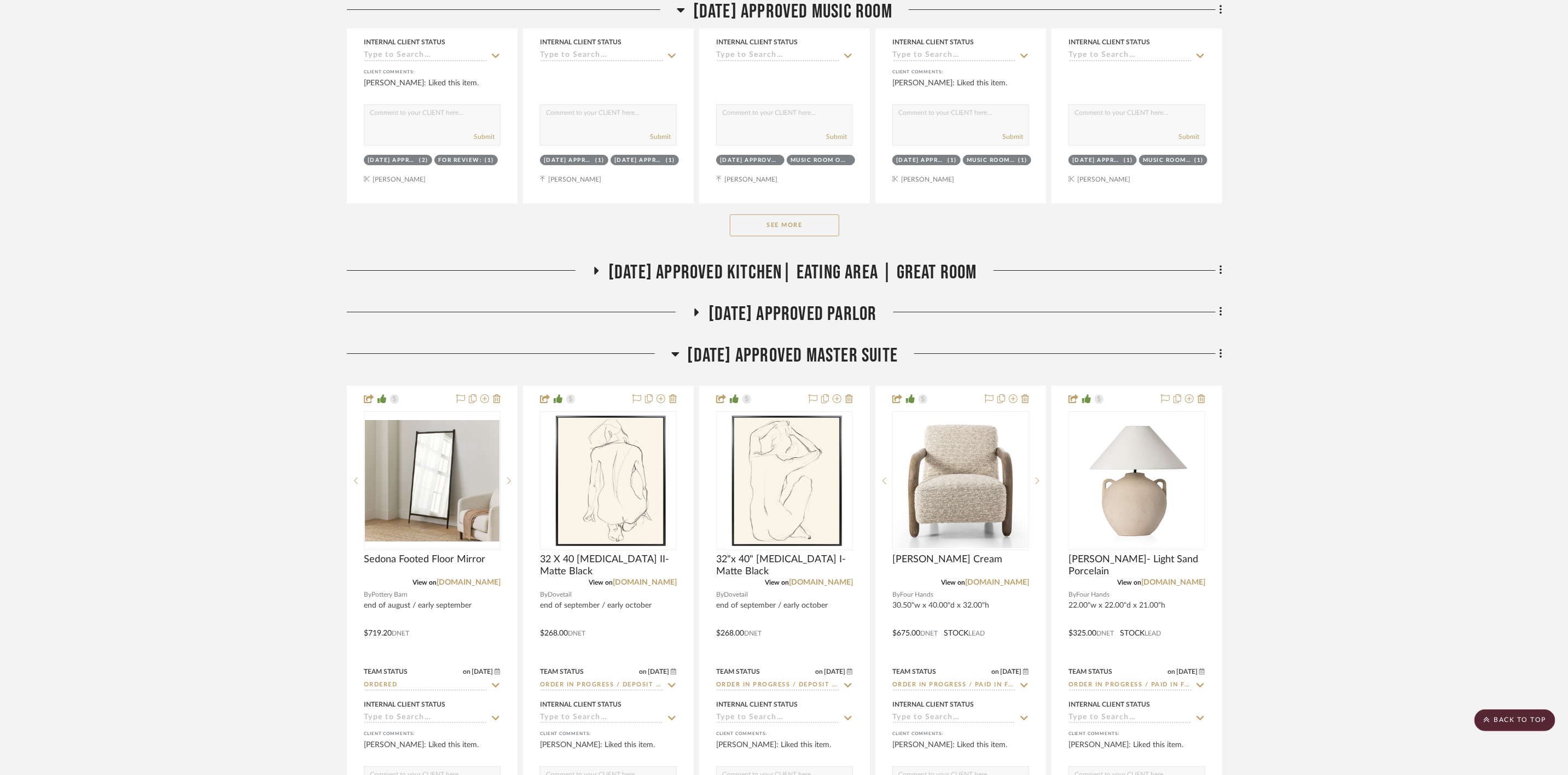
click at [733, 364] on span "[DATE] Approved Master Suite" at bounding box center [793, 356] width 211 height 24
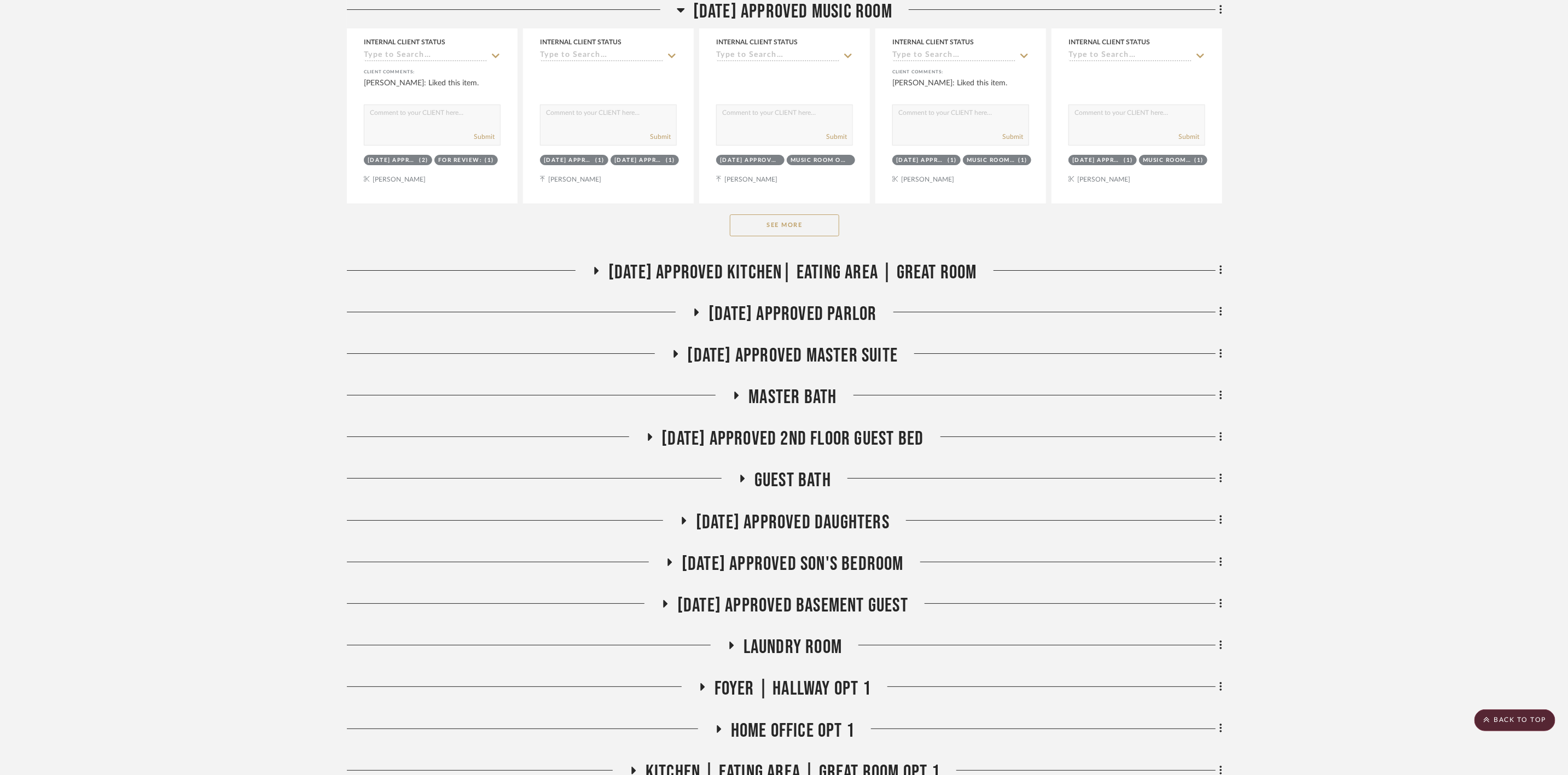
click at [805, 368] on span "[DATE] Approved Master Suite" at bounding box center [793, 356] width 211 height 24
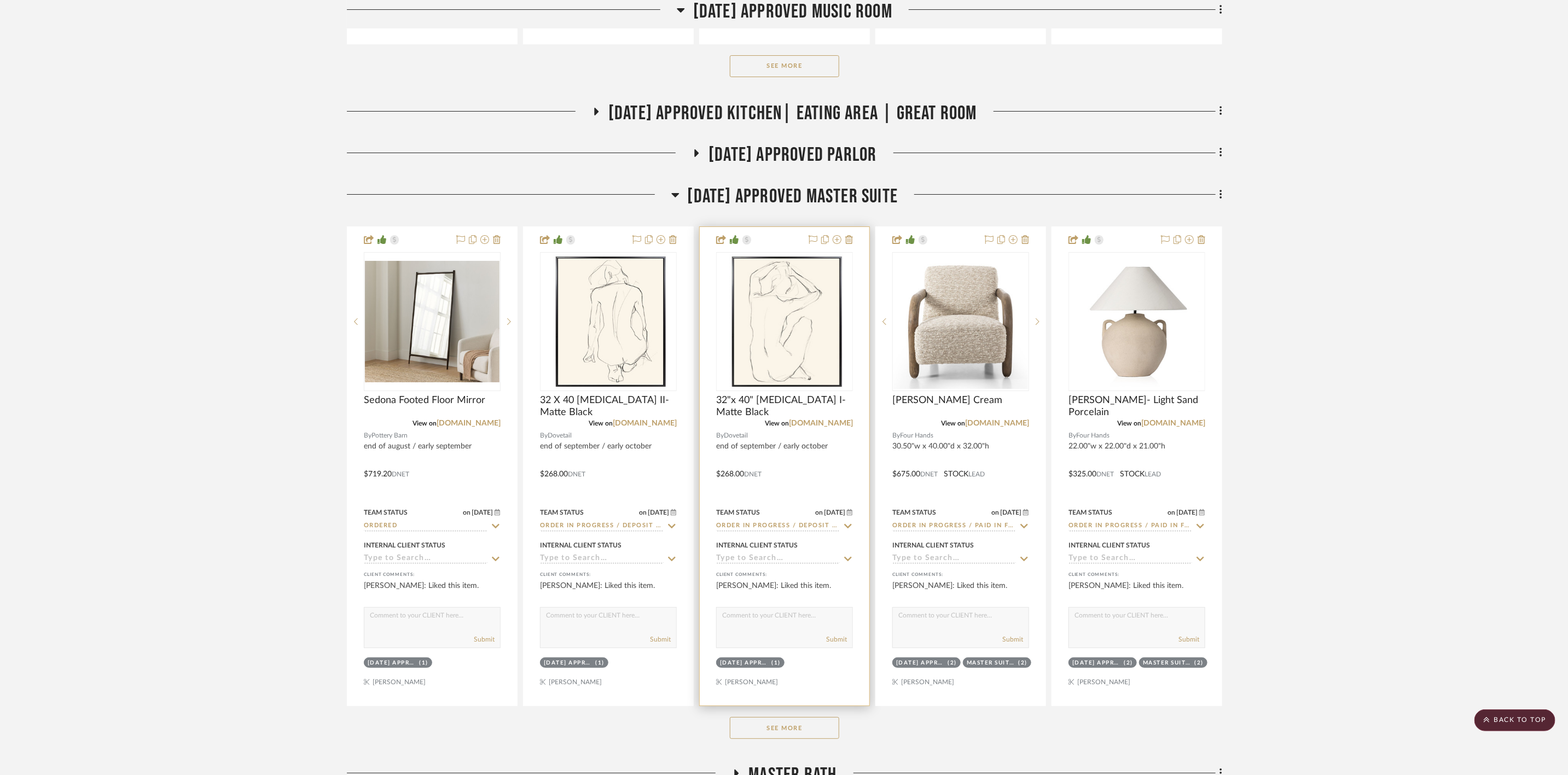
scroll to position [3035, 0]
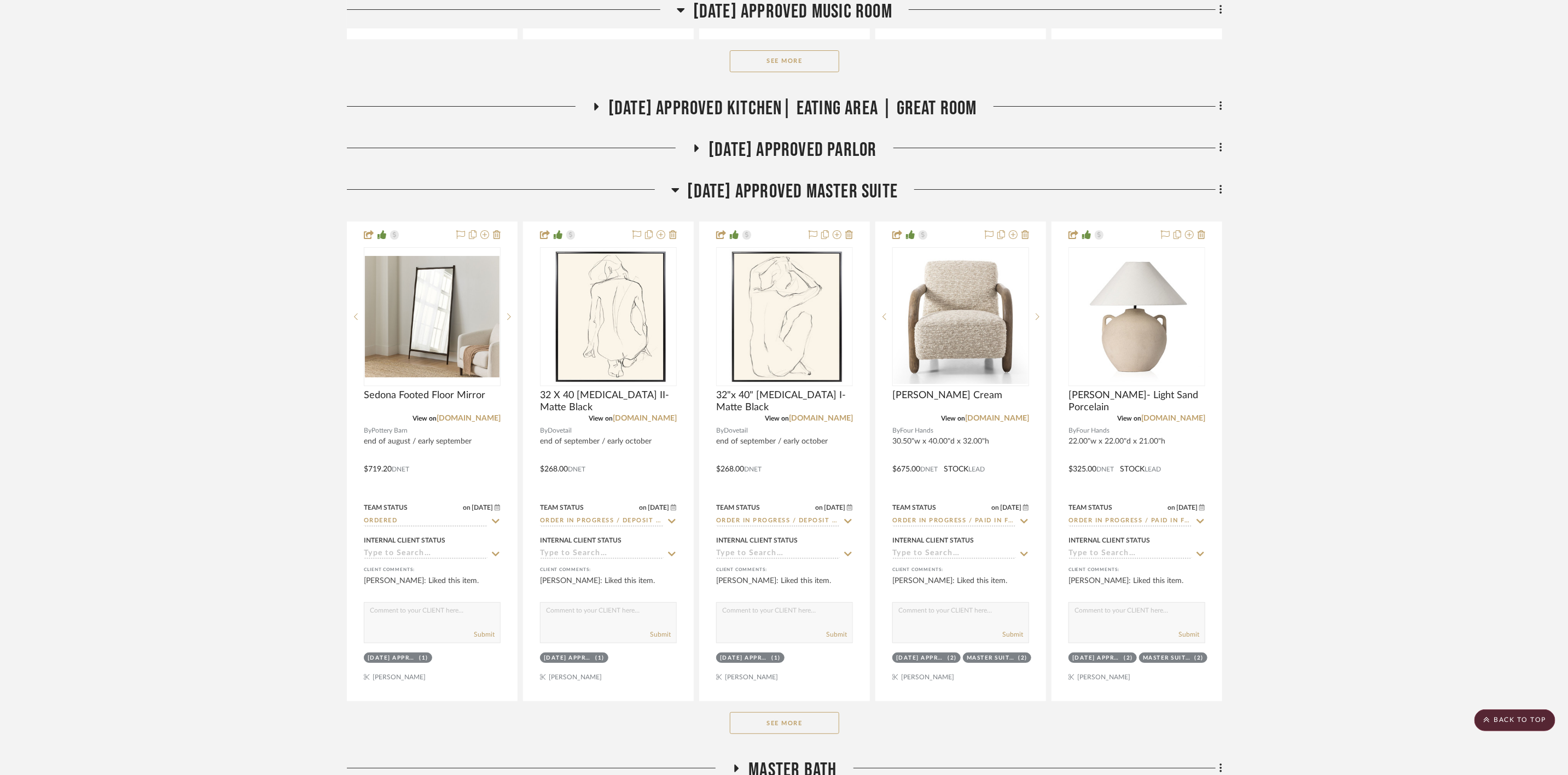
click at [771, 725] on button "See More" at bounding box center [784, 723] width 109 height 22
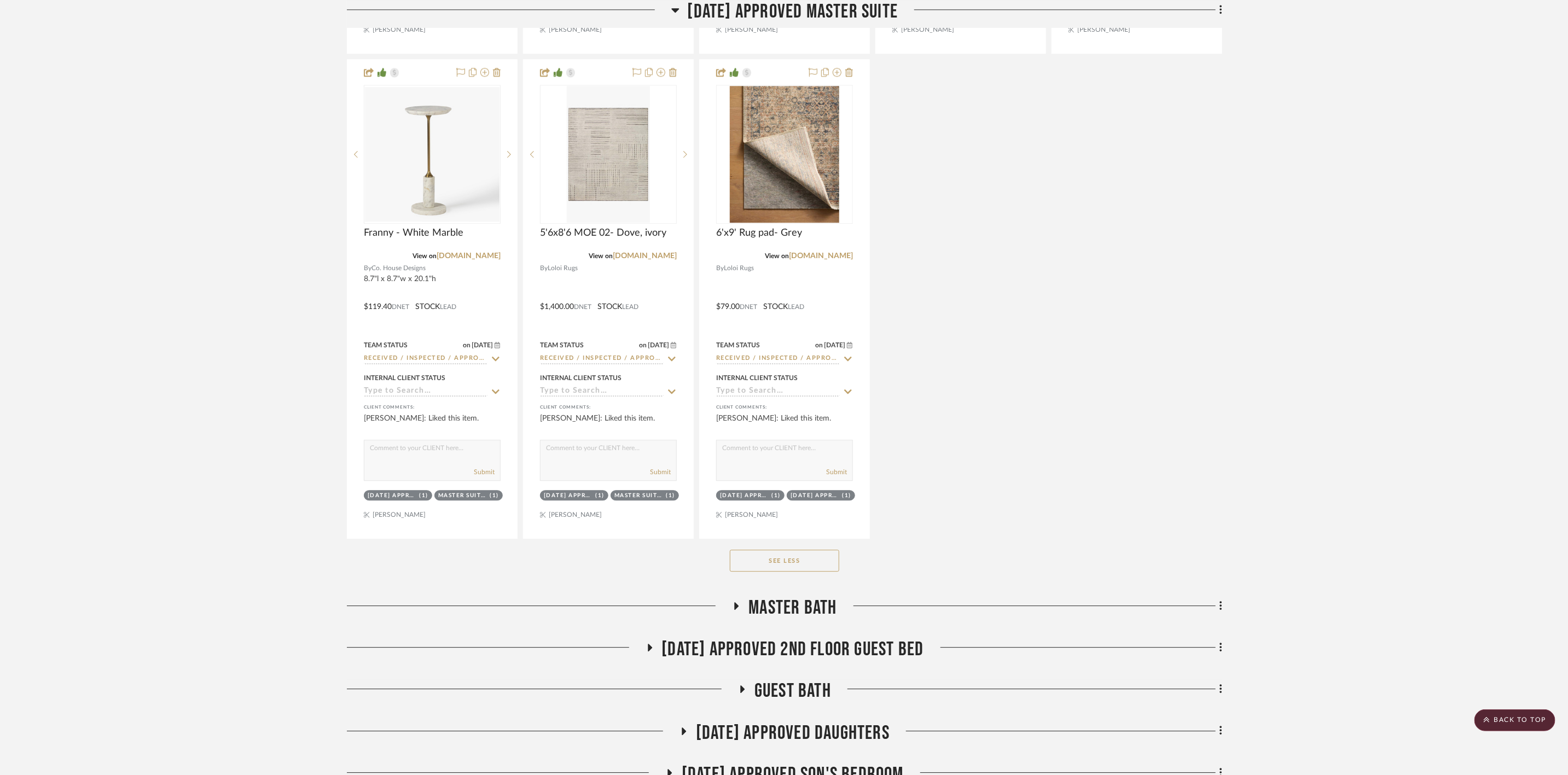
scroll to position [5251, 0]
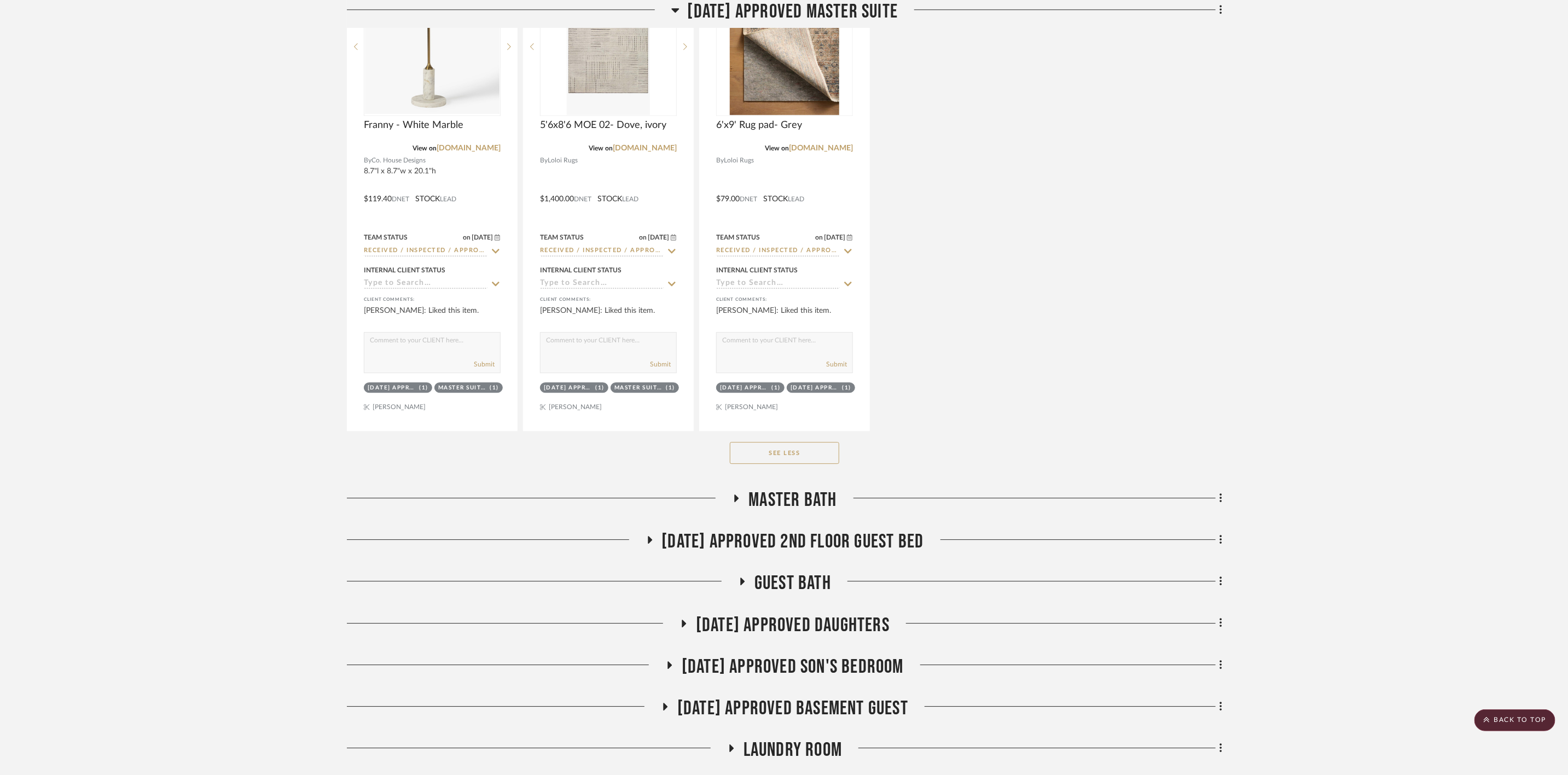
click at [806, 630] on span "07.02.25 Approved Daughters" at bounding box center [793, 625] width 194 height 24
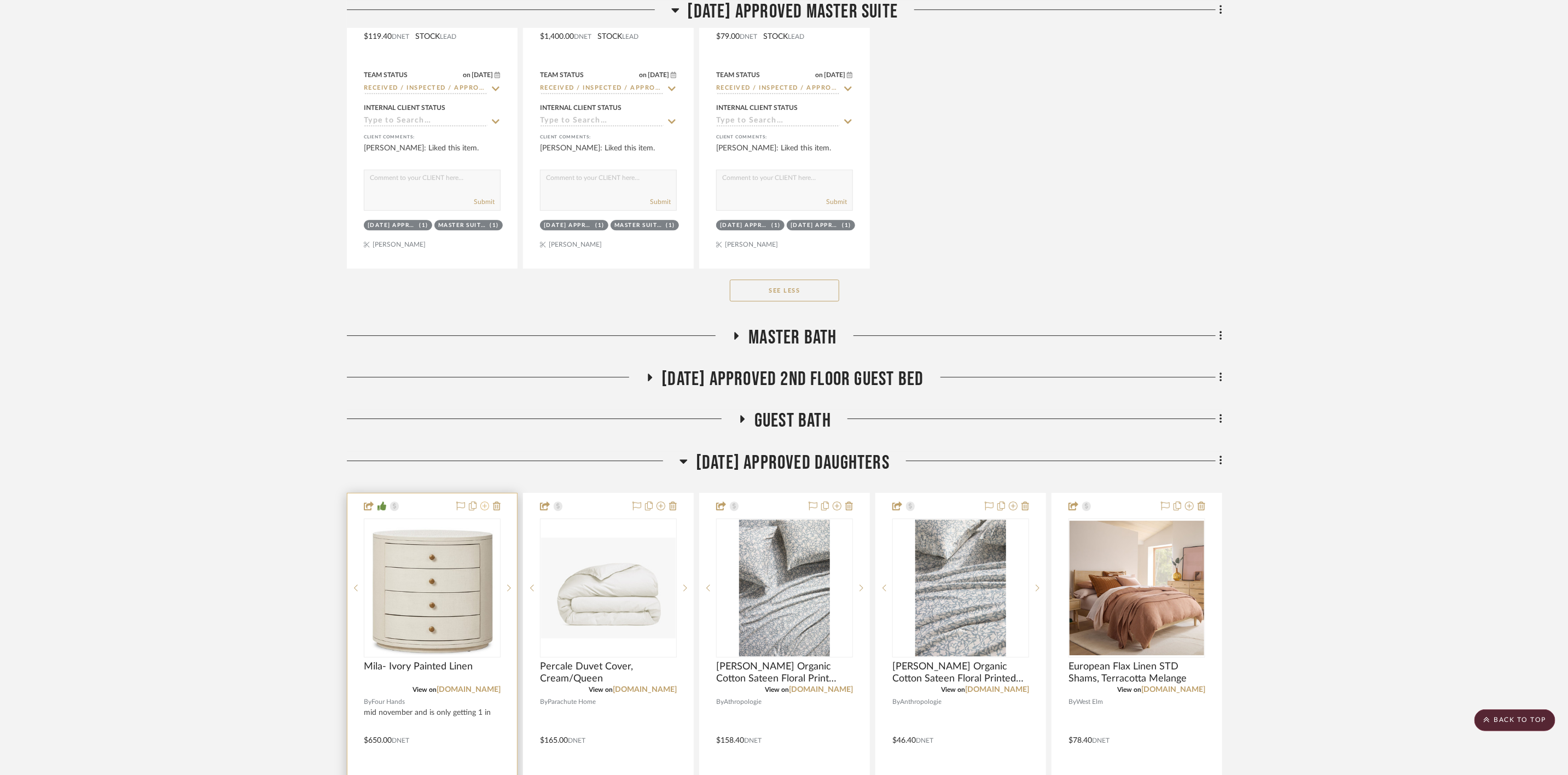
scroll to position [5414, 0]
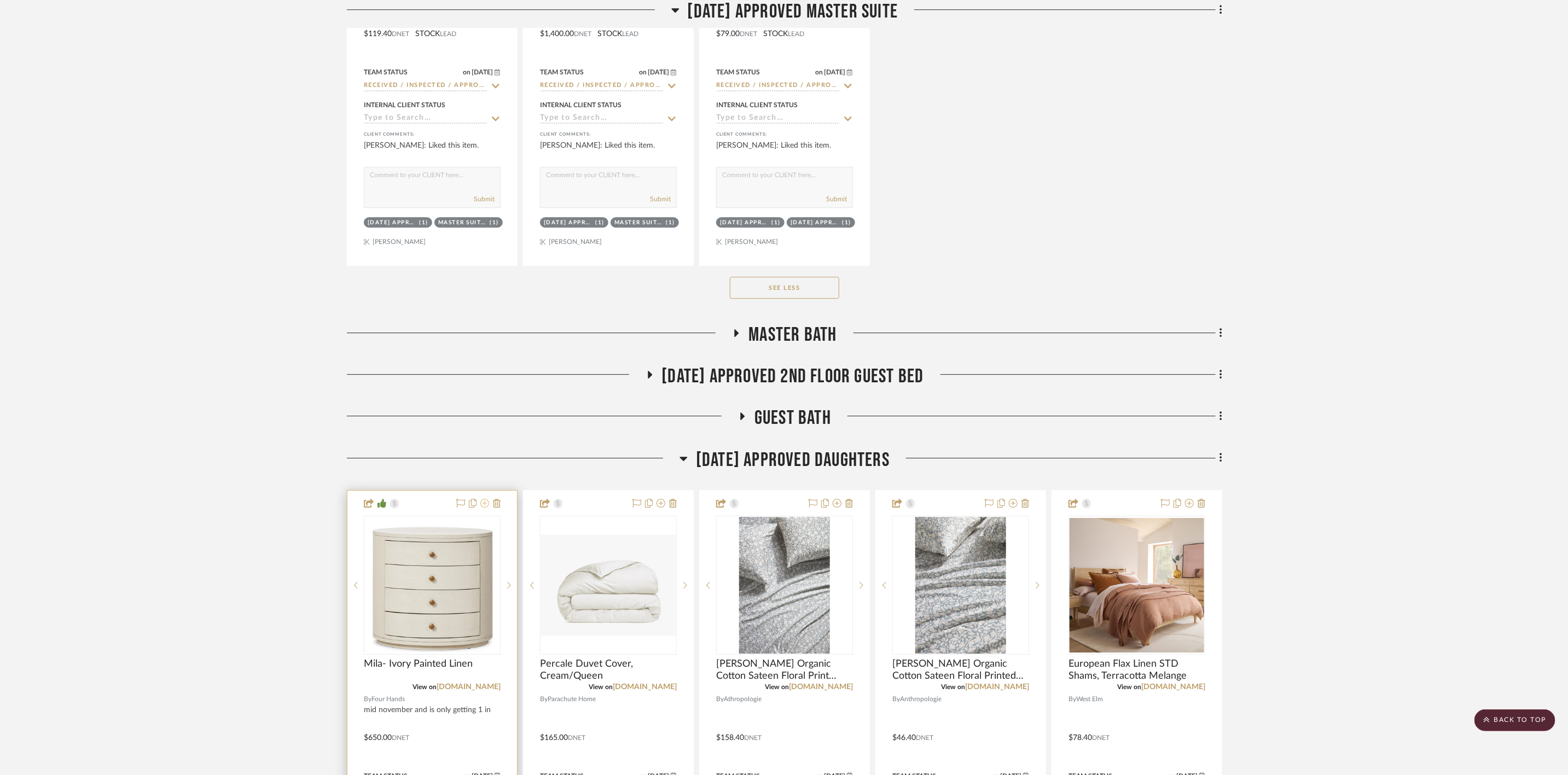
click at [484, 508] on icon at bounding box center [484, 503] width 9 height 9
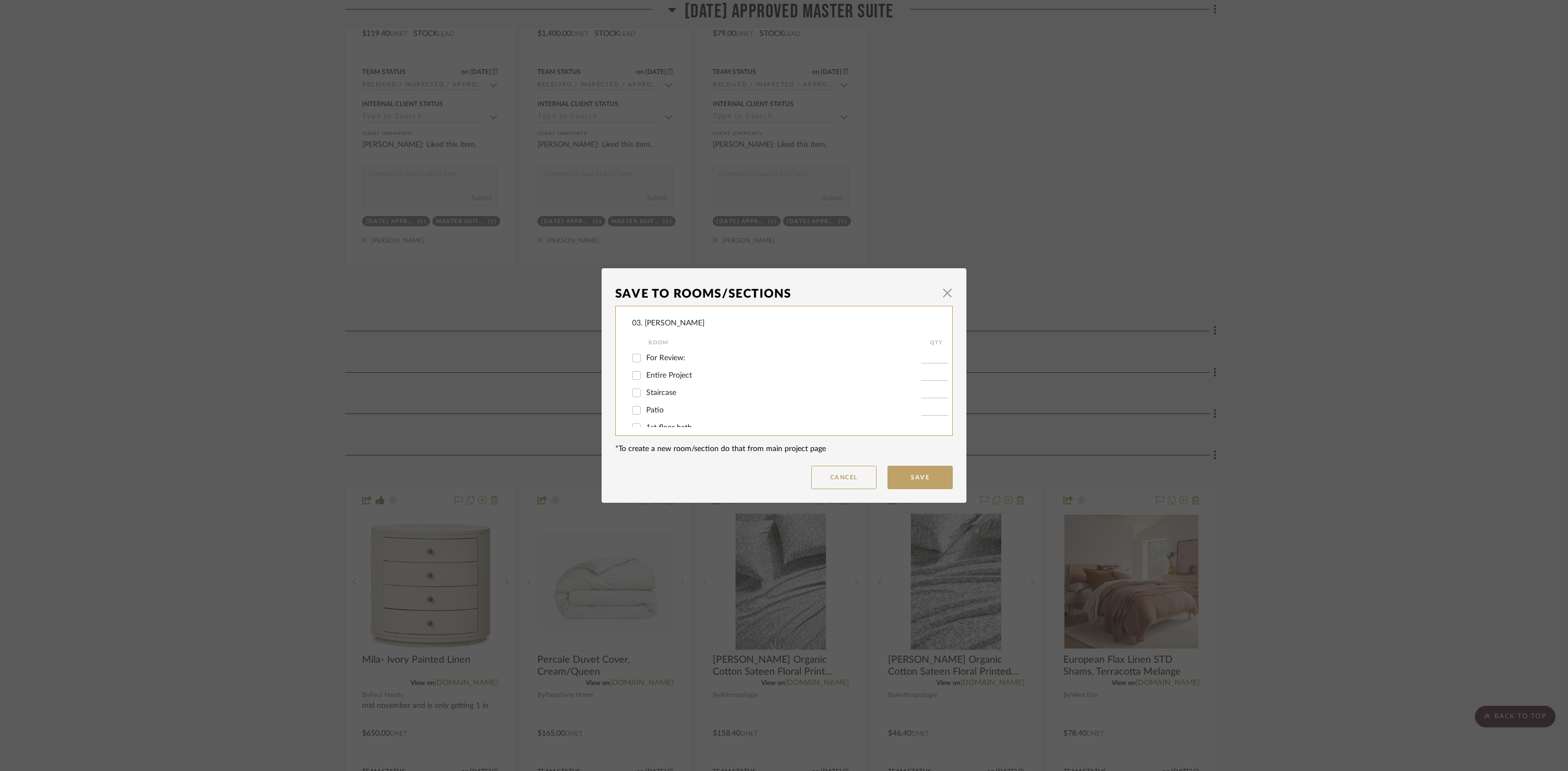
click at [658, 361] on span "For Review:" at bounding box center [666, 358] width 39 height 8
click at [645, 361] on input "For Review:" at bounding box center [636, 358] width 18 height 18
checkbox input "true"
type input "1"
click at [903, 481] on button "Save" at bounding box center [920, 478] width 65 height 23
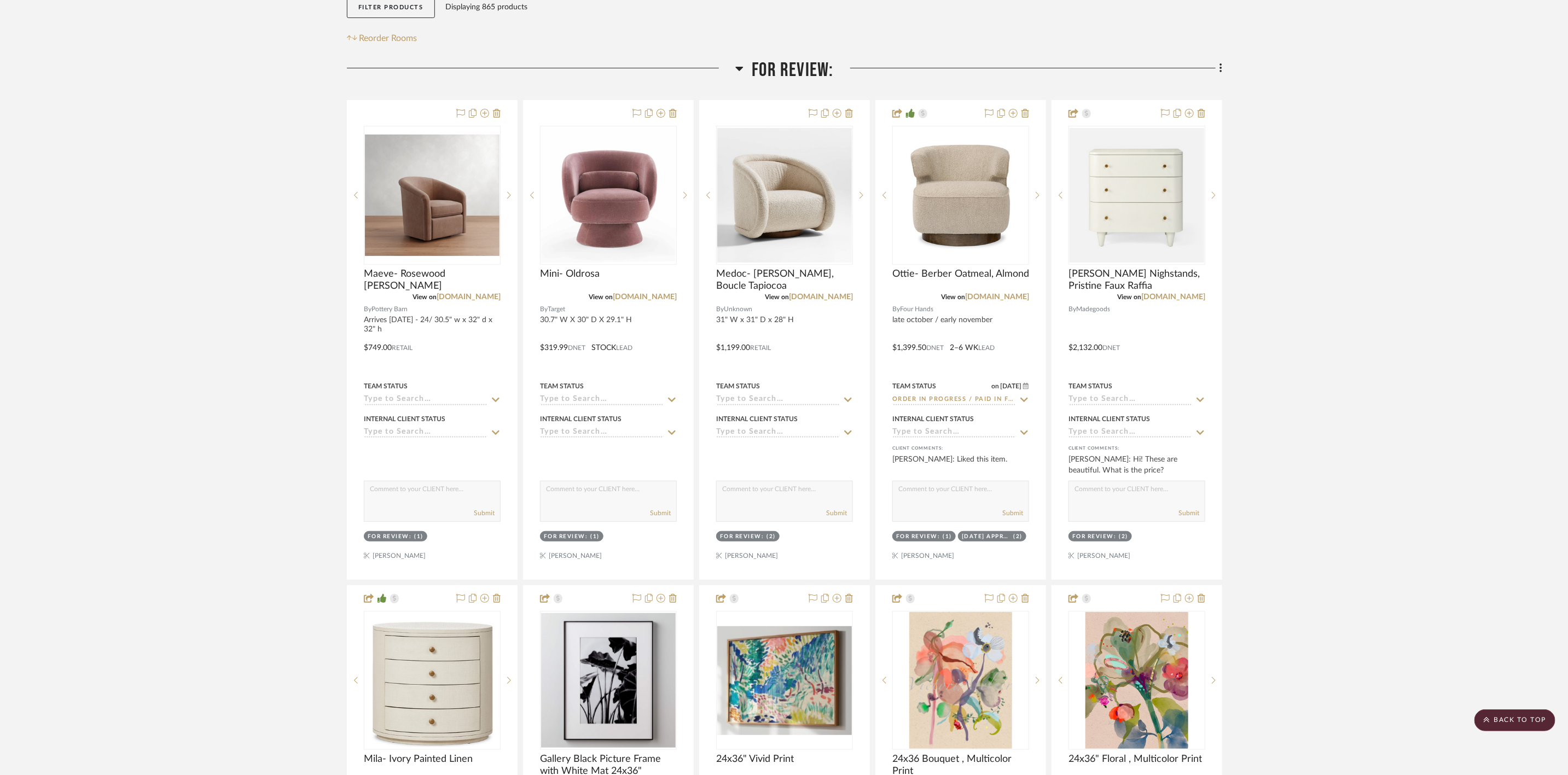
scroll to position [196, 0]
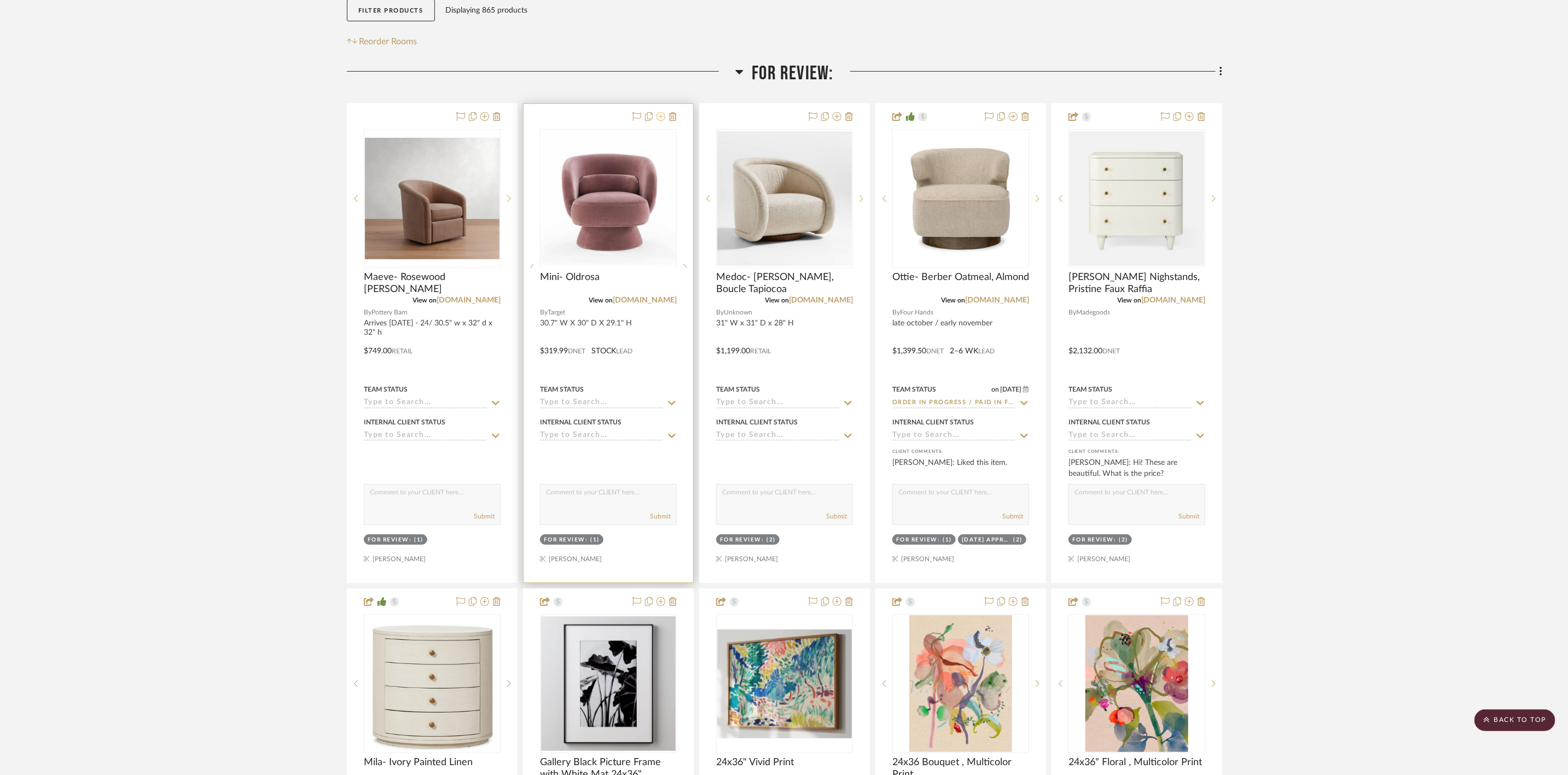
click at [660, 115] on icon at bounding box center [661, 116] width 9 height 9
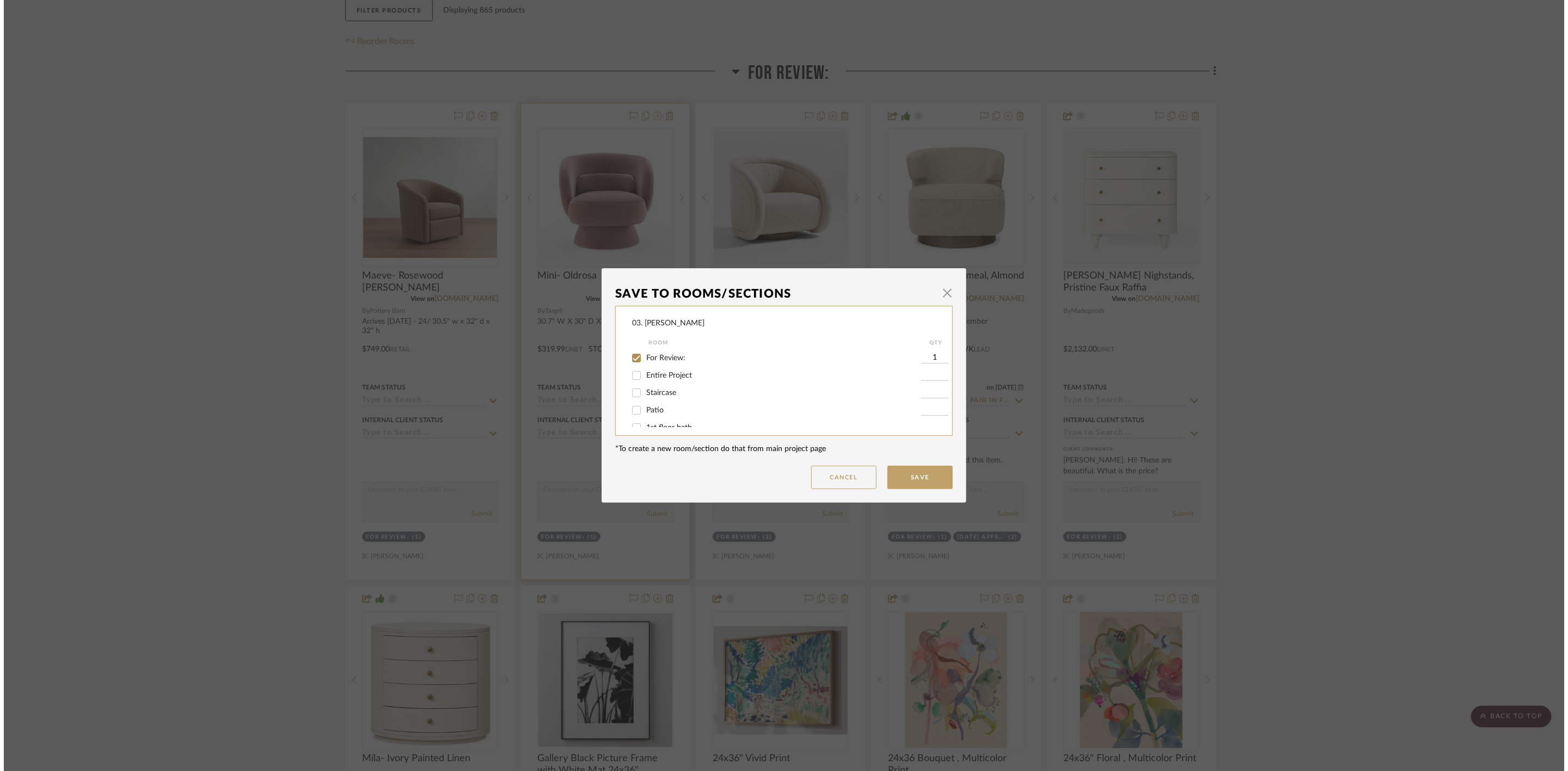
scroll to position [0, 0]
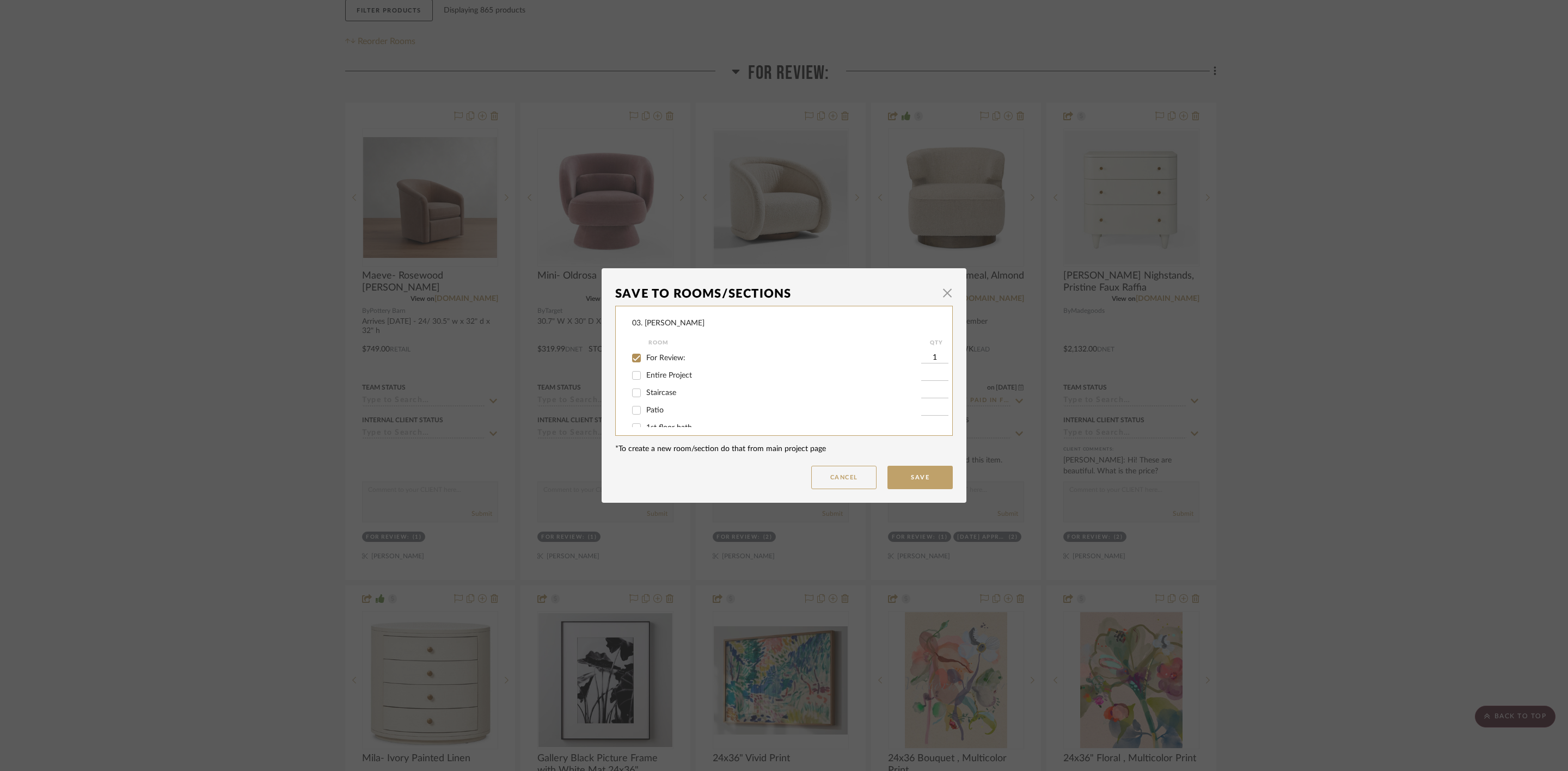
click at [655, 356] on span "For Review:" at bounding box center [666, 358] width 39 height 8
click at [645, 356] on input "For Review:" at bounding box center [636, 358] width 18 height 18
checkbox input "false"
click at [657, 413] on span "Will Not Use" at bounding box center [668, 416] width 43 height 8
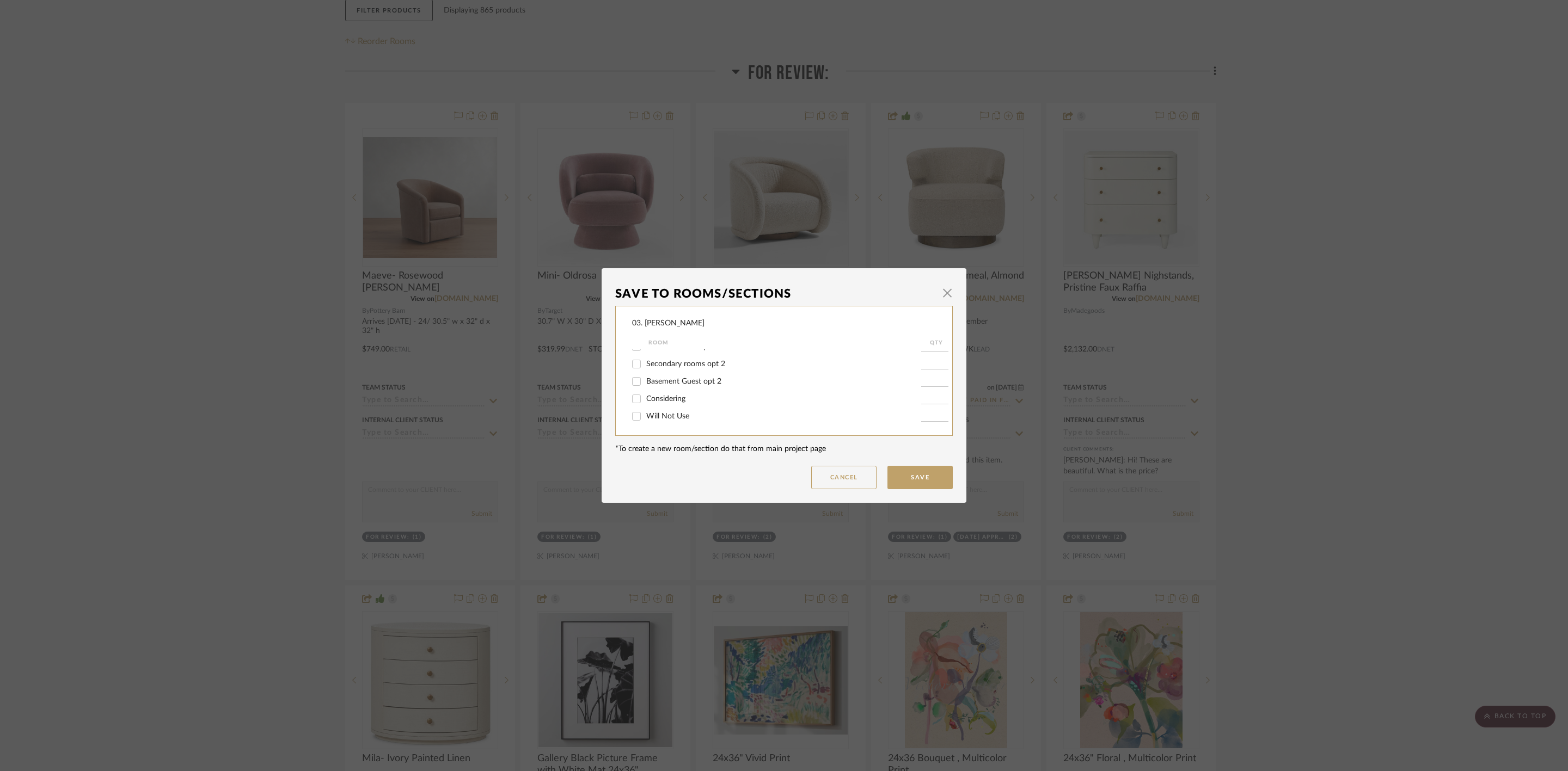
click at [645, 413] on input "Will Not Use" at bounding box center [636, 416] width 18 height 18
checkbox input "true"
type input "1"
click at [899, 480] on button "Save" at bounding box center [920, 478] width 65 height 23
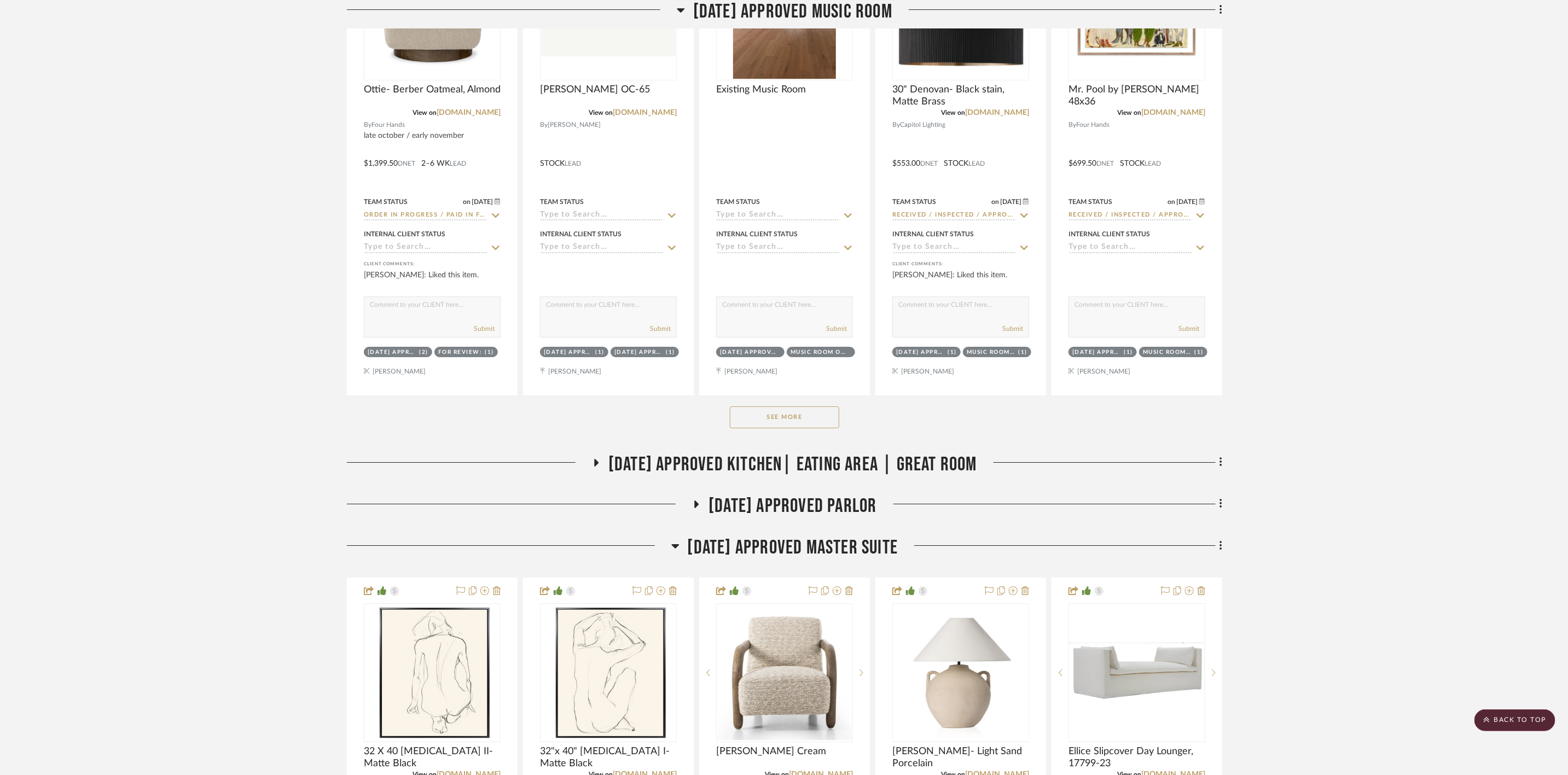
scroll to position [2492, 0]
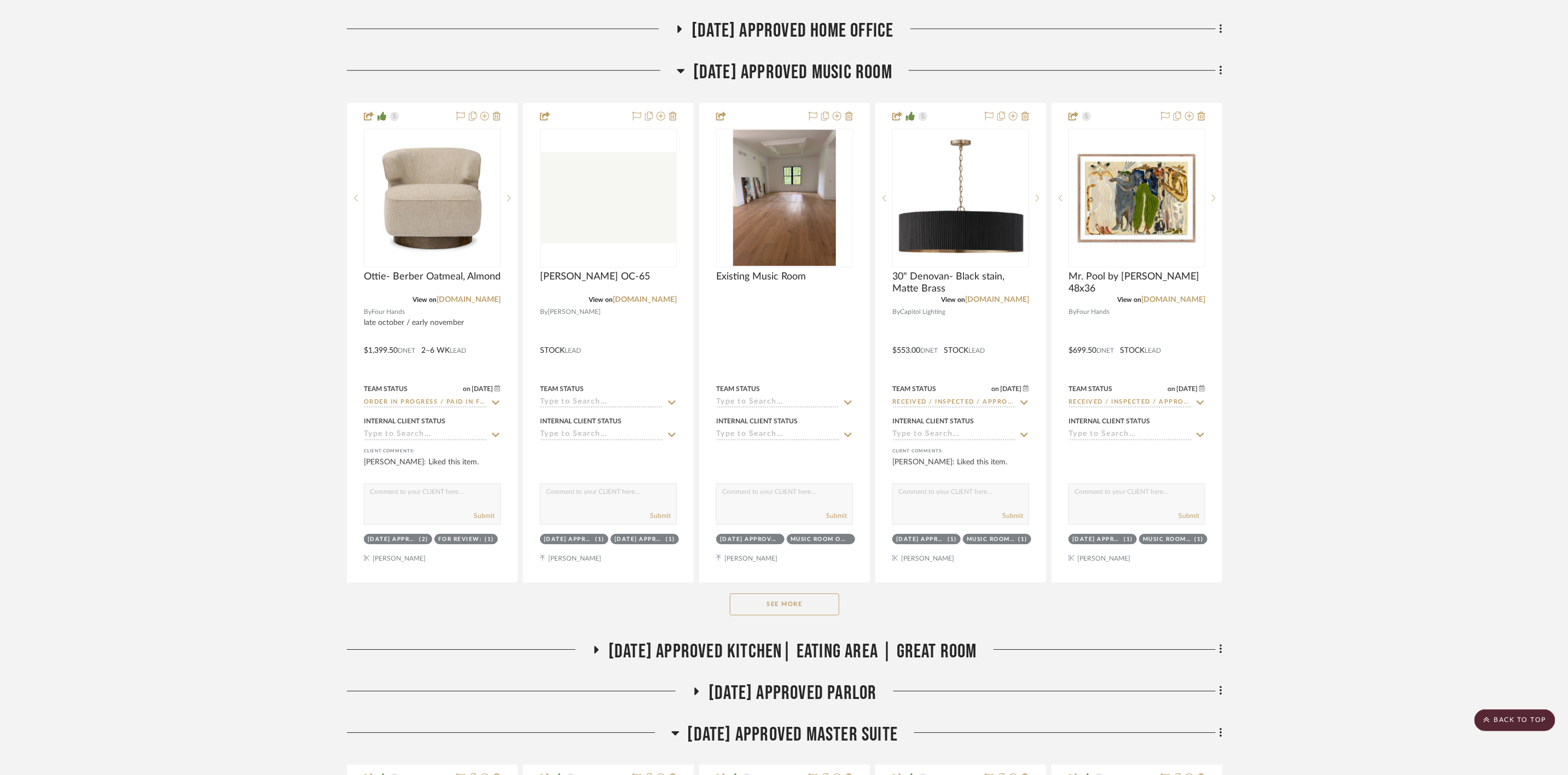
click at [880, 78] on span "[DATE] Approved Music Room" at bounding box center [793, 73] width 199 height 24
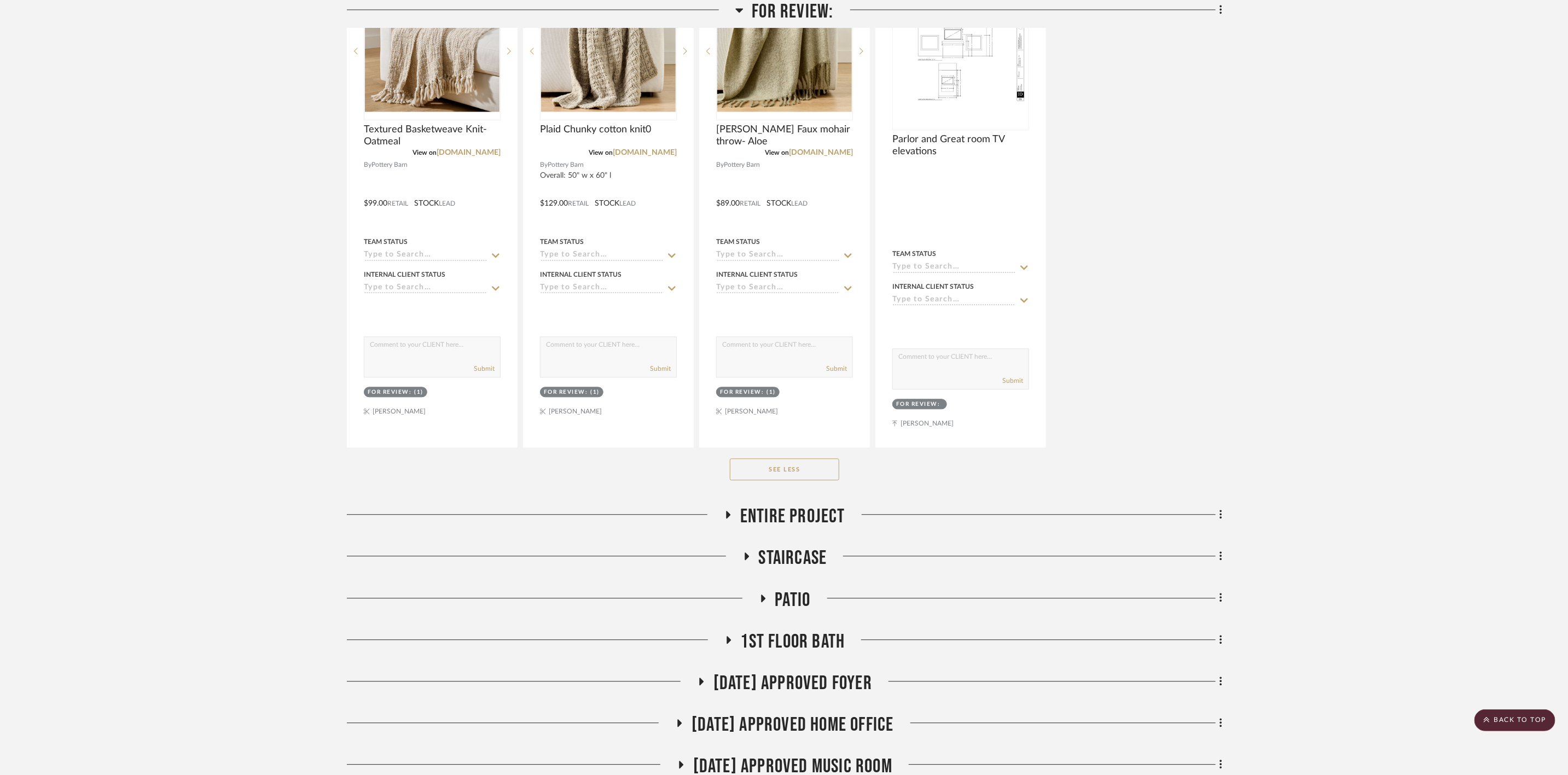
scroll to position [1918, 0]
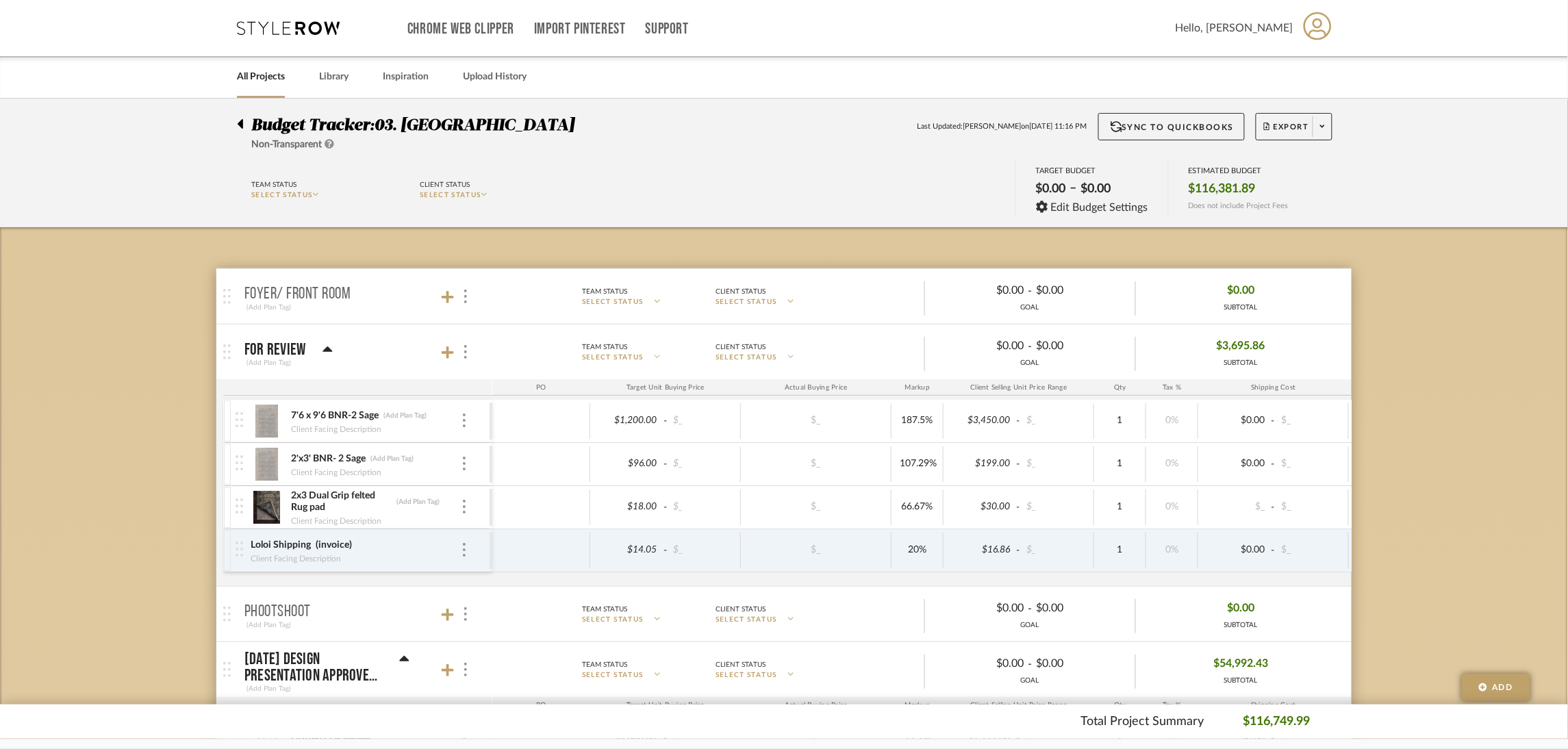
click at [241, 120] on icon at bounding box center [240, 124] width 7 height 16
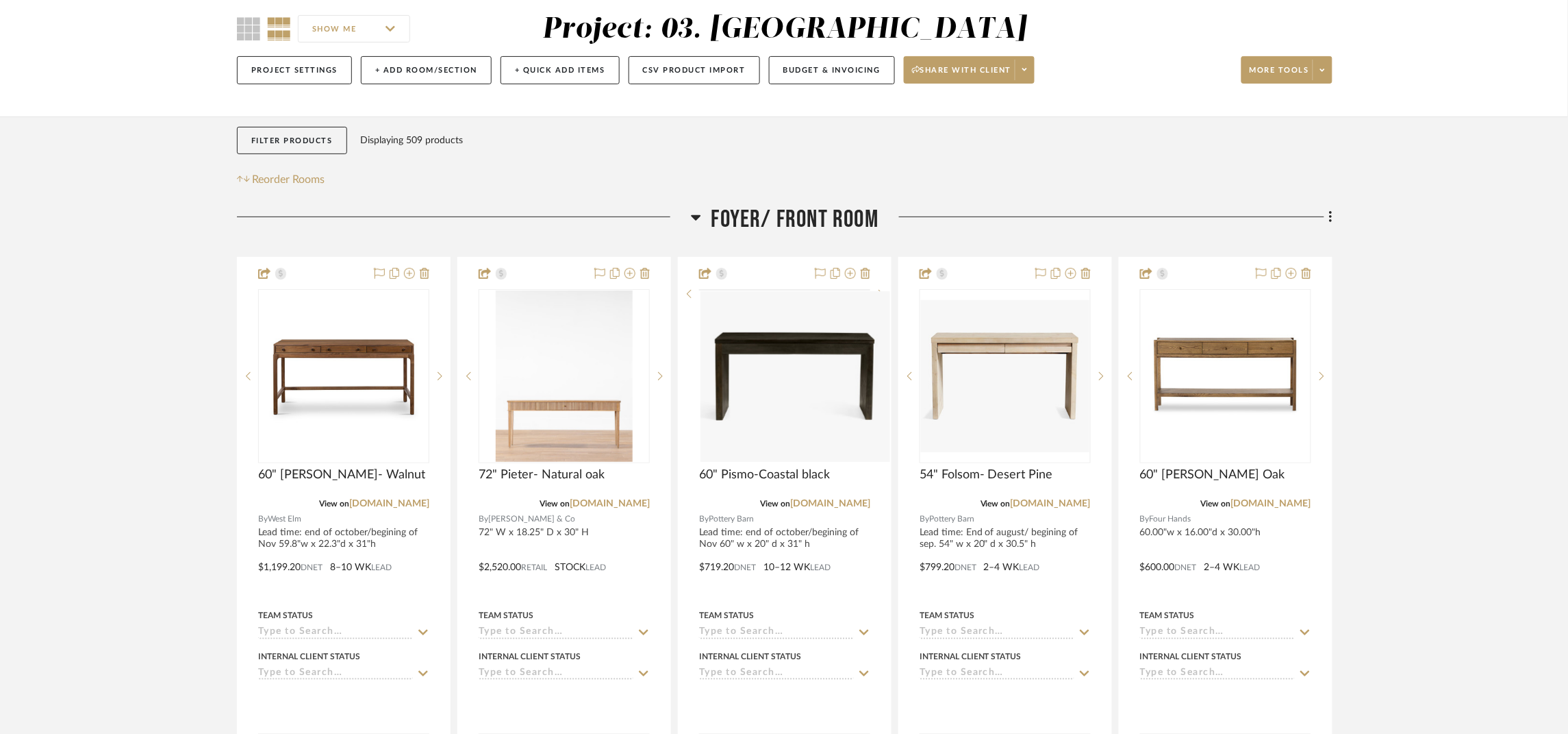
scroll to position [102, 0]
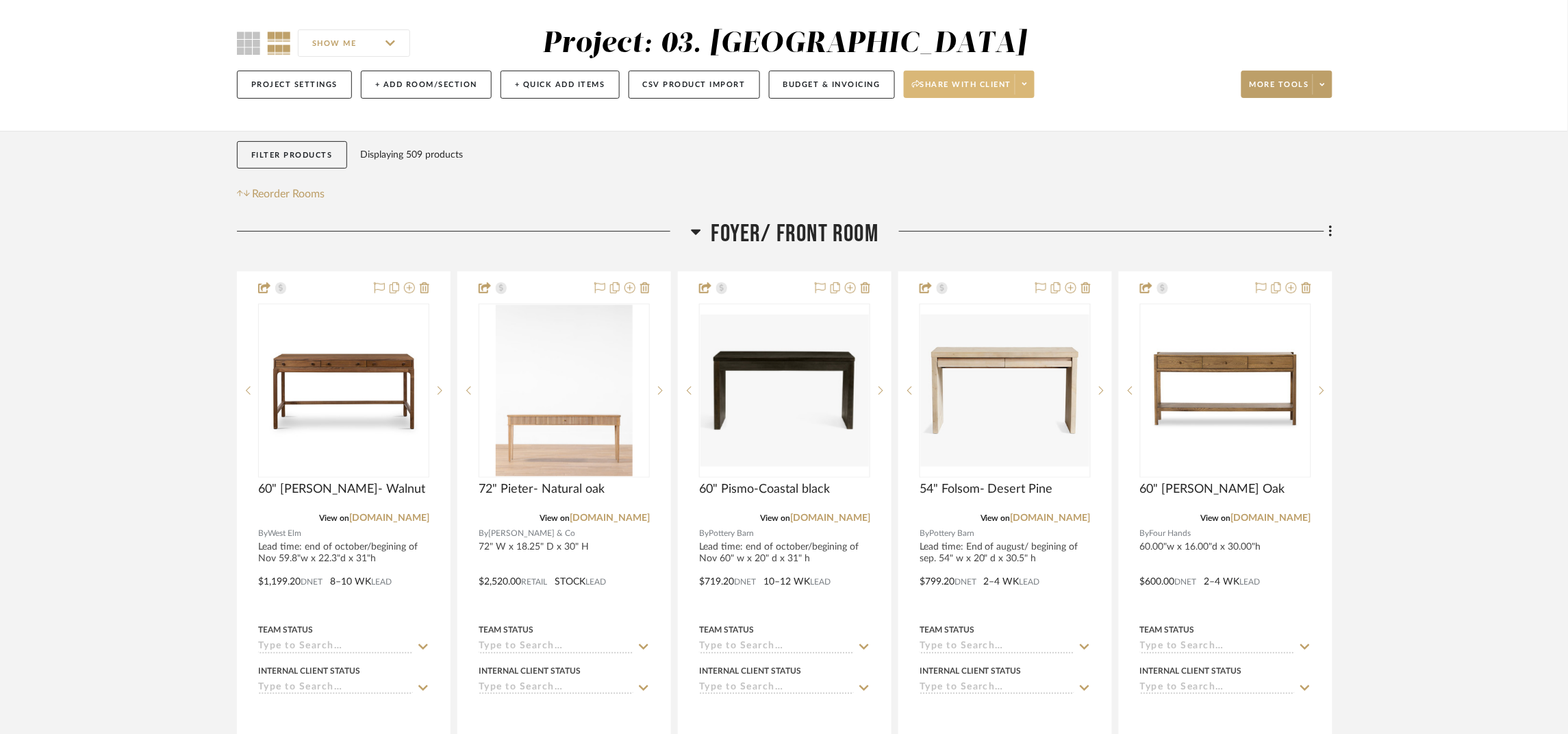
click at [958, 84] on span "Share with client" at bounding box center [962, 89] width 100 height 20
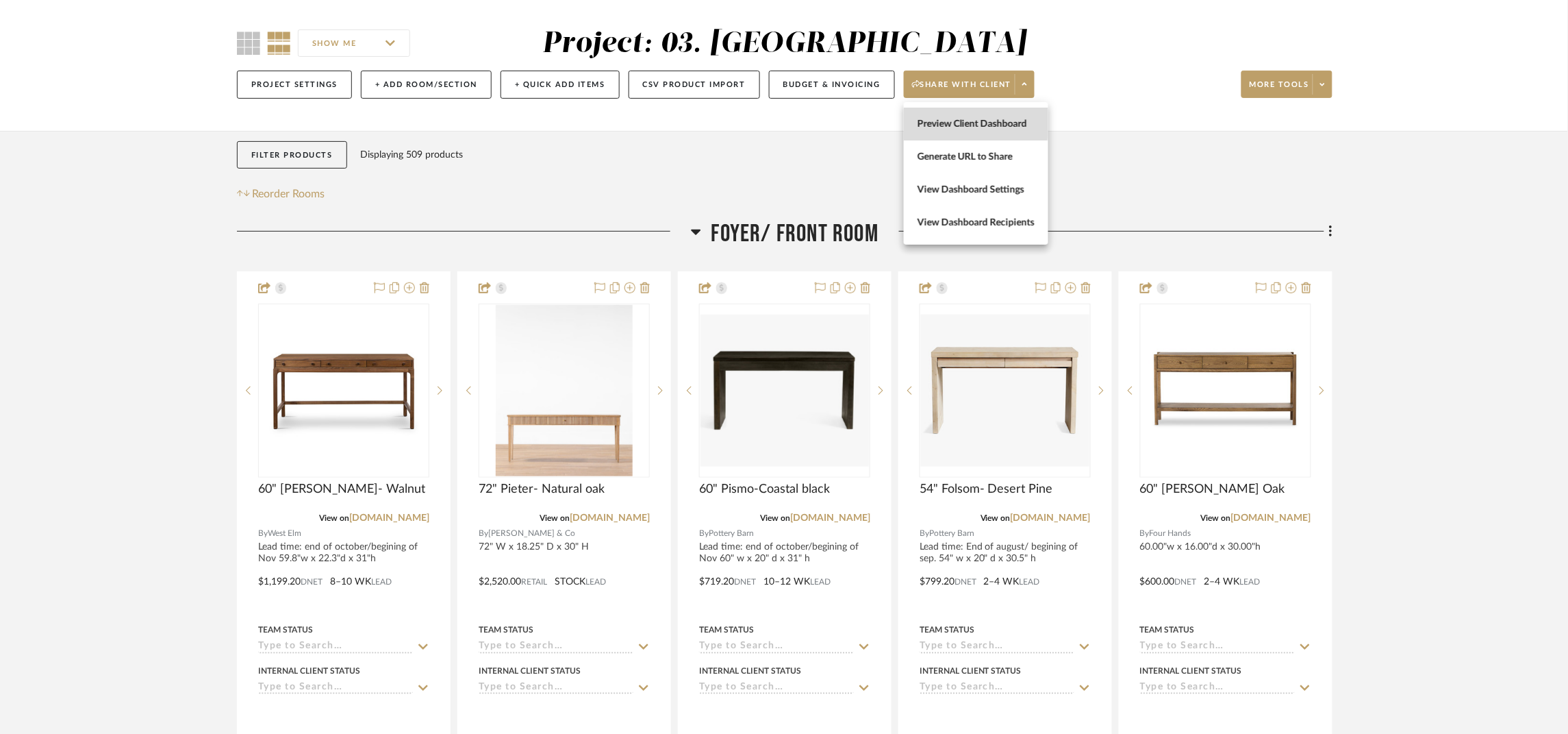
click at [960, 121] on span "Preview Client Dashboard" at bounding box center [976, 124] width 117 height 11
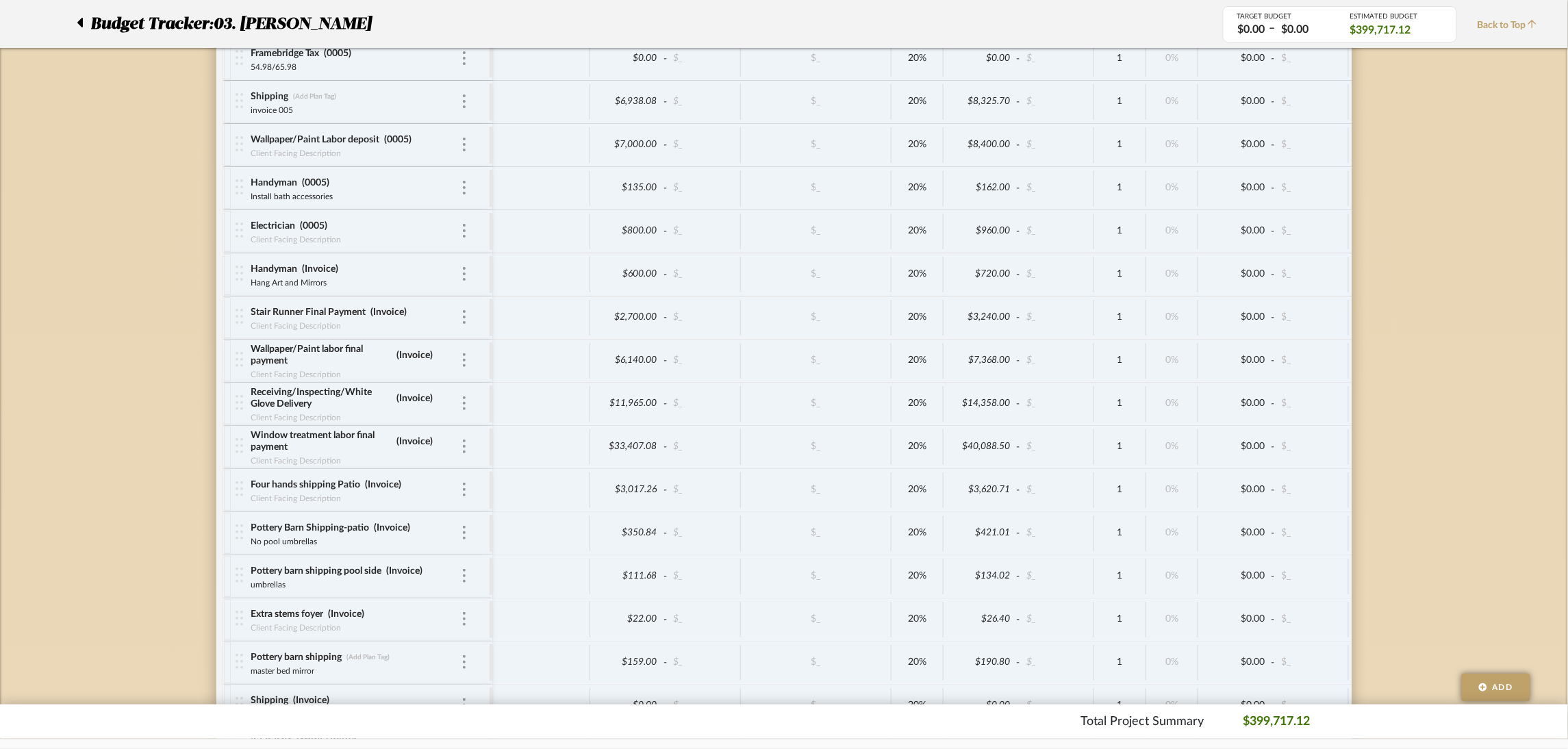
scroll to position [5819, 0]
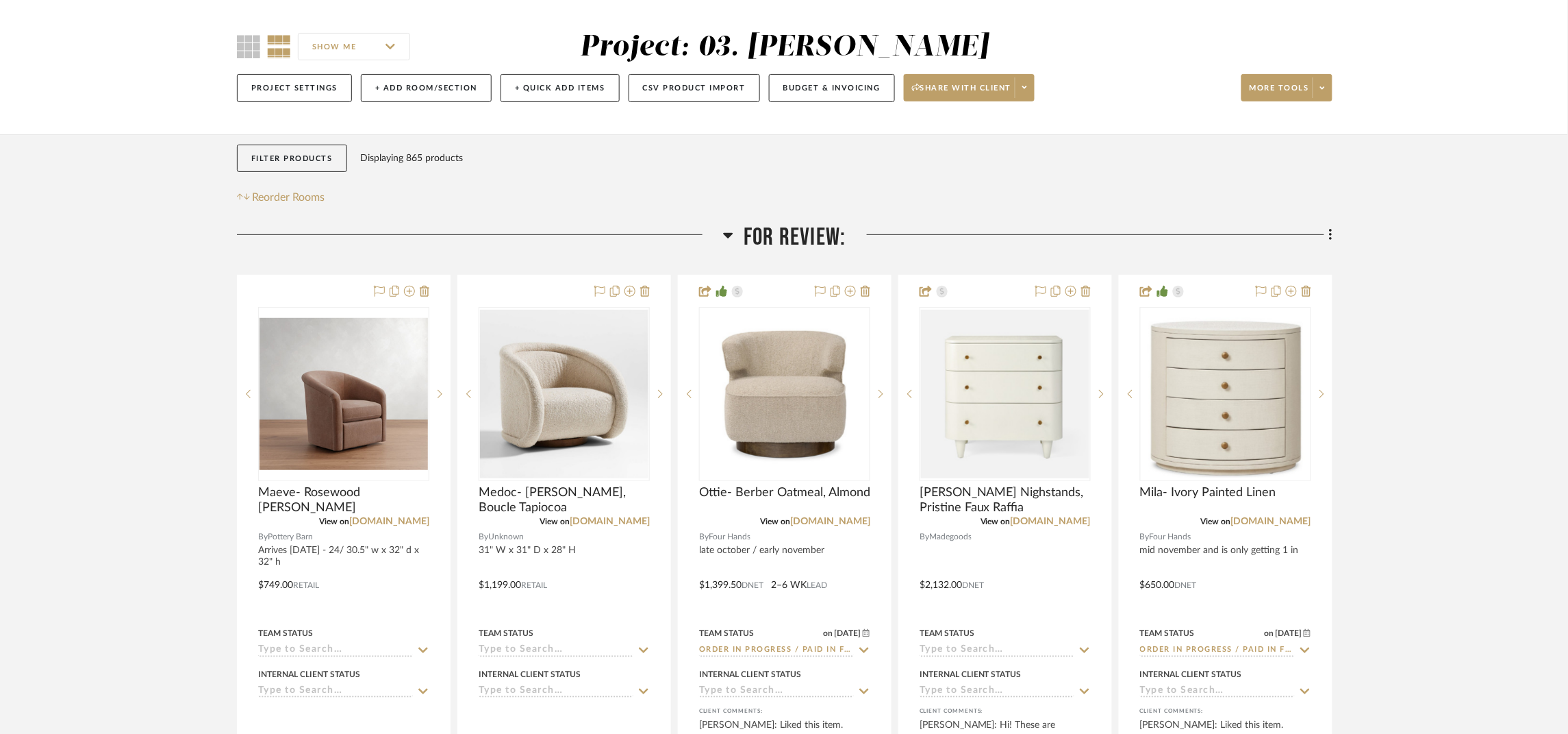
scroll to position [102, 0]
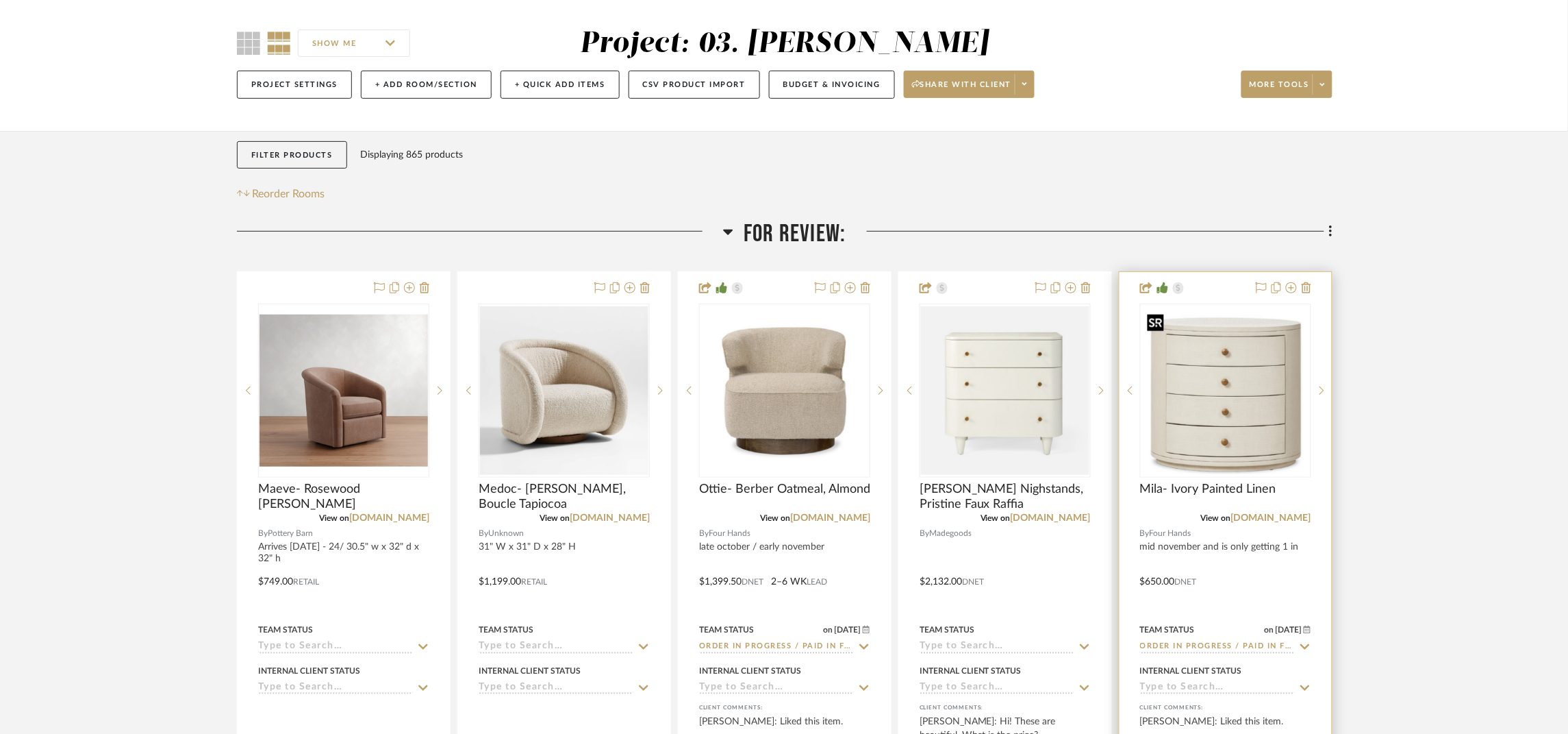
click at [1273, 376] on img "0" at bounding box center [1226, 391] width 169 height 168
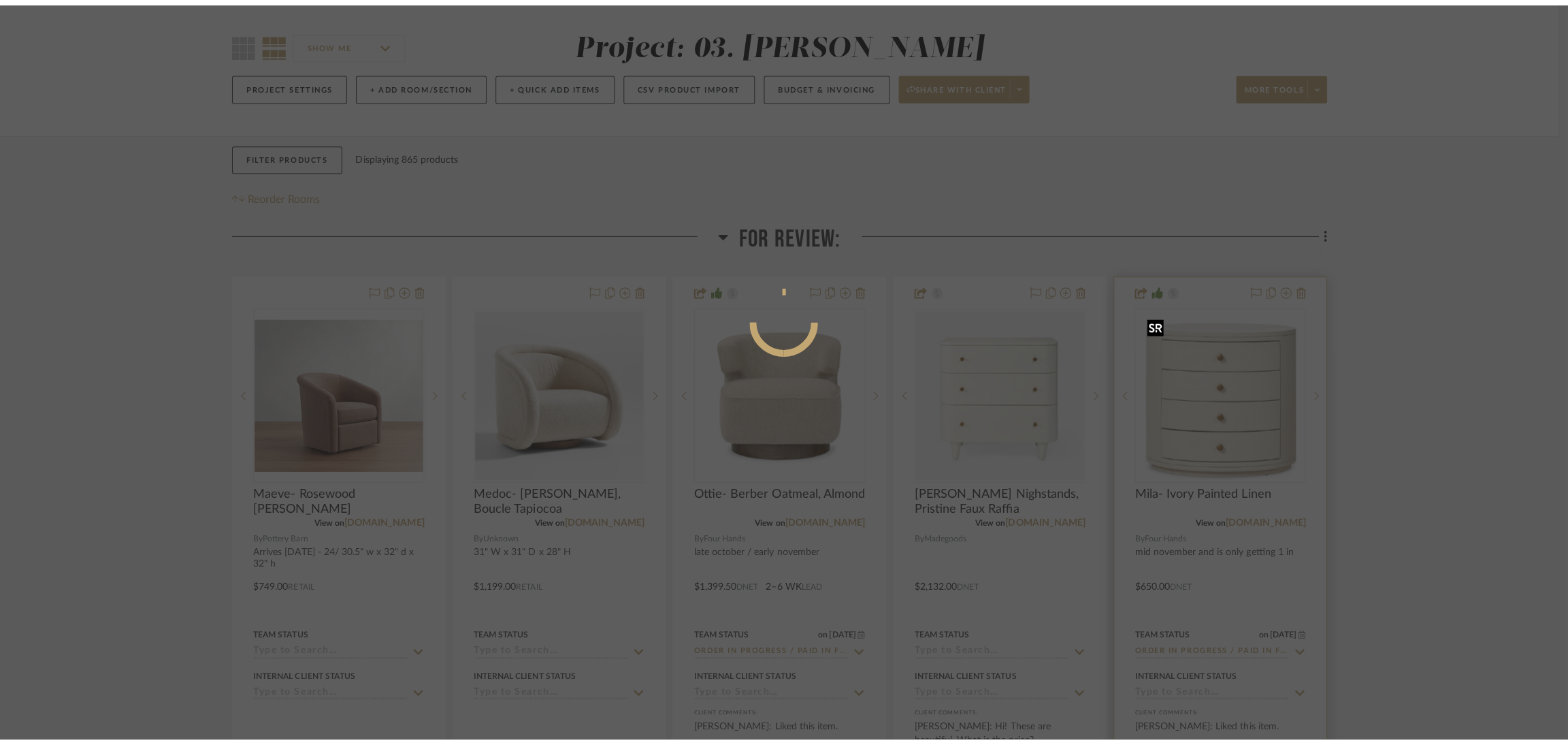
scroll to position [0, 0]
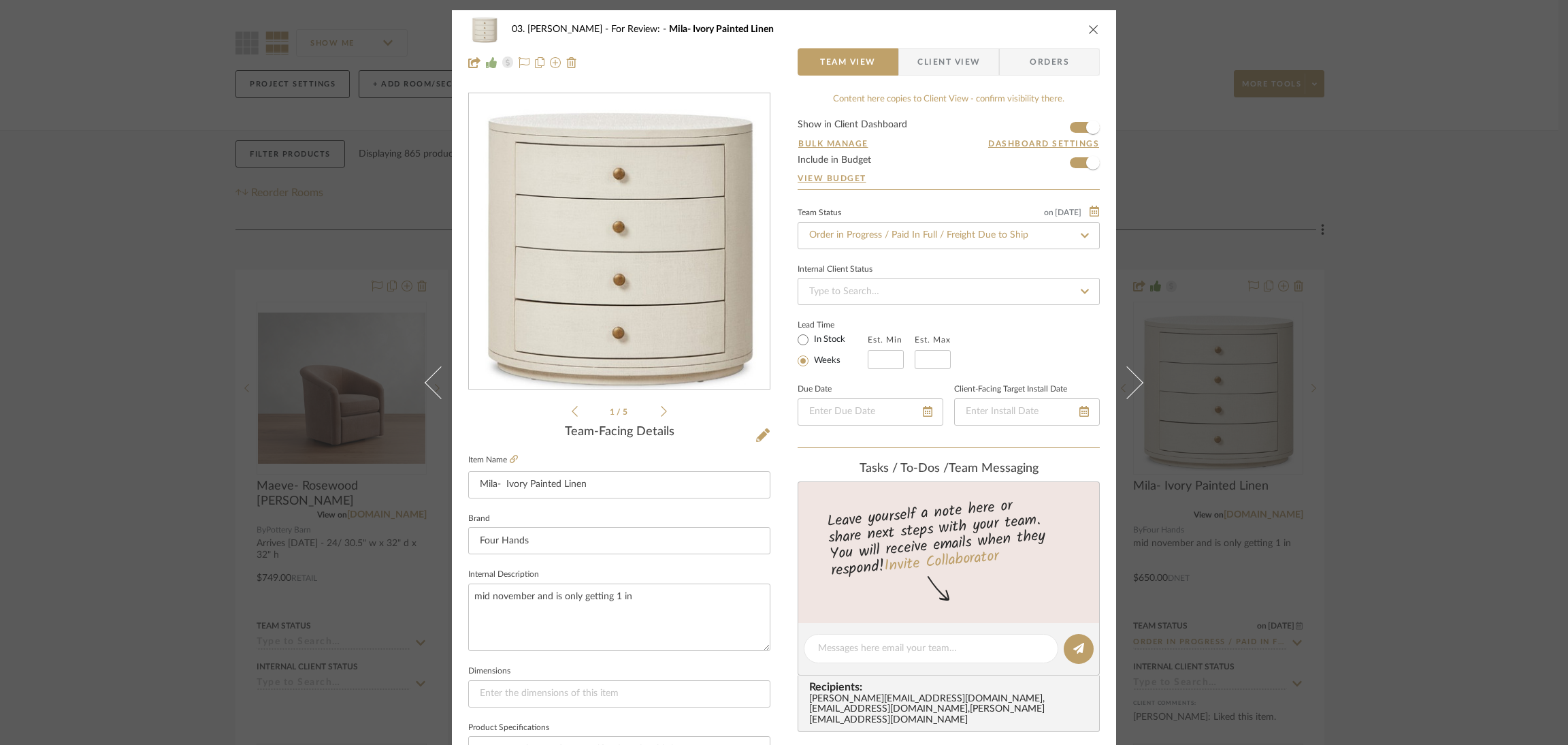
click at [1434, 356] on div "03. [PERSON_NAME] For Review: Mila- Ivory Painted Linen Team View Client View O…" at bounding box center [784, 372] width 1568 height 745
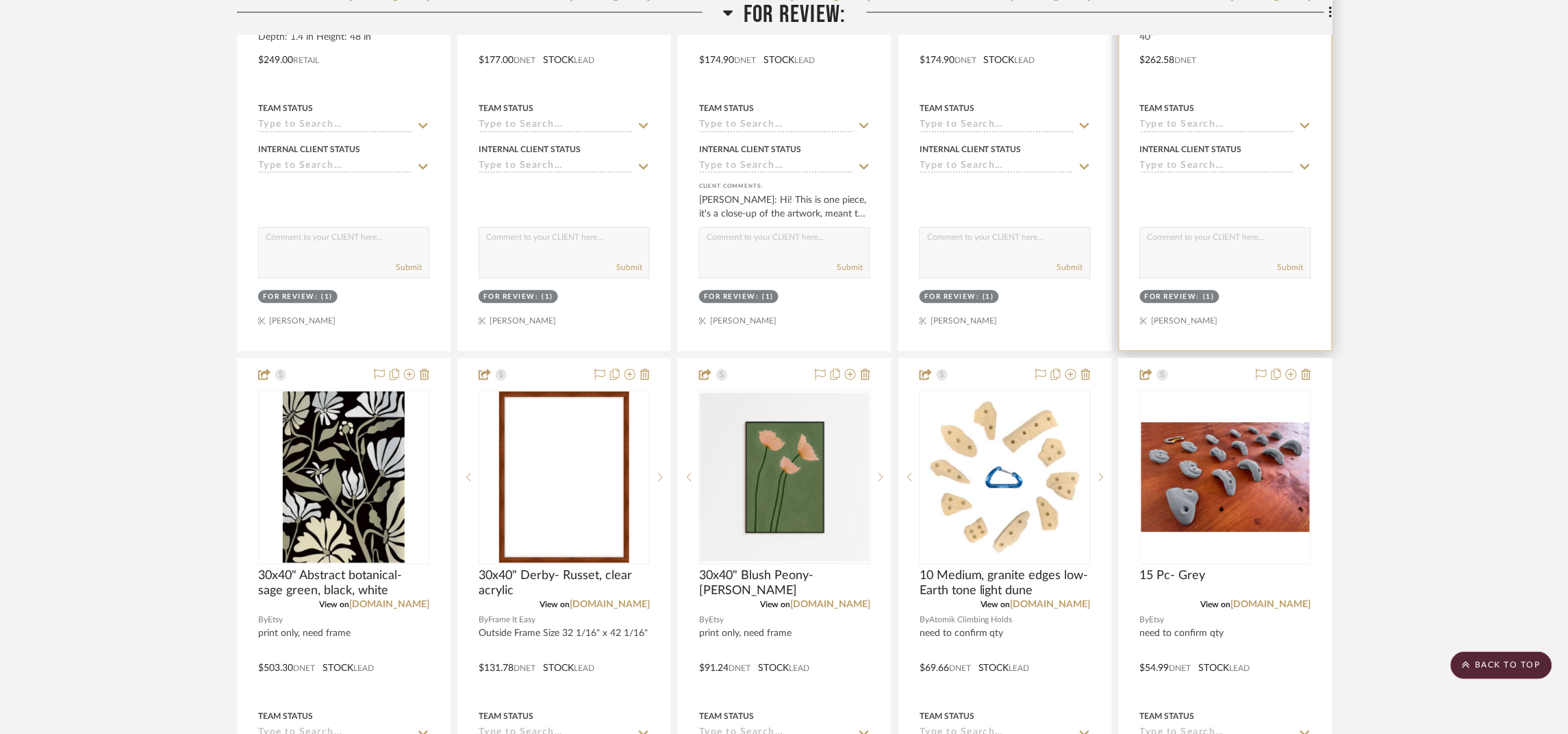
scroll to position [821, 0]
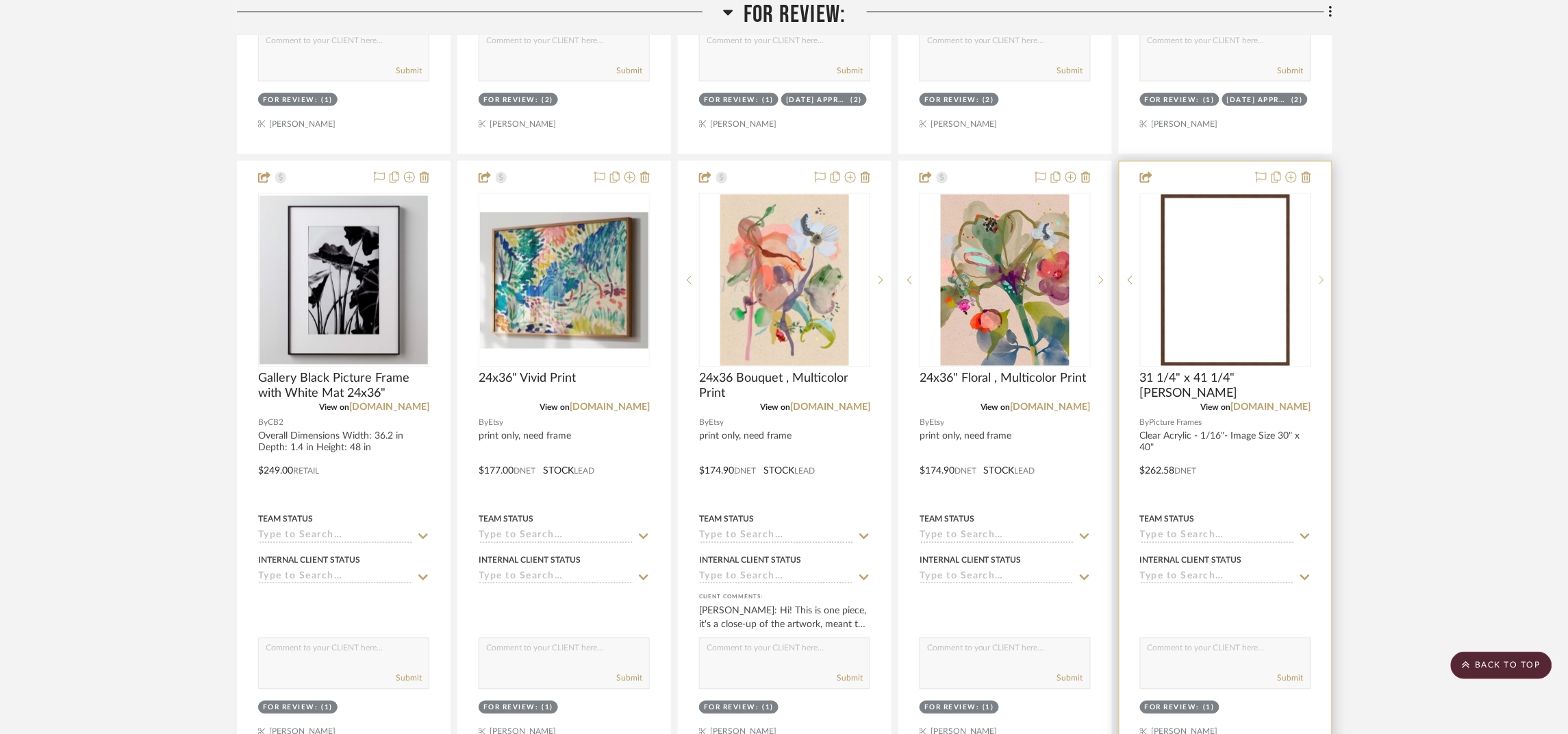
click at [1322, 279] on icon at bounding box center [1322, 280] width 5 height 10
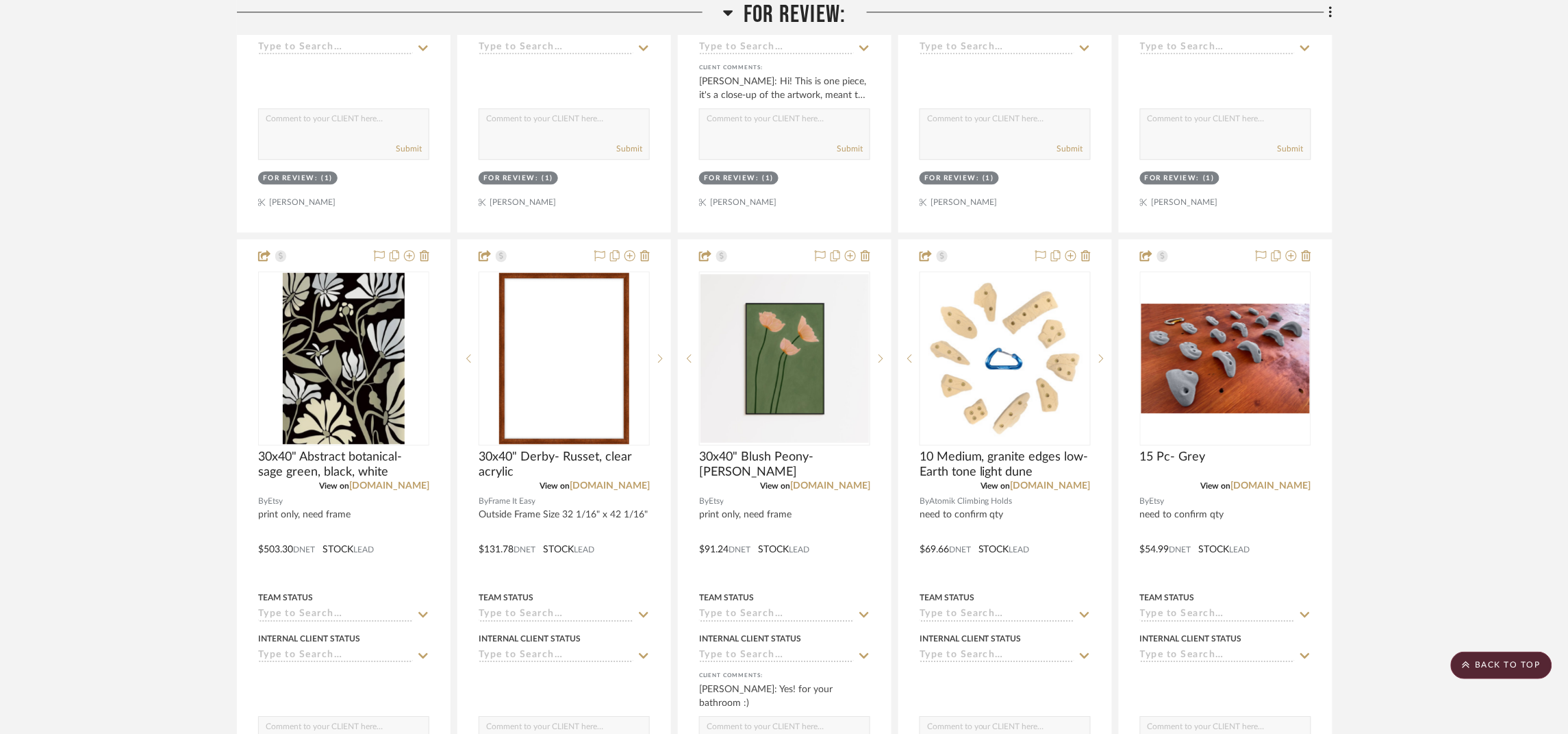
scroll to position [1334, 0]
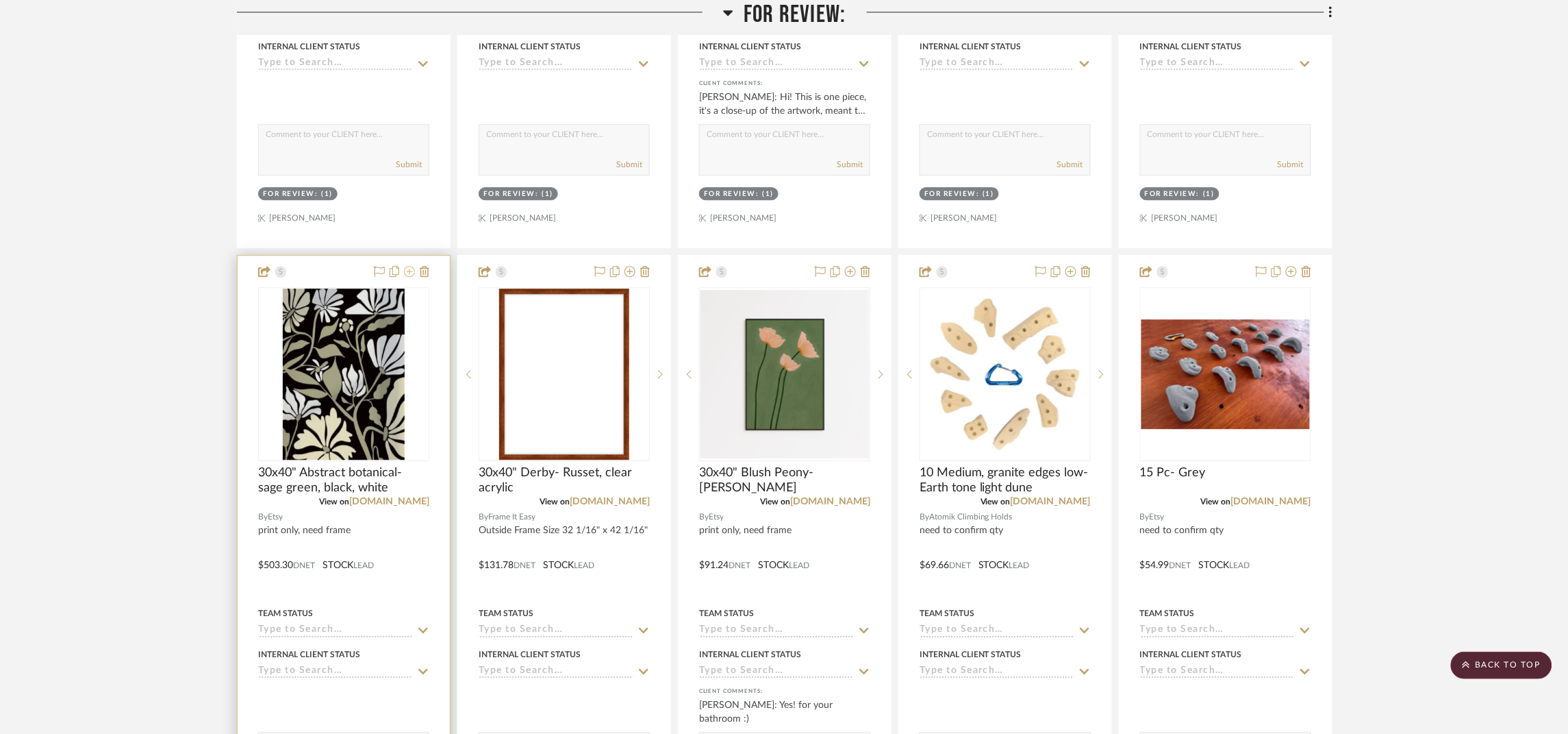
click at [408, 273] on icon at bounding box center [409, 270] width 11 height 11
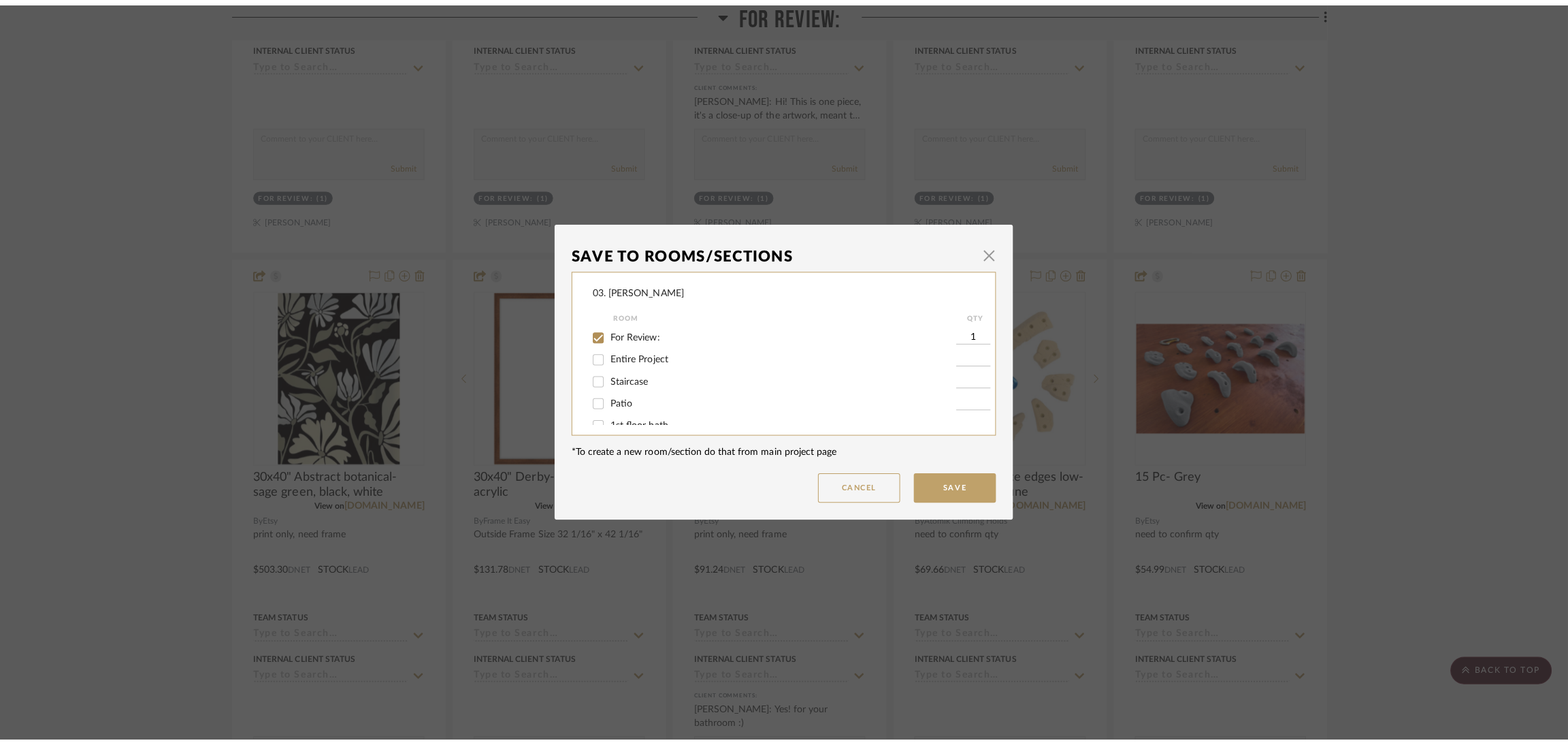
scroll to position [0, 0]
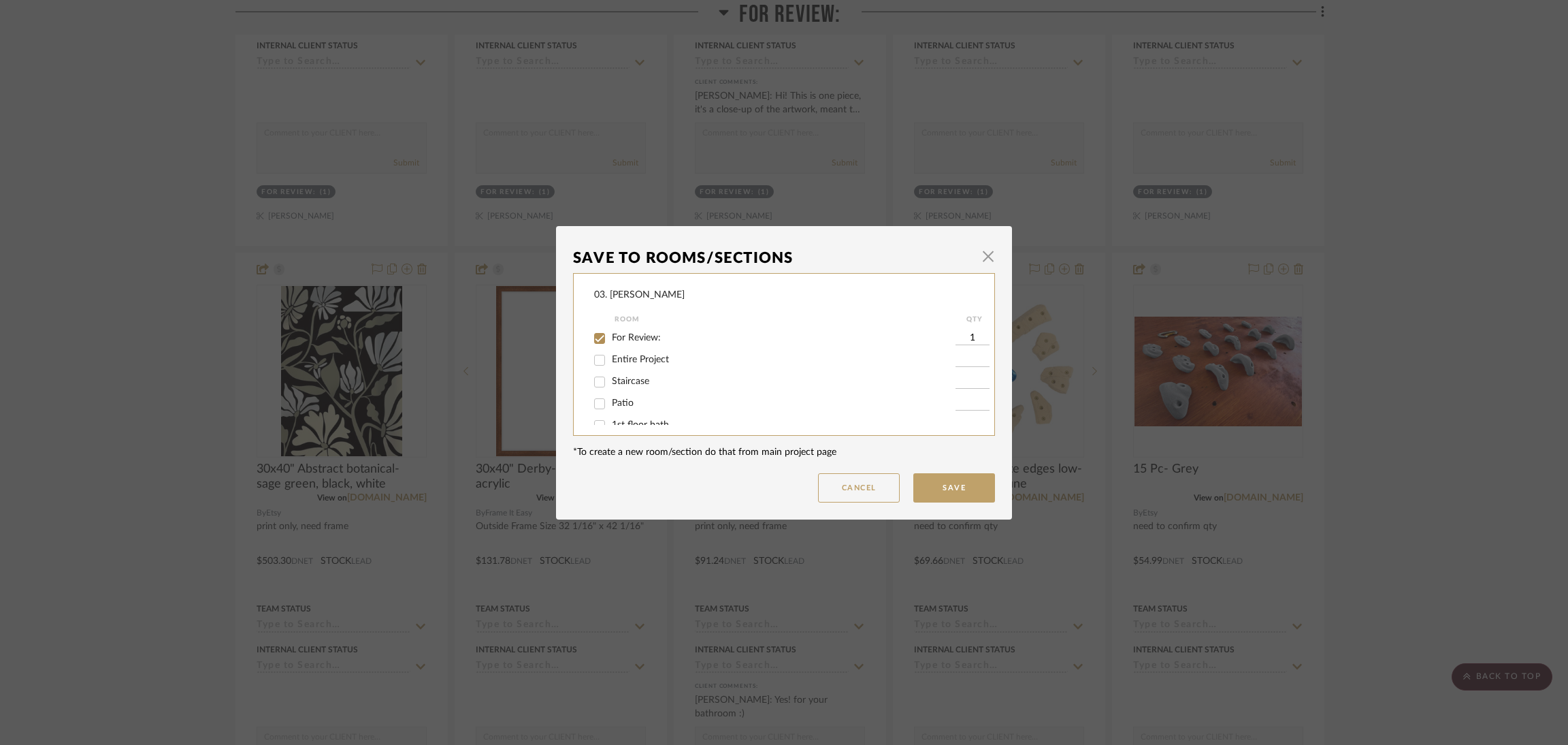
click at [651, 339] on span "For Review:" at bounding box center [636, 338] width 49 height 10
click at [610, 339] on input "For Review:" at bounding box center [599, 338] width 22 height 22
checkbox input "false"
click at [623, 409] on span "Will Not Use" at bounding box center [639, 410] width 54 height 10
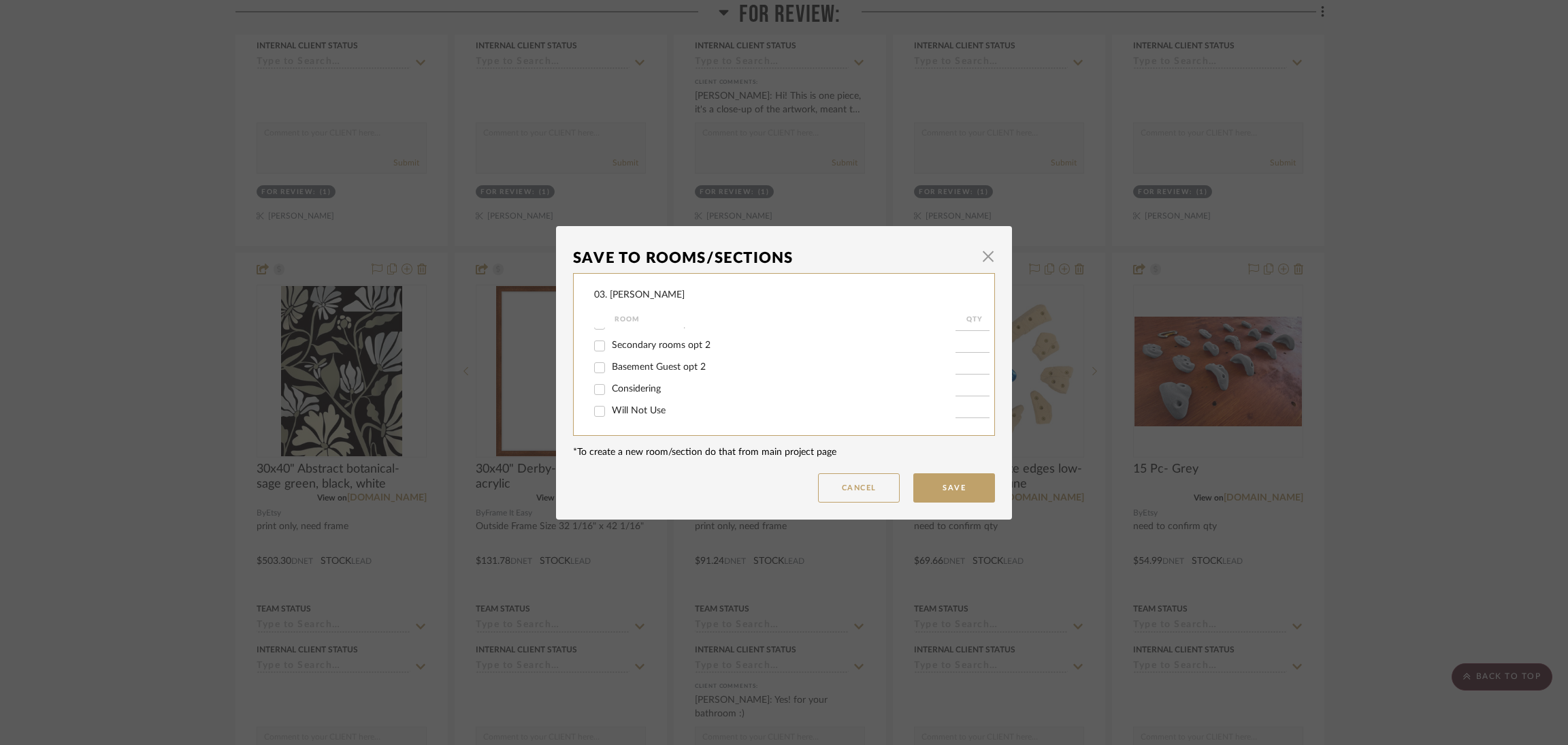
click at [610, 409] on input "Will Not Use" at bounding box center [599, 411] width 22 height 22
checkbox input "true"
type input "1"
click at [975, 495] on button "Save" at bounding box center [954, 488] width 81 height 29
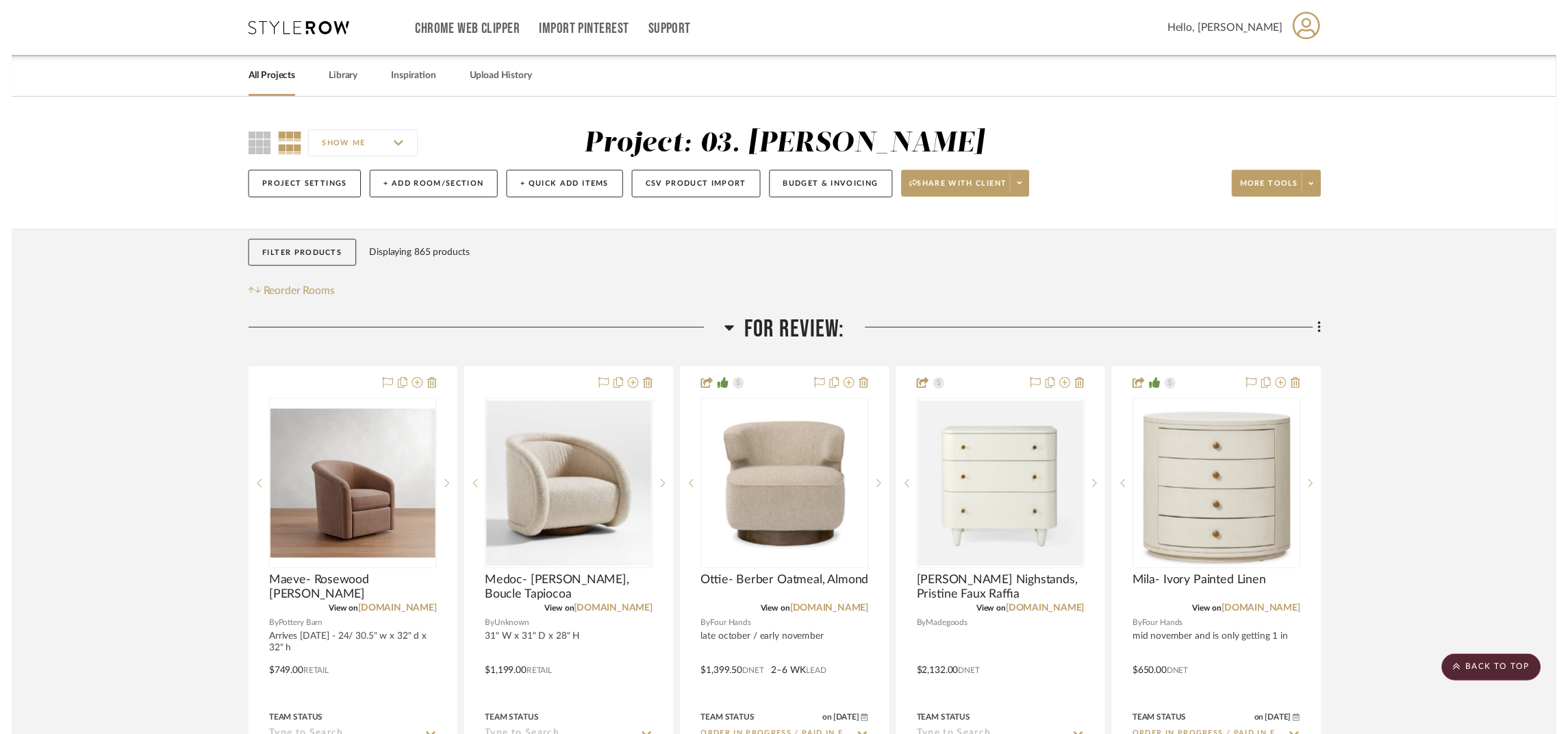
scroll to position [1334, 0]
